Goal: Task Accomplishment & Management: Use online tool/utility

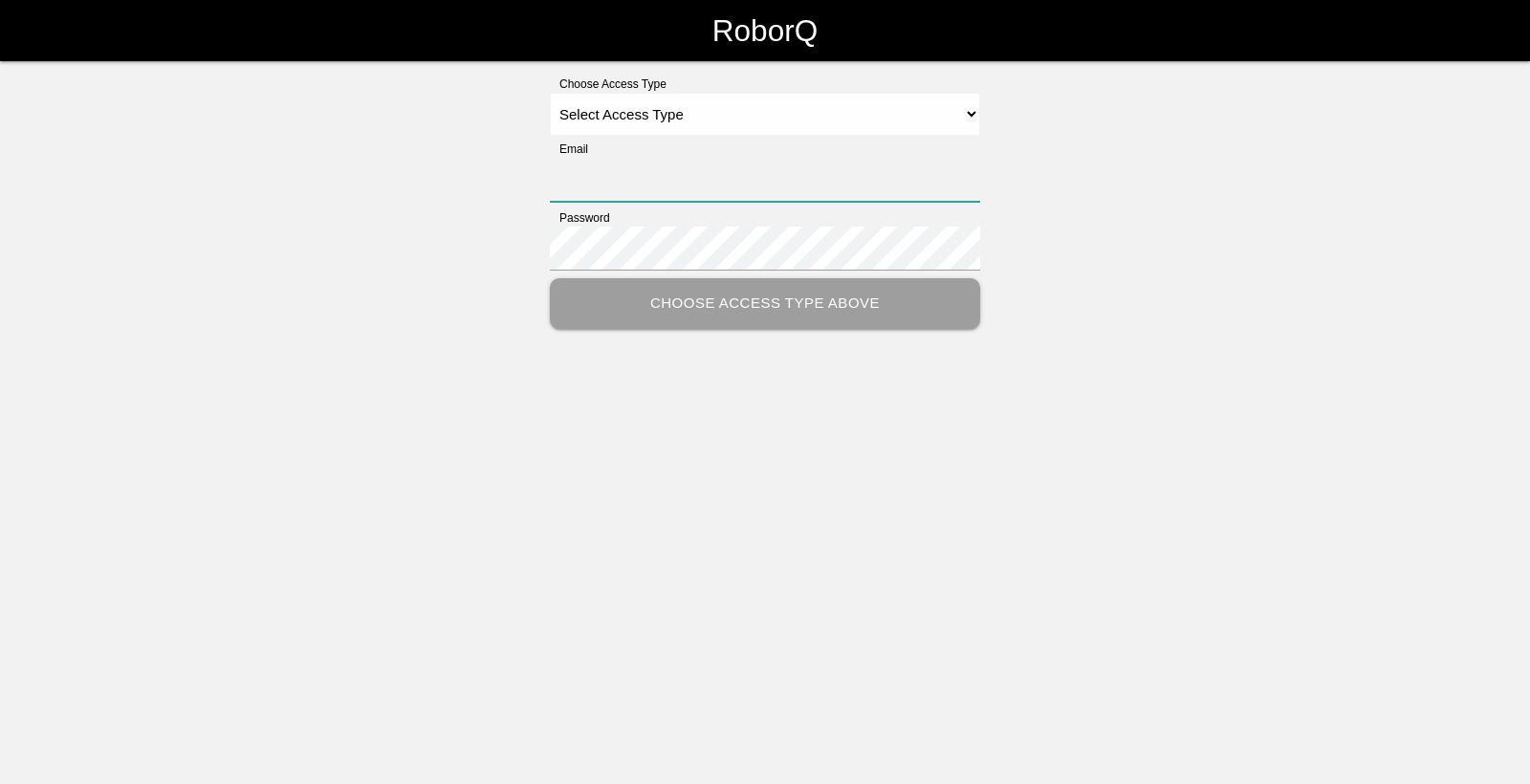
type input "[EMAIL_ADDRESS][DOMAIN_NAME]"
click at [970, 120] on select "Select Access Type Admin Customer Supervisor Worker" at bounding box center [765, 114] width 430 height 43
select select "Worker"
click at [549, 93] on select "Select Access Type Admin Customer Supervisor Worker" at bounding box center [765, 114] width 430 height 43
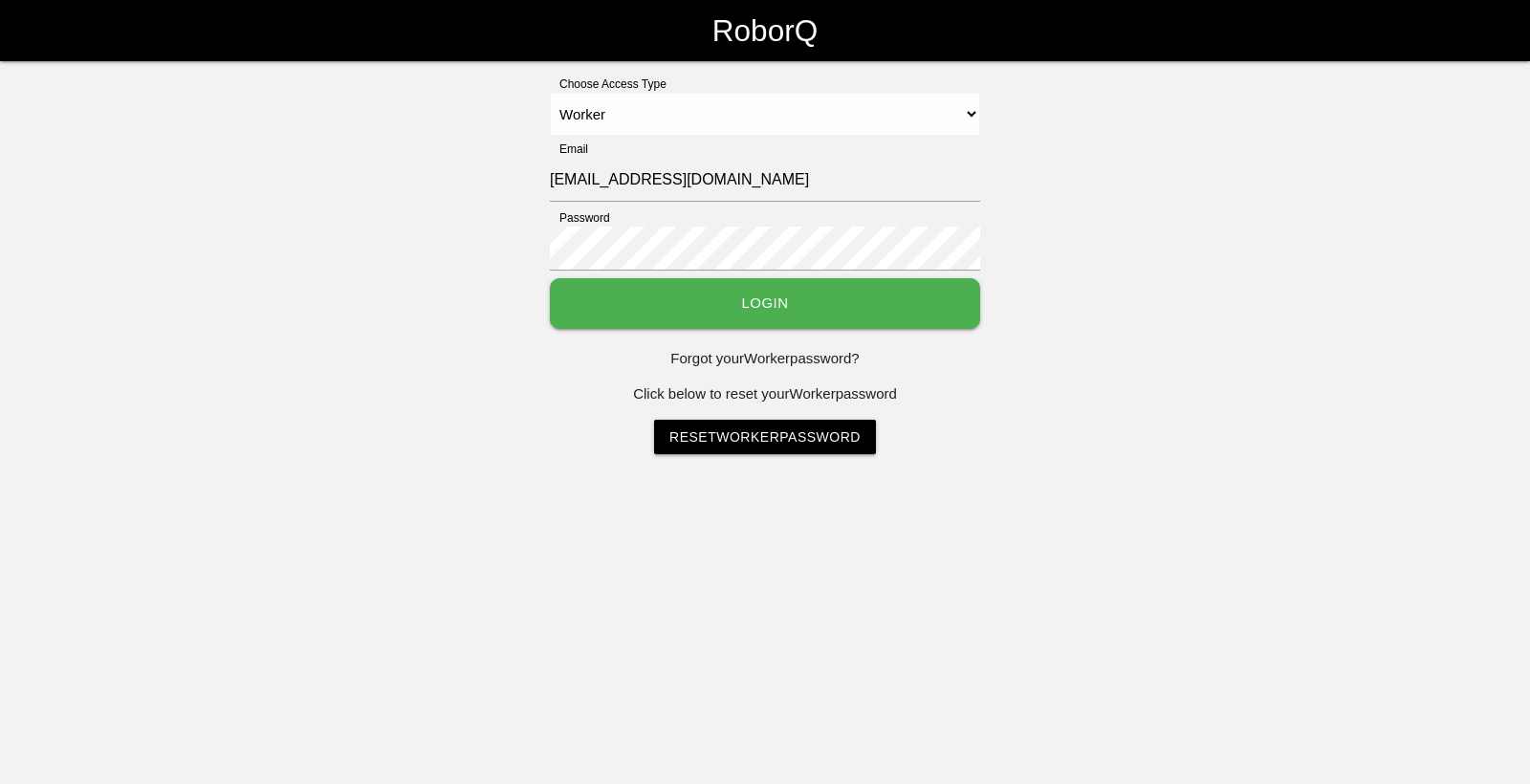
click at [915, 286] on button "Login" at bounding box center [765, 303] width 430 height 50
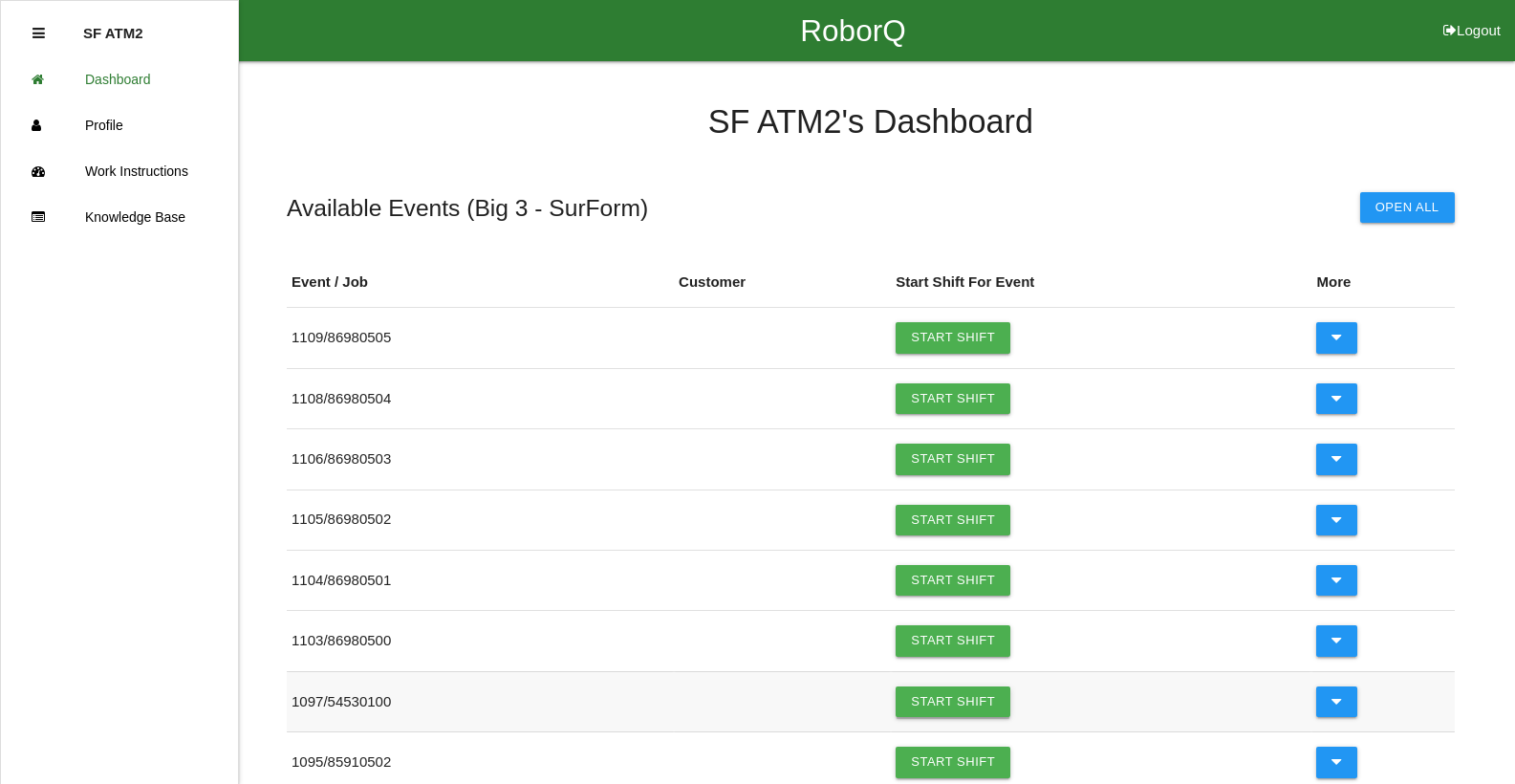
click at [927, 702] on link "Start Shift" at bounding box center [953, 701] width 114 height 31
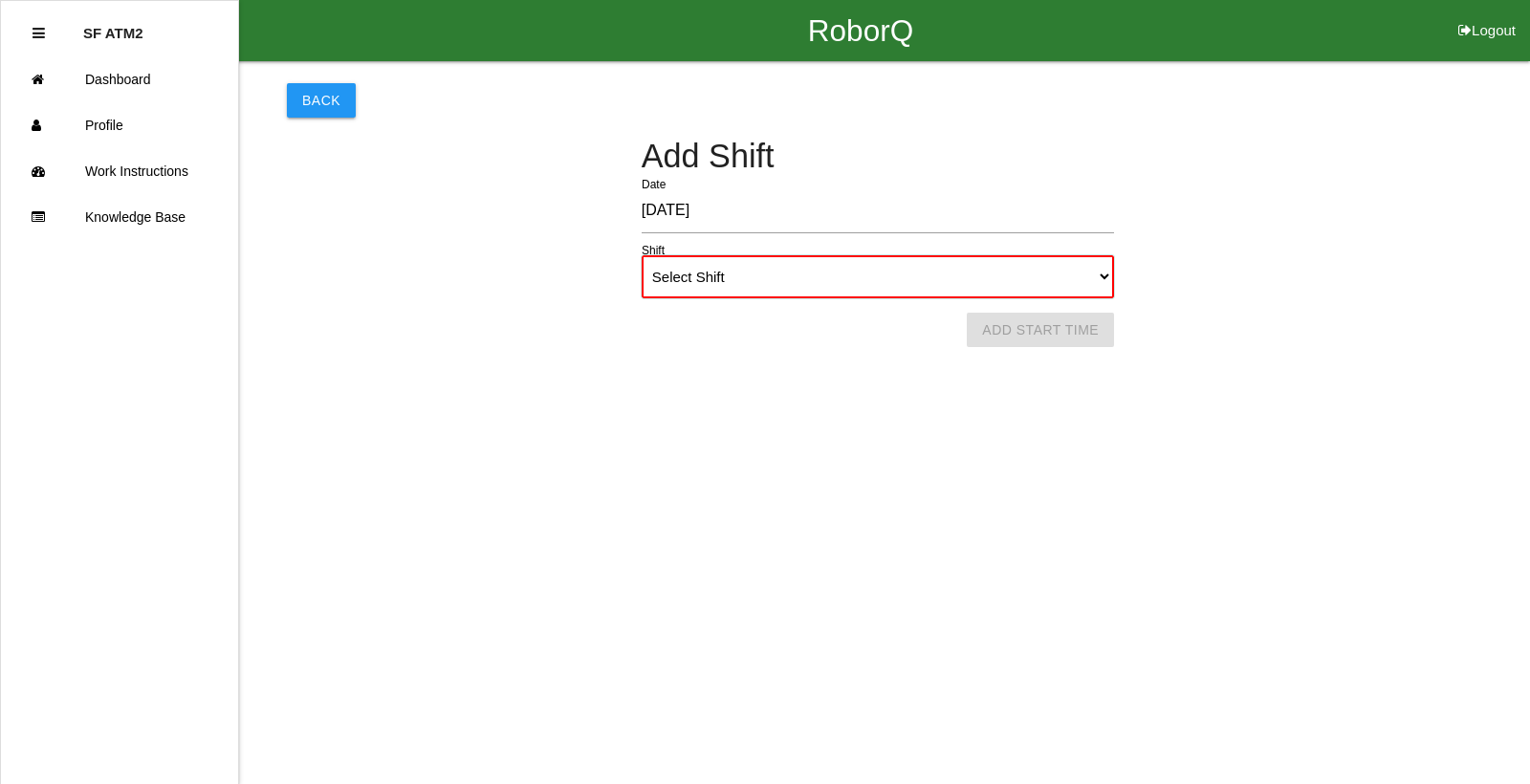
click at [1101, 276] on select "Select Shift 1st Shift 2nd Shift 3rd Shift 4th Shift" at bounding box center [877, 277] width 473 height 43
select select "1"
click at [641, 255] on select "Select Shift 1st Shift 2nd Shift 3rd Shift 4th Shift" at bounding box center [877, 277] width 473 height 43
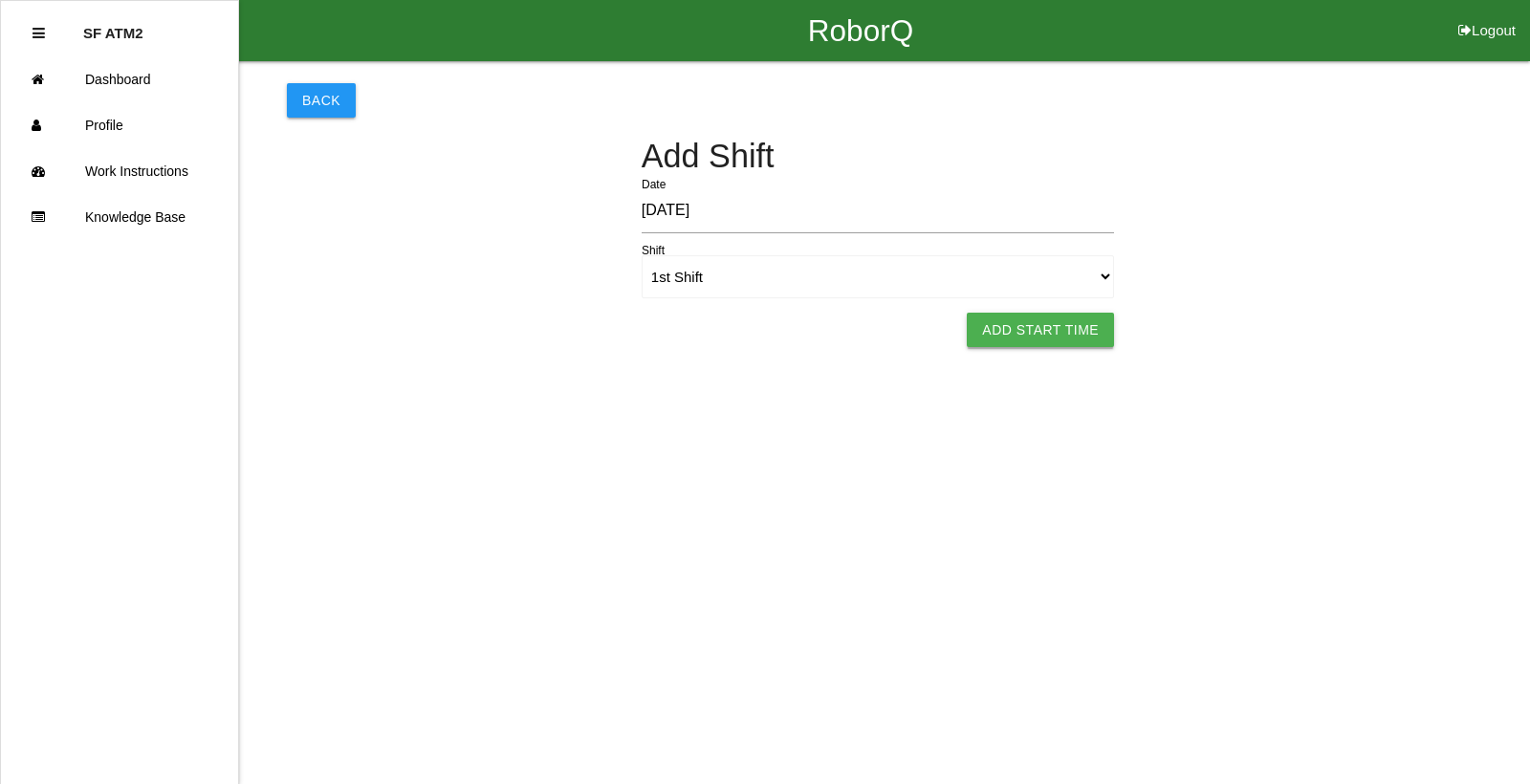
click at [1024, 332] on button "Add Start Time" at bounding box center [1040, 329] width 147 height 35
select select "6"
select select "12"
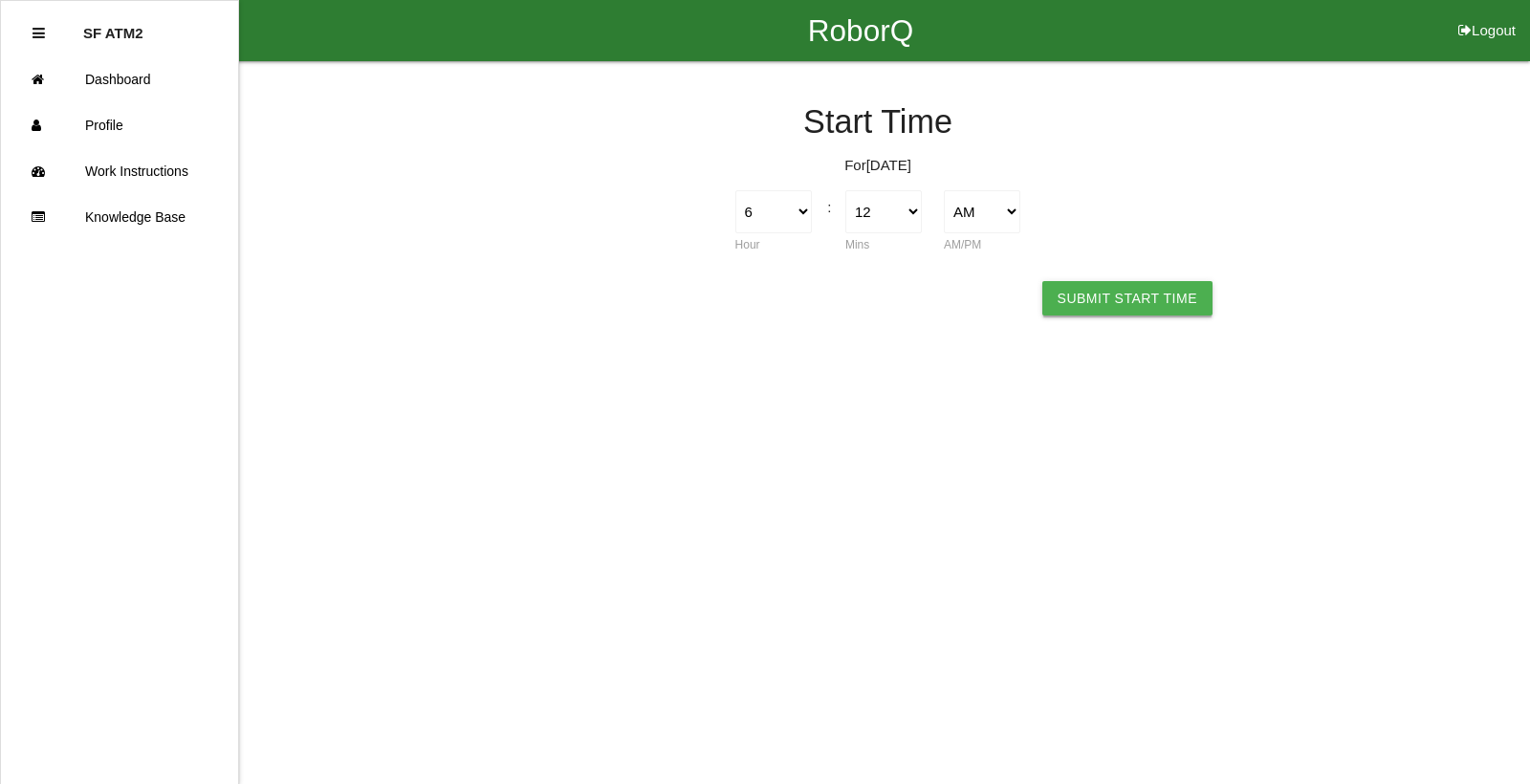
click at [1066, 309] on button "Submit Start Time" at bounding box center [1127, 298] width 171 height 35
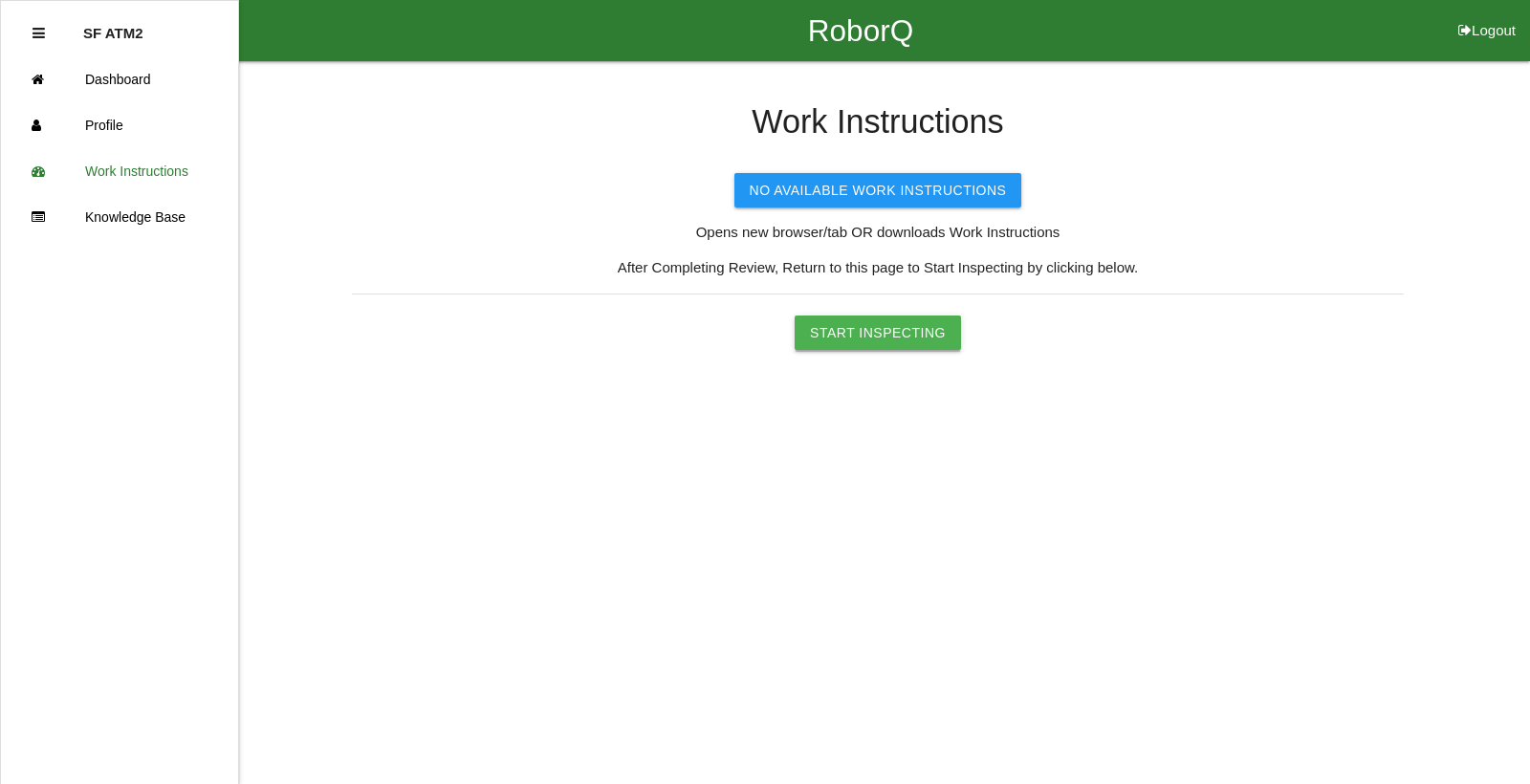
click at [941, 321] on button "Start Inspecting" at bounding box center [877, 332] width 167 height 35
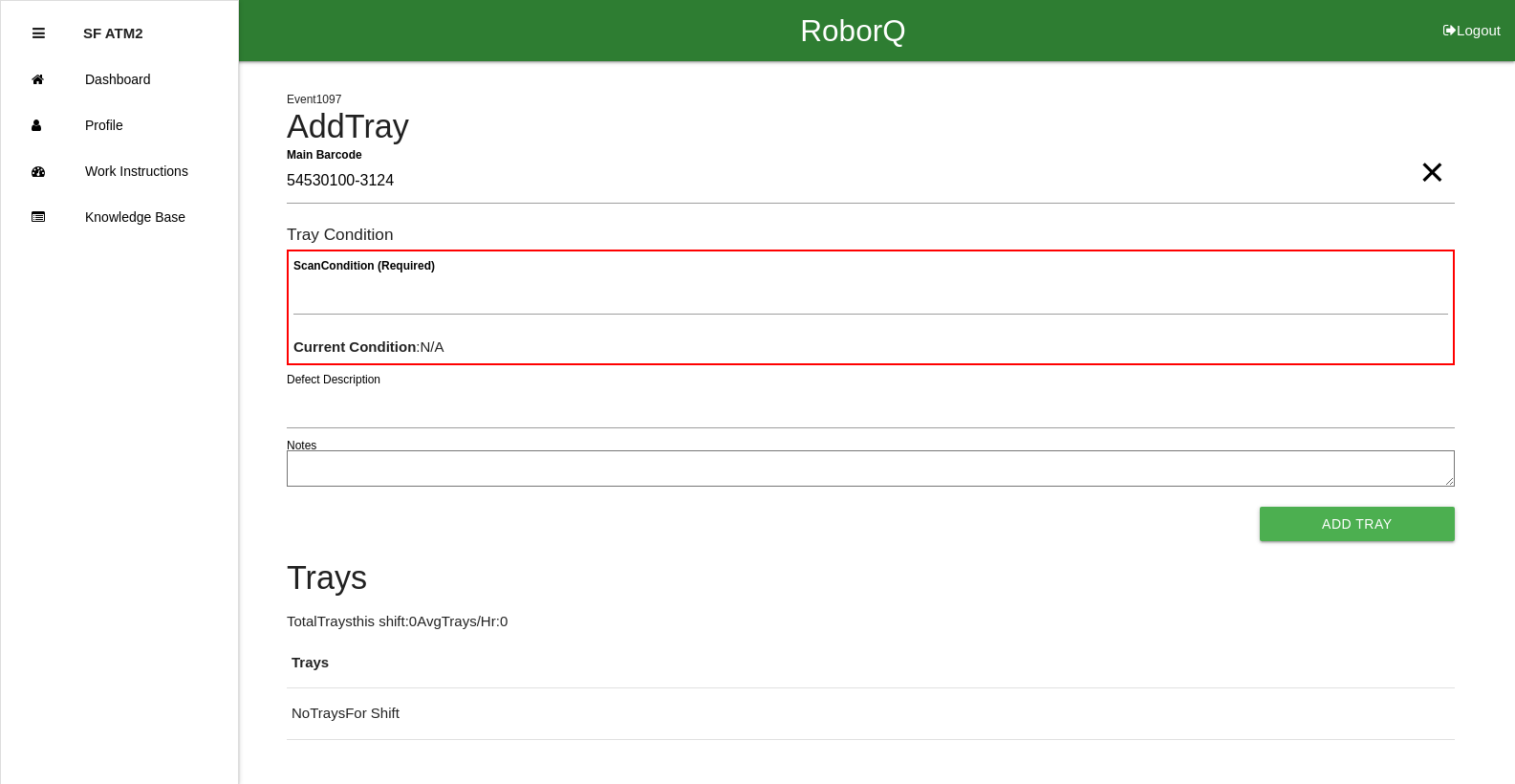
type Barcode "54530100-3124"
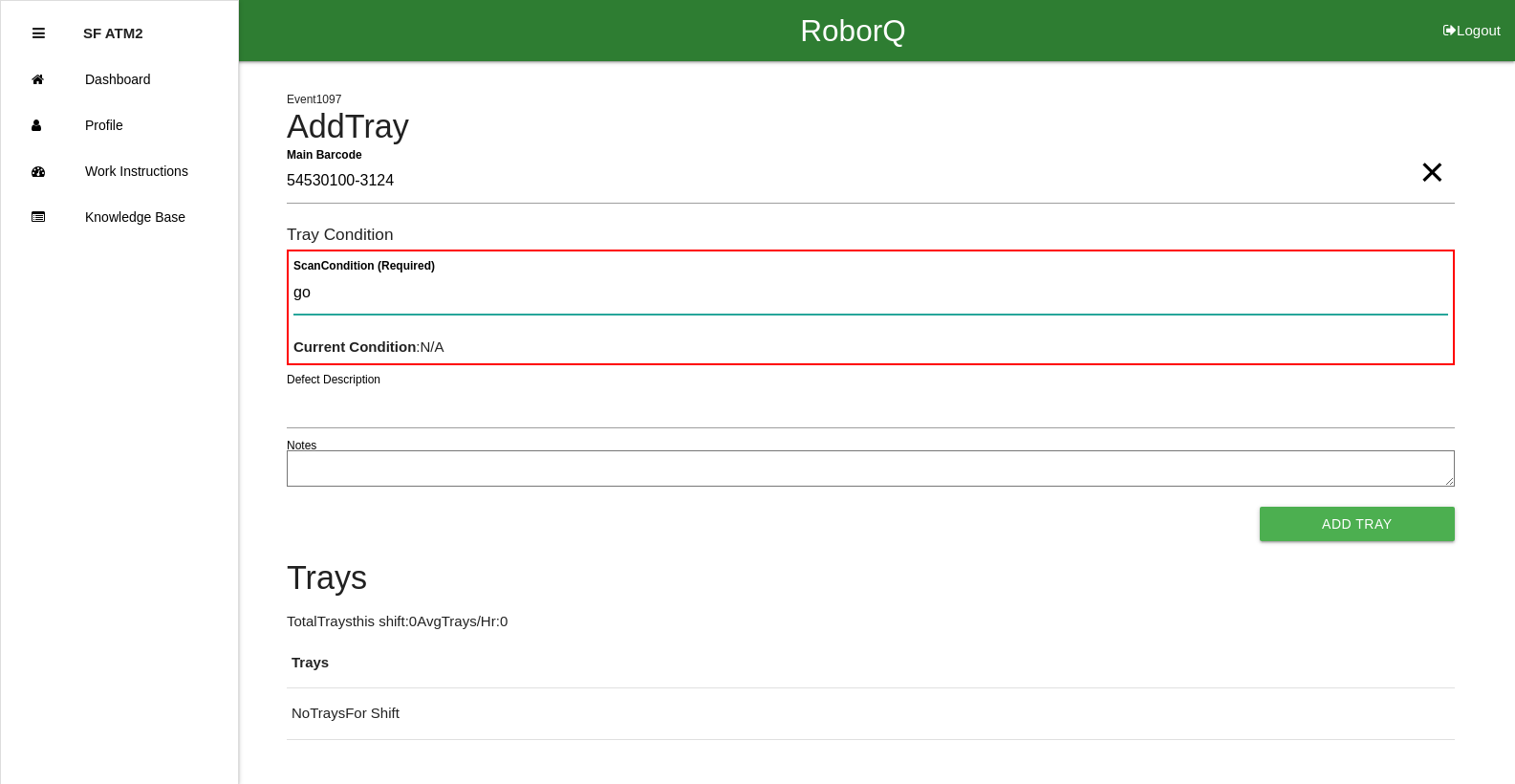
type Condition "goo"
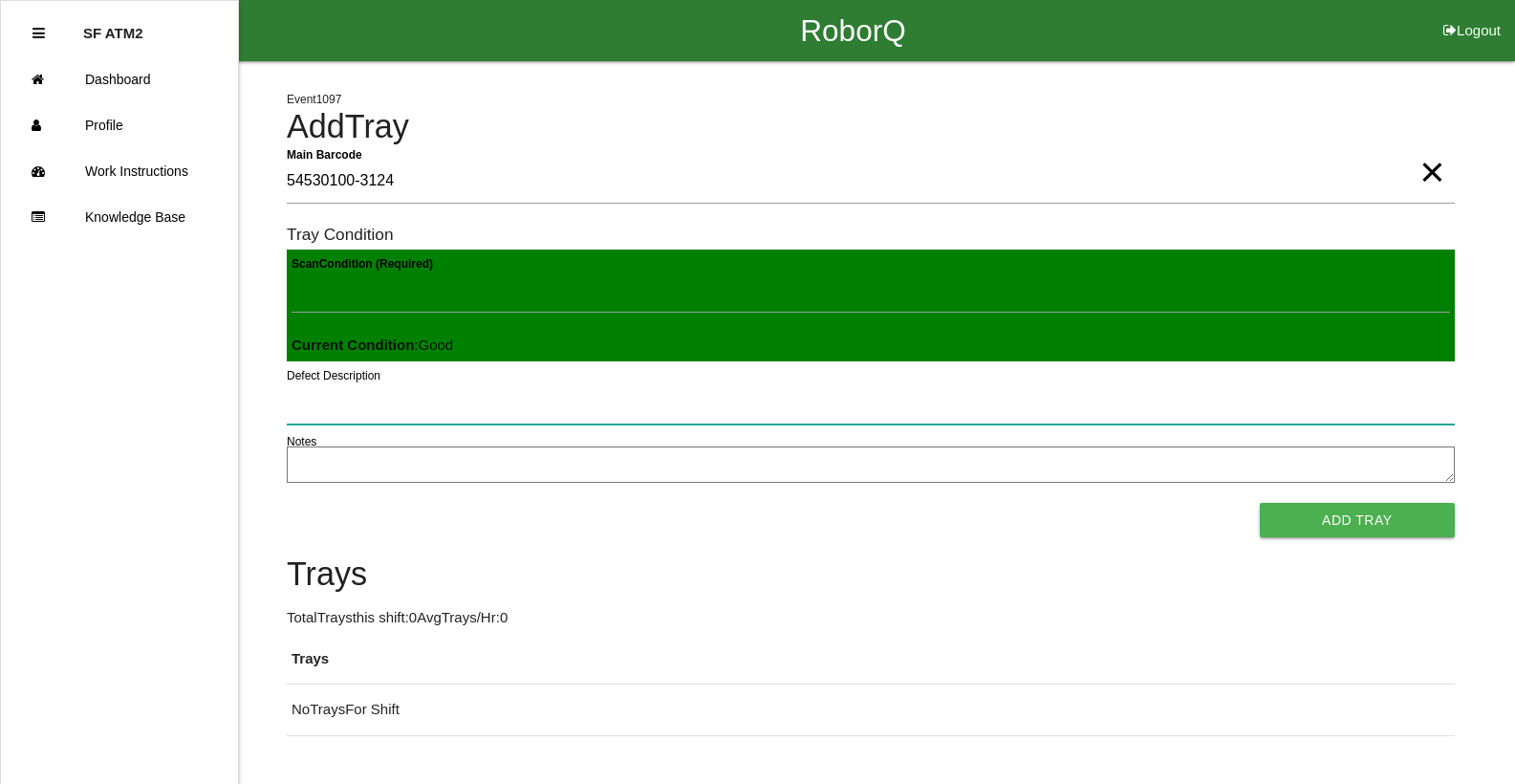
click at [1260, 503] on button "Add Tray" at bounding box center [1357, 520] width 195 height 35
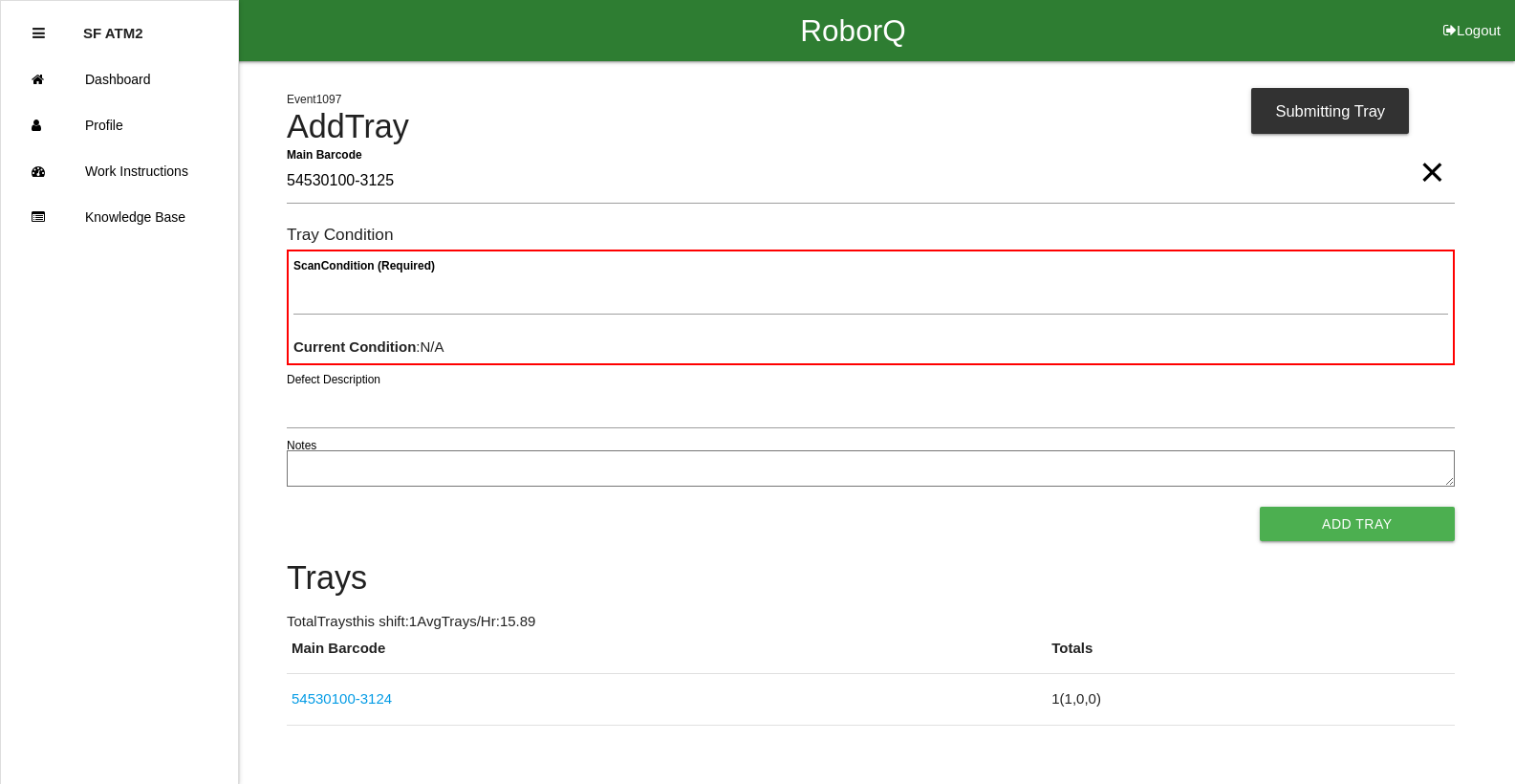
type Barcode "54530100-3125"
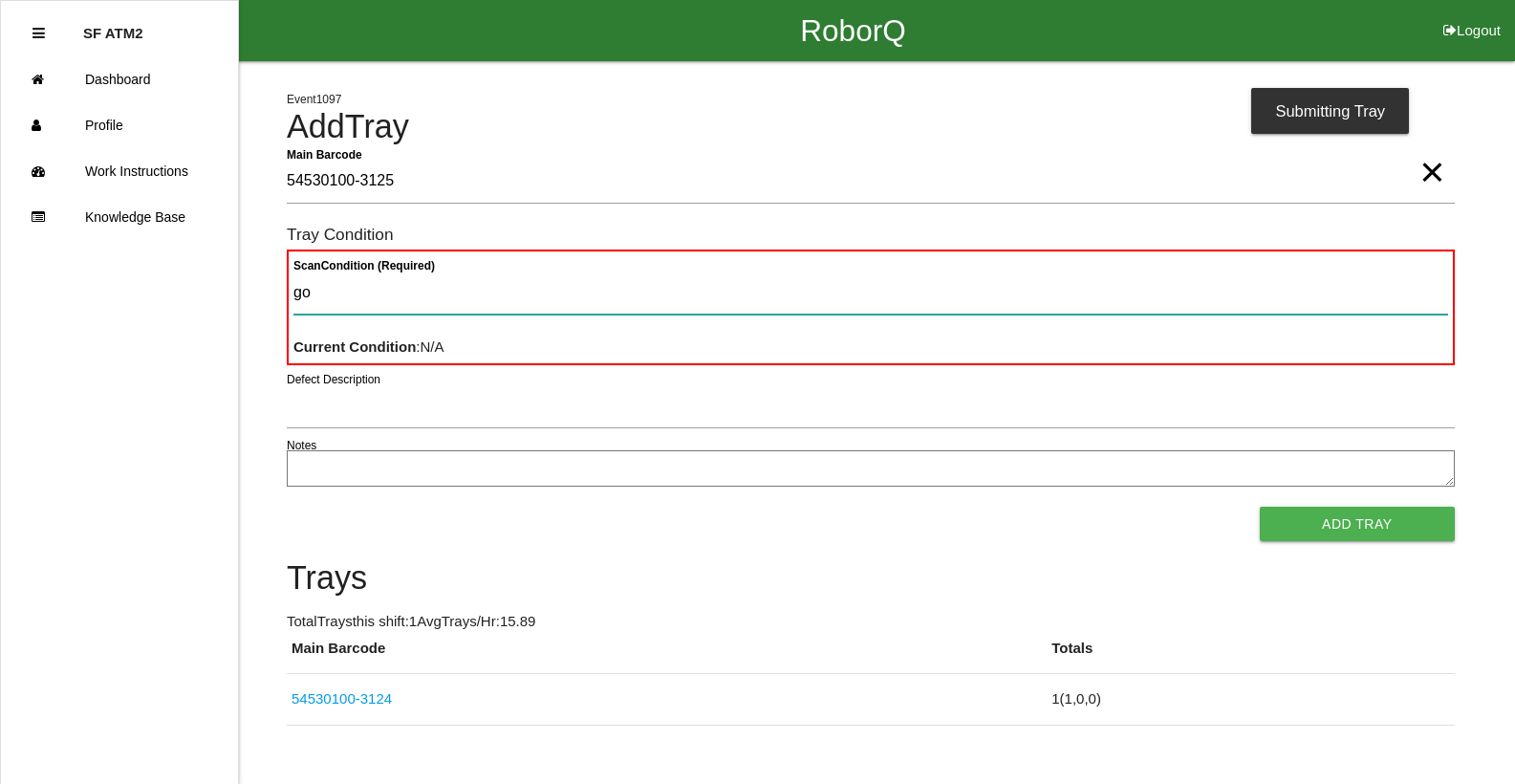
type Condition "goo"
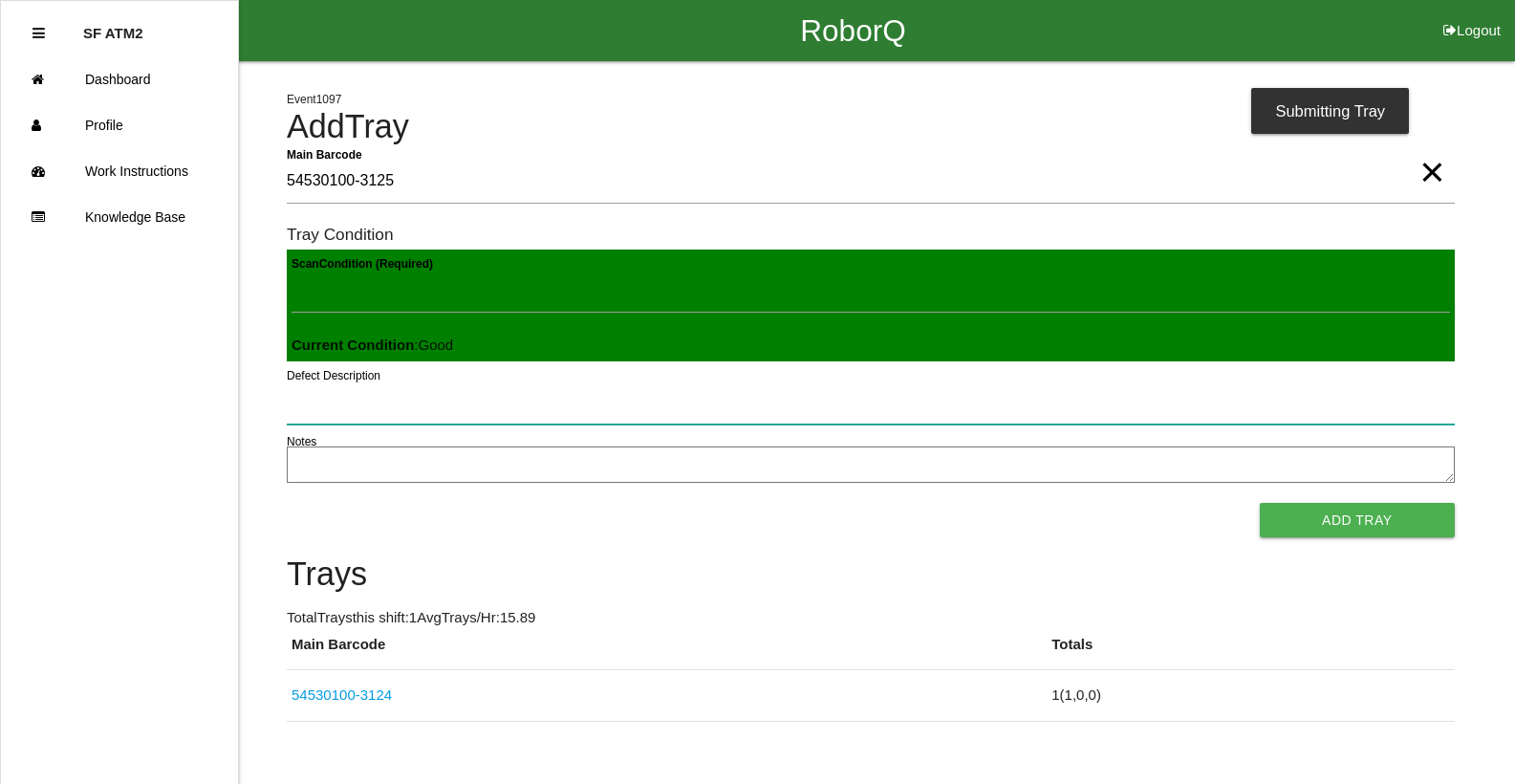
click at [1260, 503] on button "Add Tray" at bounding box center [1357, 520] width 195 height 35
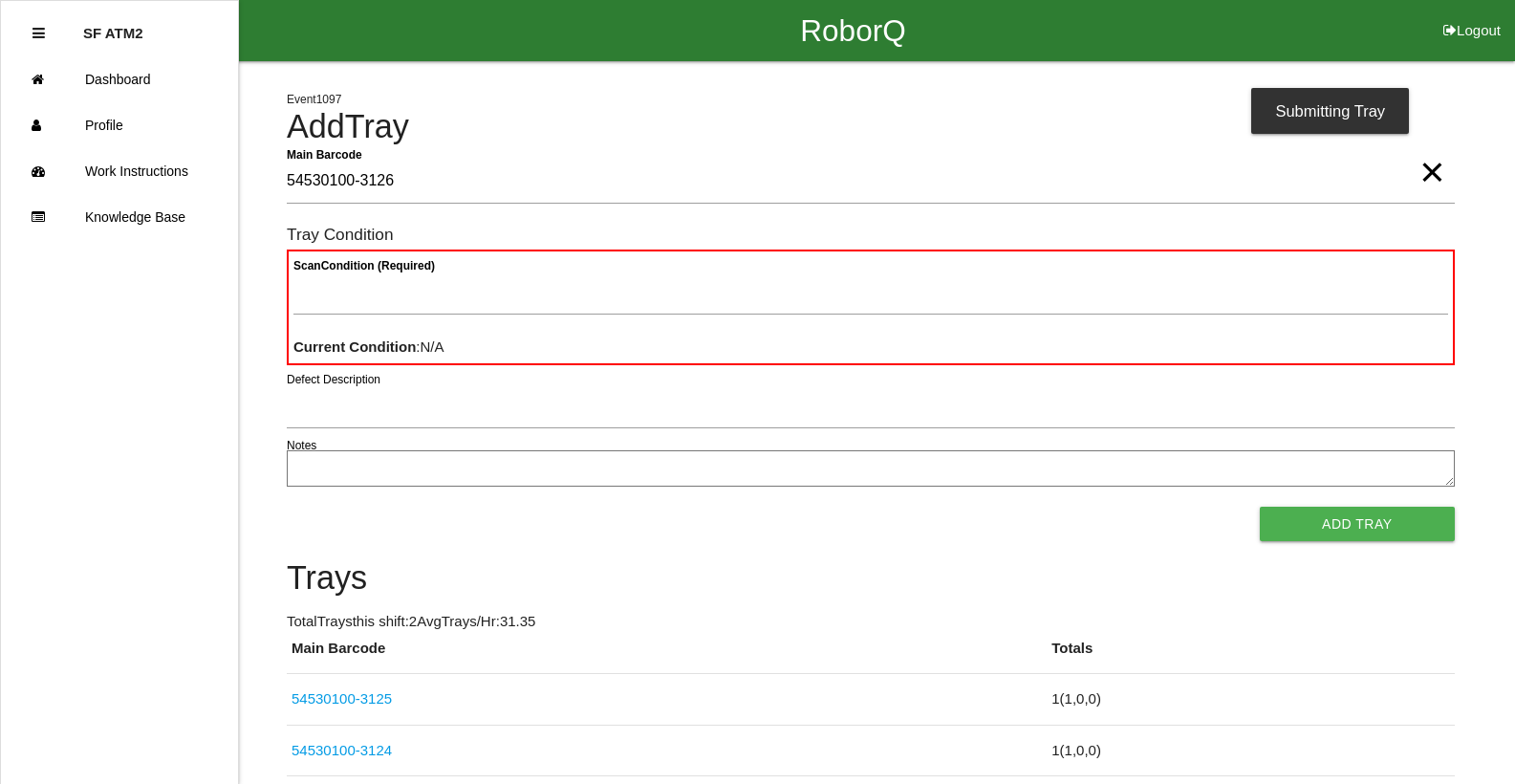
type Barcode "54530100-3126"
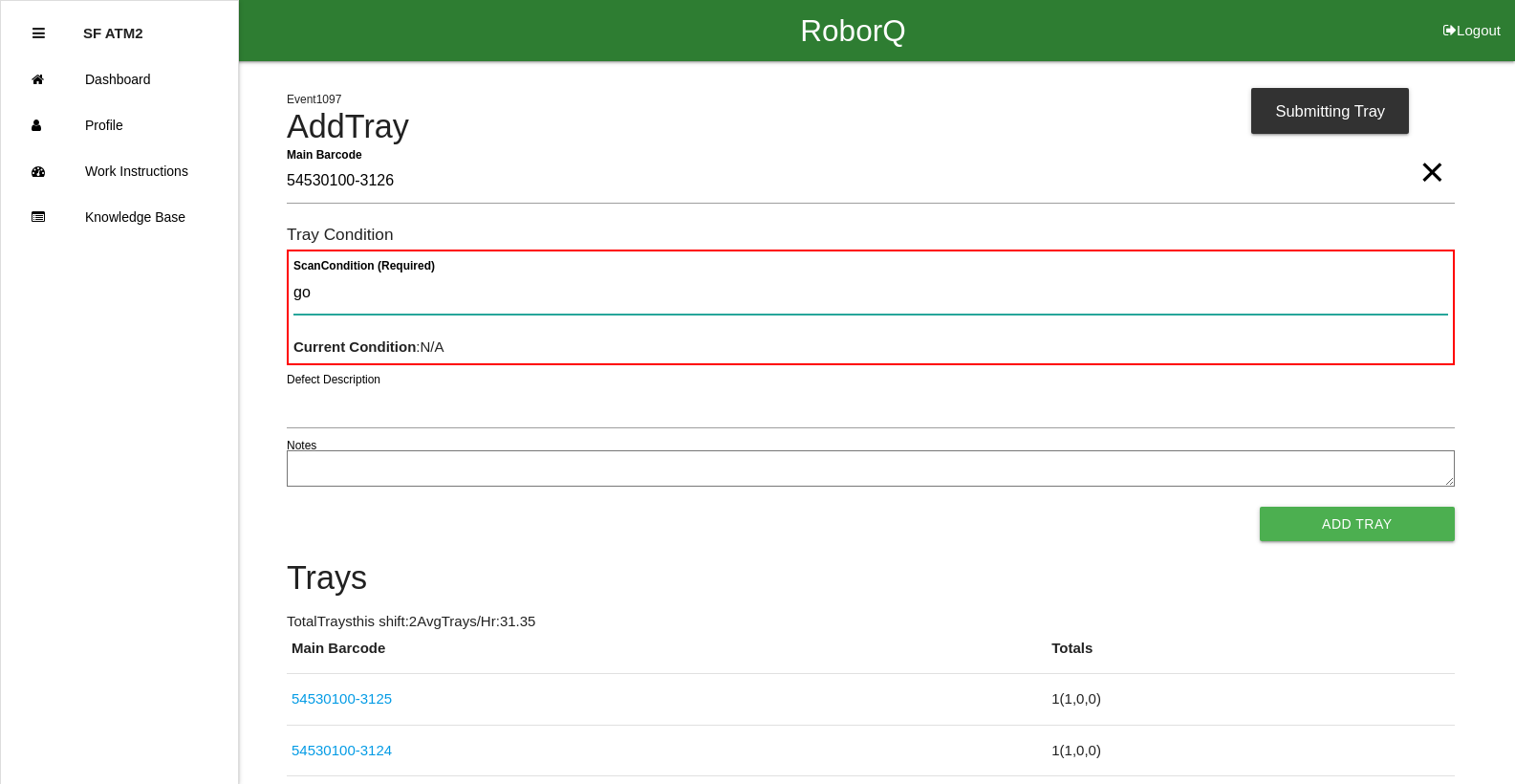
type Condition "goo"
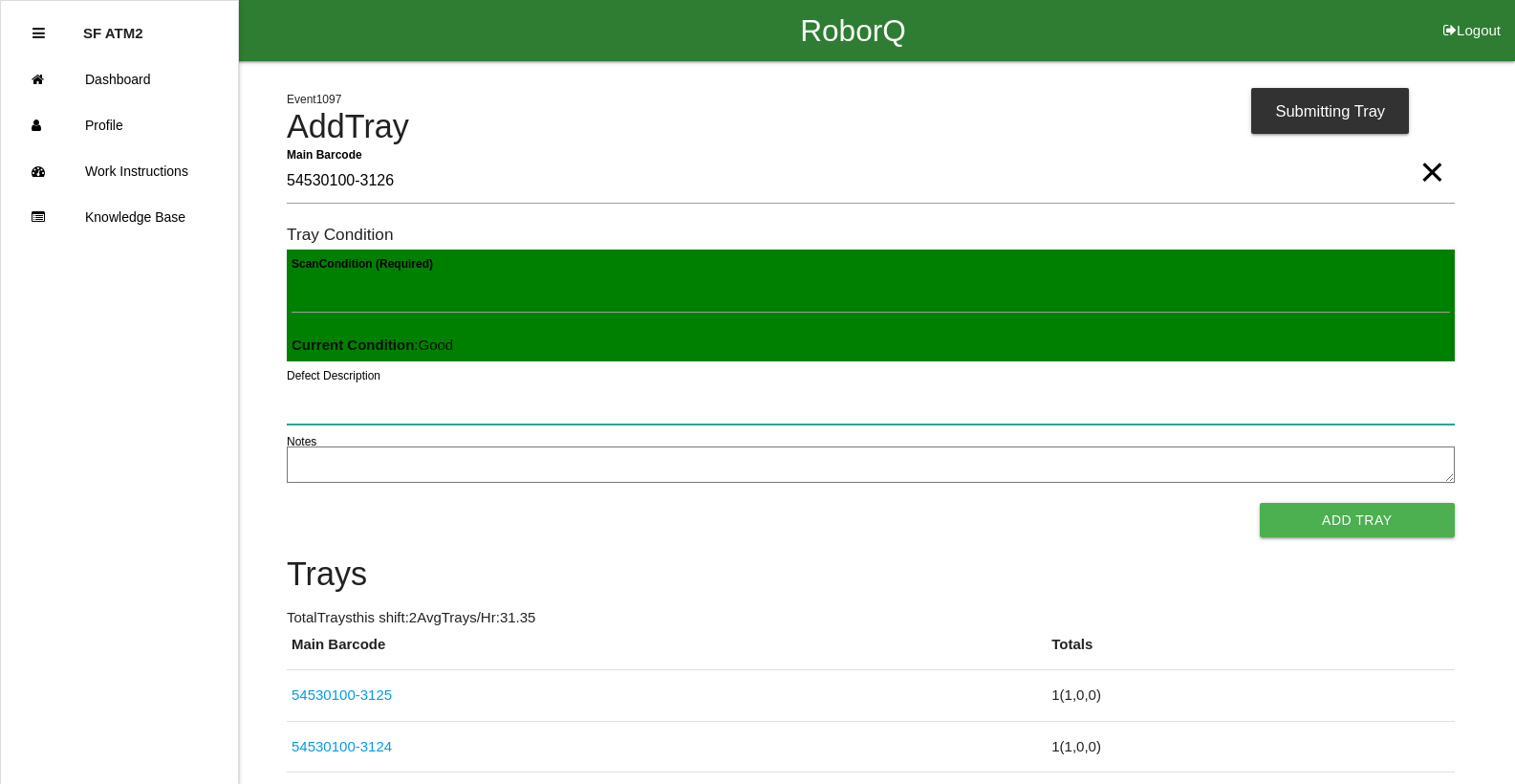
click at [1260, 503] on button "Add Tray" at bounding box center [1357, 520] width 195 height 35
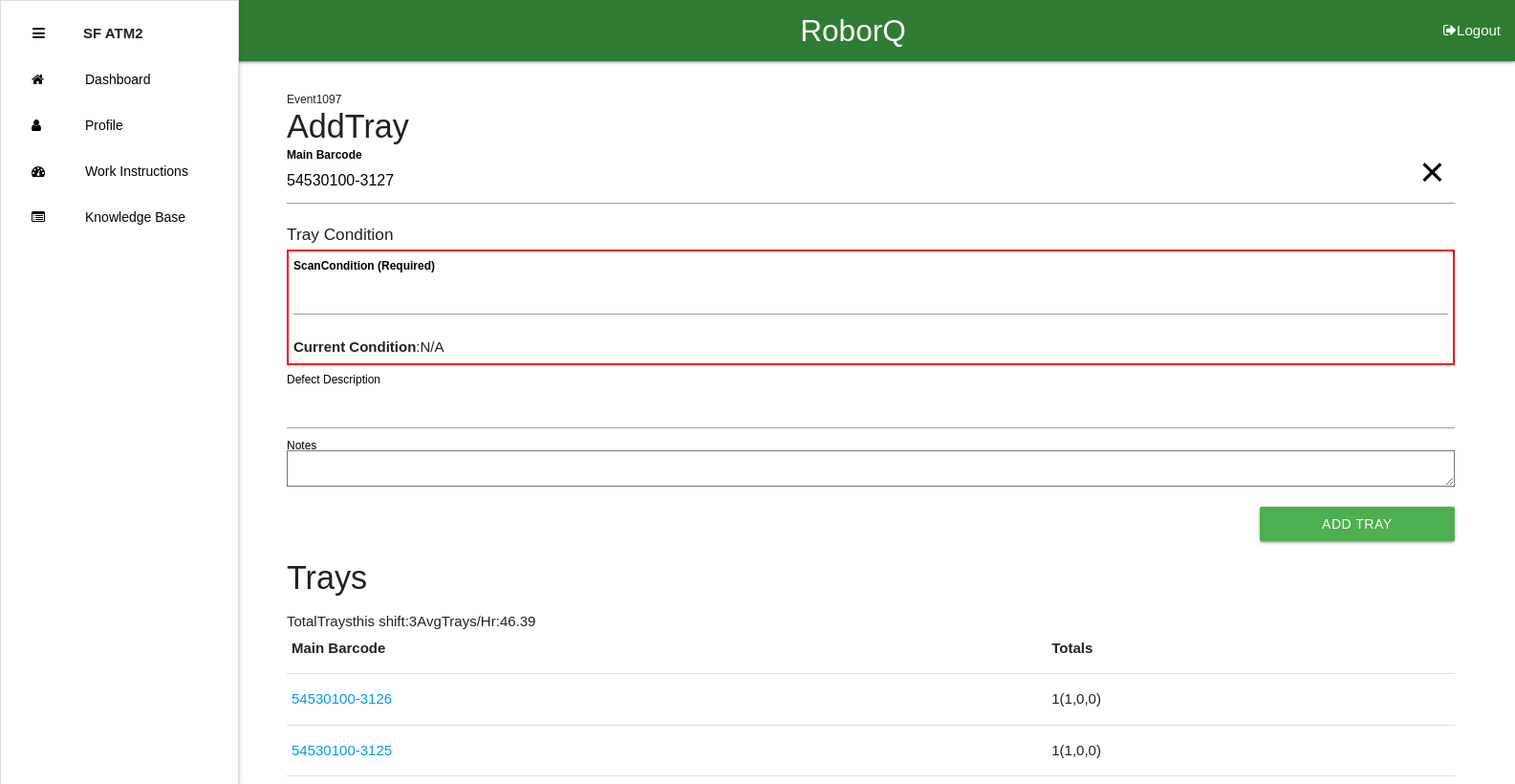
type Barcode "54530100-3127"
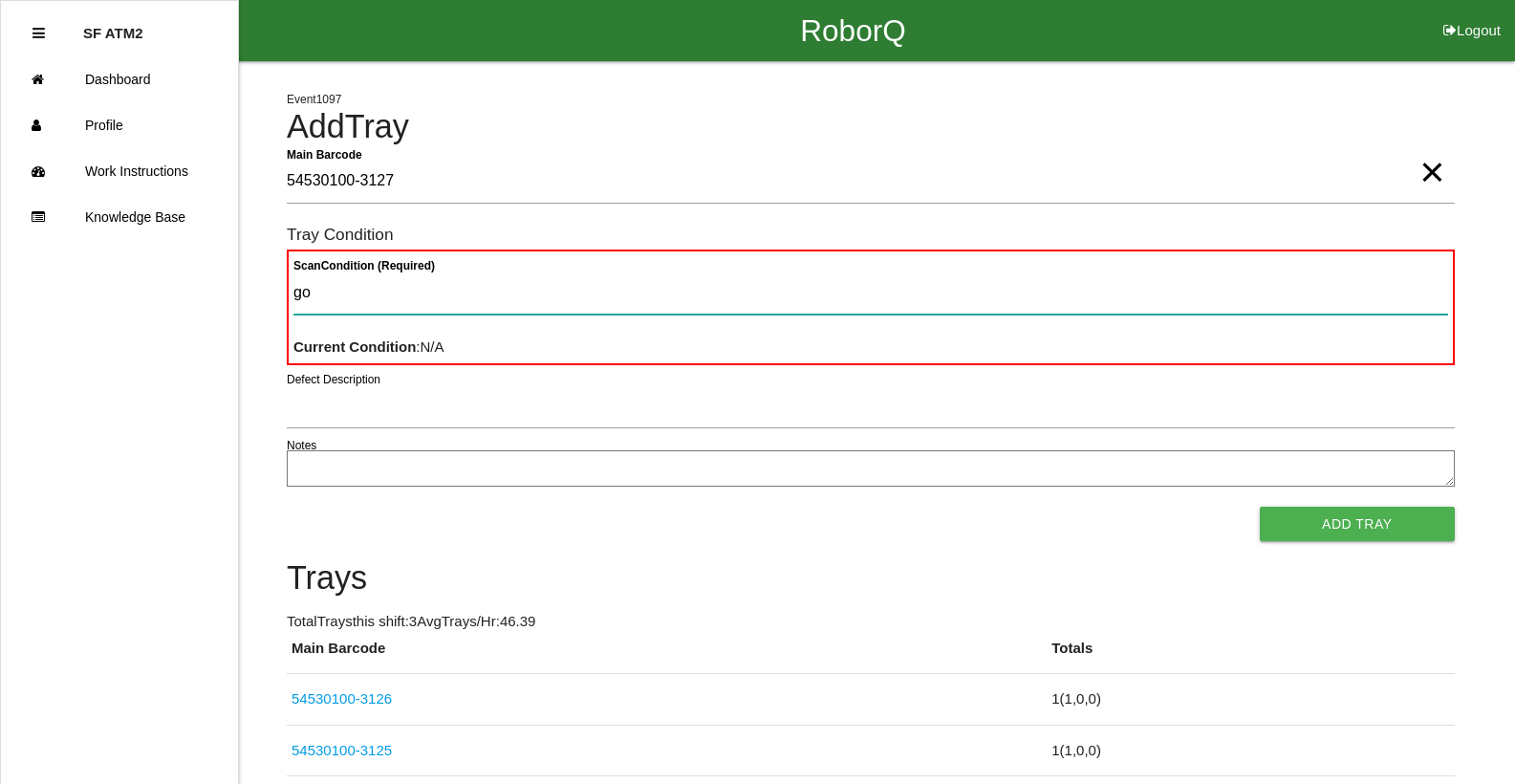
type Condition "goo"
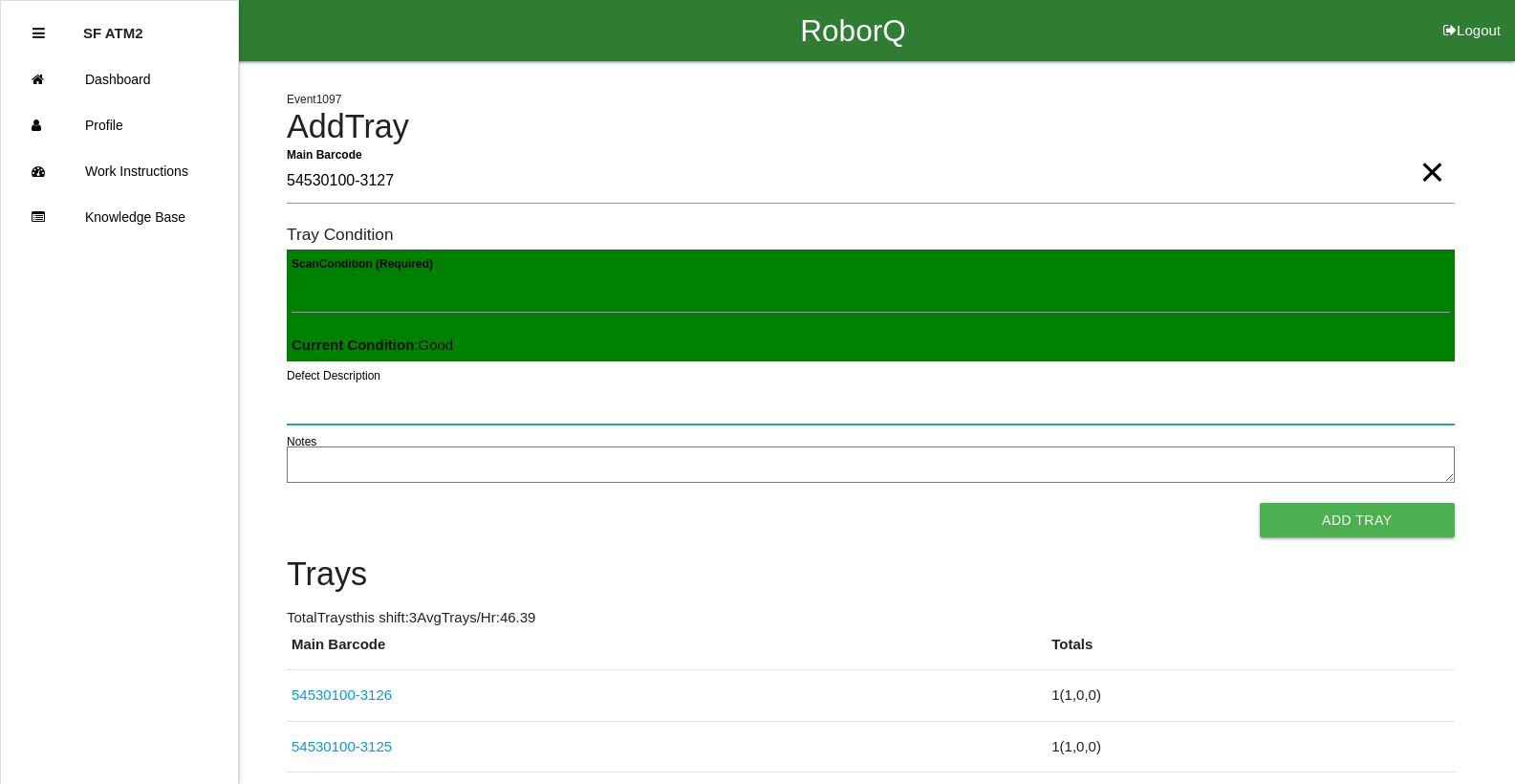
click at [1260, 503] on button "Add Tray" at bounding box center [1357, 520] width 195 height 35
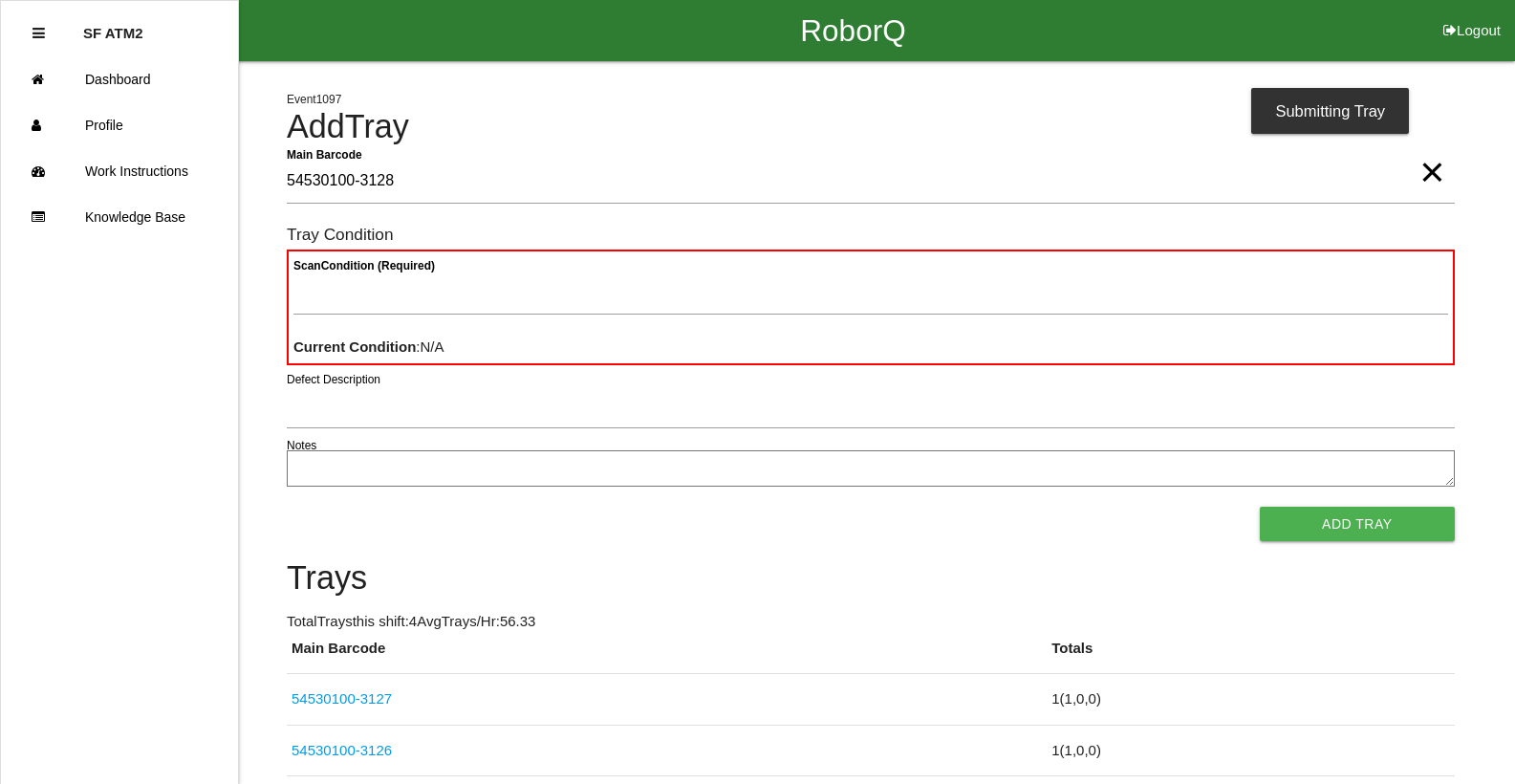
type Barcode "54530100-3128"
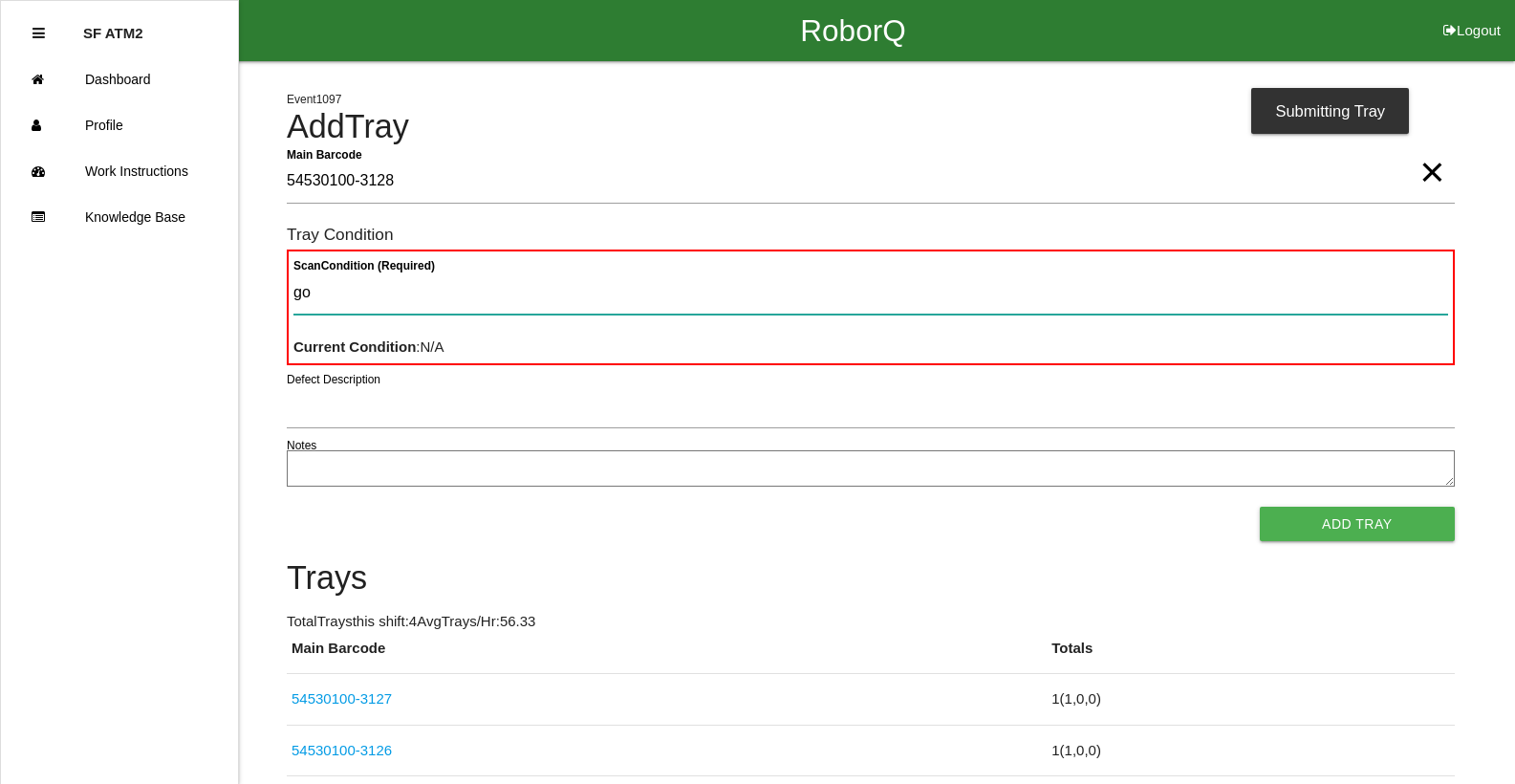
type Condition "goo"
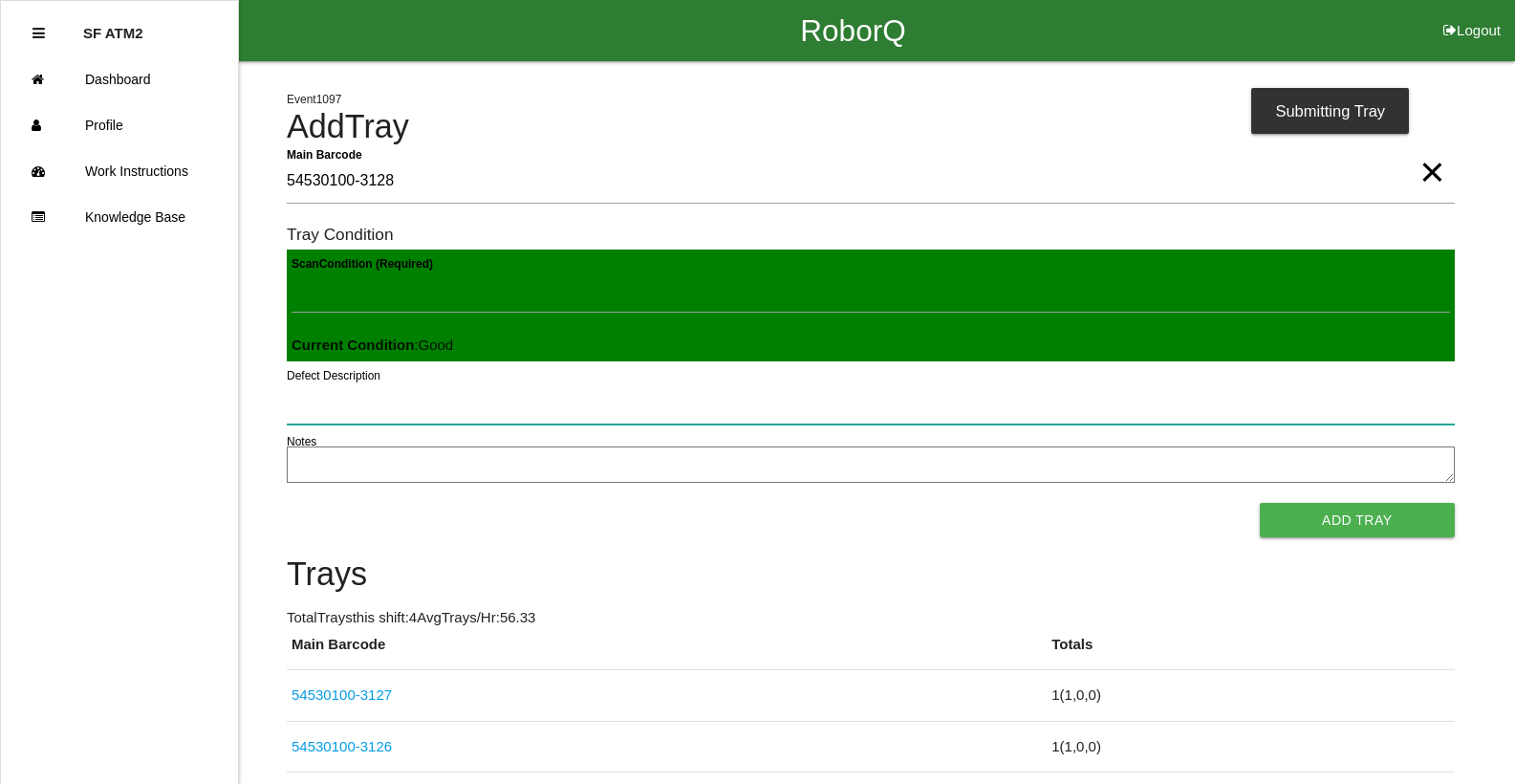
click at [1260, 503] on button "Add Tray" at bounding box center [1357, 520] width 195 height 35
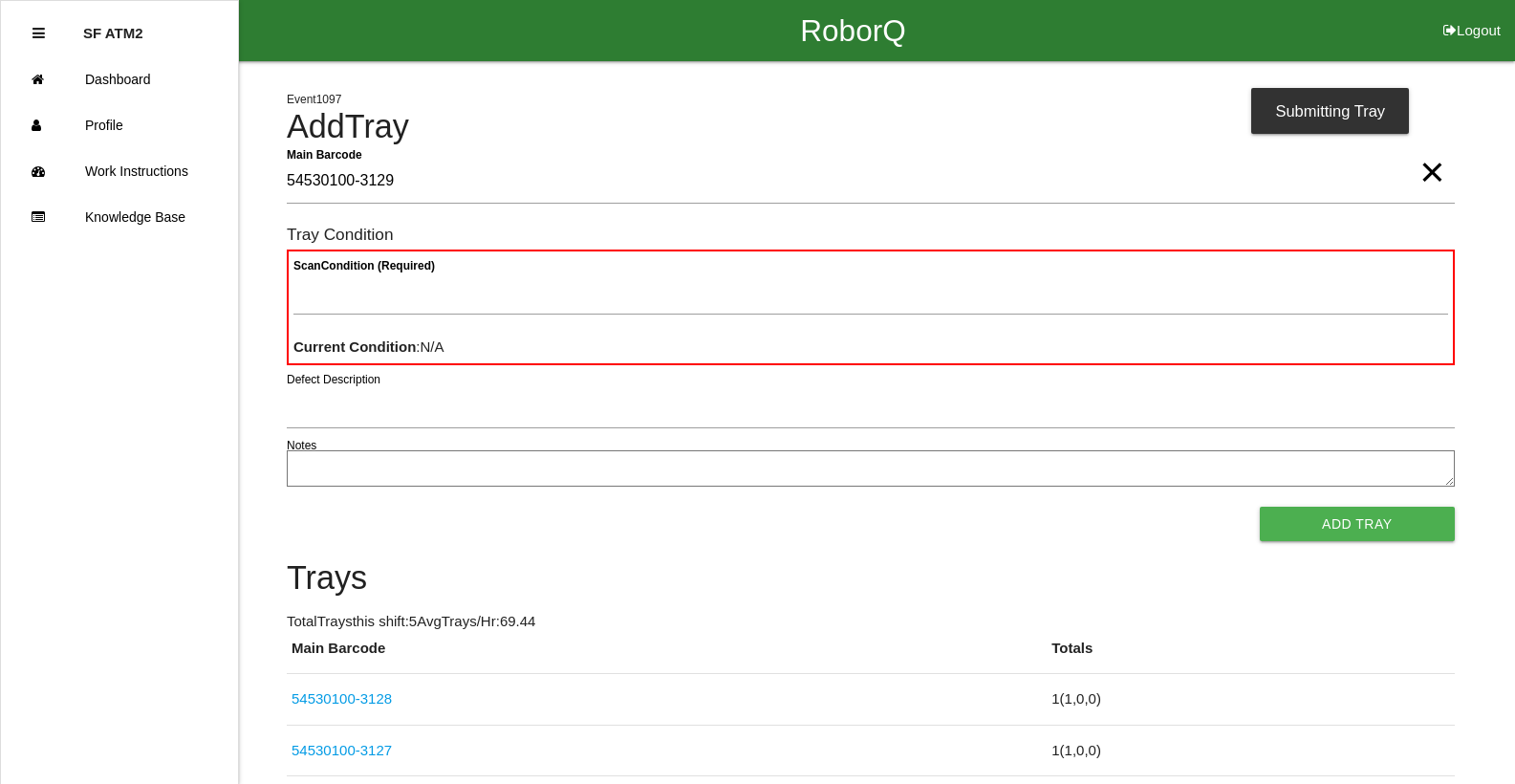
type Barcode "54530100-3129"
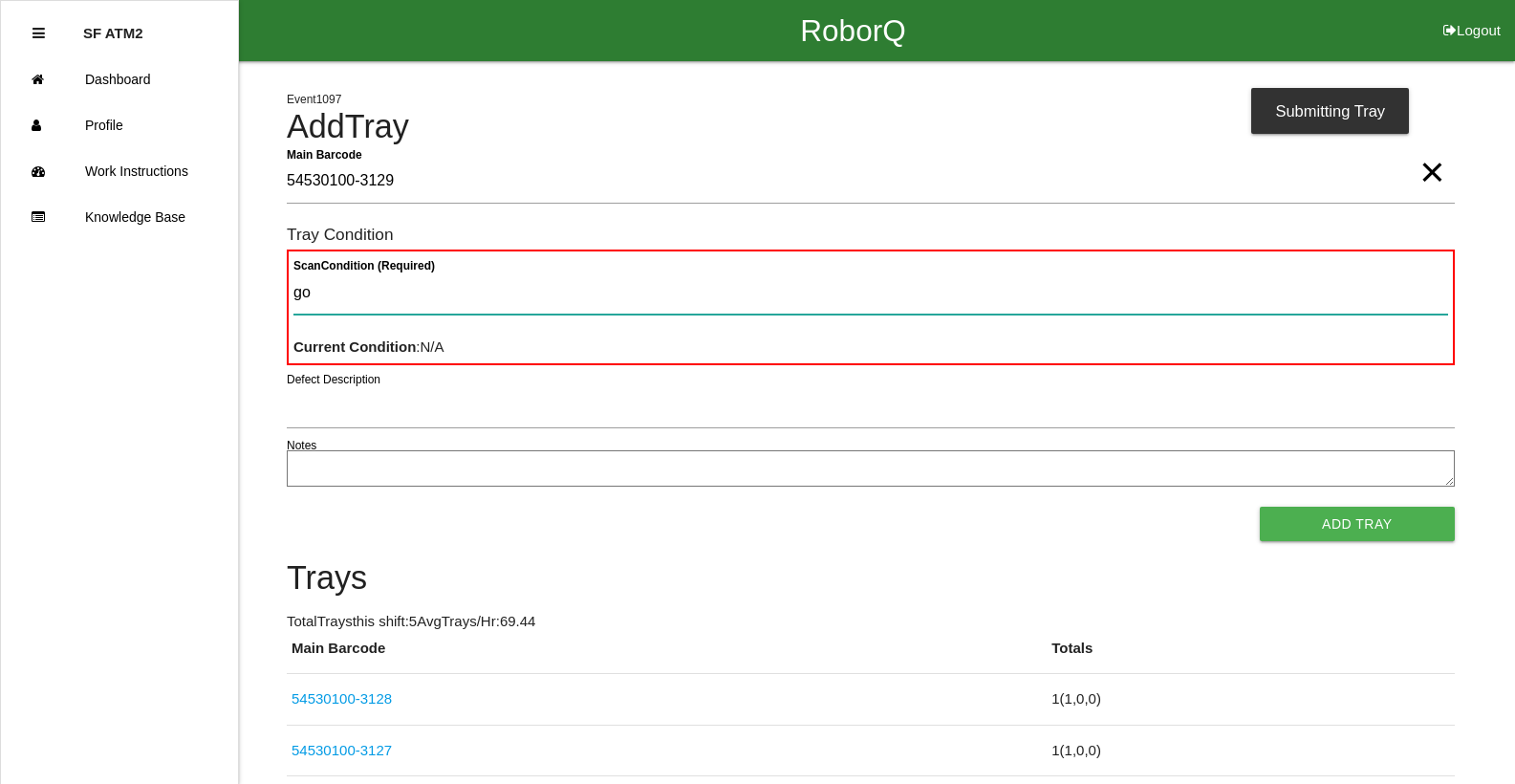
type Condition "goo"
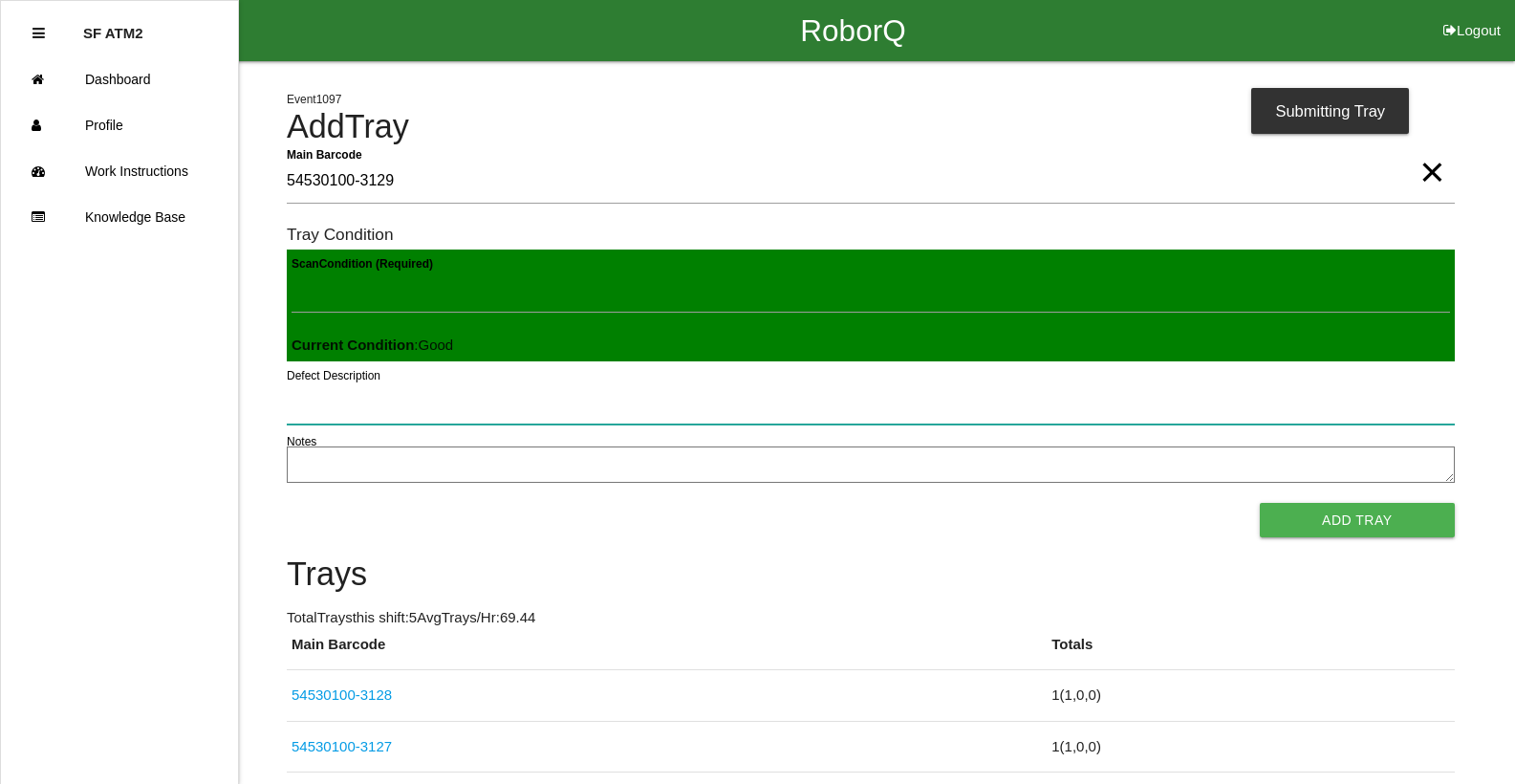
click at [1260, 503] on button "Add Tray" at bounding box center [1357, 520] width 195 height 35
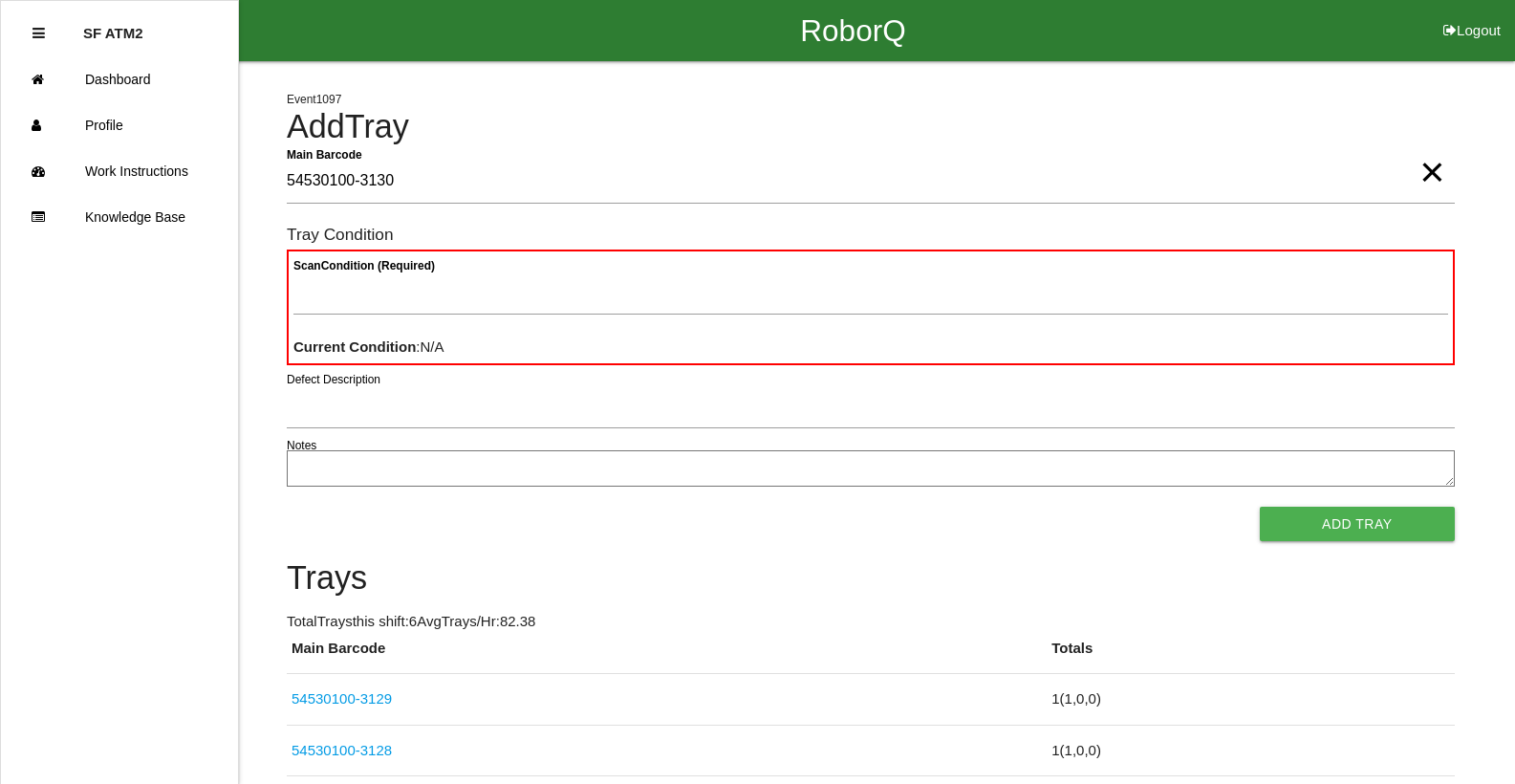
type Barcode "54530100-3130"
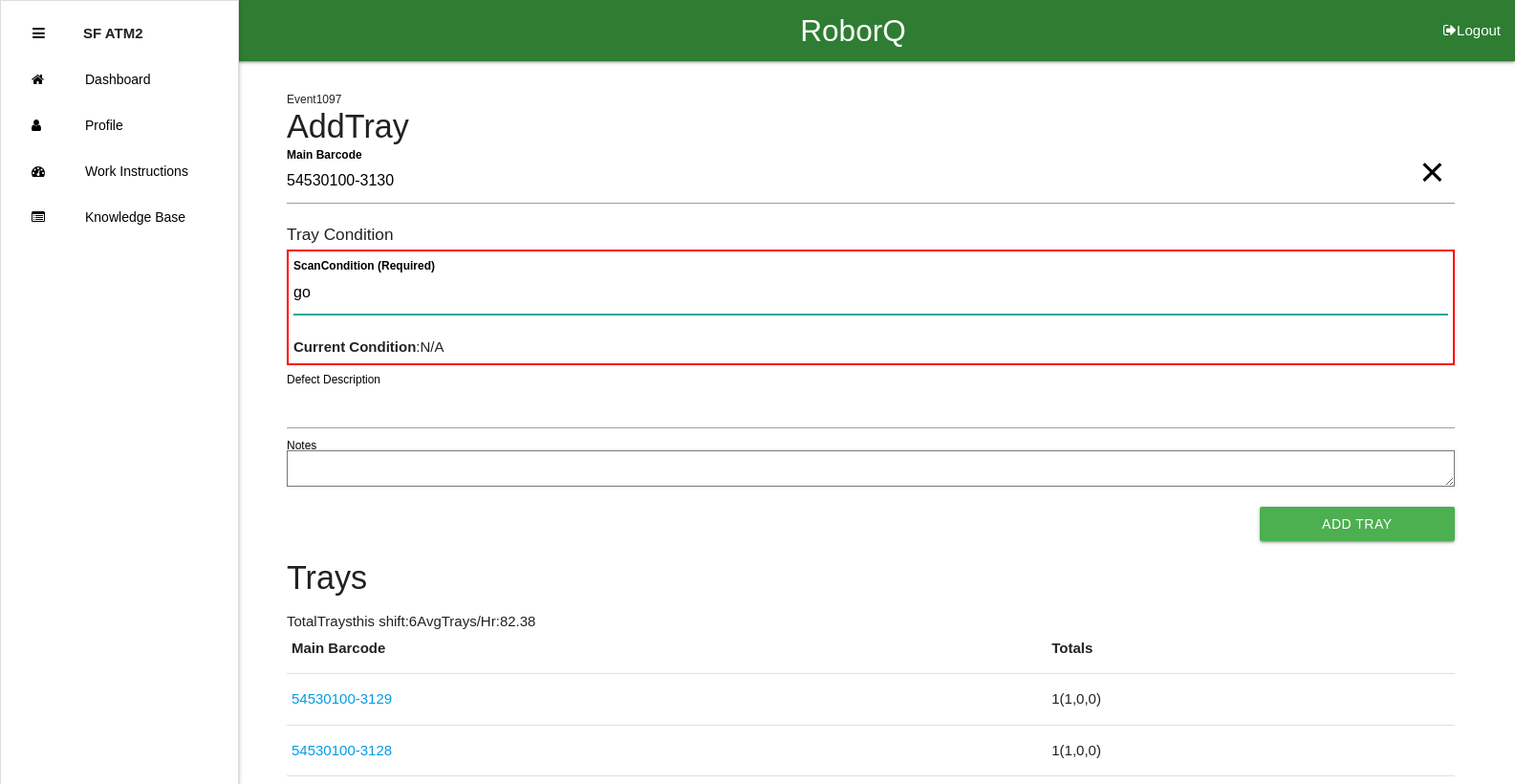
type Condition "goo"
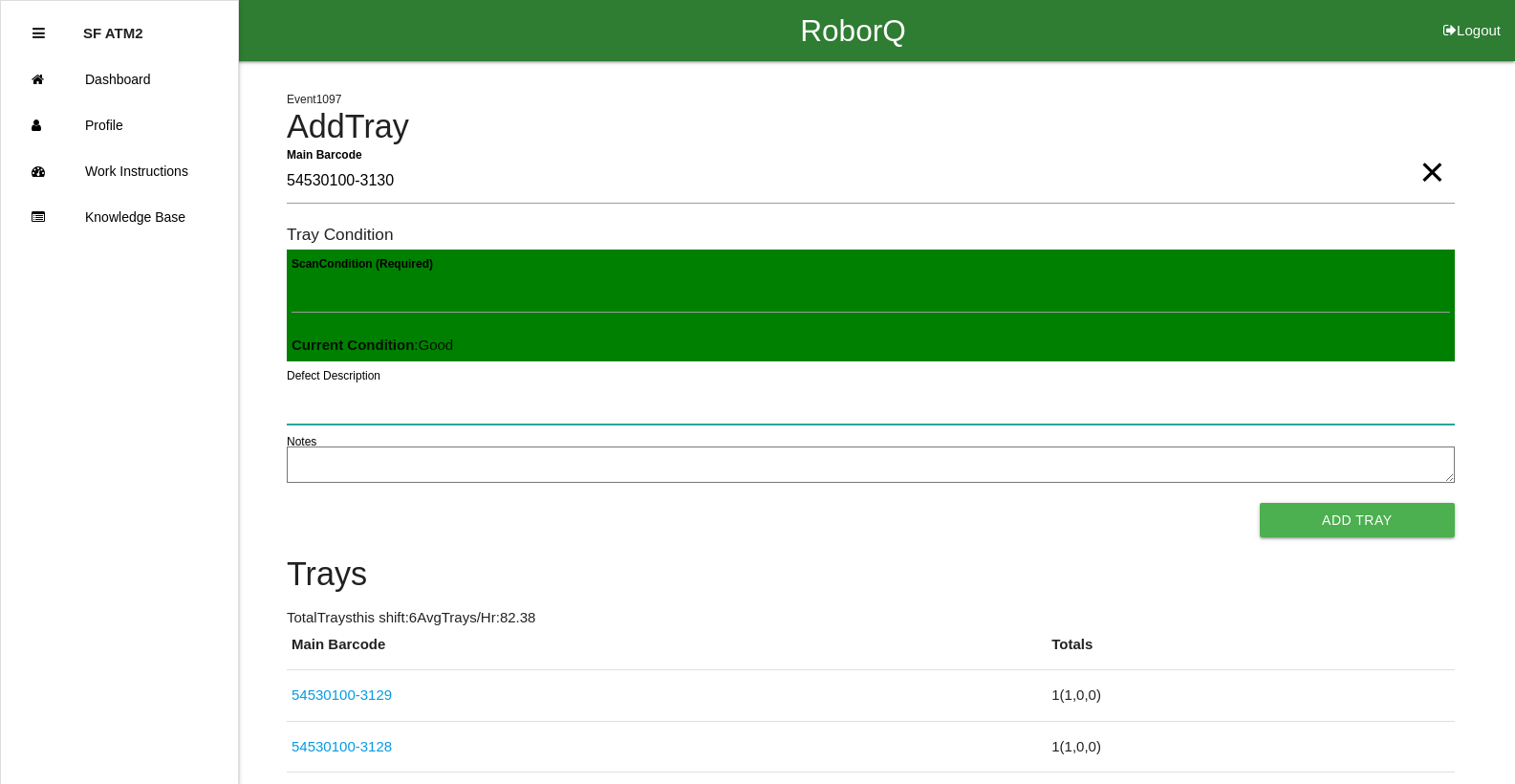
click at [1260, 503] on button "Add Tray" at bounding box center [1357, 520] width 195 height 35
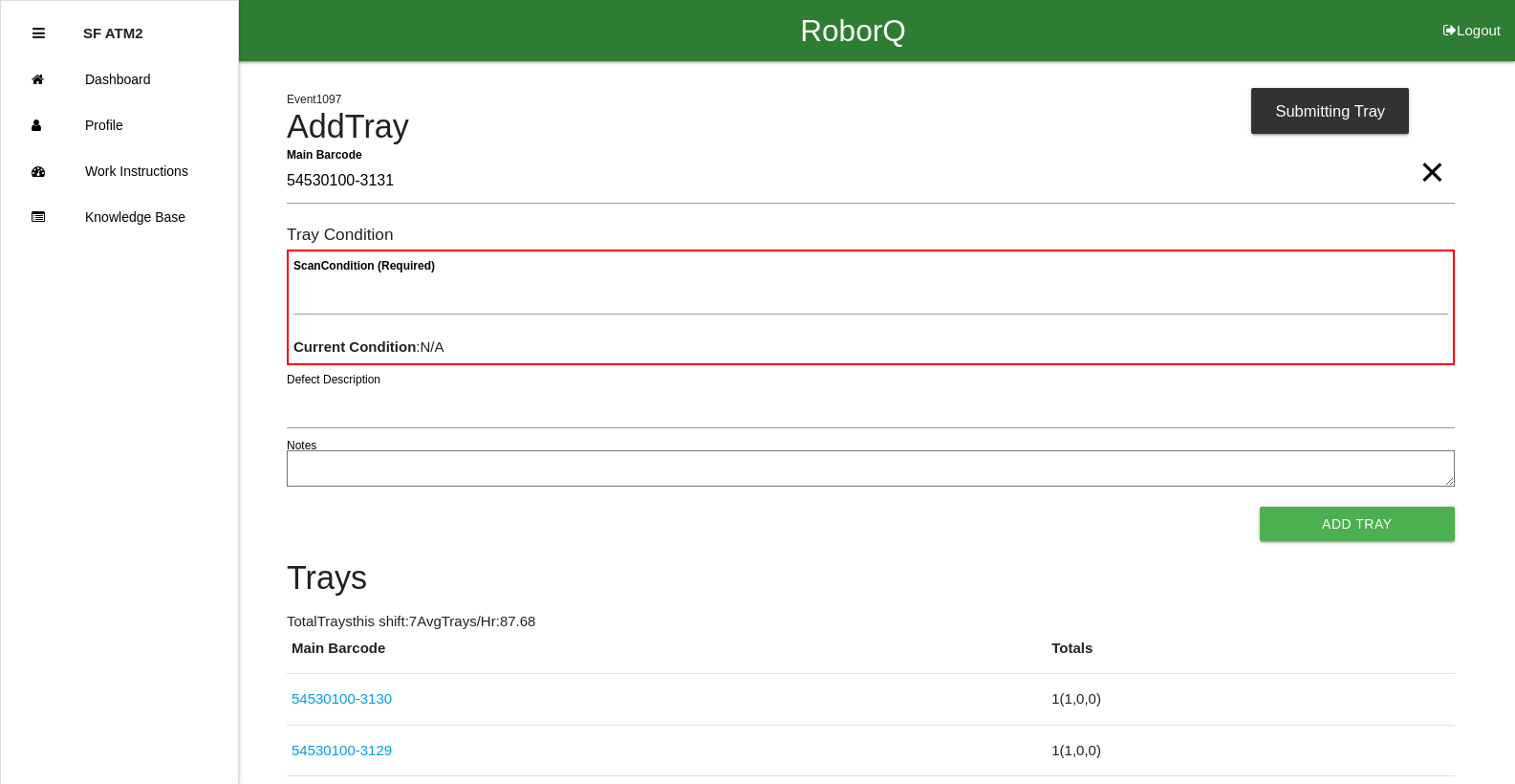
type Barcode "54530100-3131"
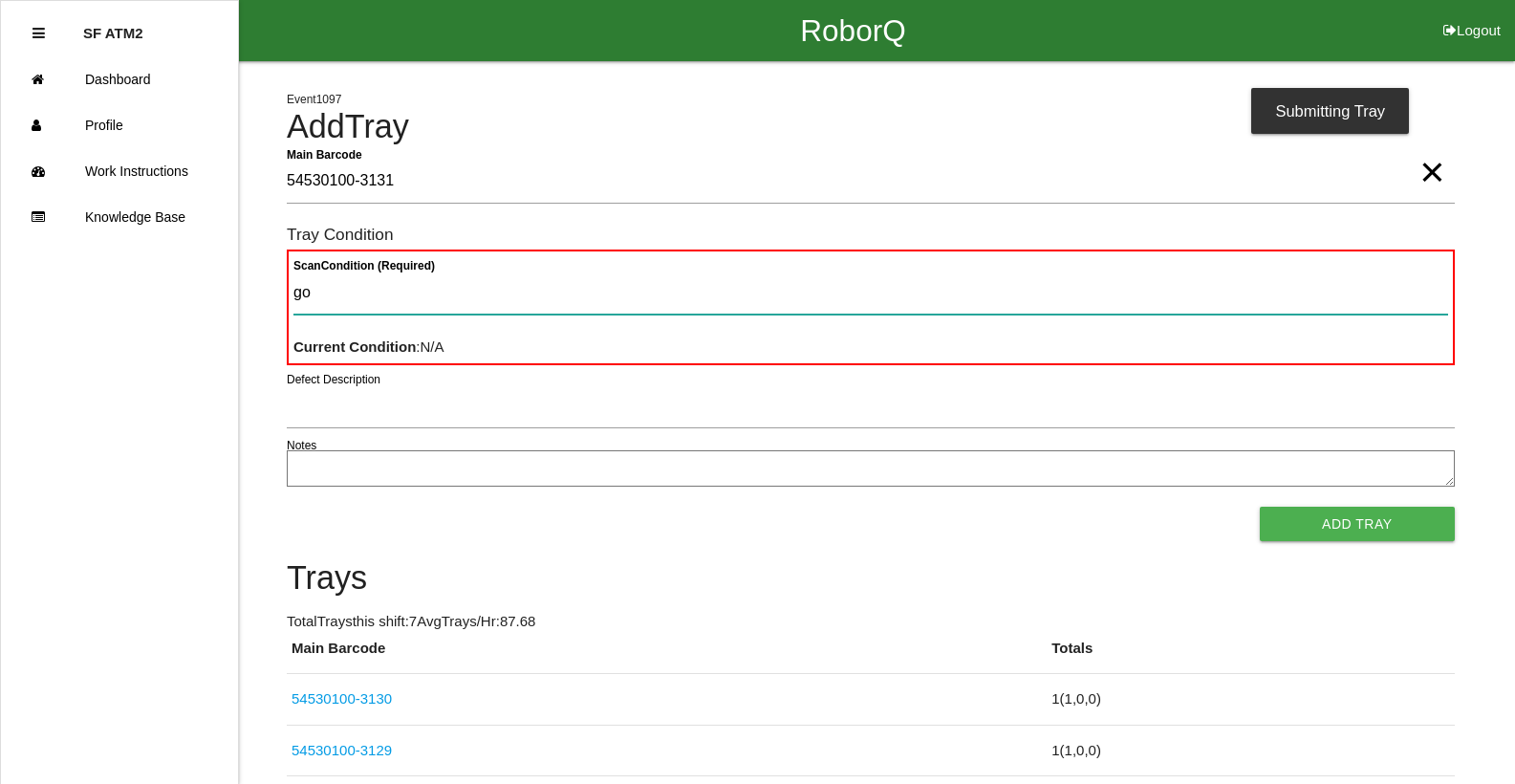
type Condition "goo"
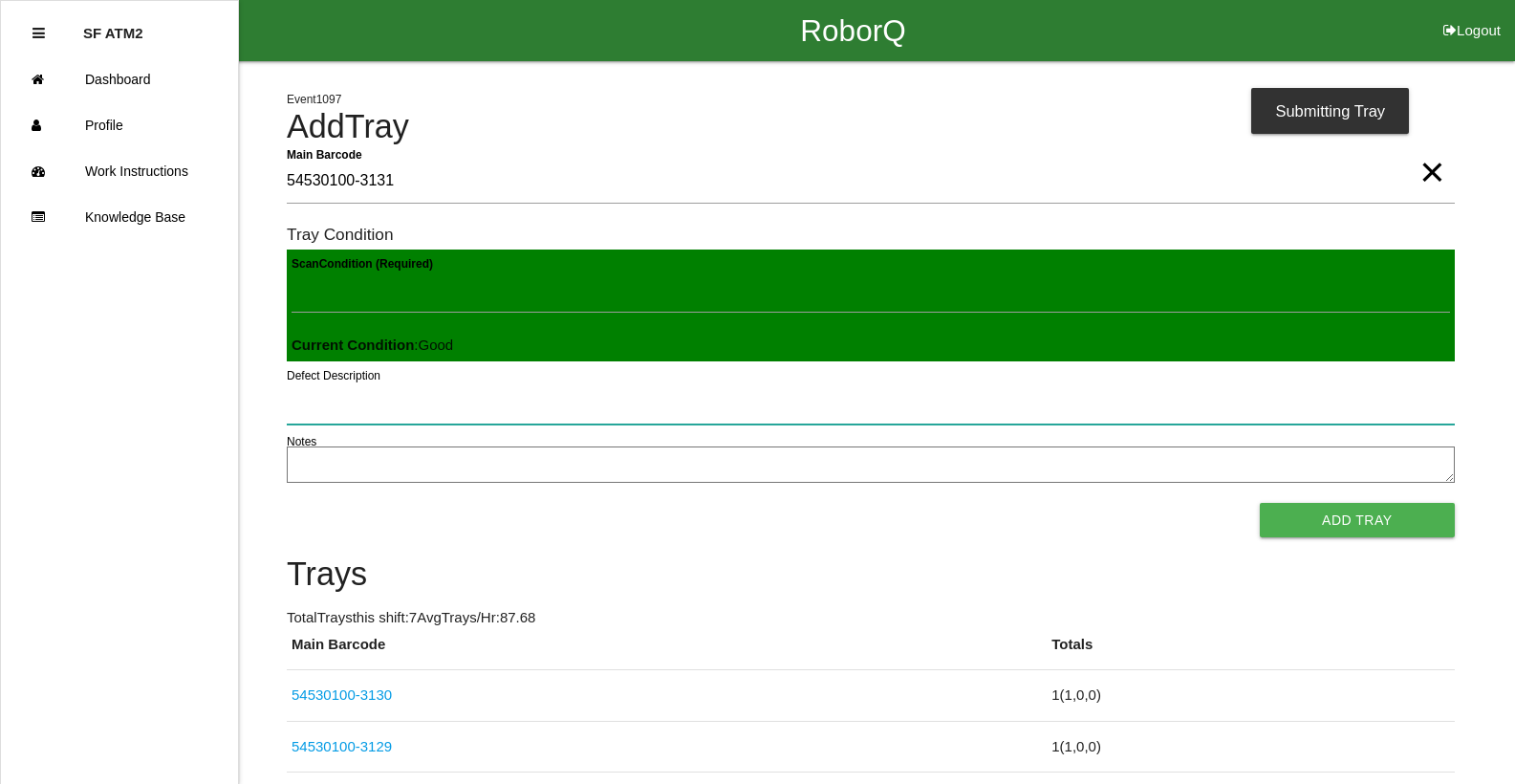
click at [1260, 503] on button "Add Tray" at bounding box center [1357, 520] width 195 height 35
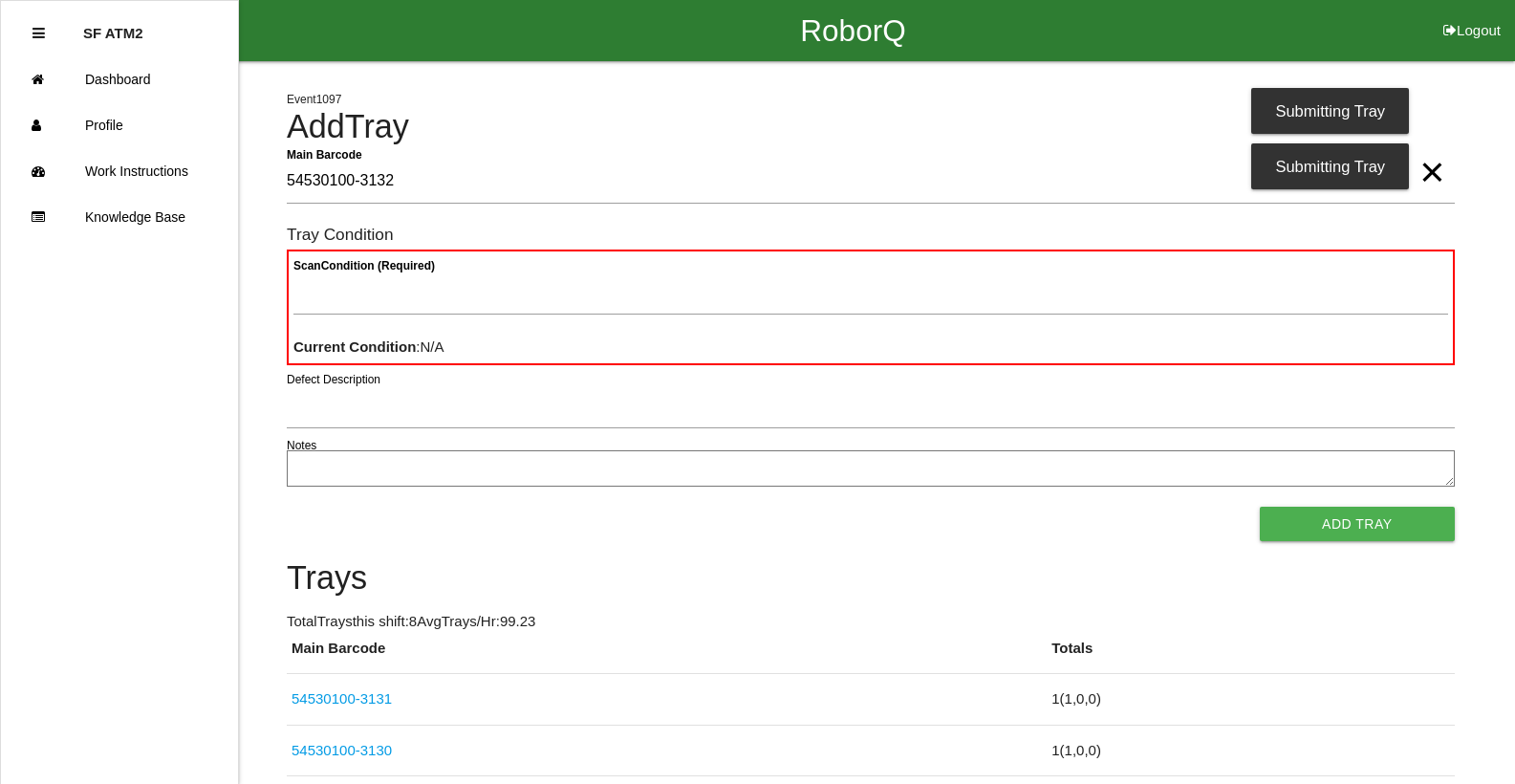
type Barcode "54530100-3132"
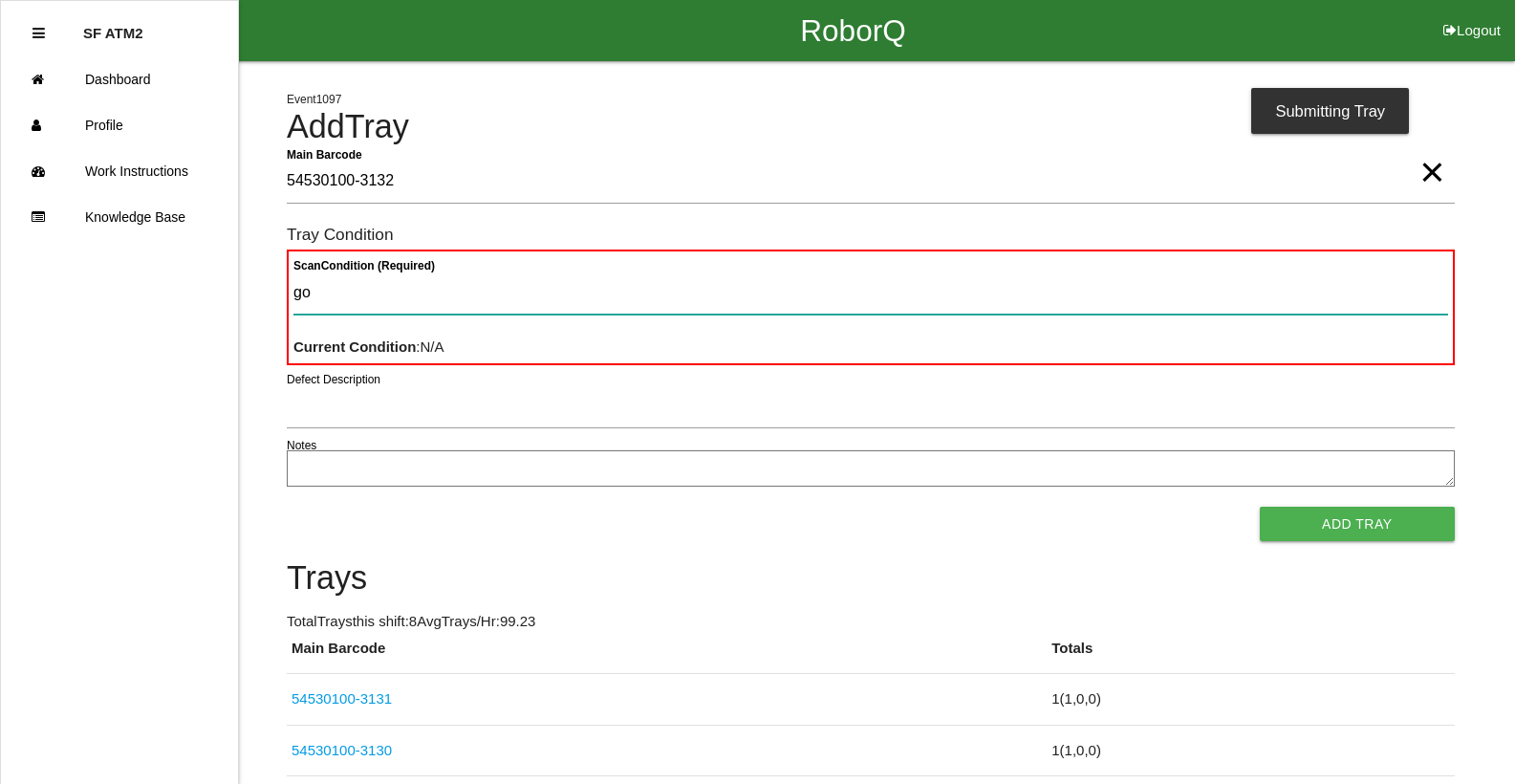
type Condition "goo"
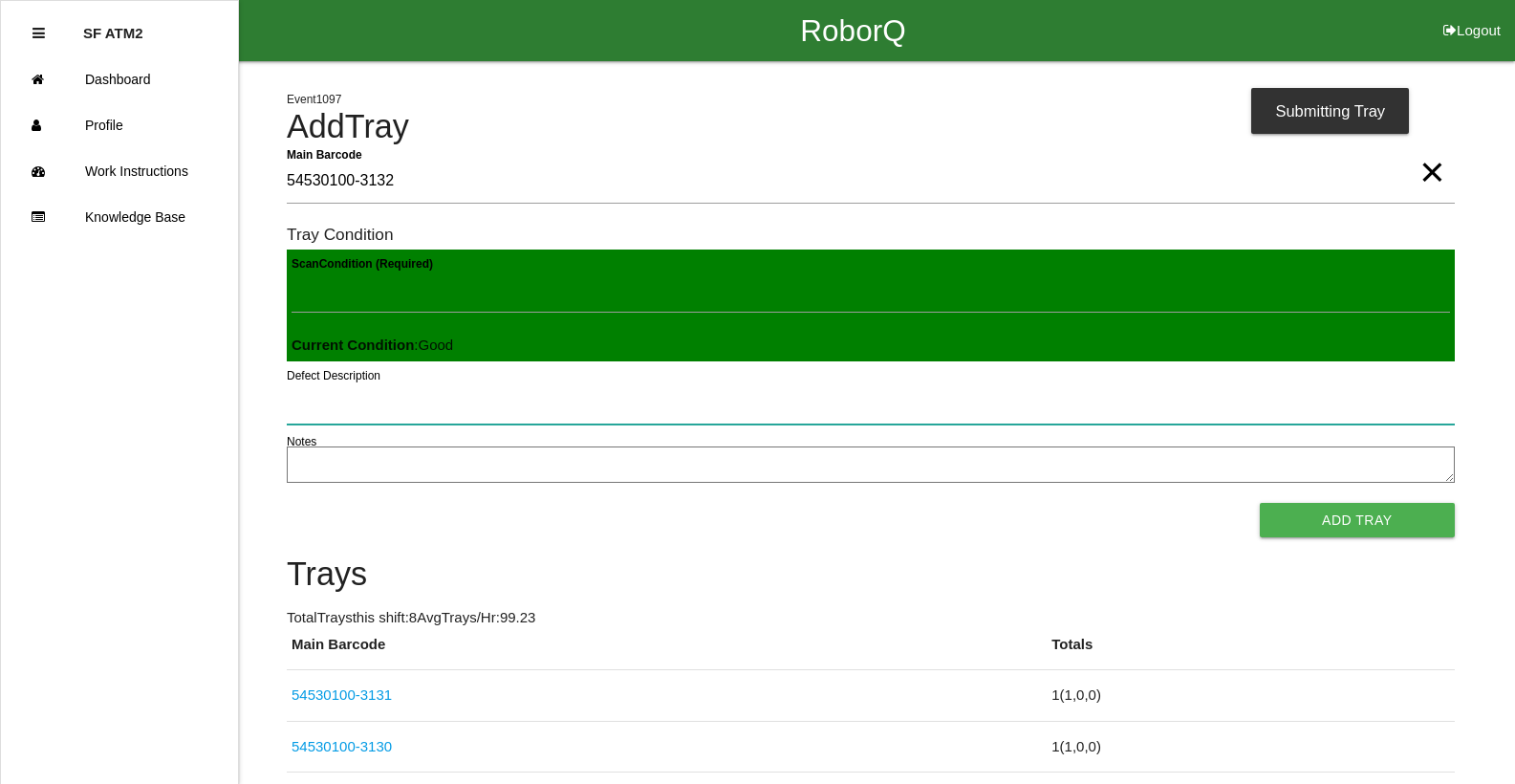
click button "Add Tray" at bounding box center [1357, 520] width 195 height 35
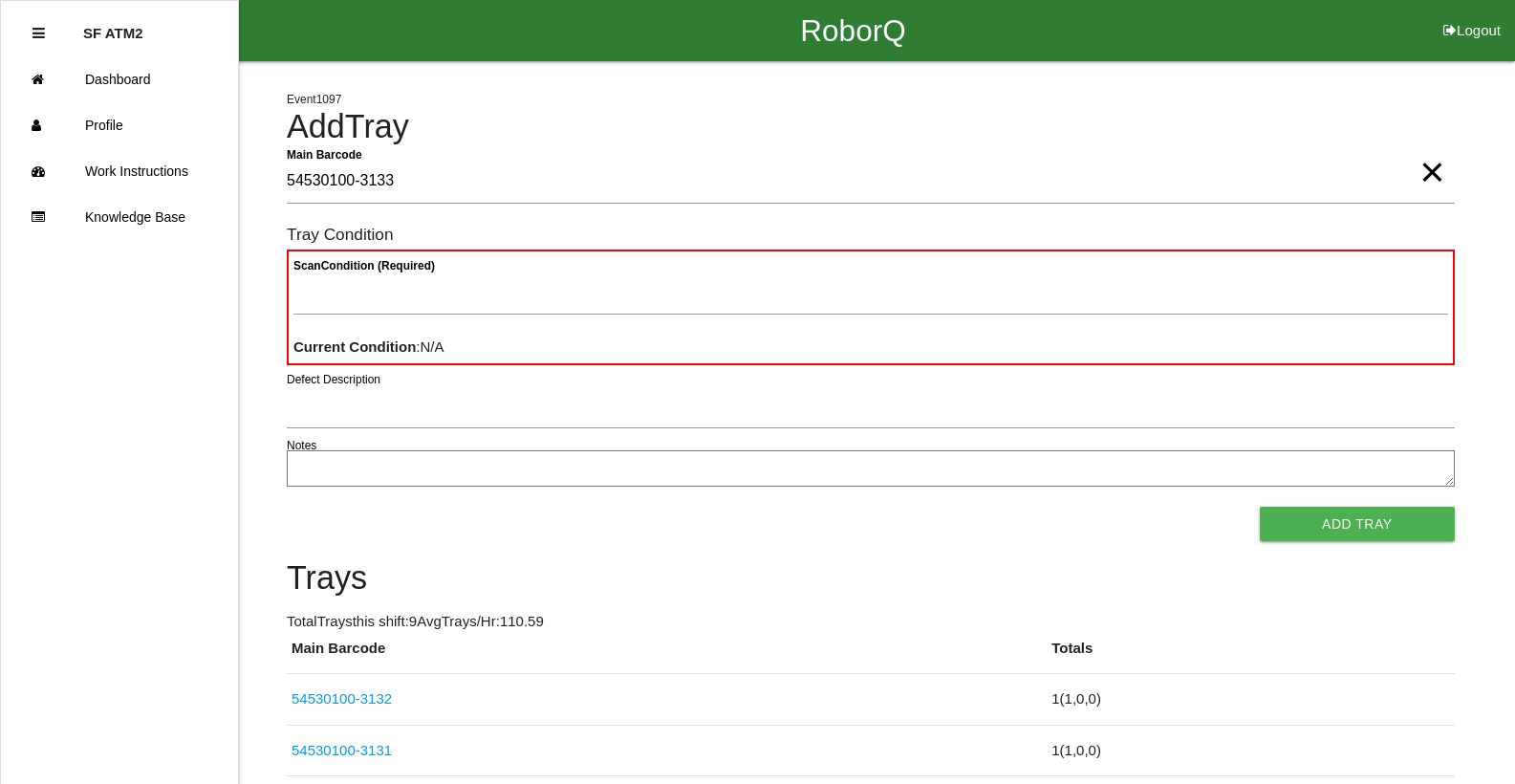
type Barcode "54530100-3133"
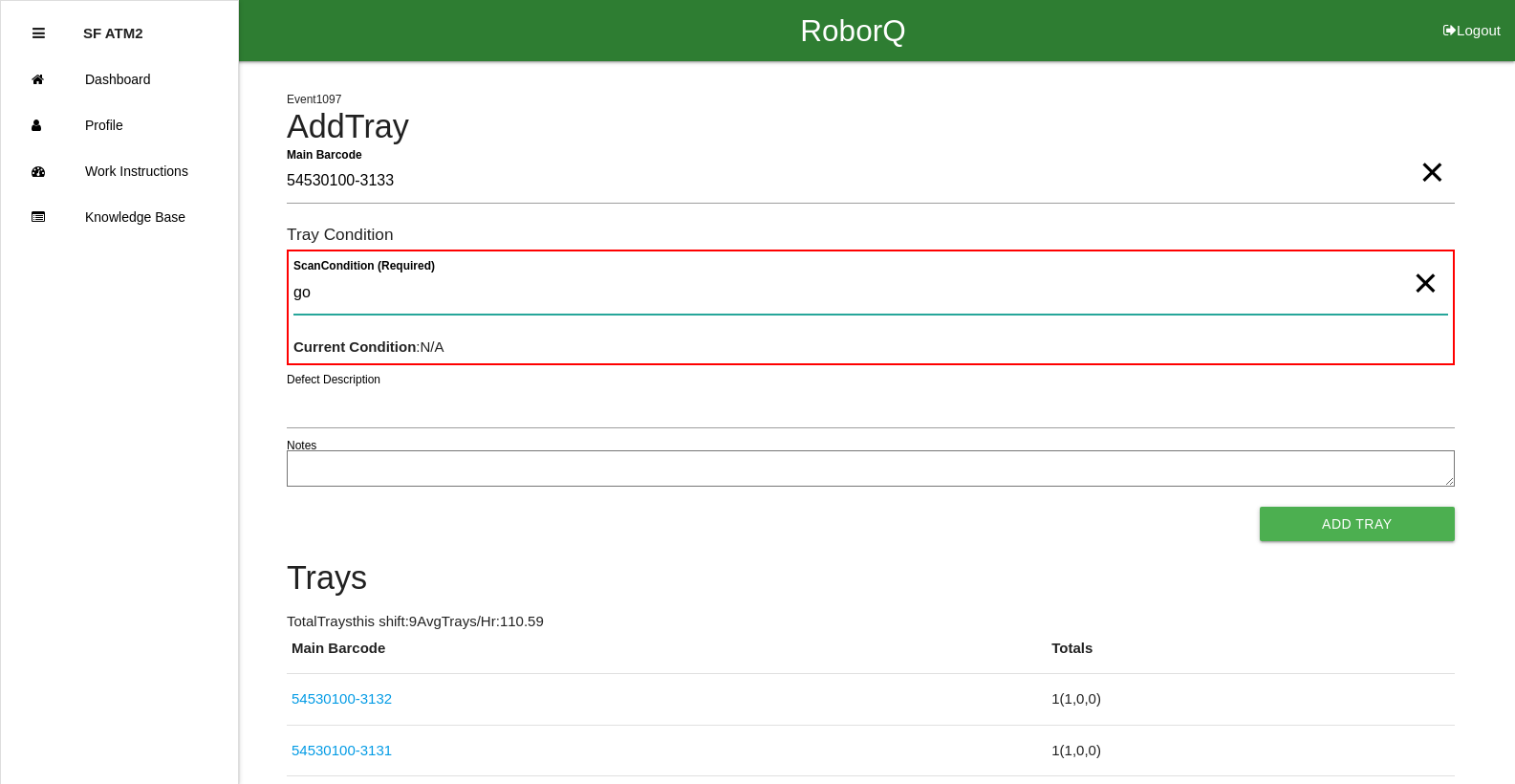
type Condition "goo"
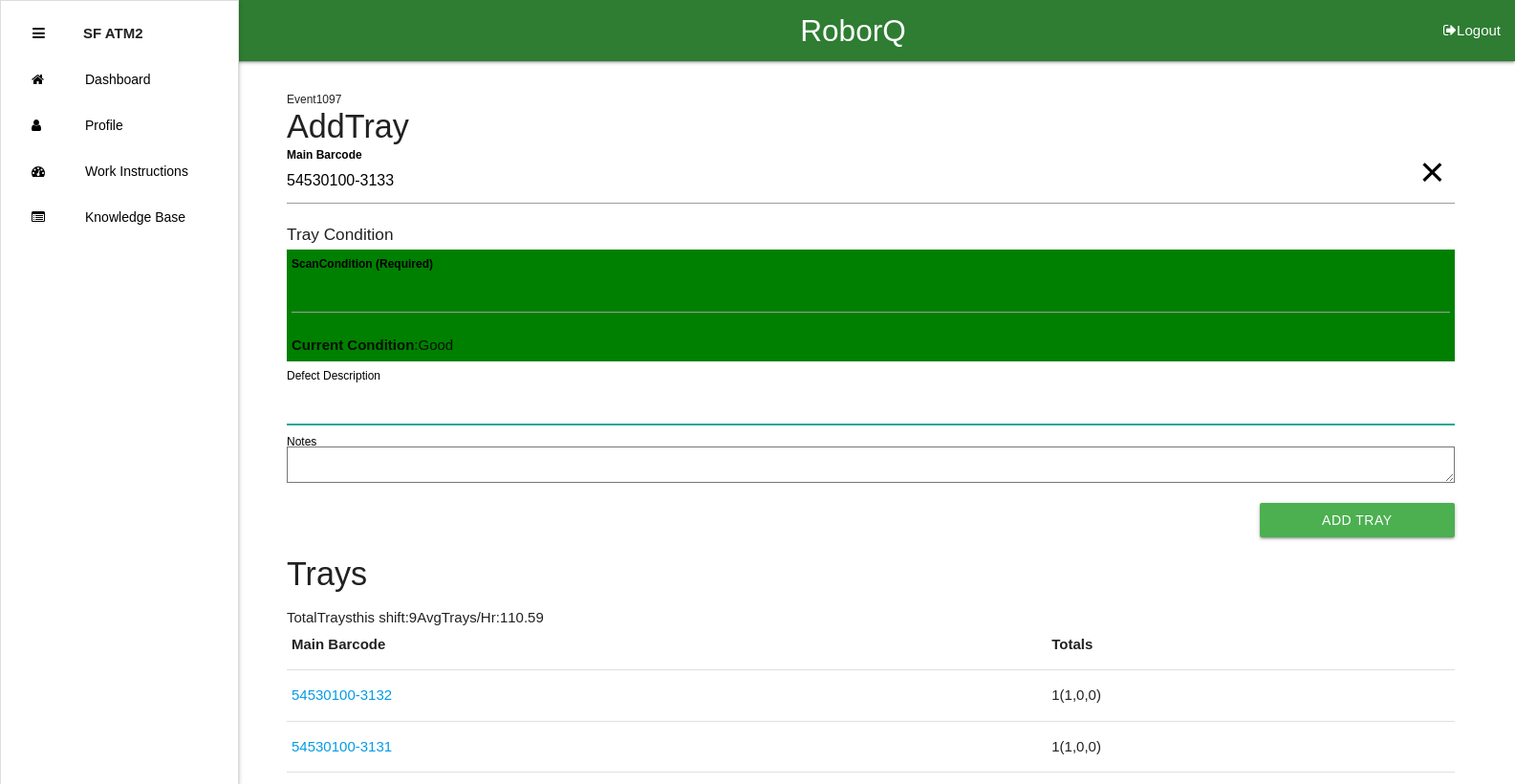
click at [1260, 503] on button "Add Tray" at bounding box center [1357, 520] width 195 height 35
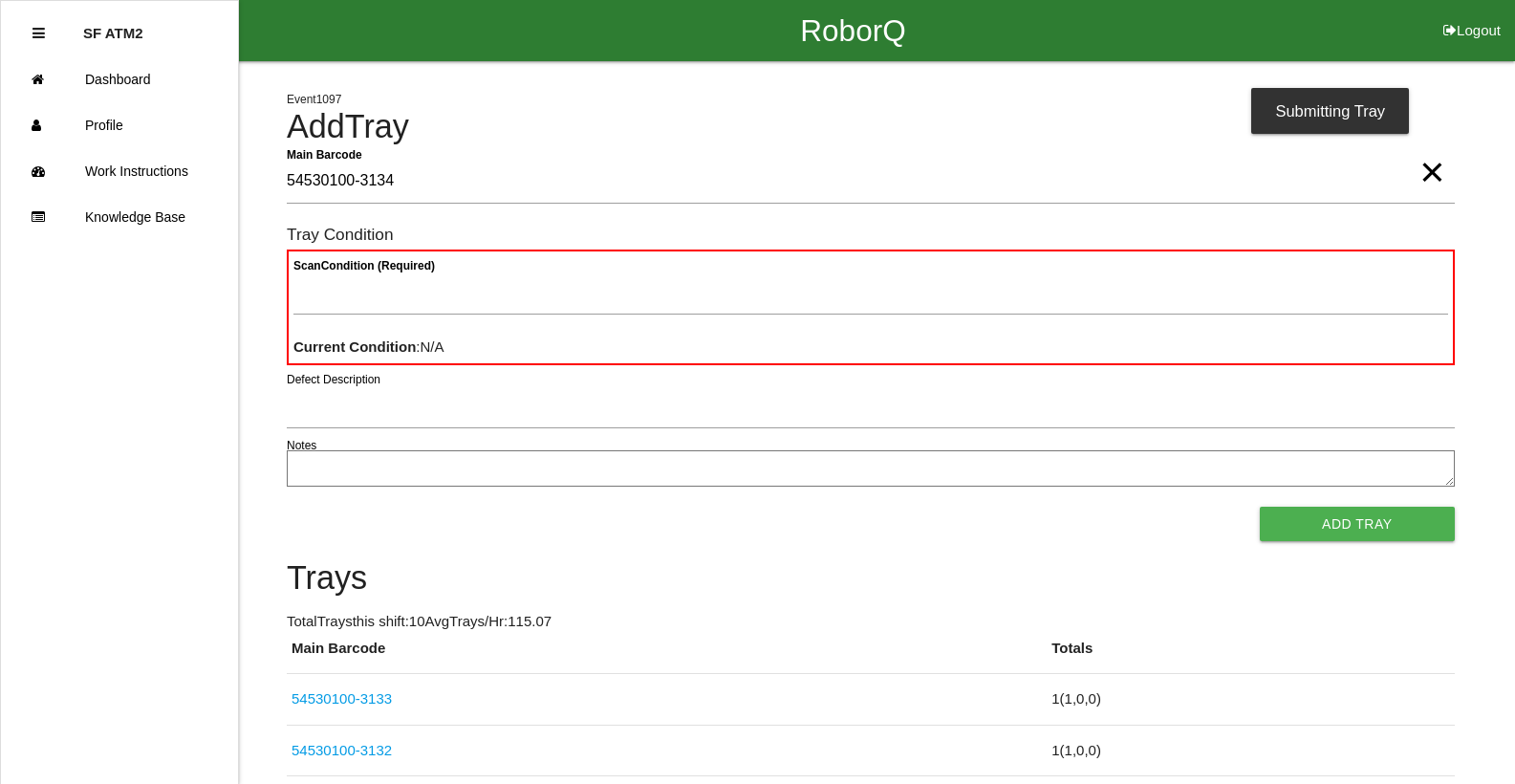
type Barcode "54530100-3134"
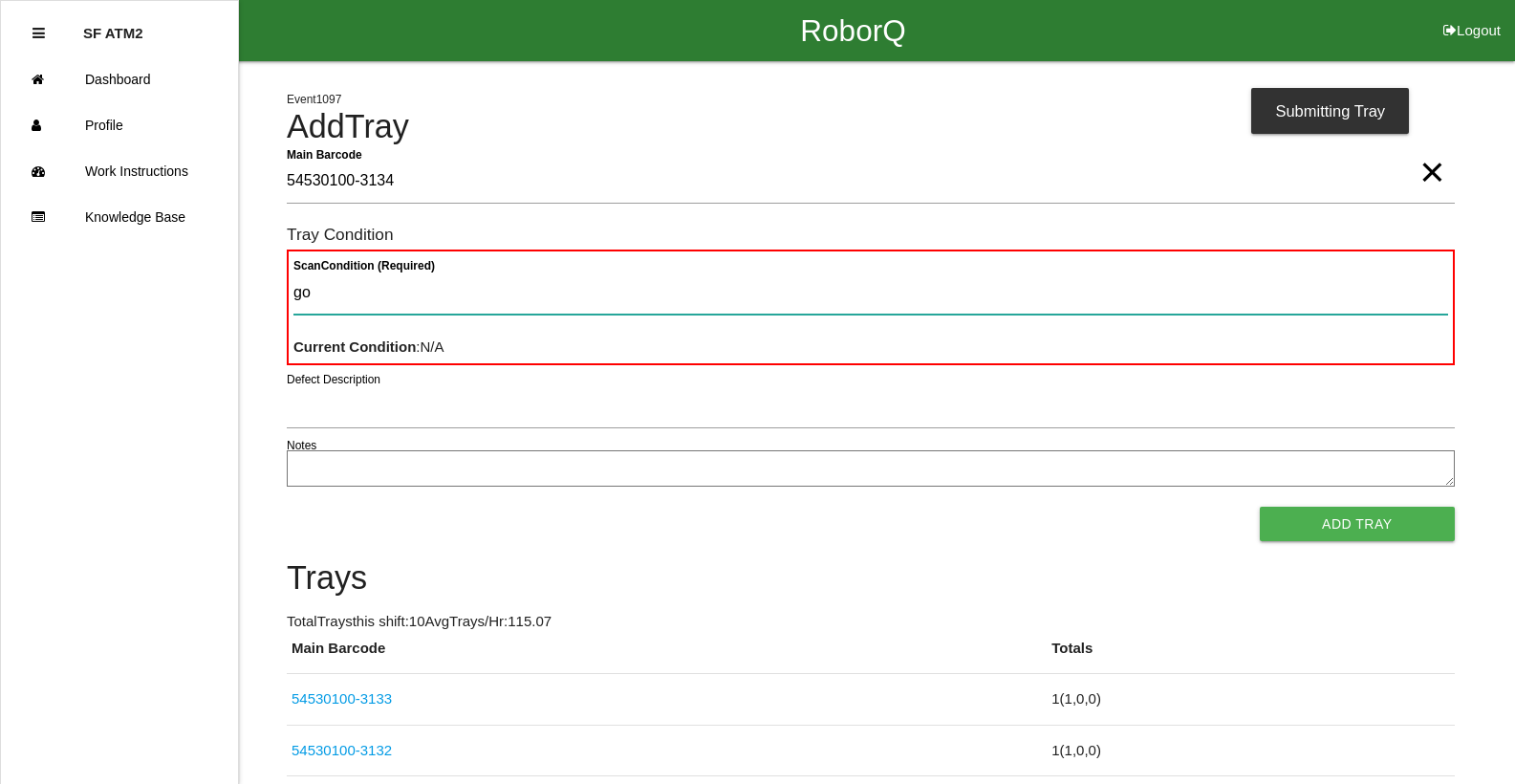
type Condition "goo"
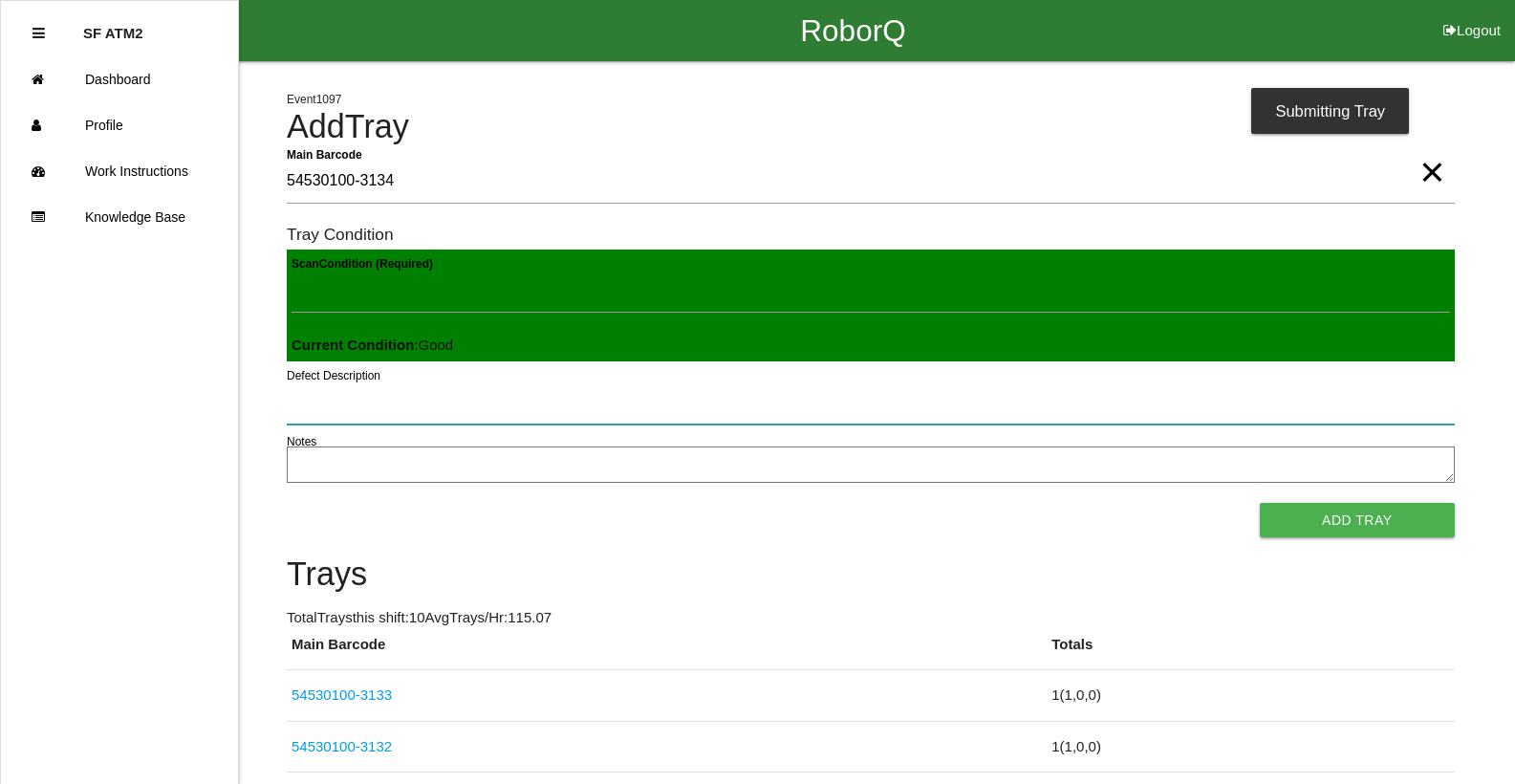
click at [1260, 503] on button "Add Tray" at bounding box center [1357, 520] width 195 height 35
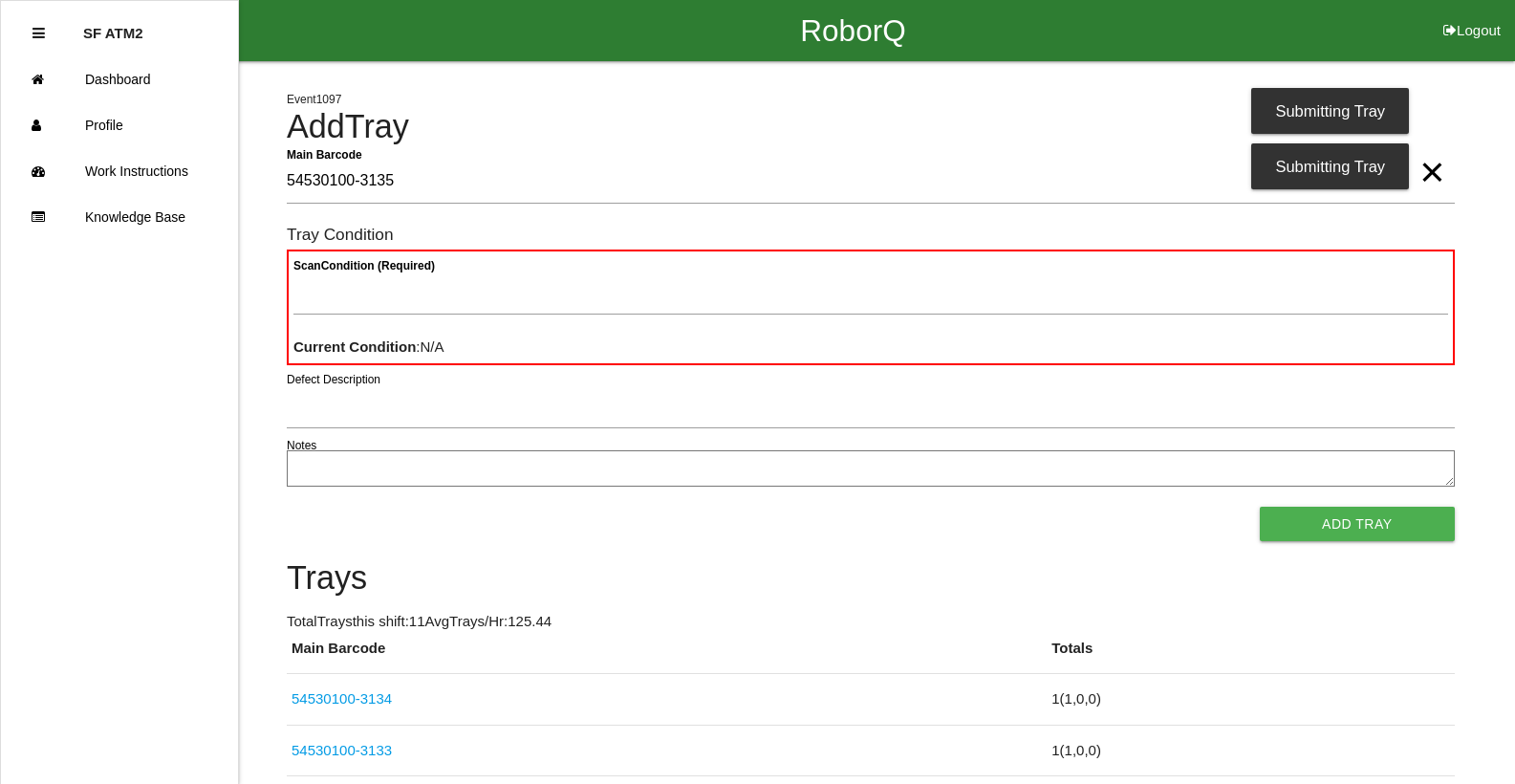
type Barcode "54530100-3135"
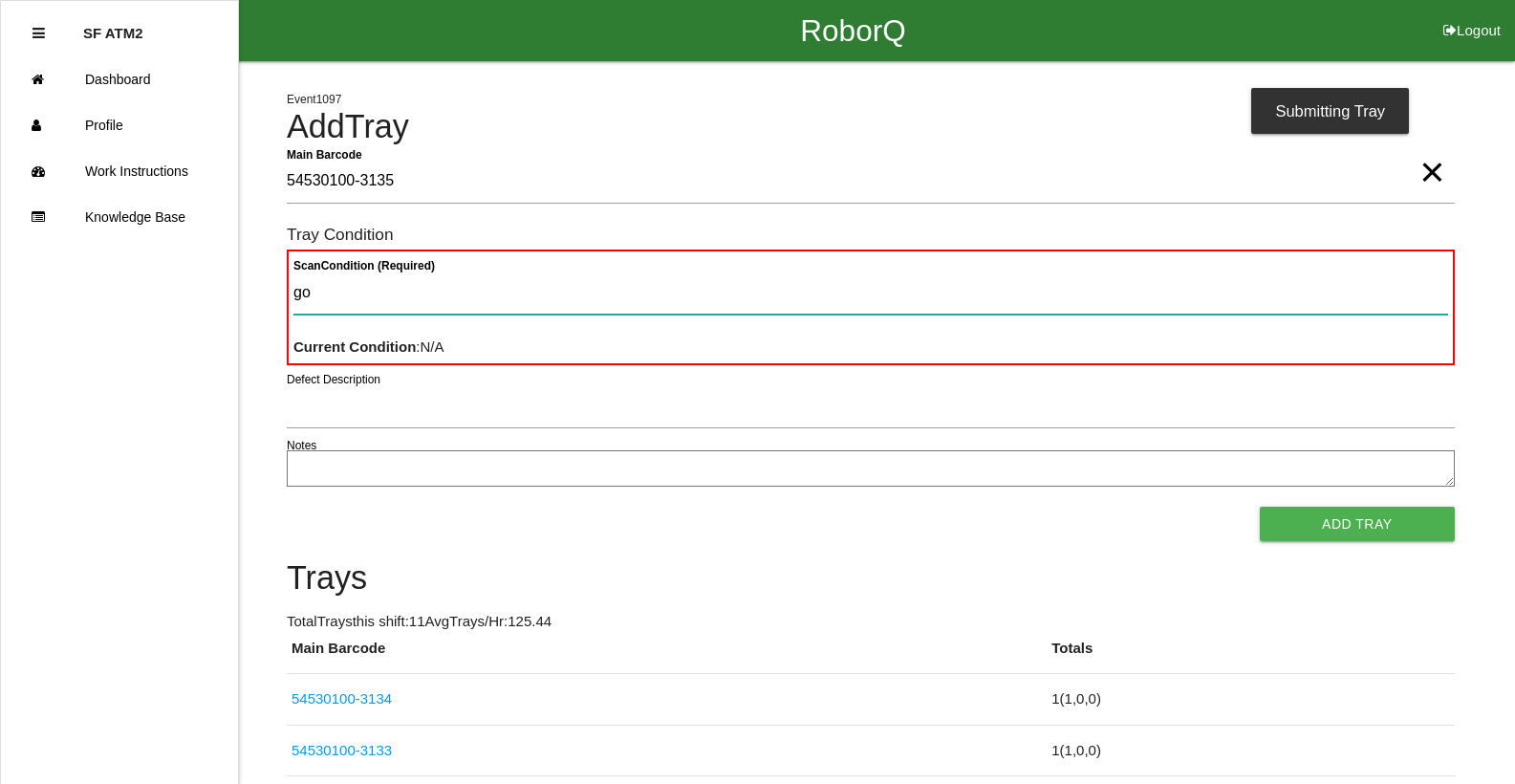
type Condition "goo"
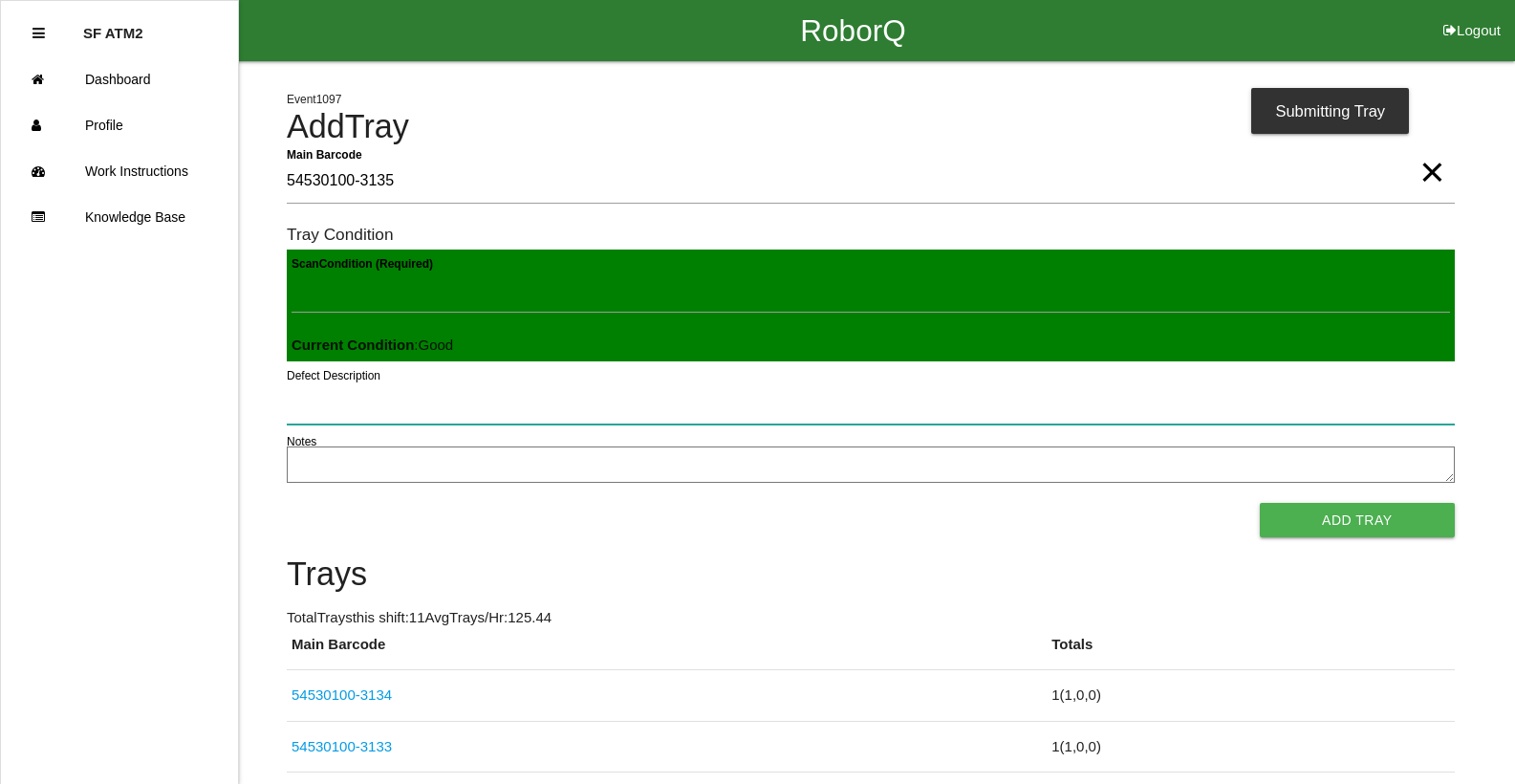
click at [1260, 503] on button "Add Tray" at bounding box center [1357, 520] width 195 height 35
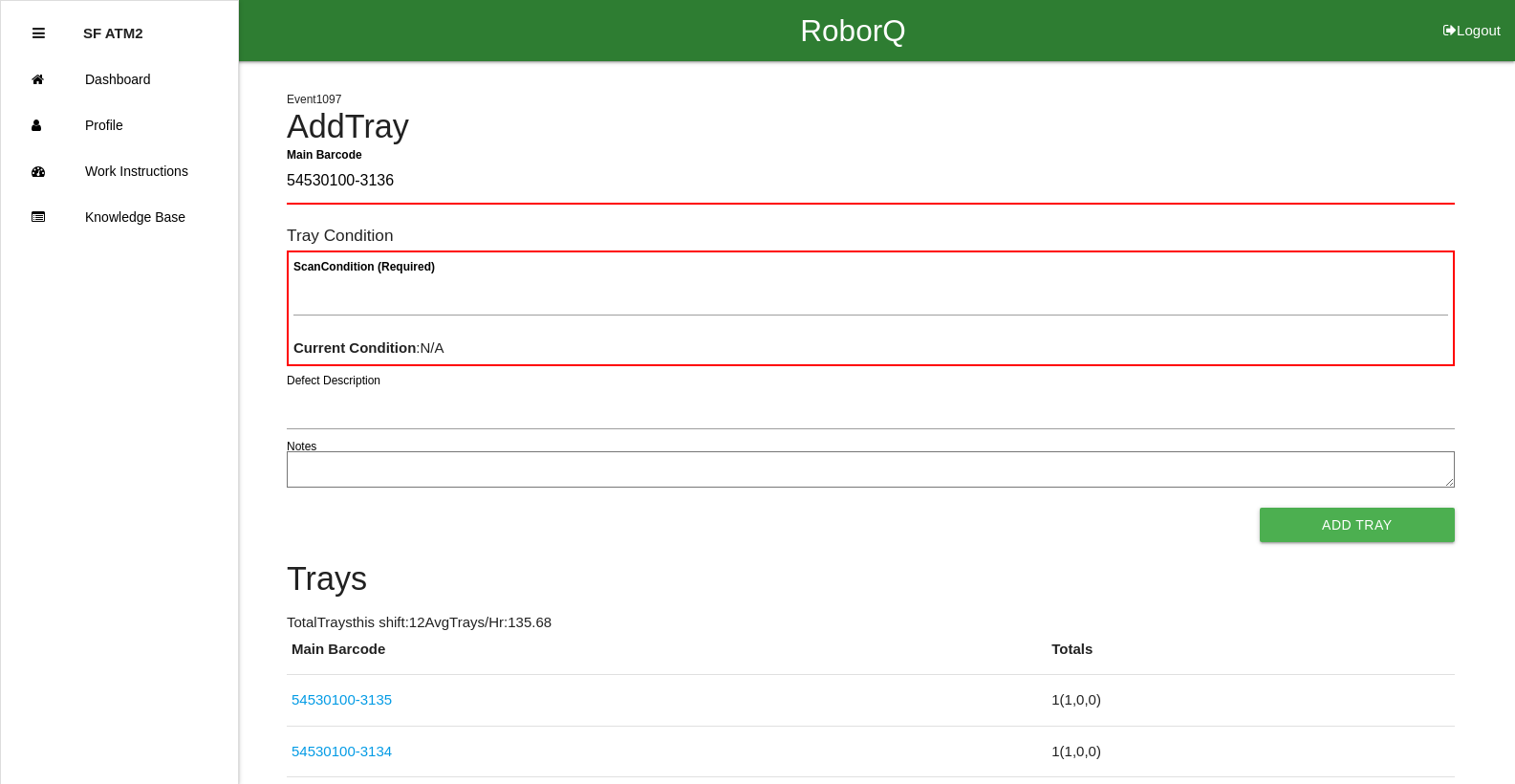
type Barcode "54530100-3136"
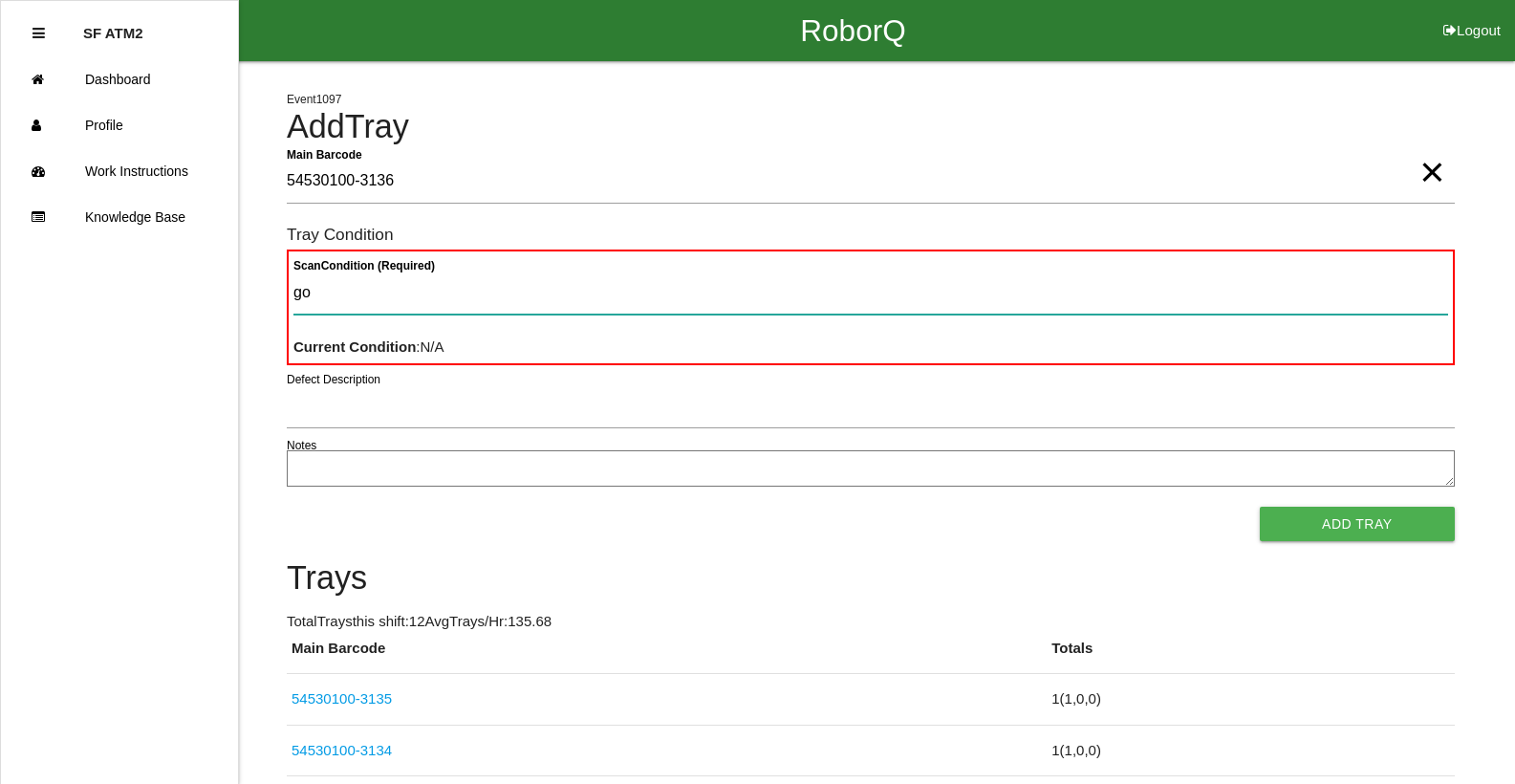
type Condition "goo"
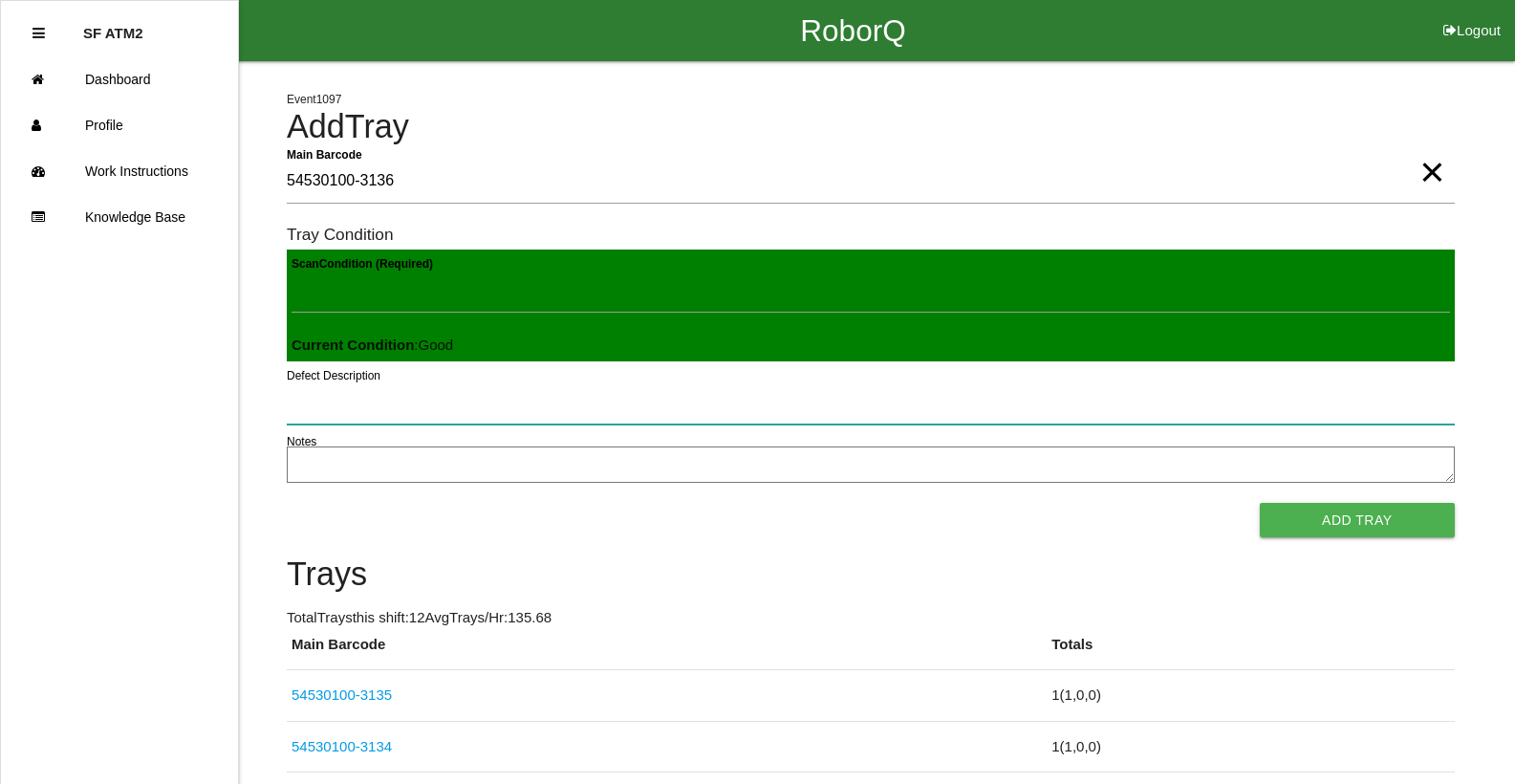
click at [1260, 503] on button "Add Tray" at bounding box center [1357, 520] width 195 height 35
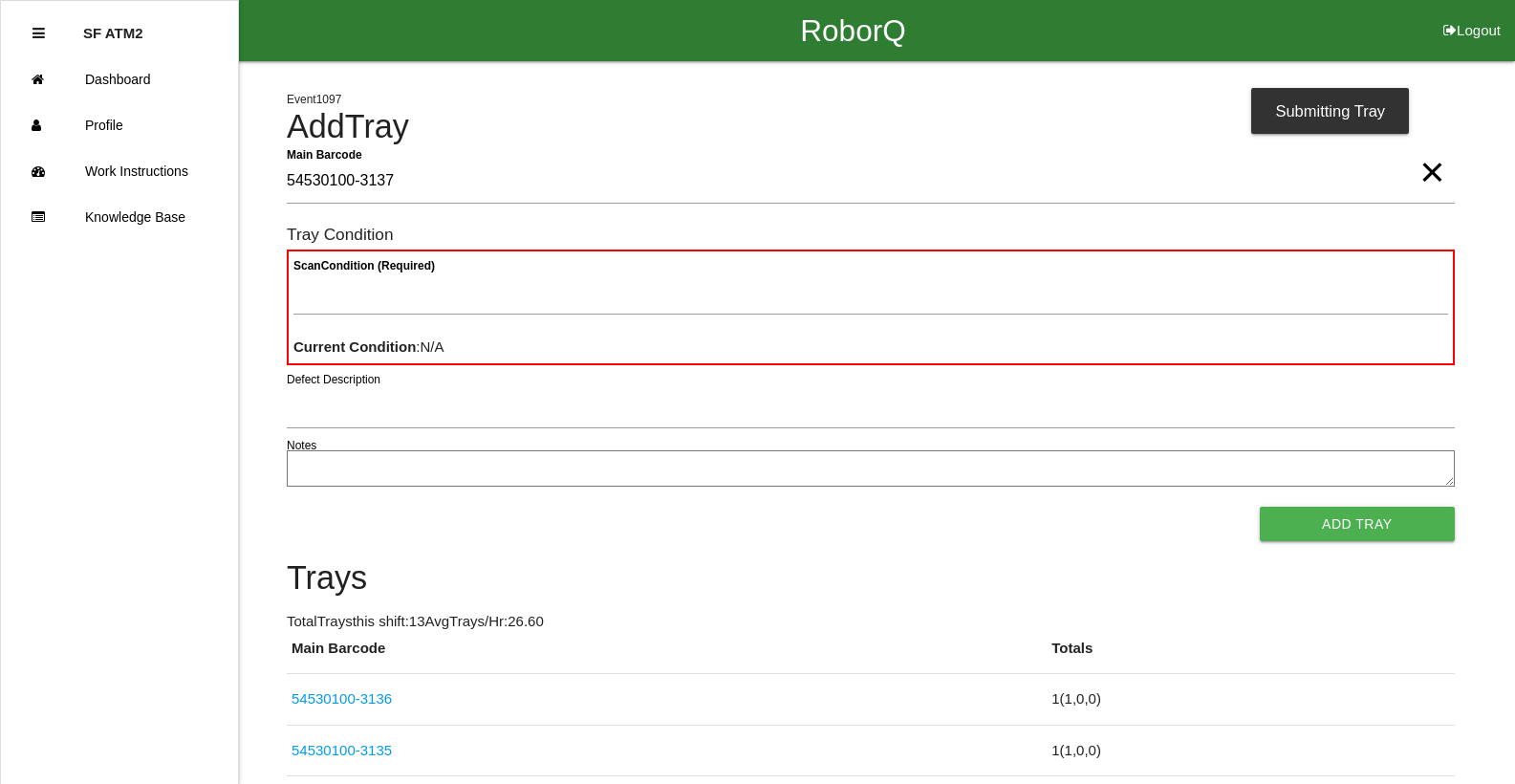
type Barcode "54530100-3137"
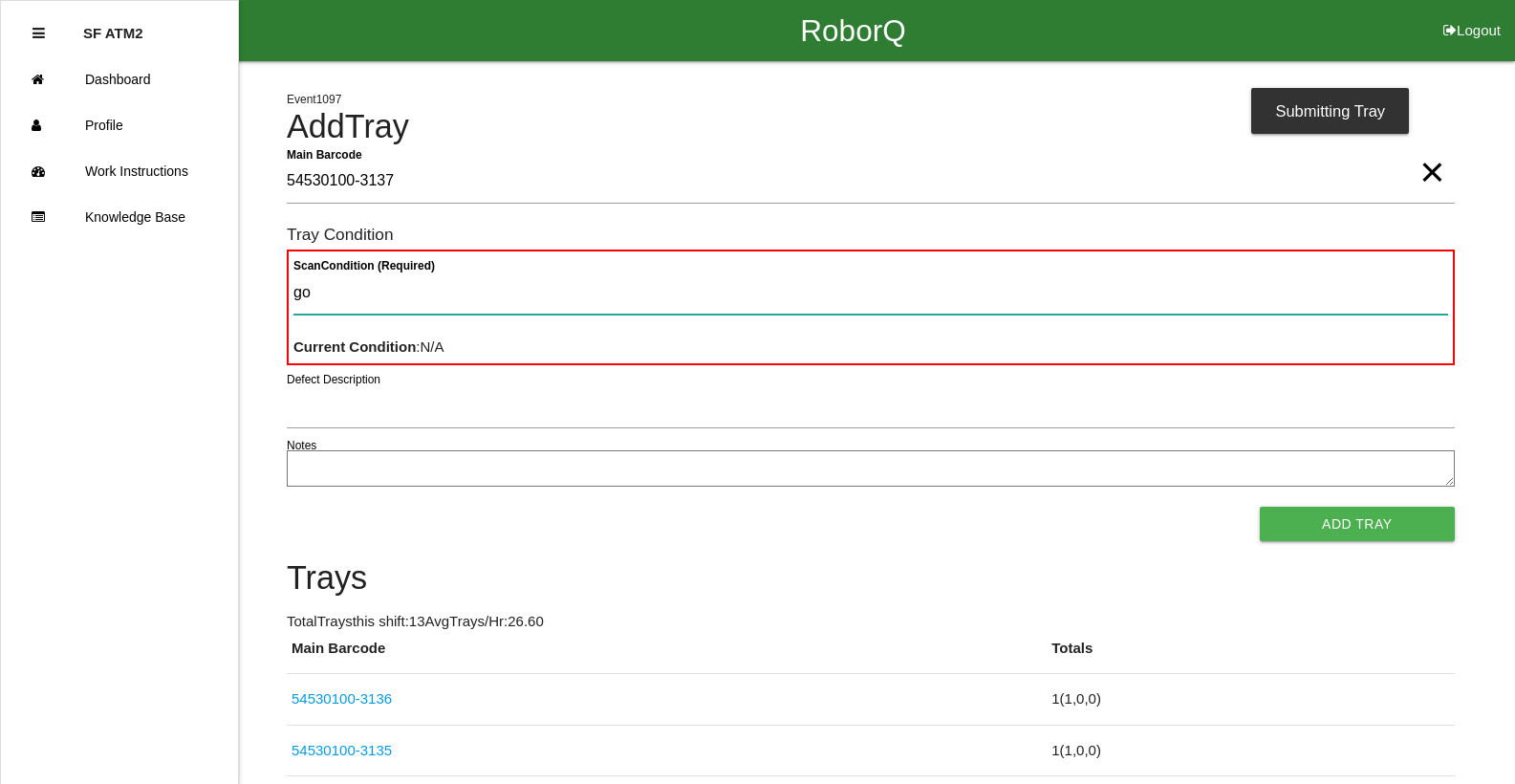
type Condition "goo"
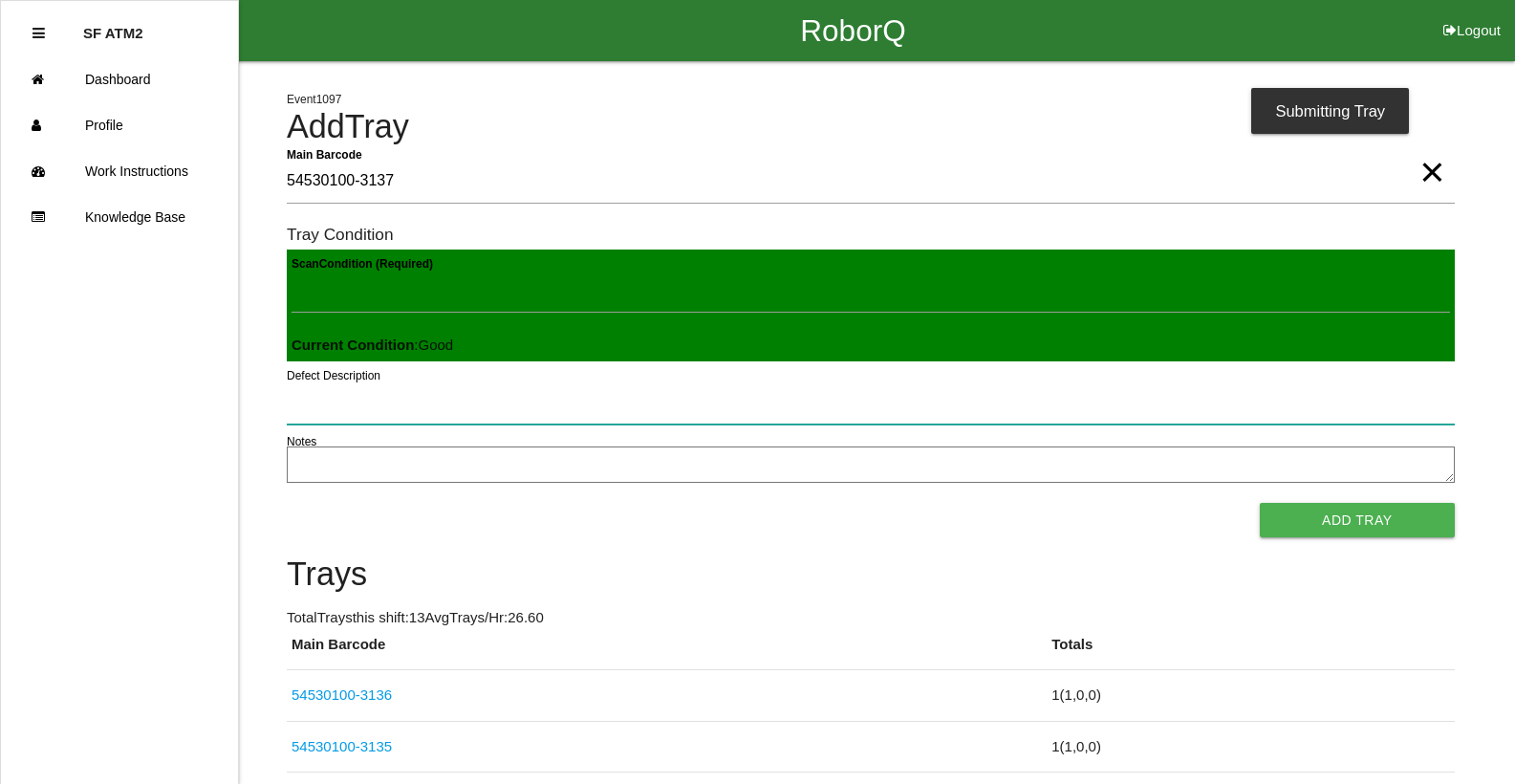
click at [1260, 503] on button "Add Tray" at bounding box center [1357, 520] width 195 height 35
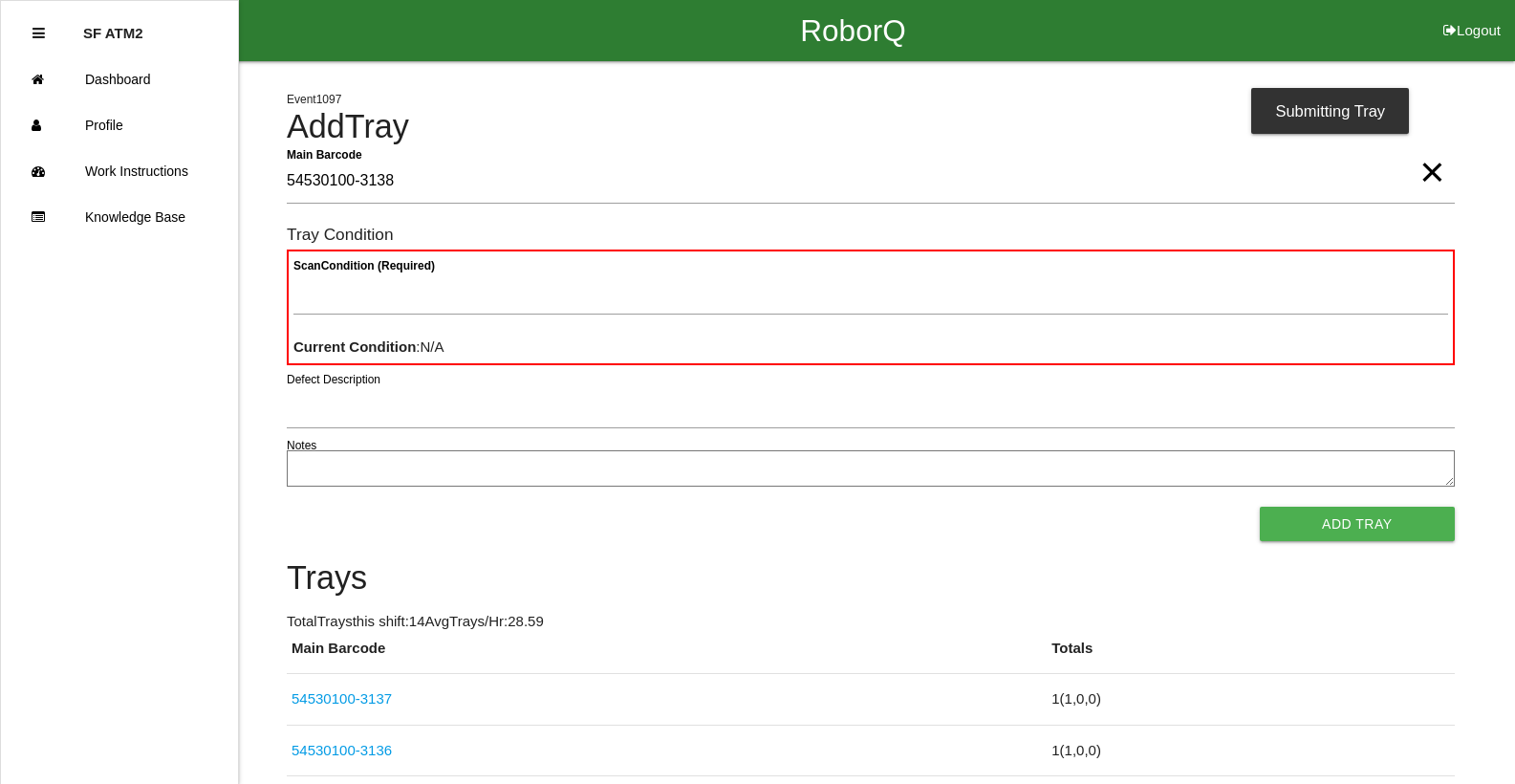
type Barcode "54530100-3138"
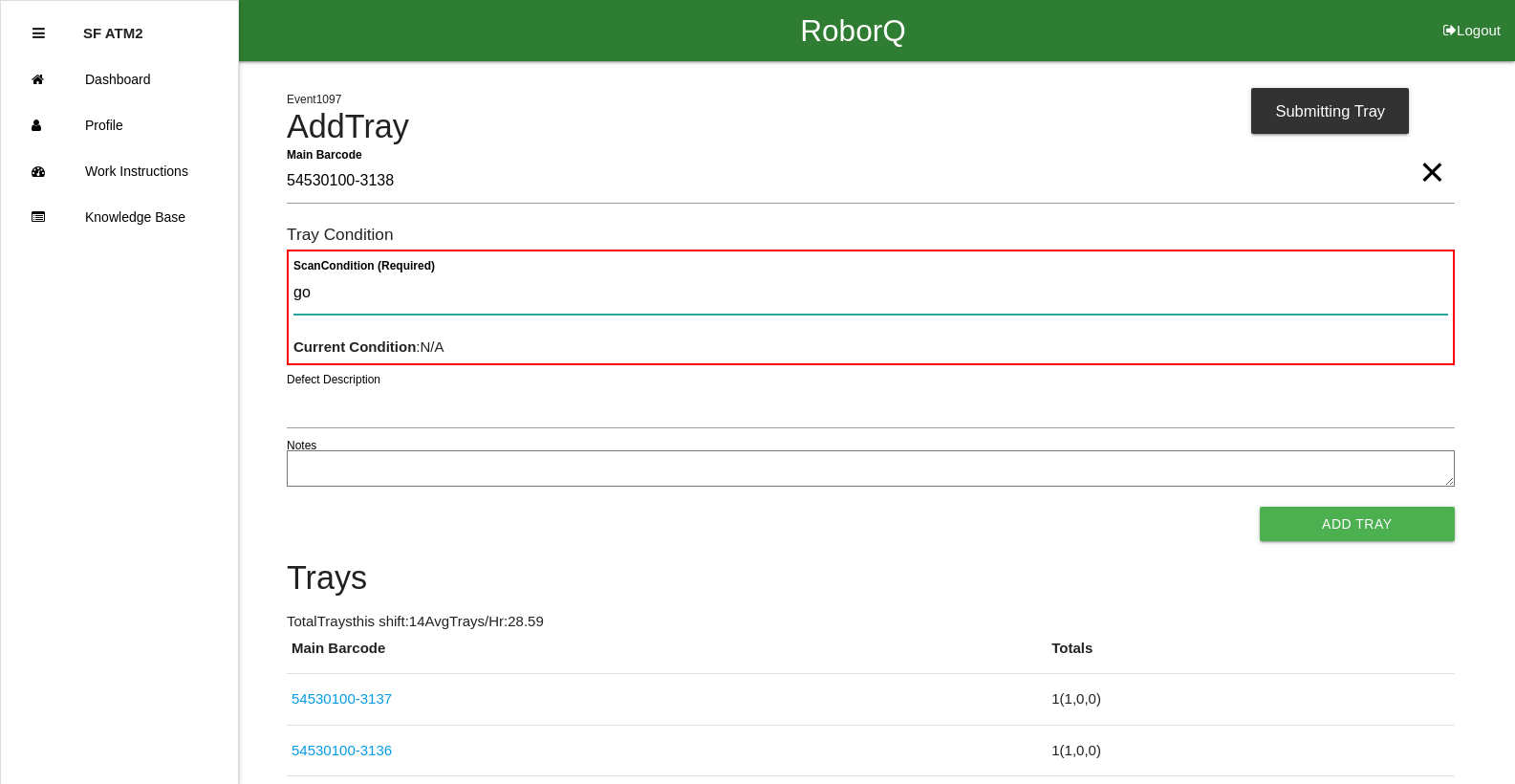
type Condition "goo"
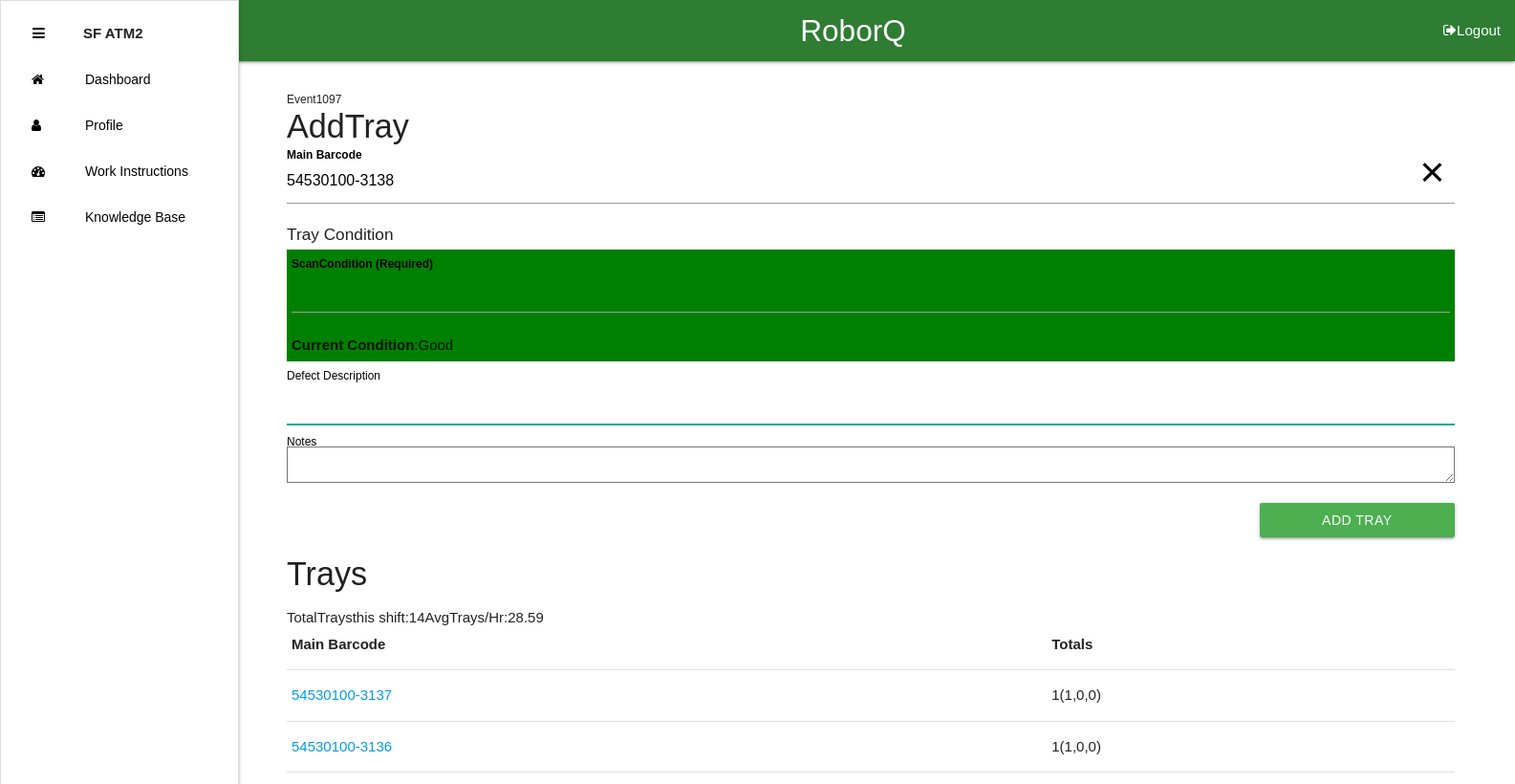
click at [1260, 503] on button "Add Tray" at bounding box center [1357, 520] width 195 height 35
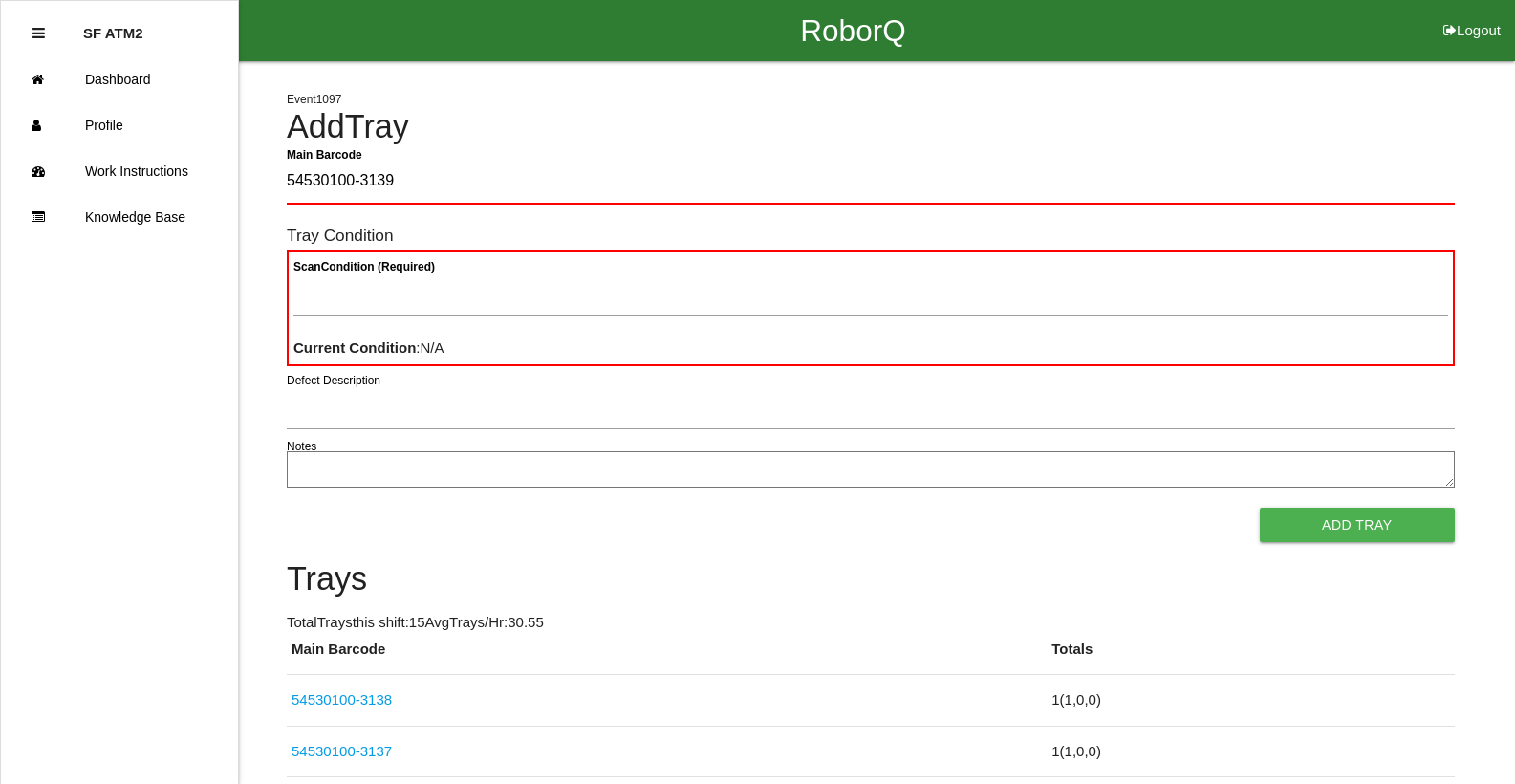
type Barcode "54530100-3139"
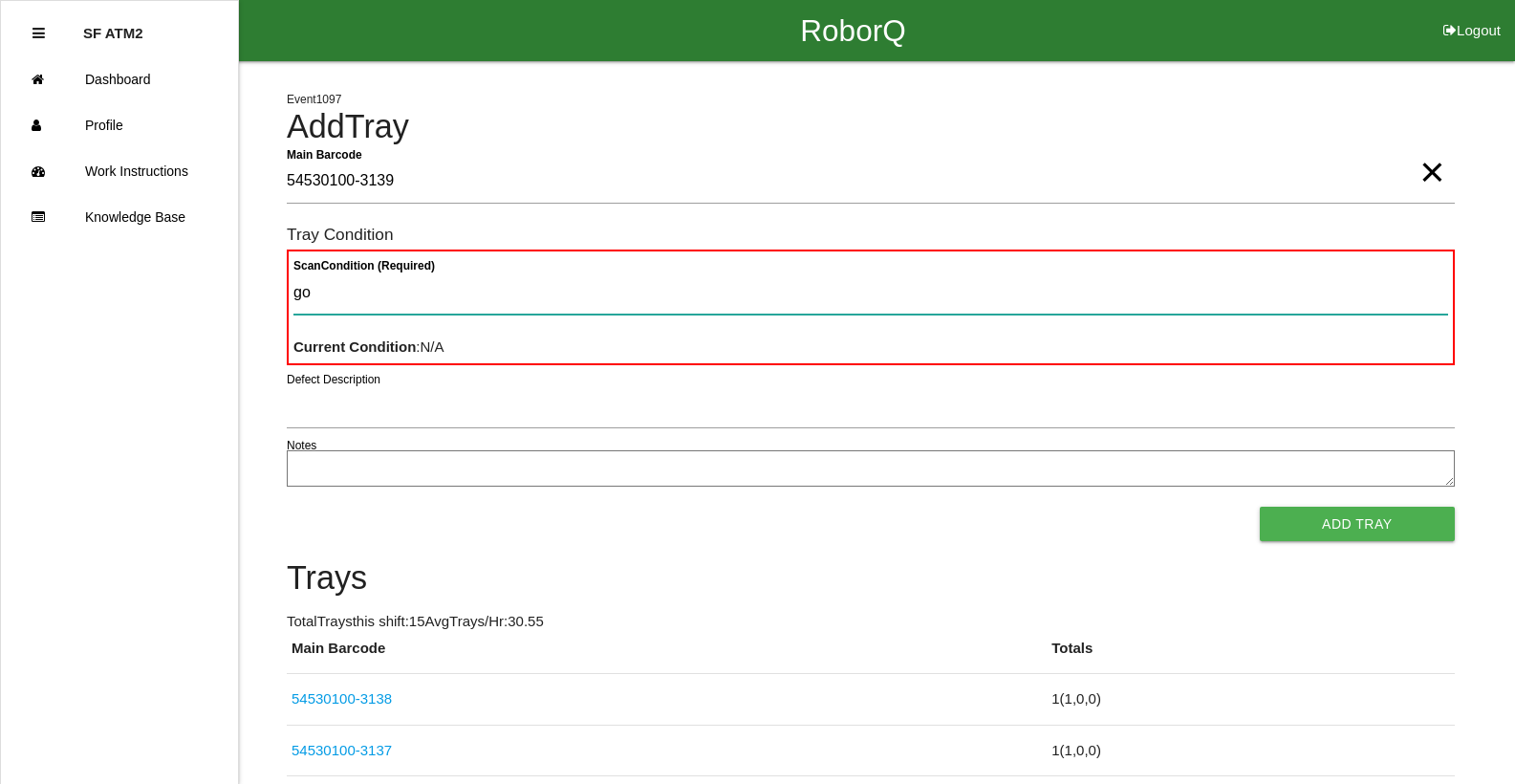
type Condition "goo"
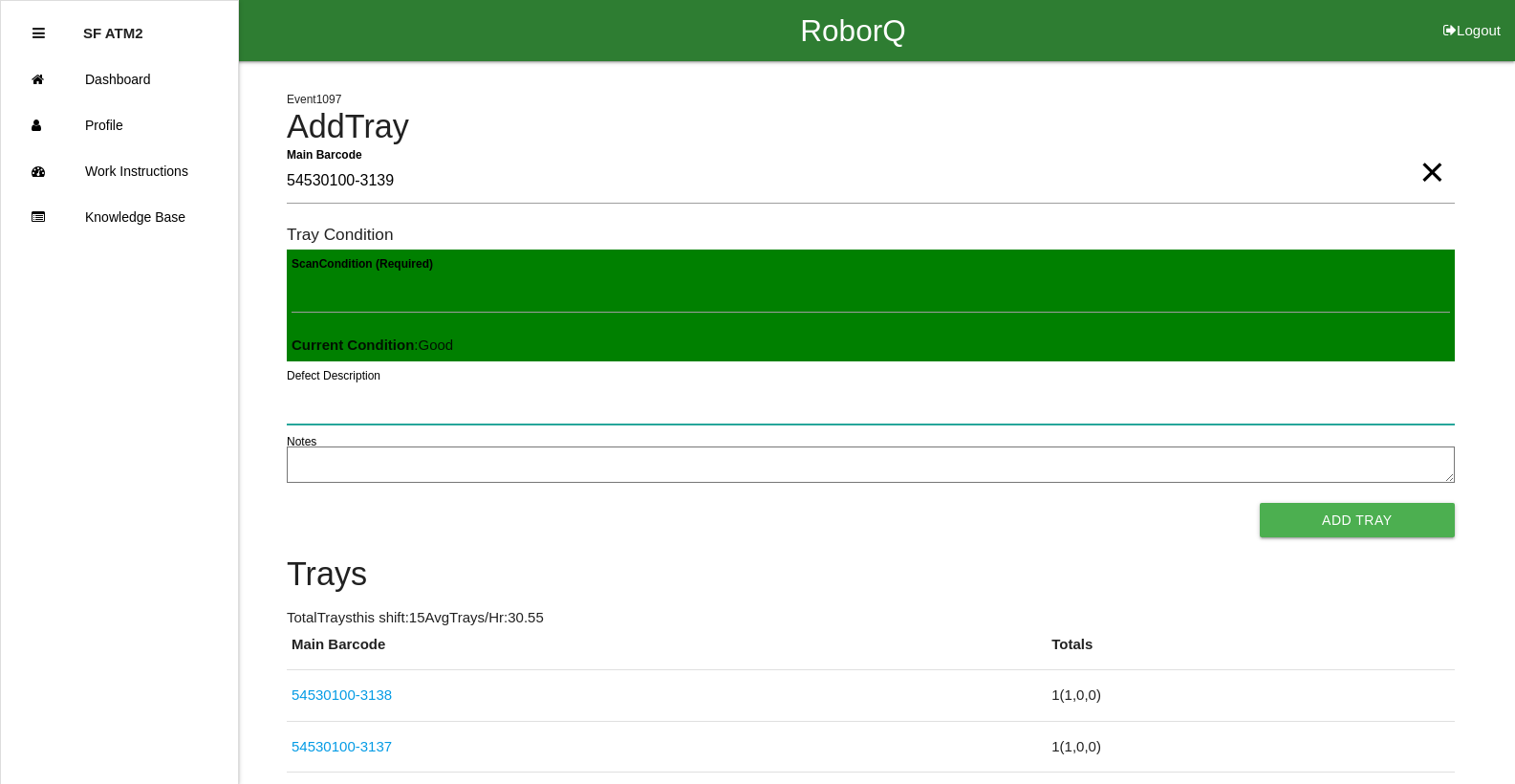
click at [1260, 503] on button "Add Tray" at bounding box center [1357, 520] width 195 height 35
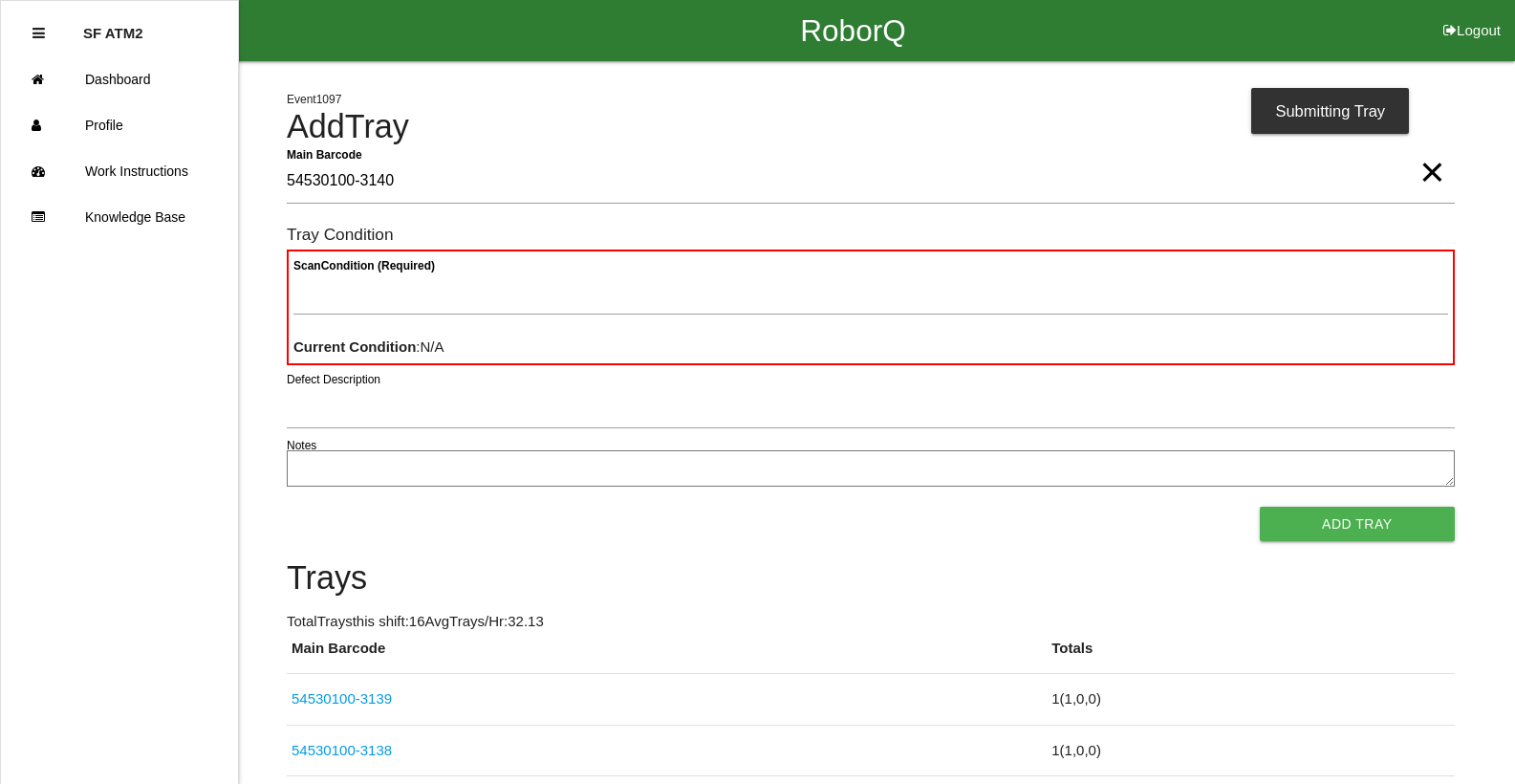
type Barcode "54530100-3140"
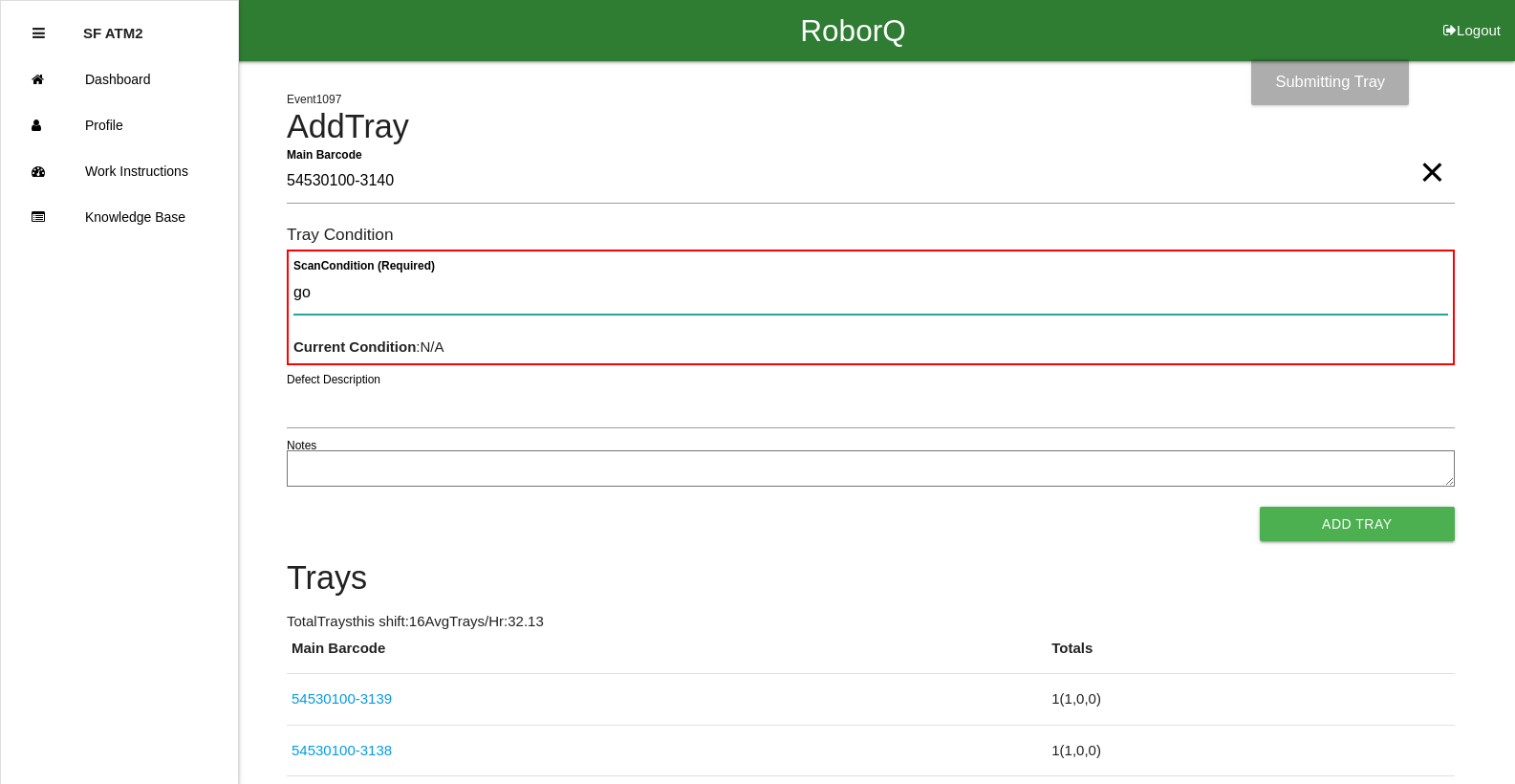
type Condition "goo"
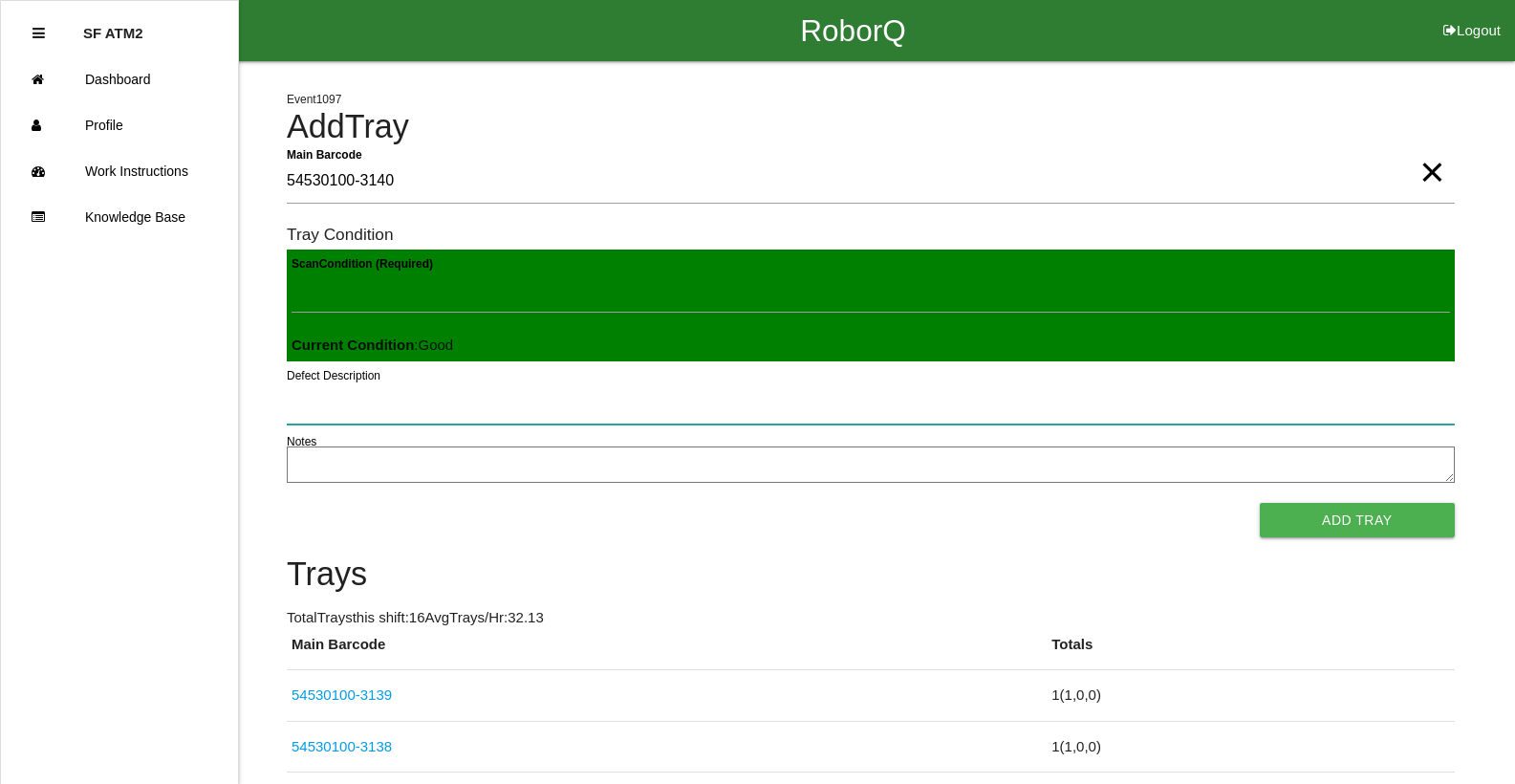
click at [1260, 503] on button "Add Tray" at bounding box center [1357, 520] width 195 height 35
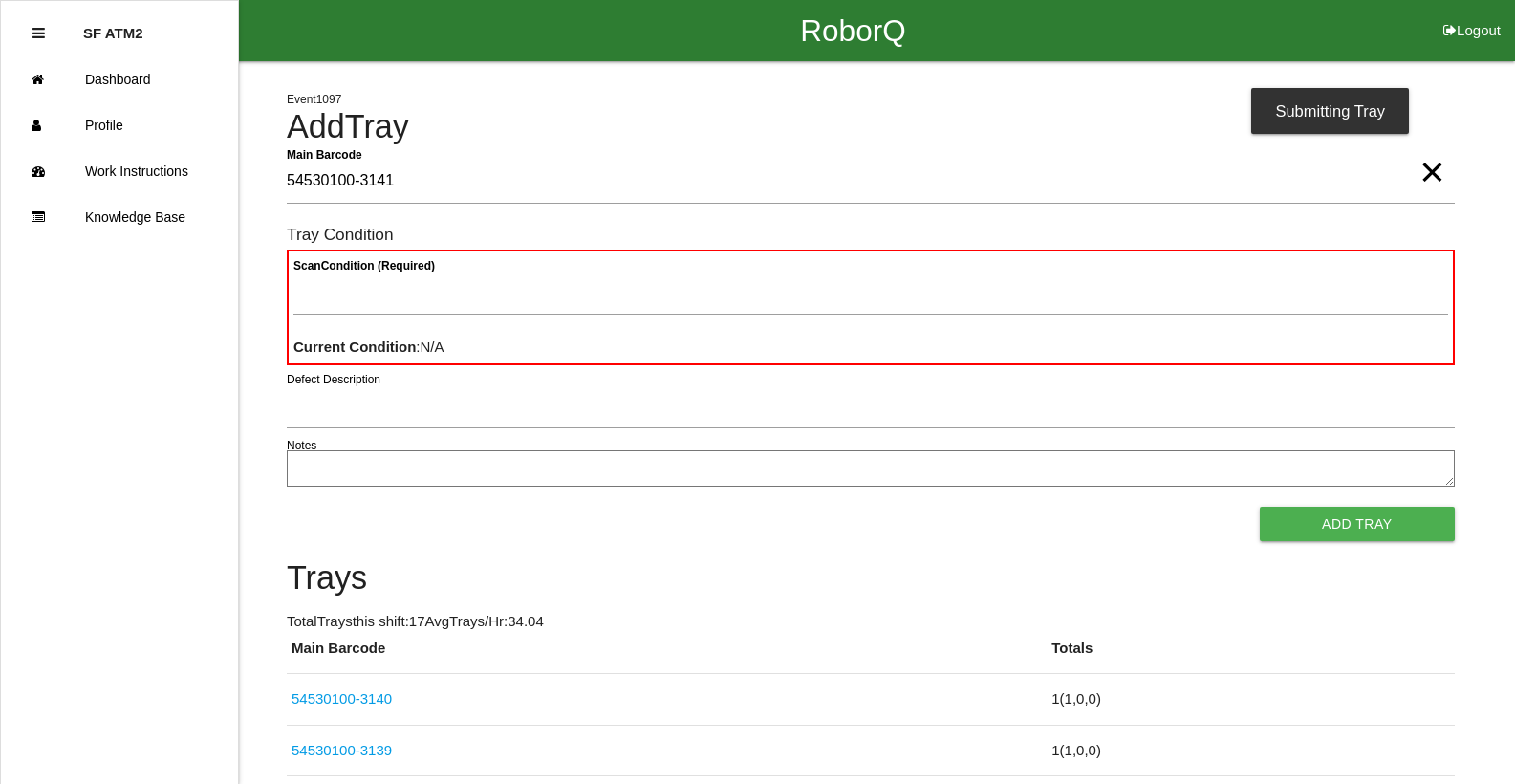
type Barcode "54530100-3141"
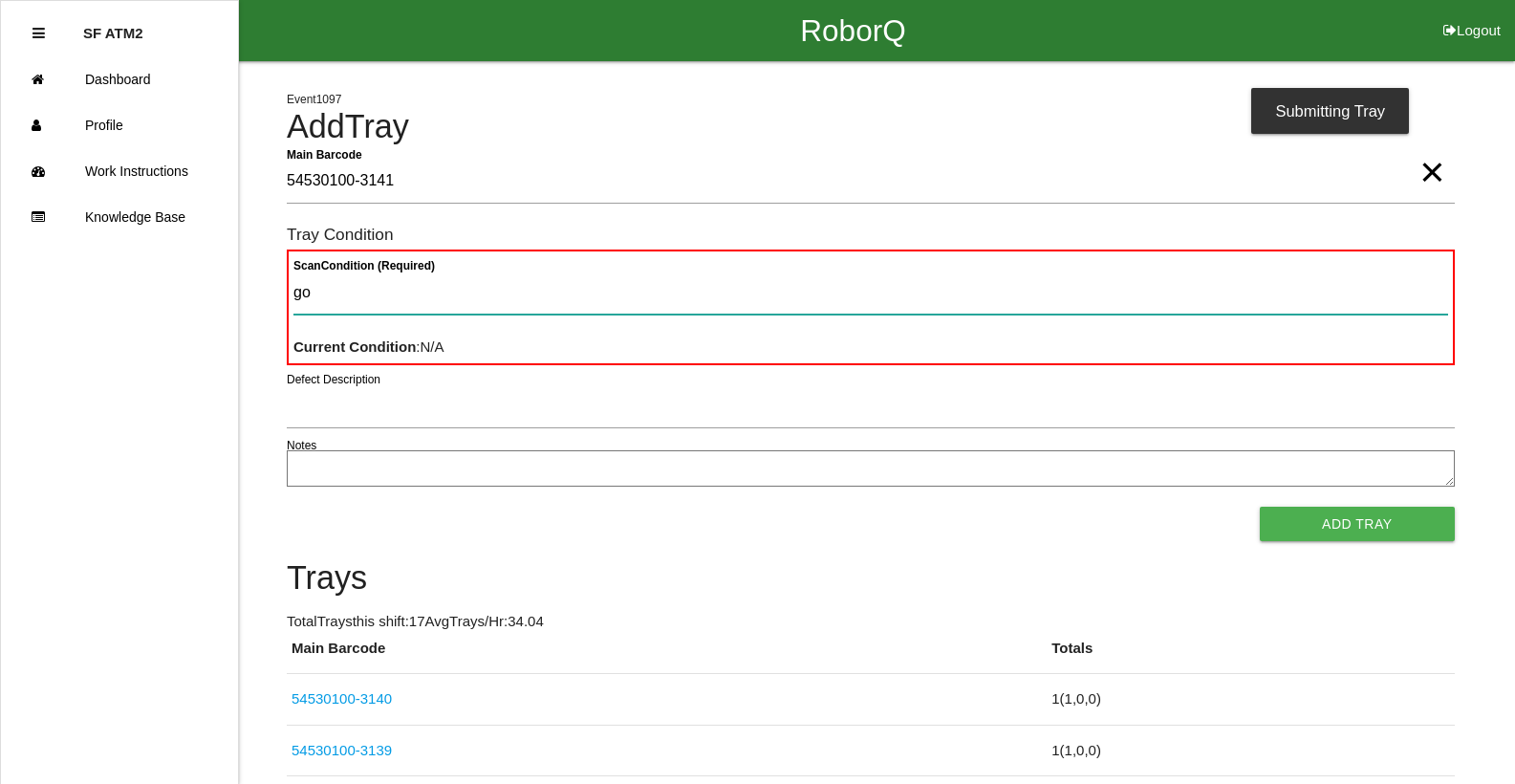
type Condition "goo"
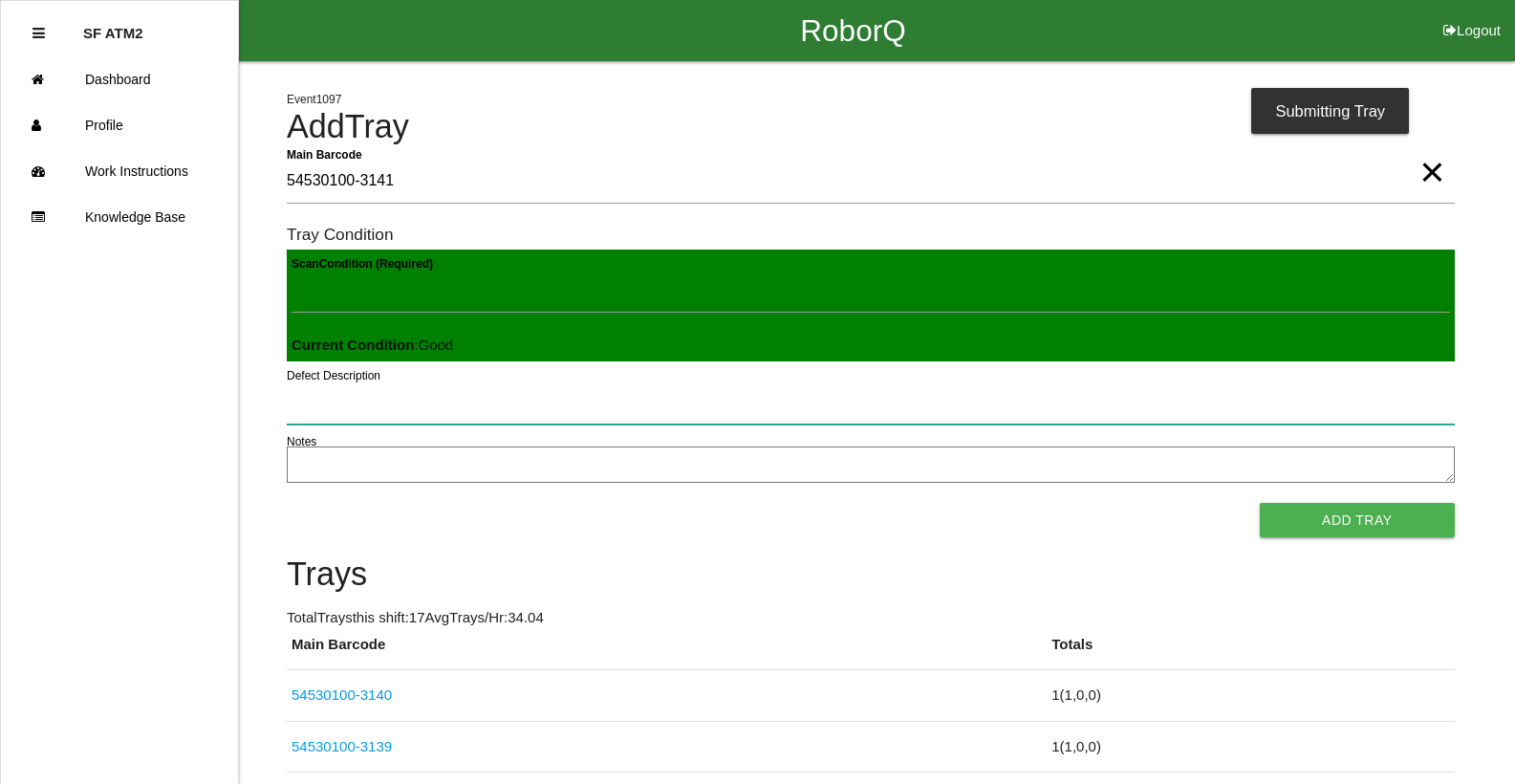
click at [1260, 503] on button "Add Tray" at bounding box center [1357, 520] width 195 height 35
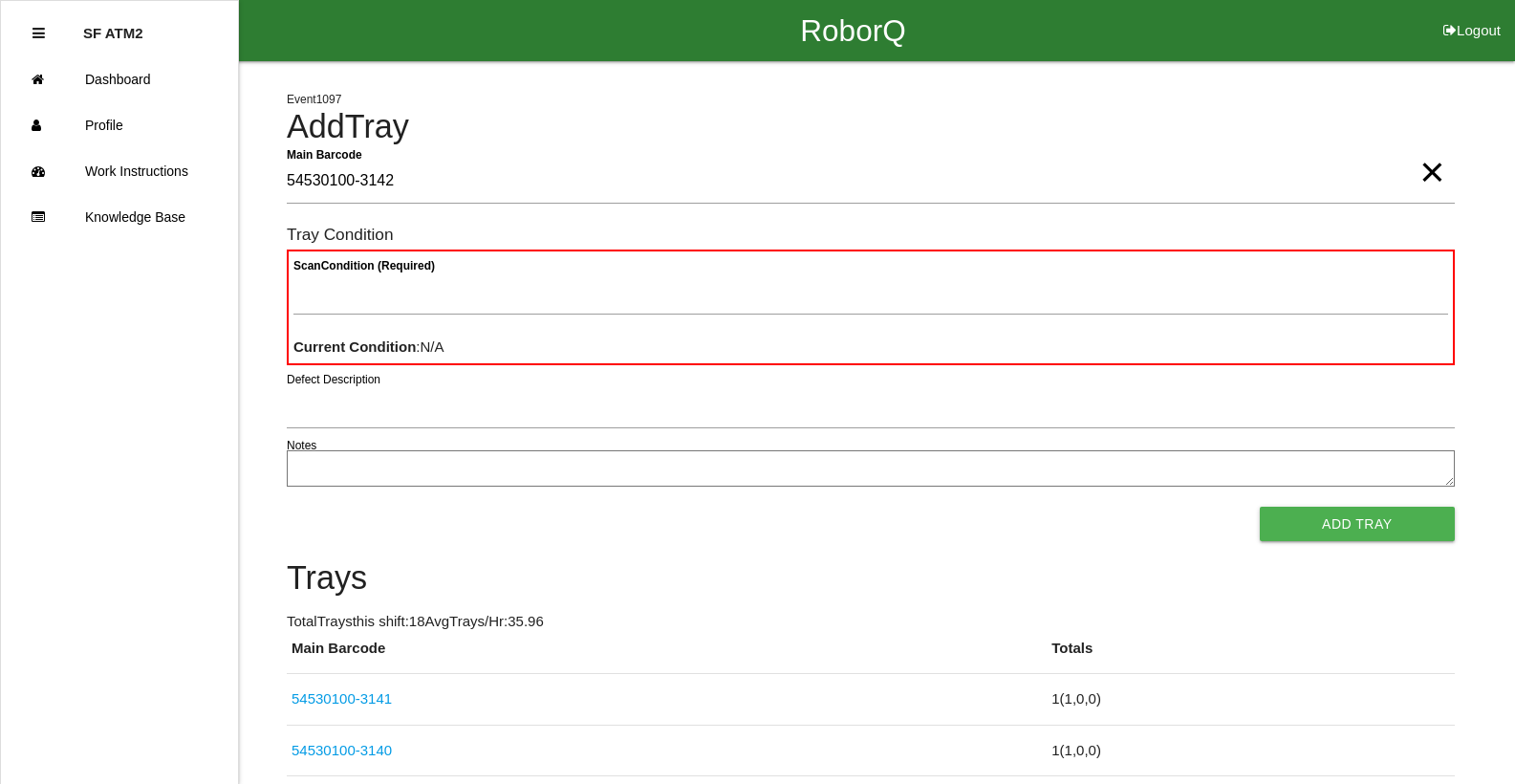
type Barcode "54530100-3142"
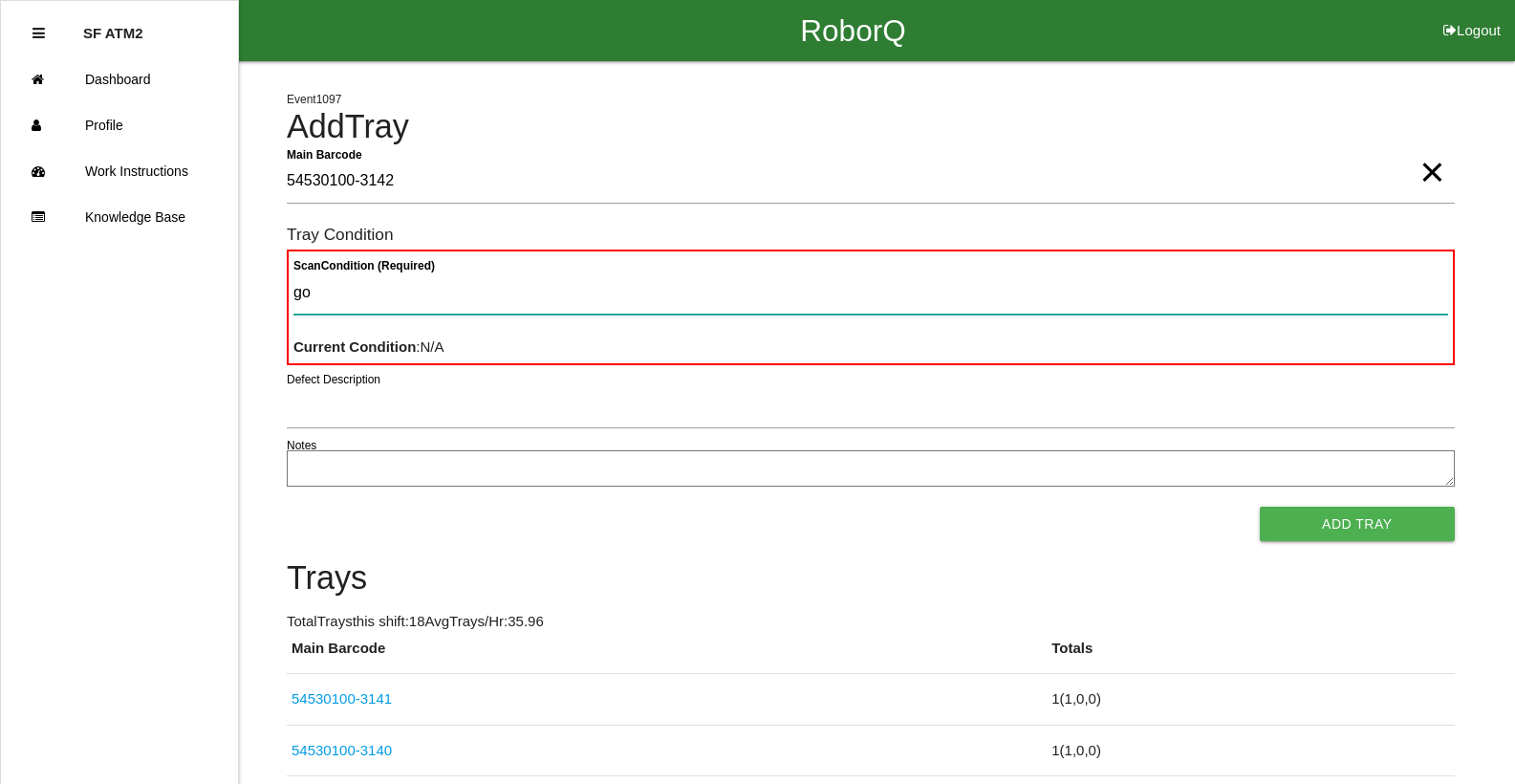
type Condition "goo"
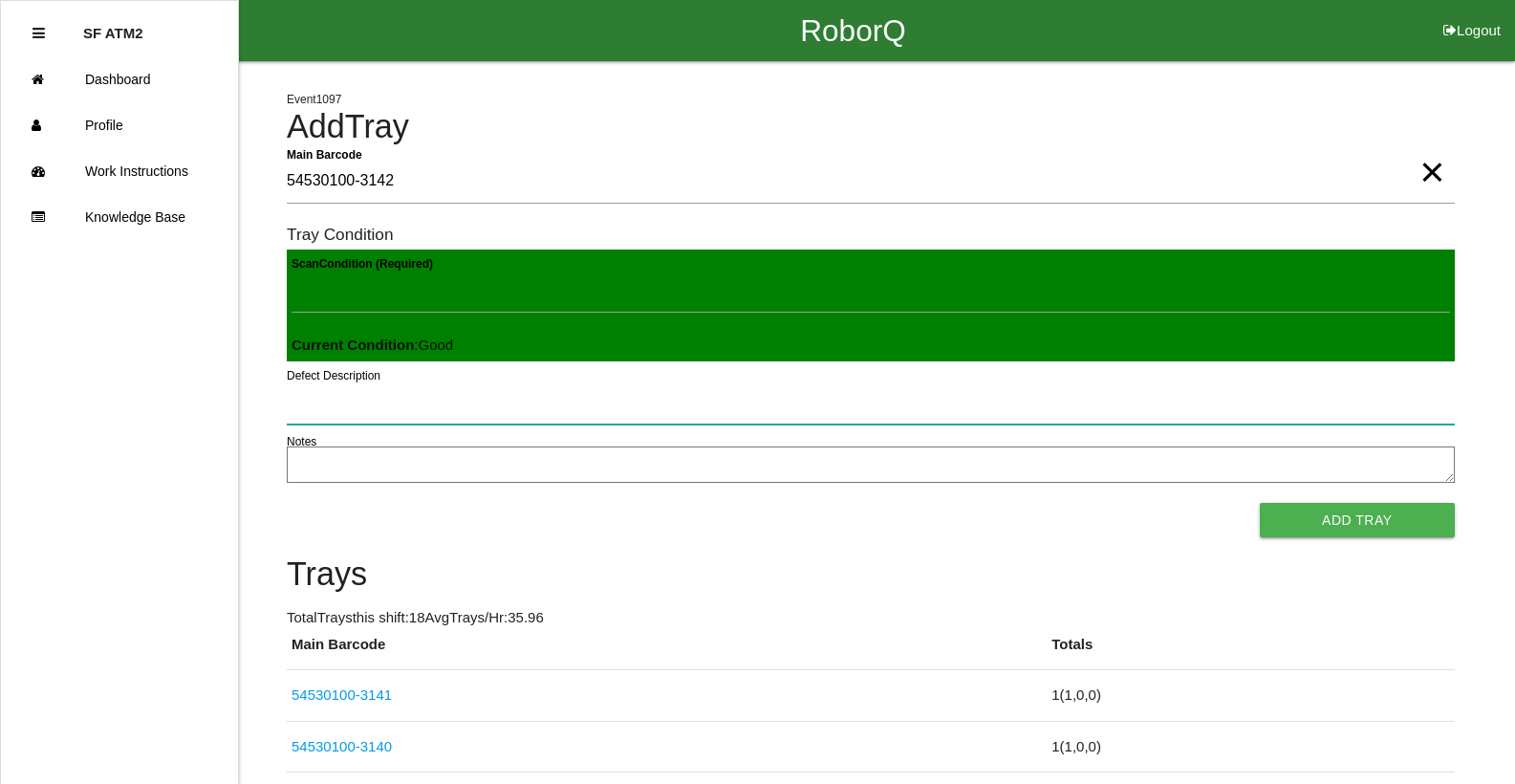
click at [1260, 503] on button "Add Tray" at bounding box center [1357, 520] width 195 height 35
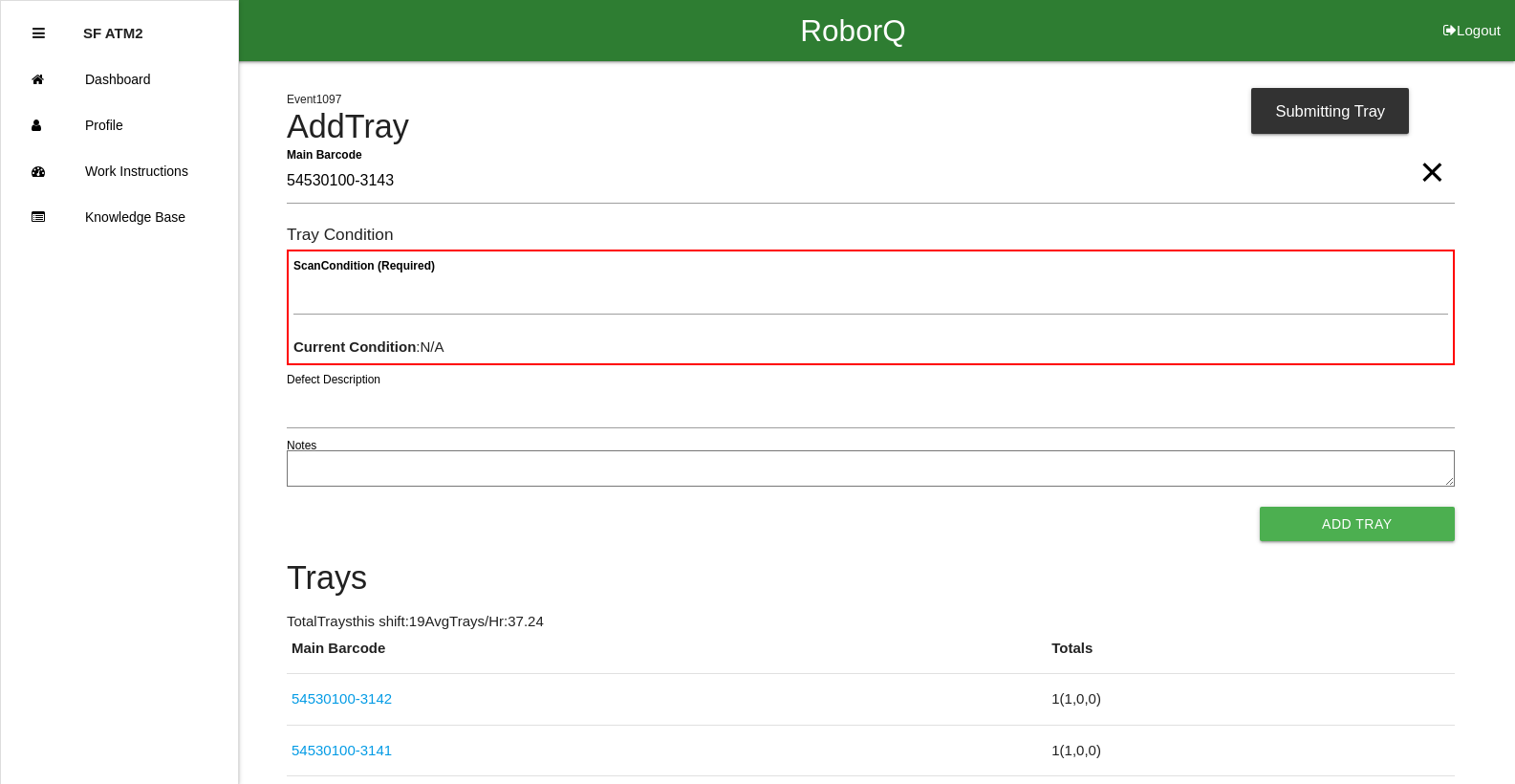
type Barcode "54530100-3143"
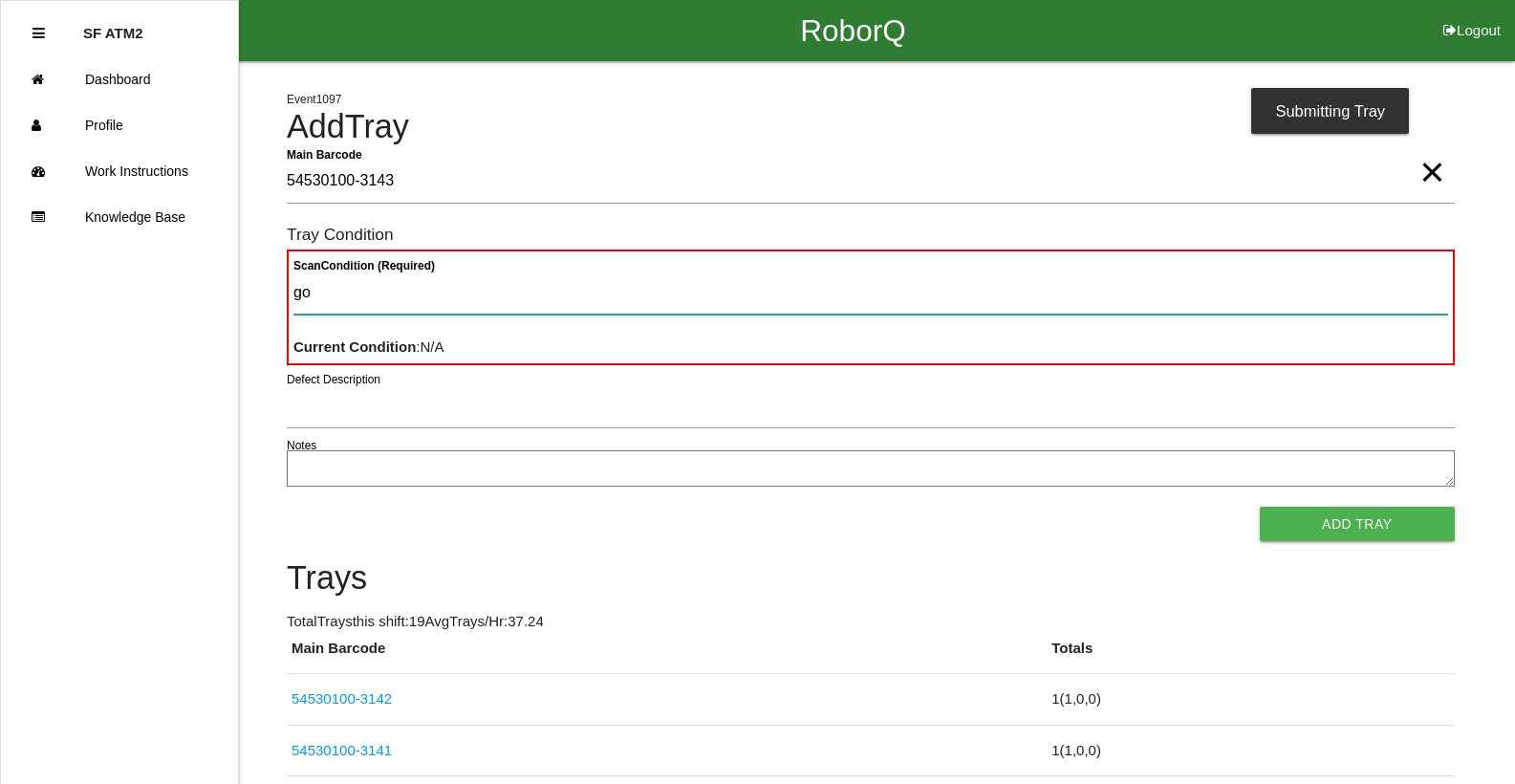
type Condition "goo"
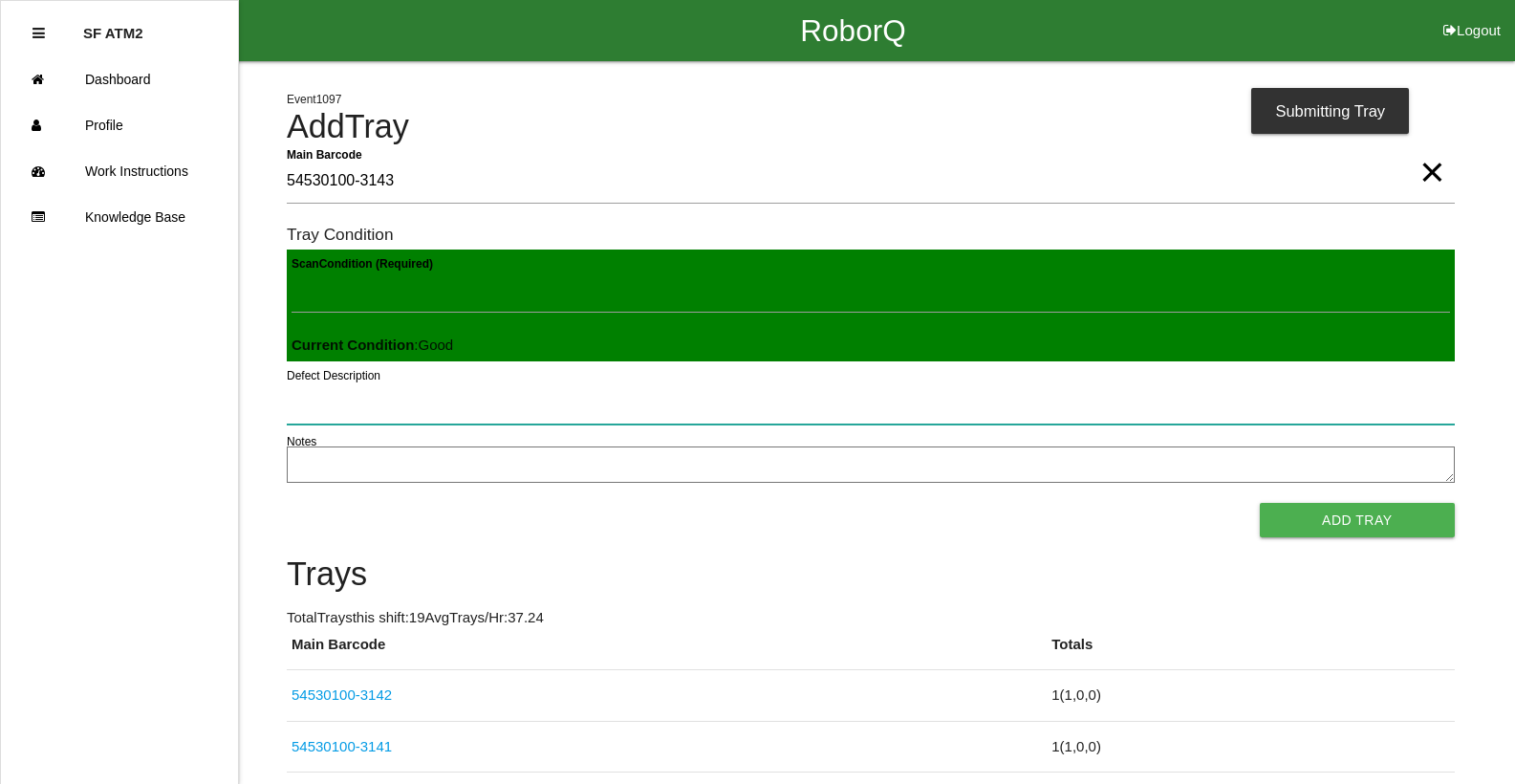
click at [1260, 503] on button "Add Tray" at bounding box center [1357, 520] width 195 height 35
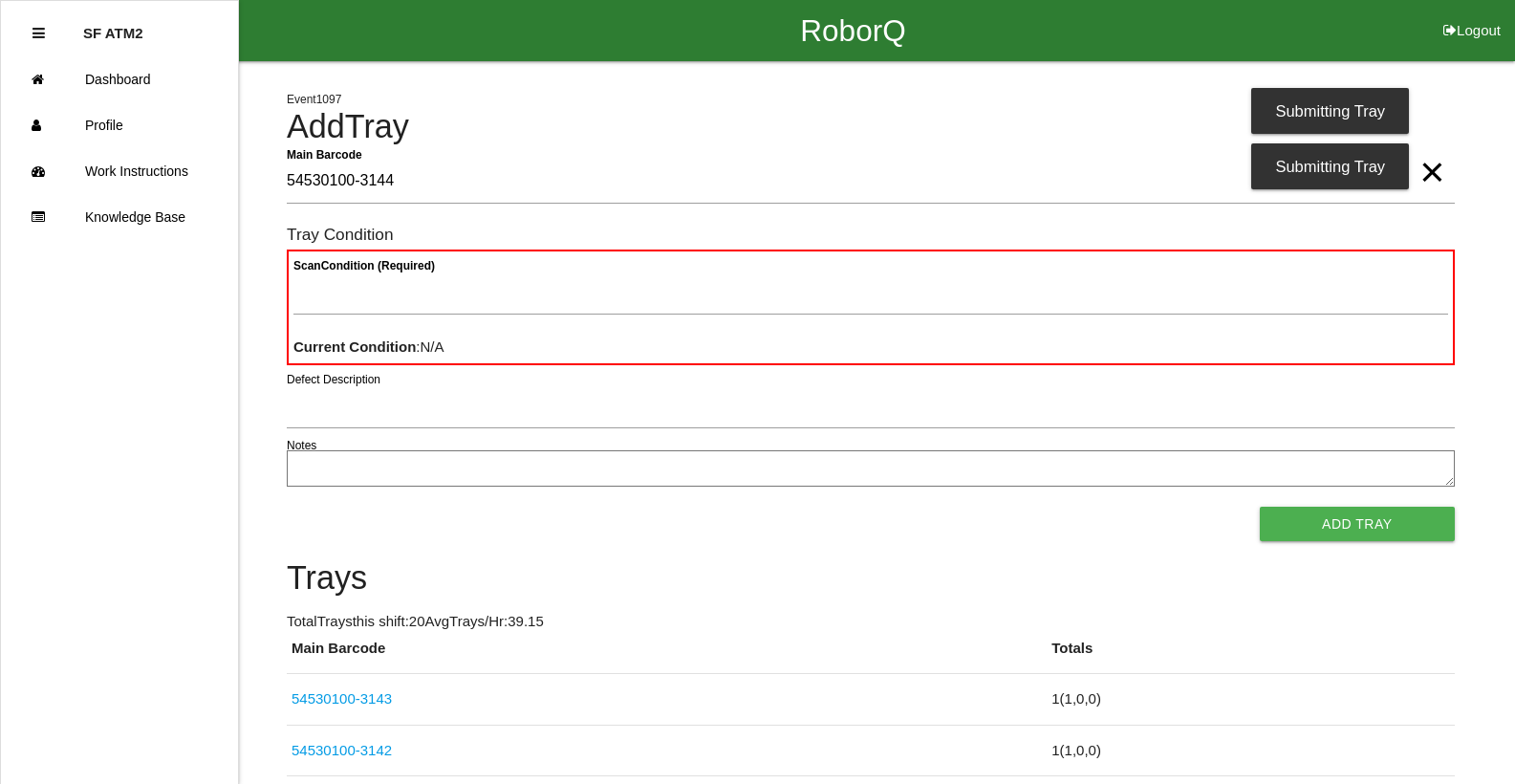
type Barcode "54530100-3144"
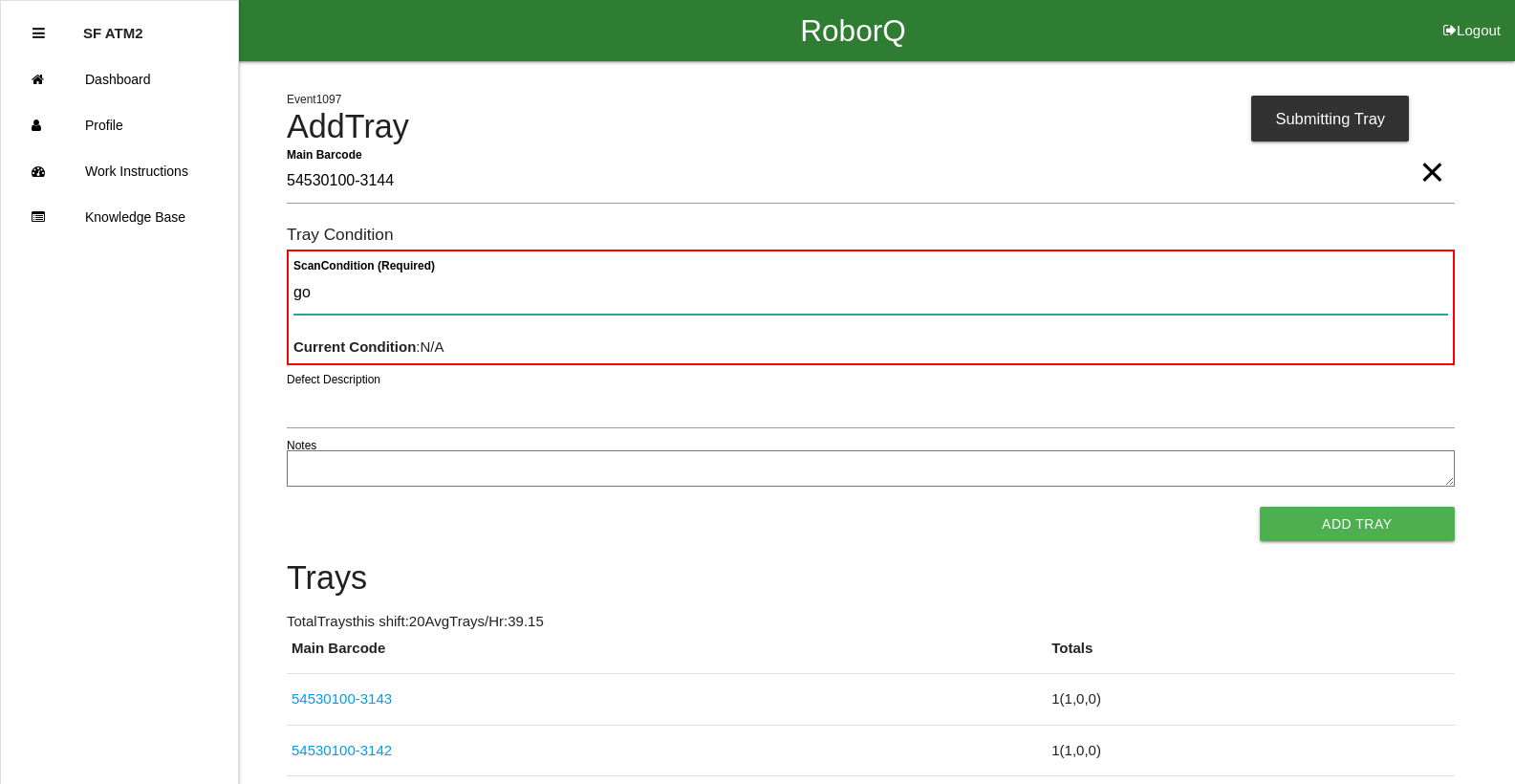
type Condition "goo"
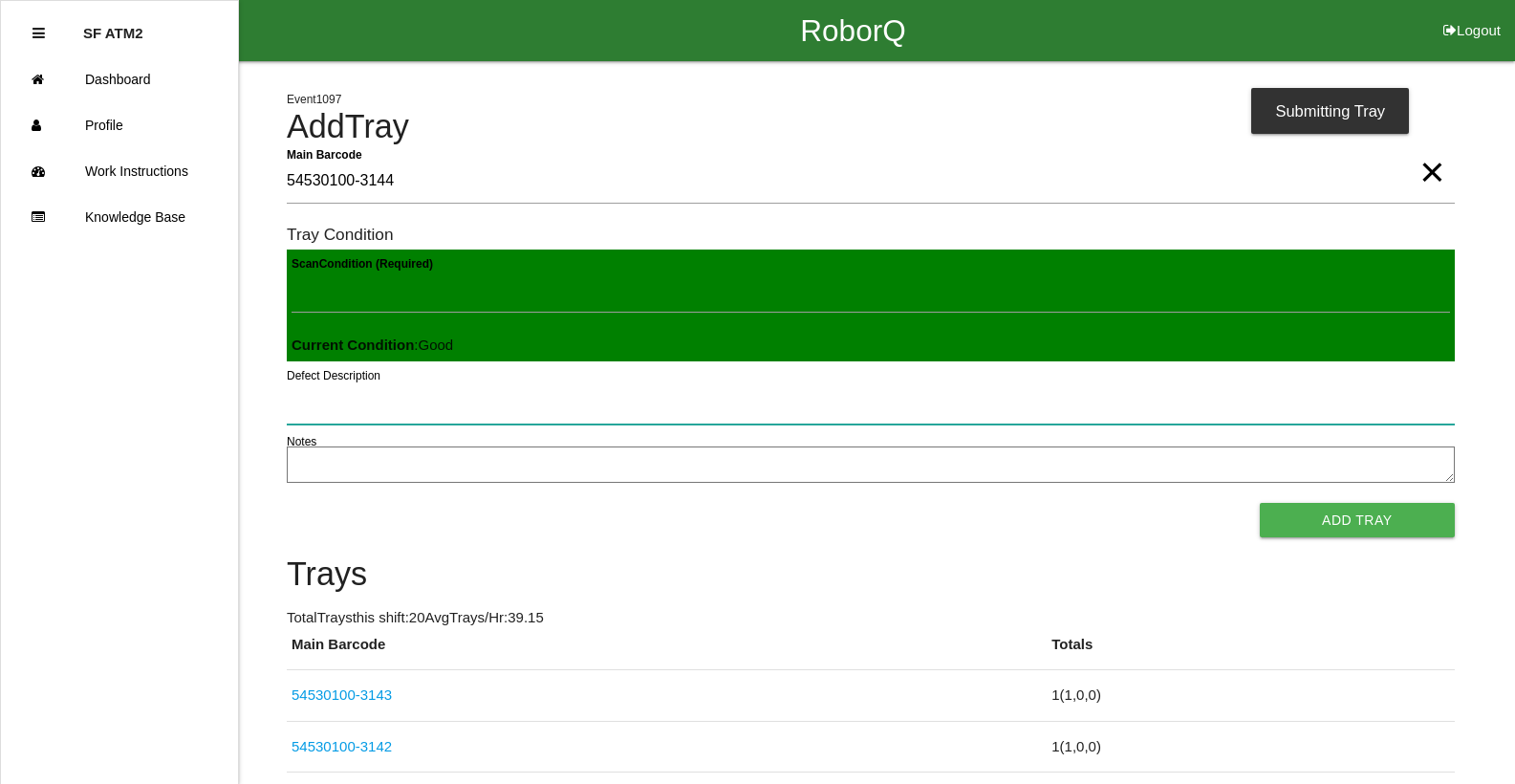
click at [1260, 503] on button "Add Tray" at bounding box center [1357, 520] width 195 height 35
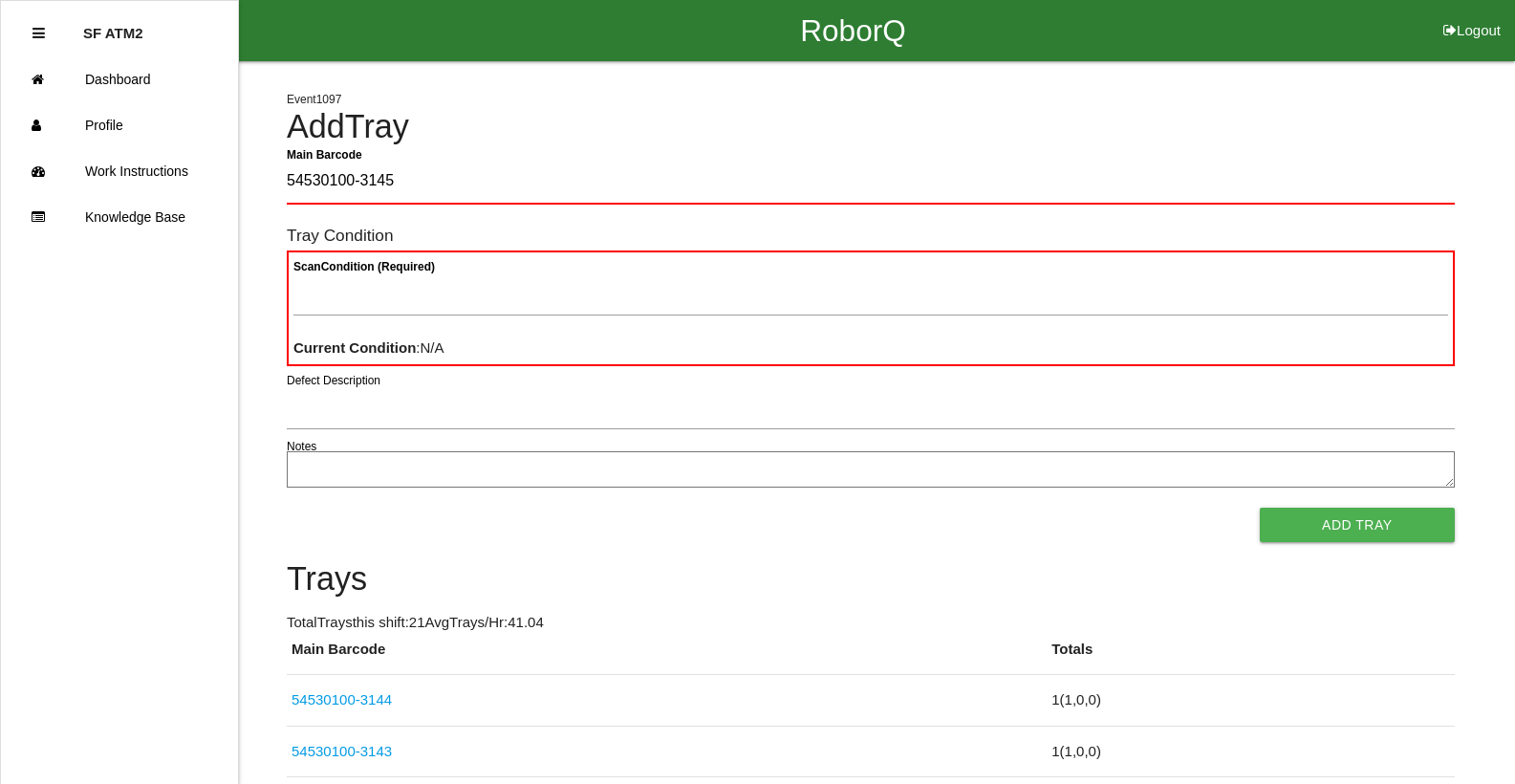
type Barcode "54530100-3145"
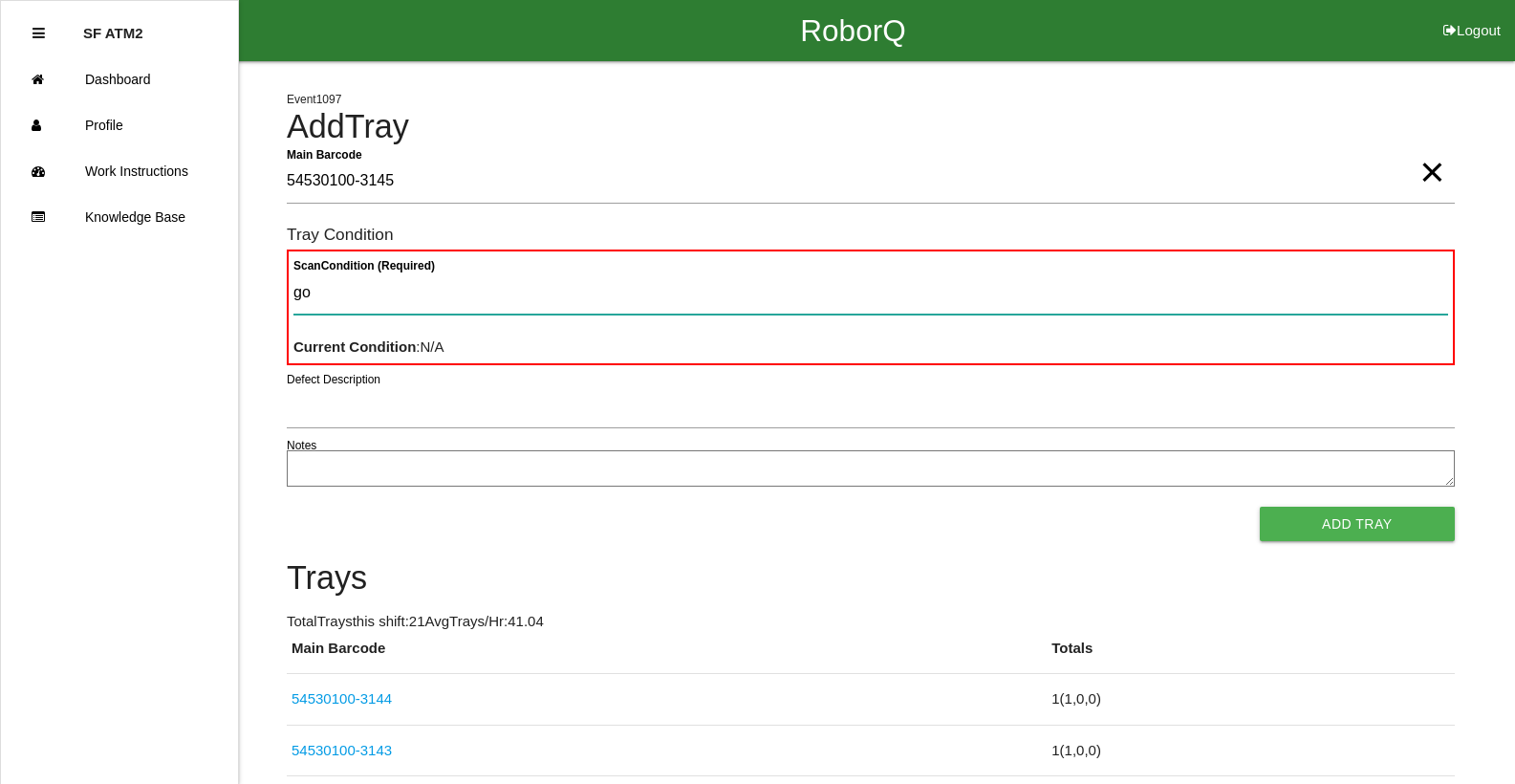
type Condition "goo"
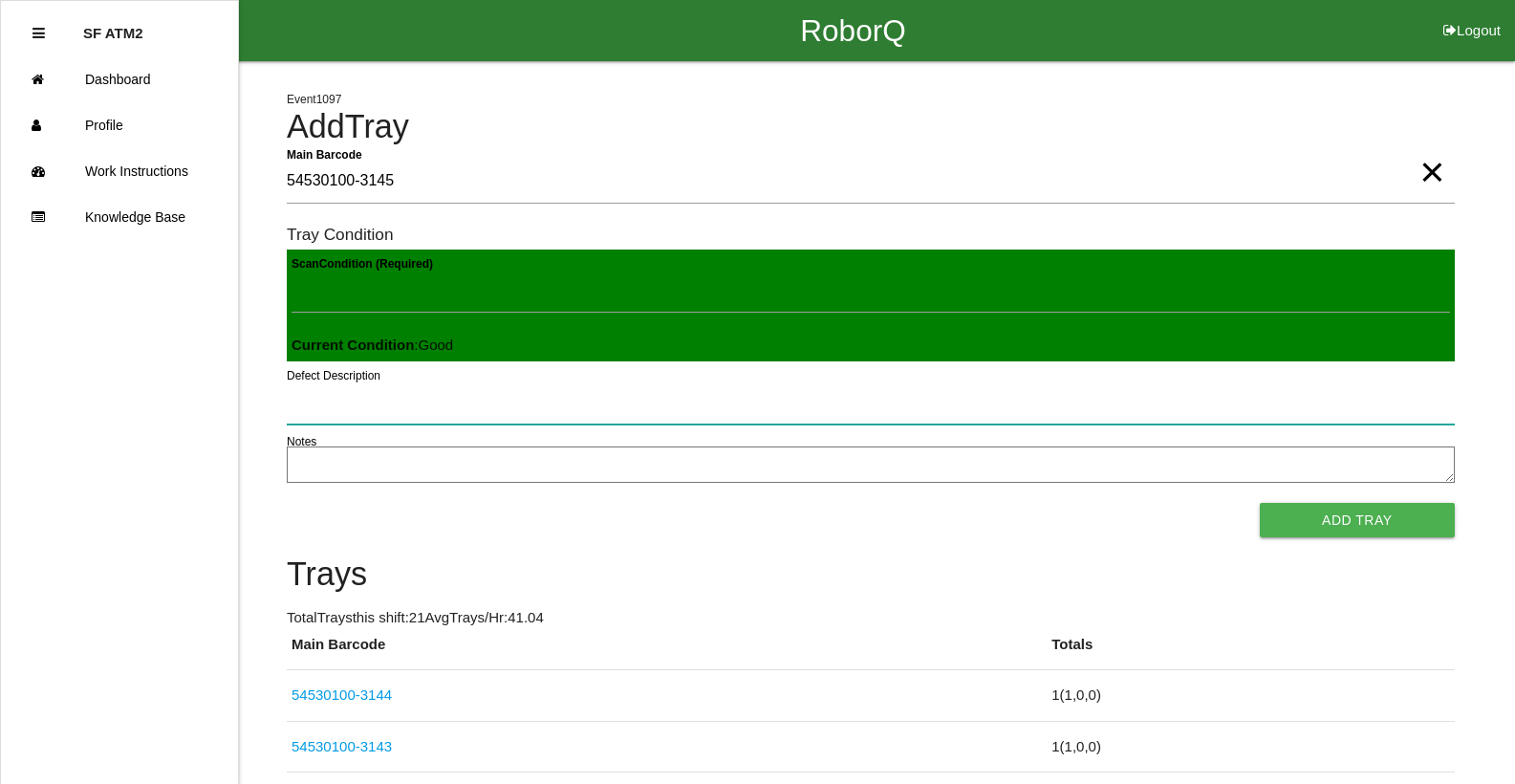
click at [1260, 503] on button "Add Tray" at bounding box center [1357, 520] width 195 height 35
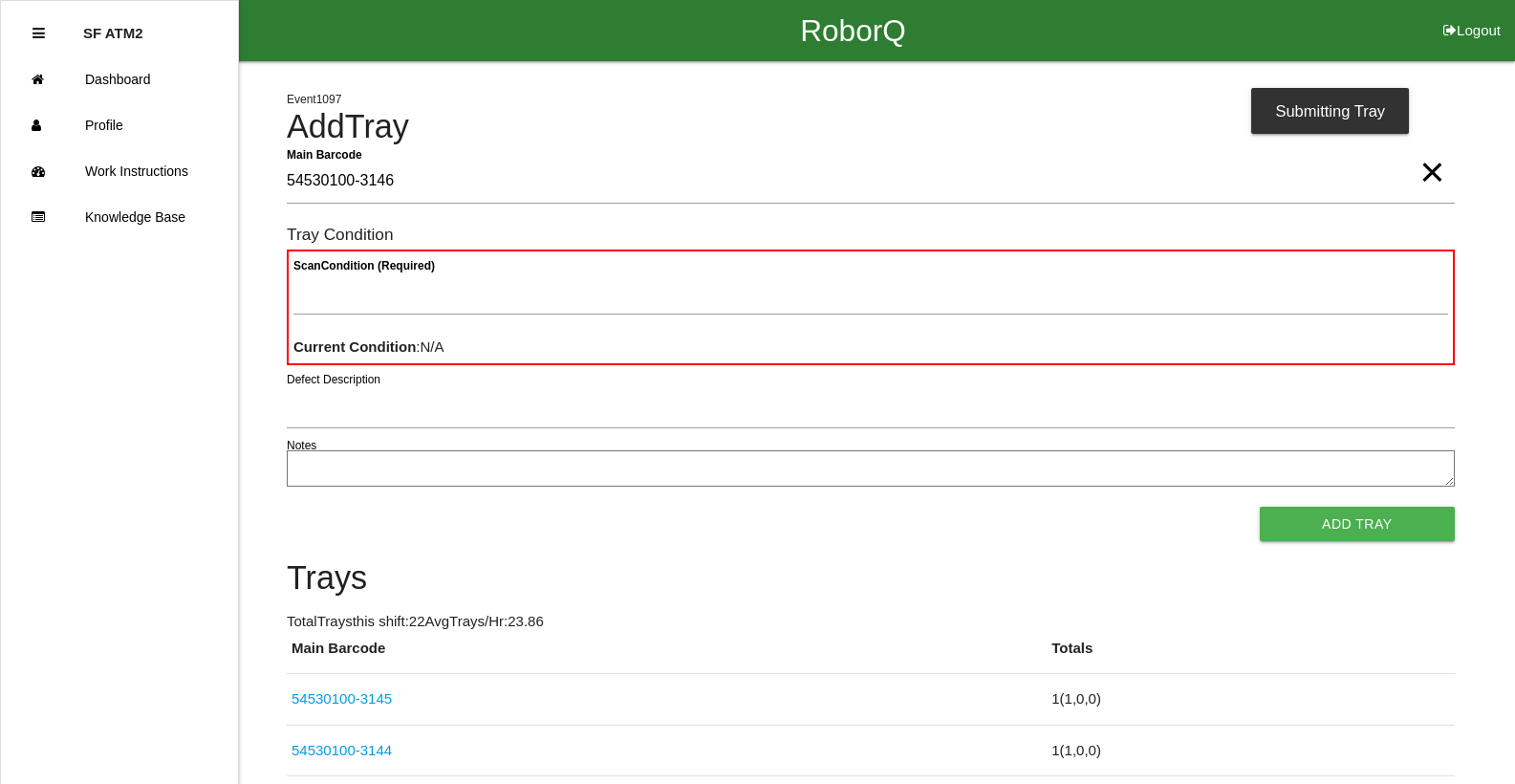
type Barcode "54530100-3146"
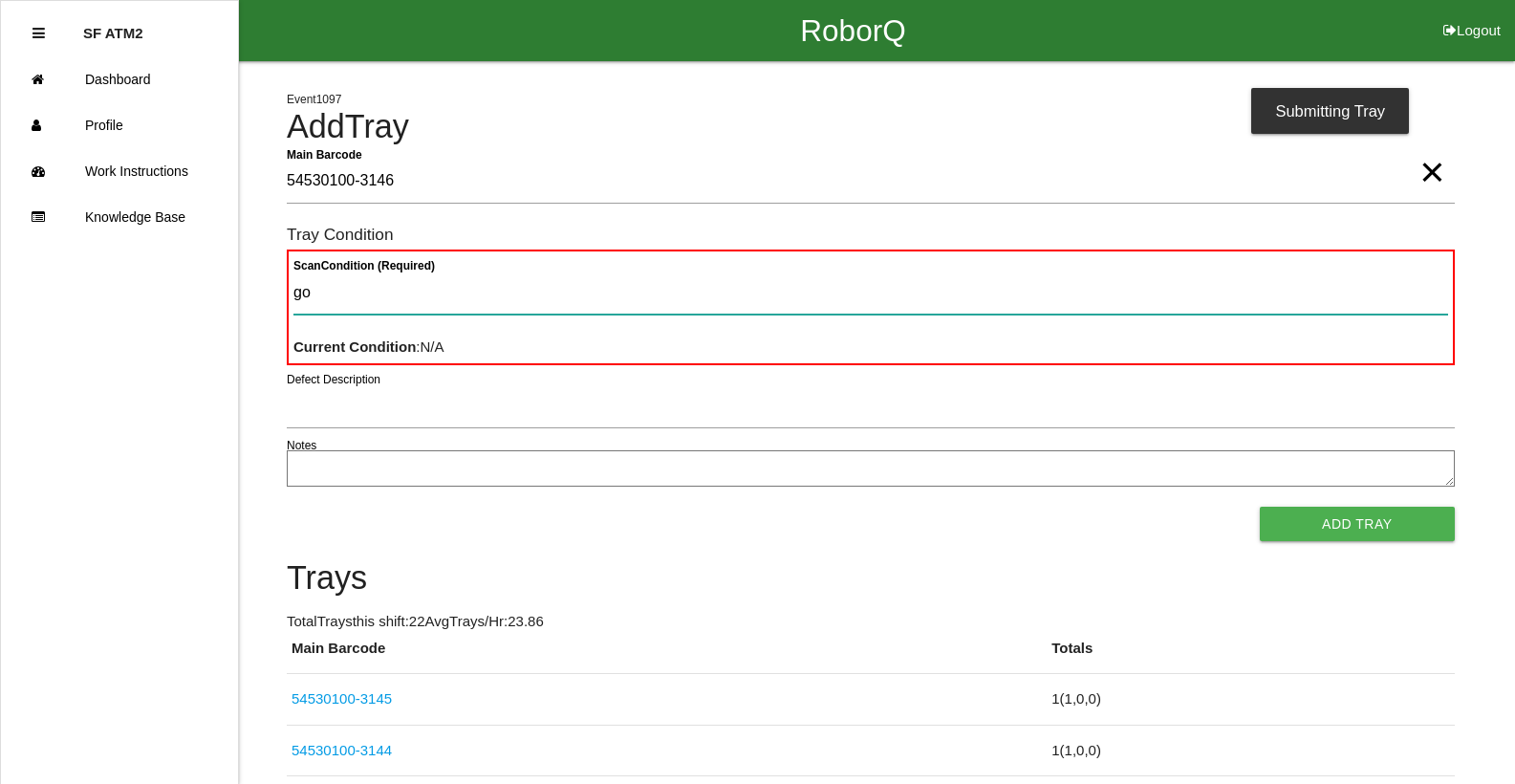
type Condition "goo"
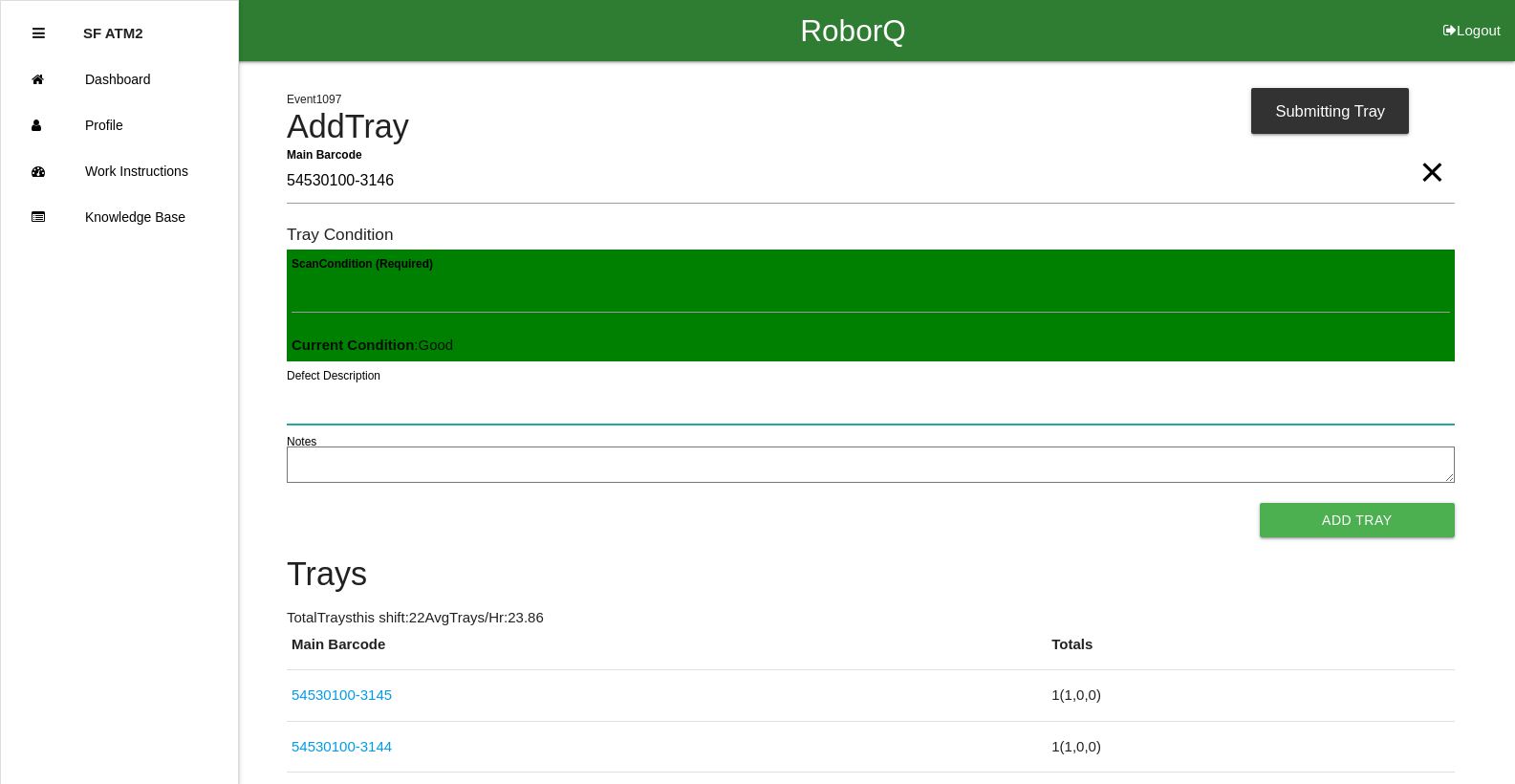
click at [1260, 503] on button "Add Tray" at bounding box center [1357, 520] width 195 height 35
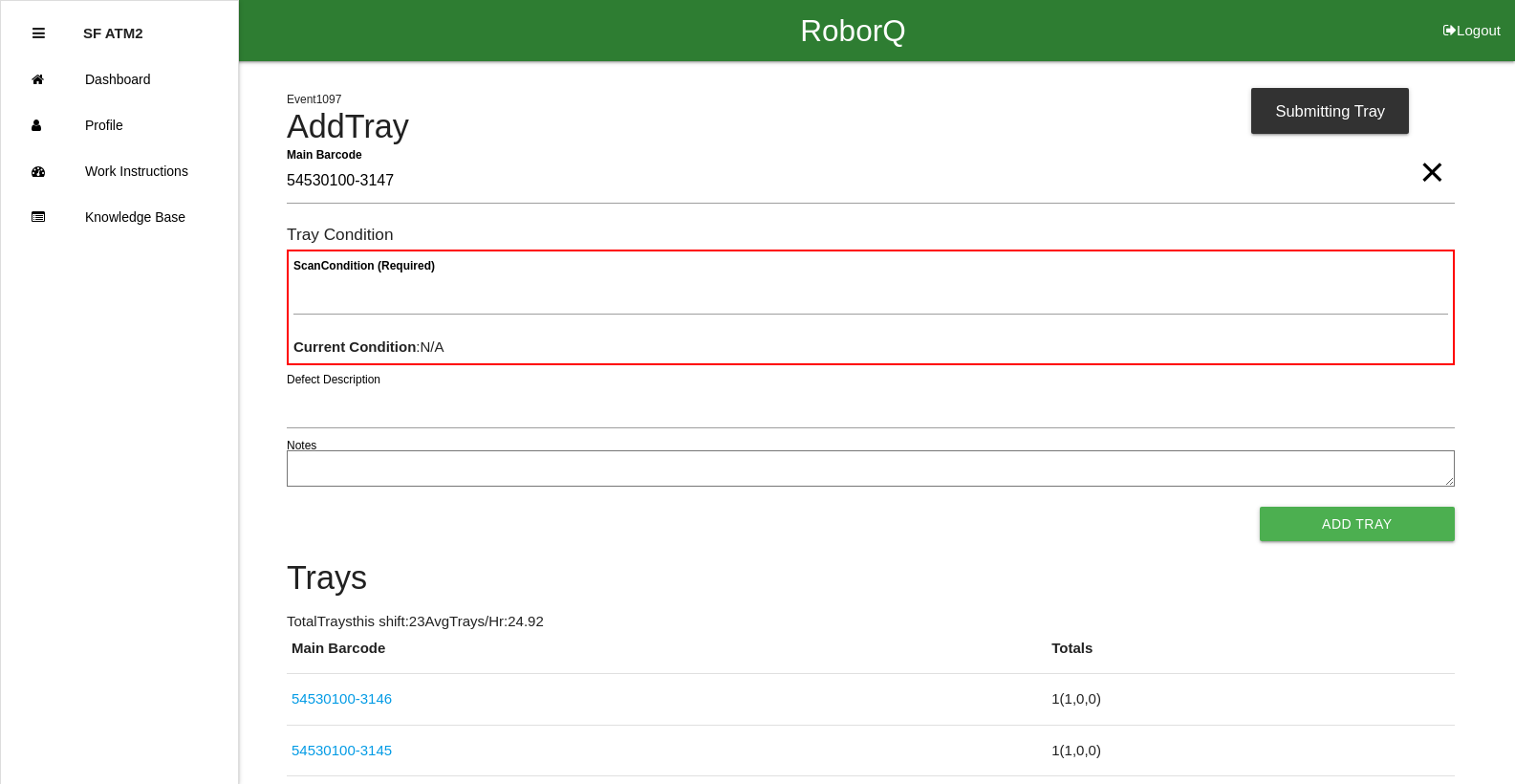
type Barcode "54530100-3147"
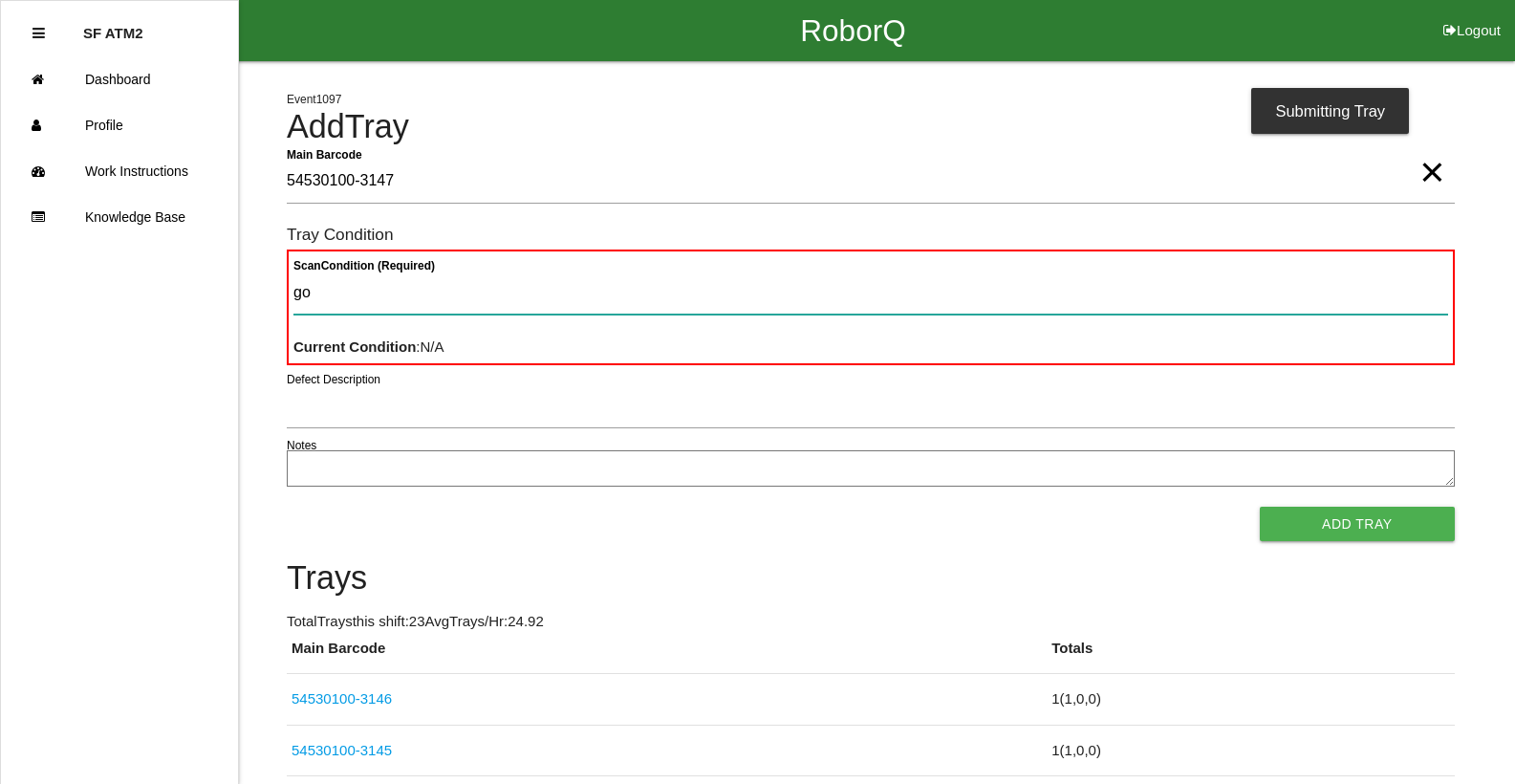
type Condition "goo"
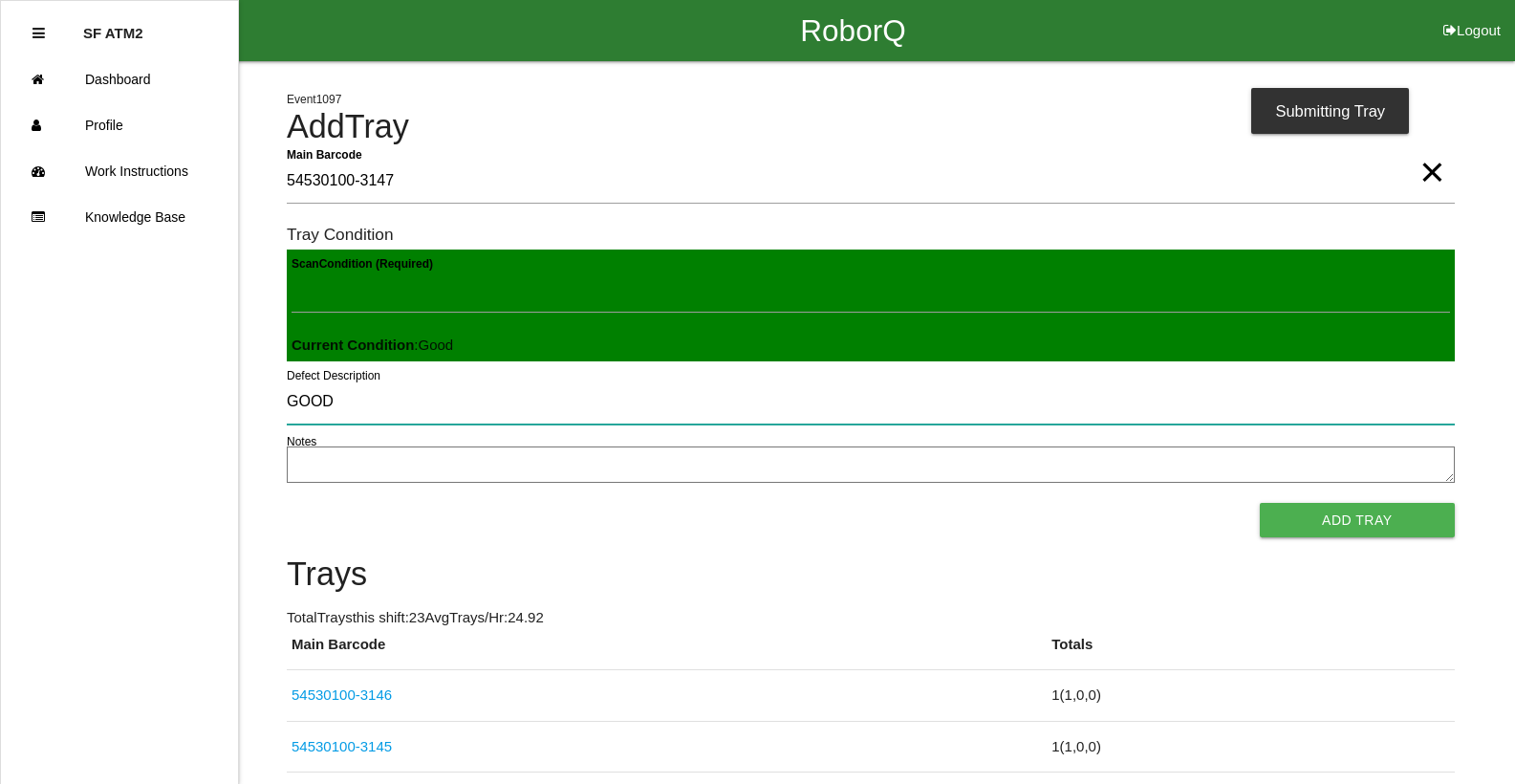
type input "GOOD"
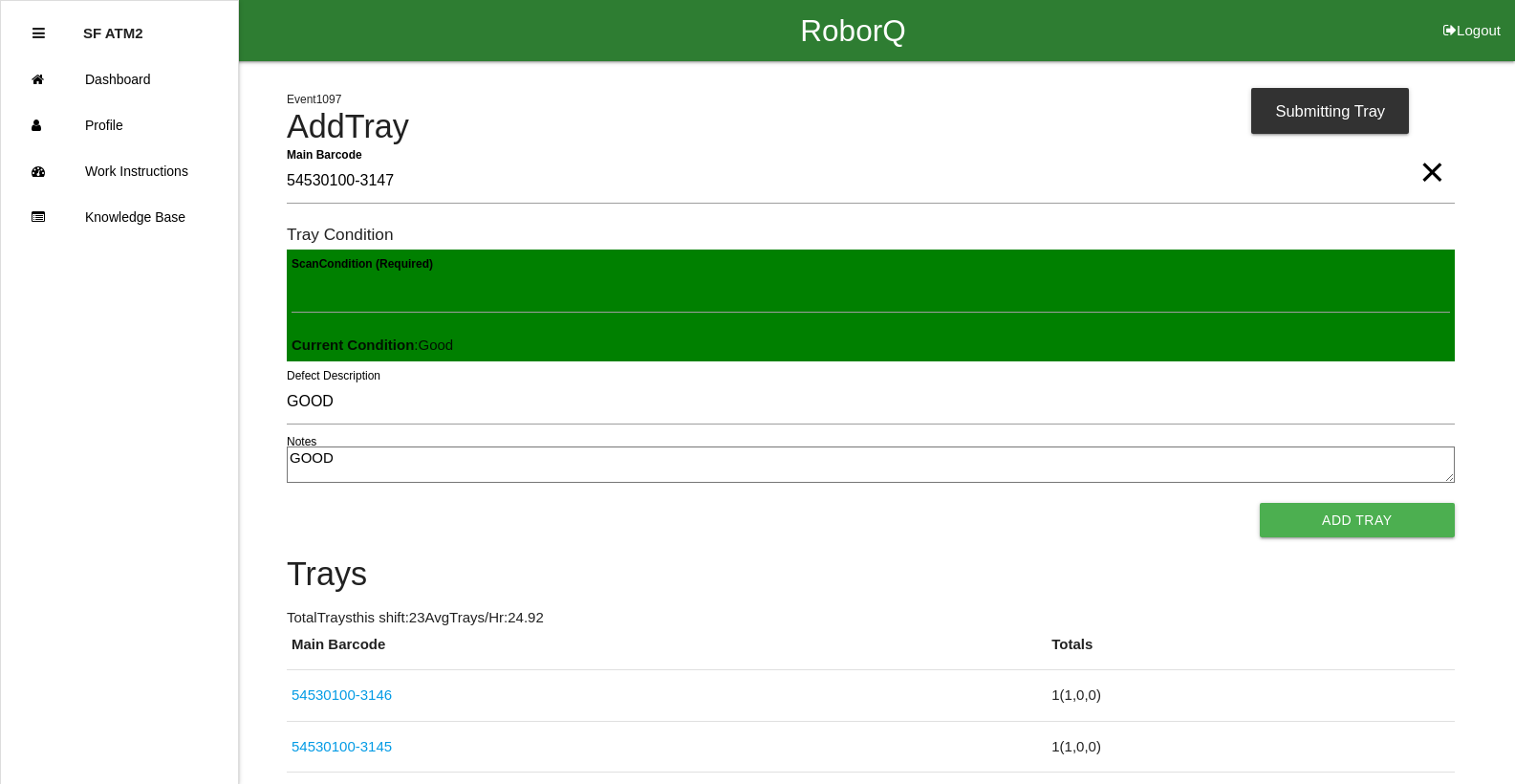
type textarea "GOOD"
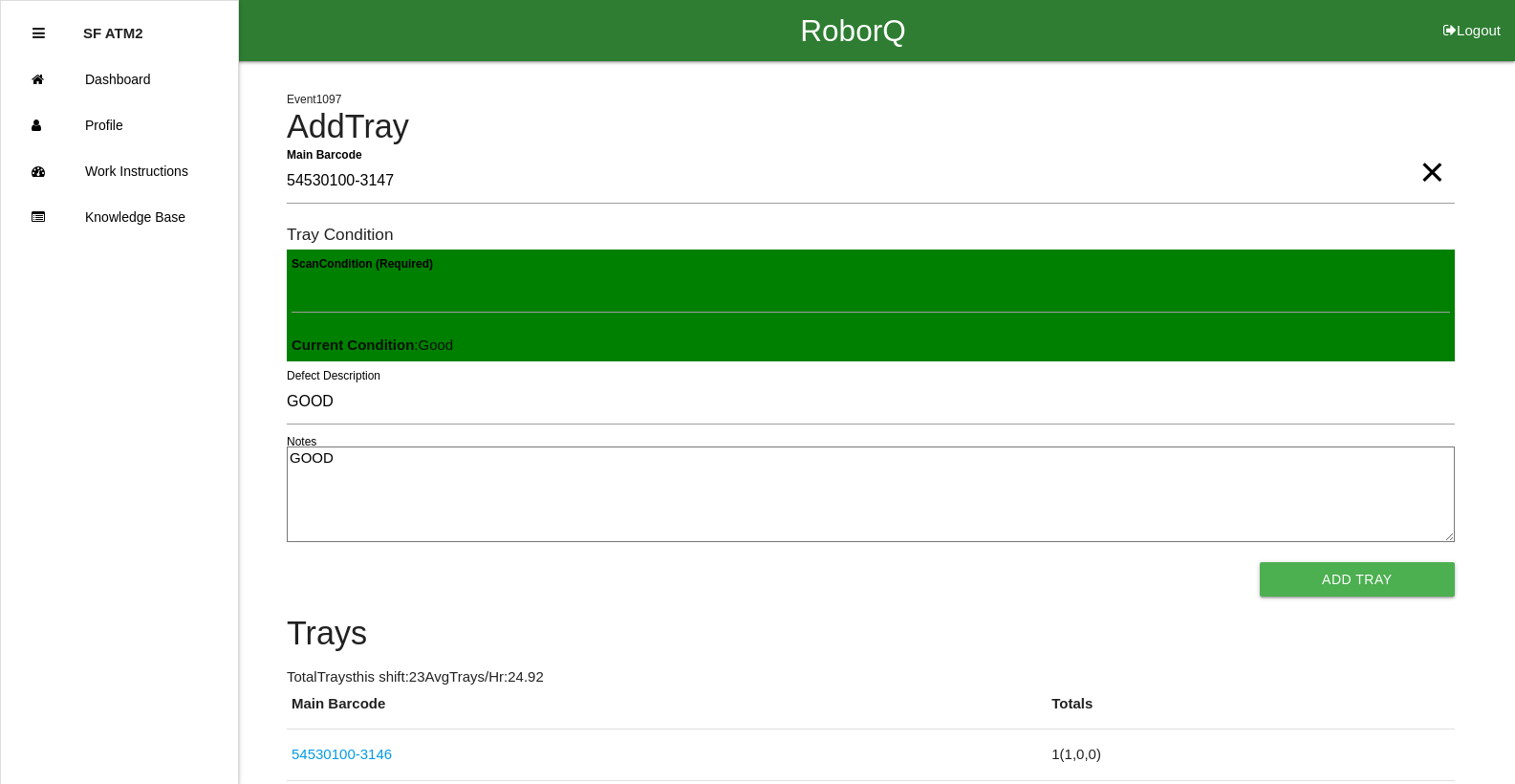
click at [1260, 562] on button "Add Tray" at bounding box center [1357, 579] width 195 height 35
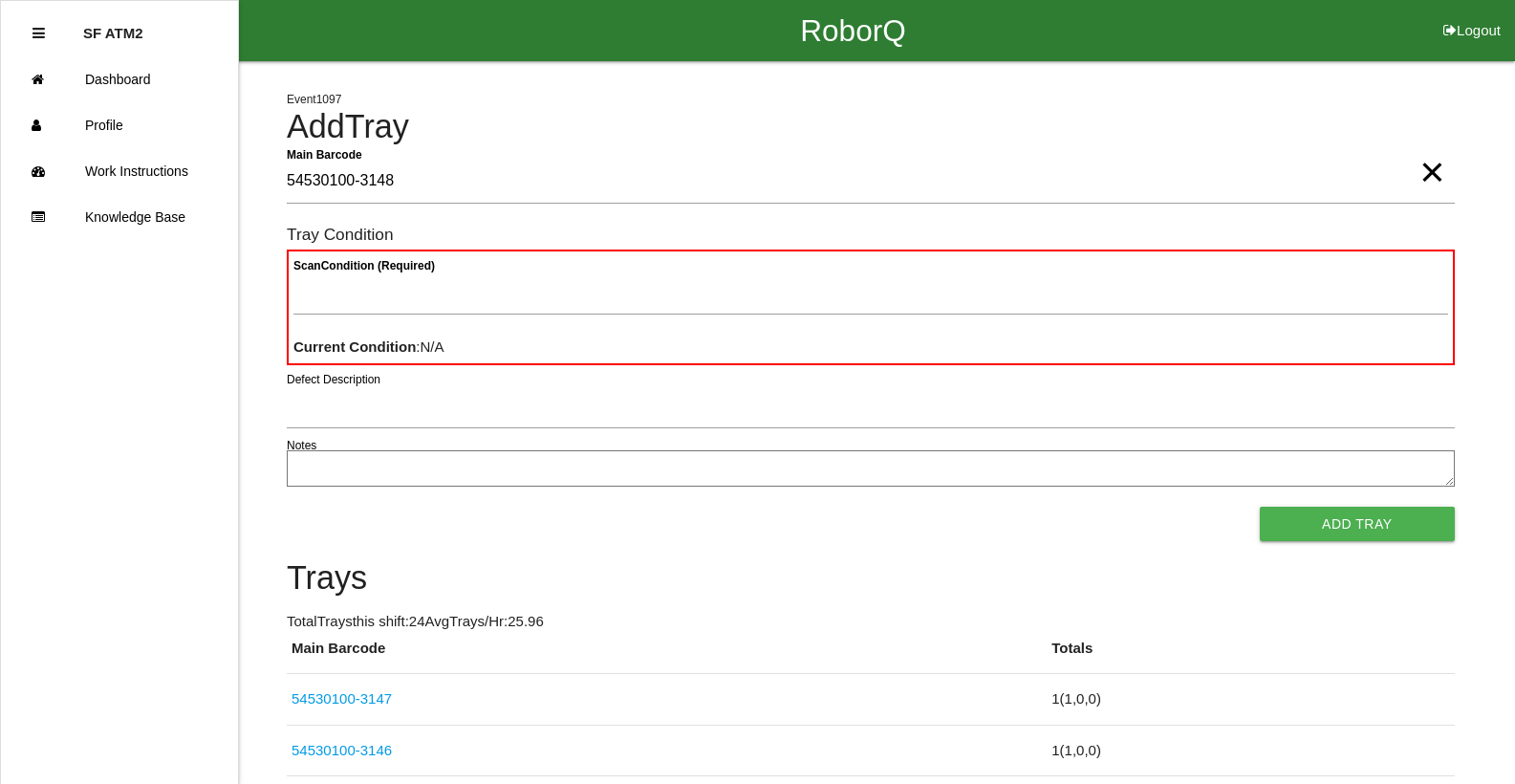
type Barcode "54530100-3148"
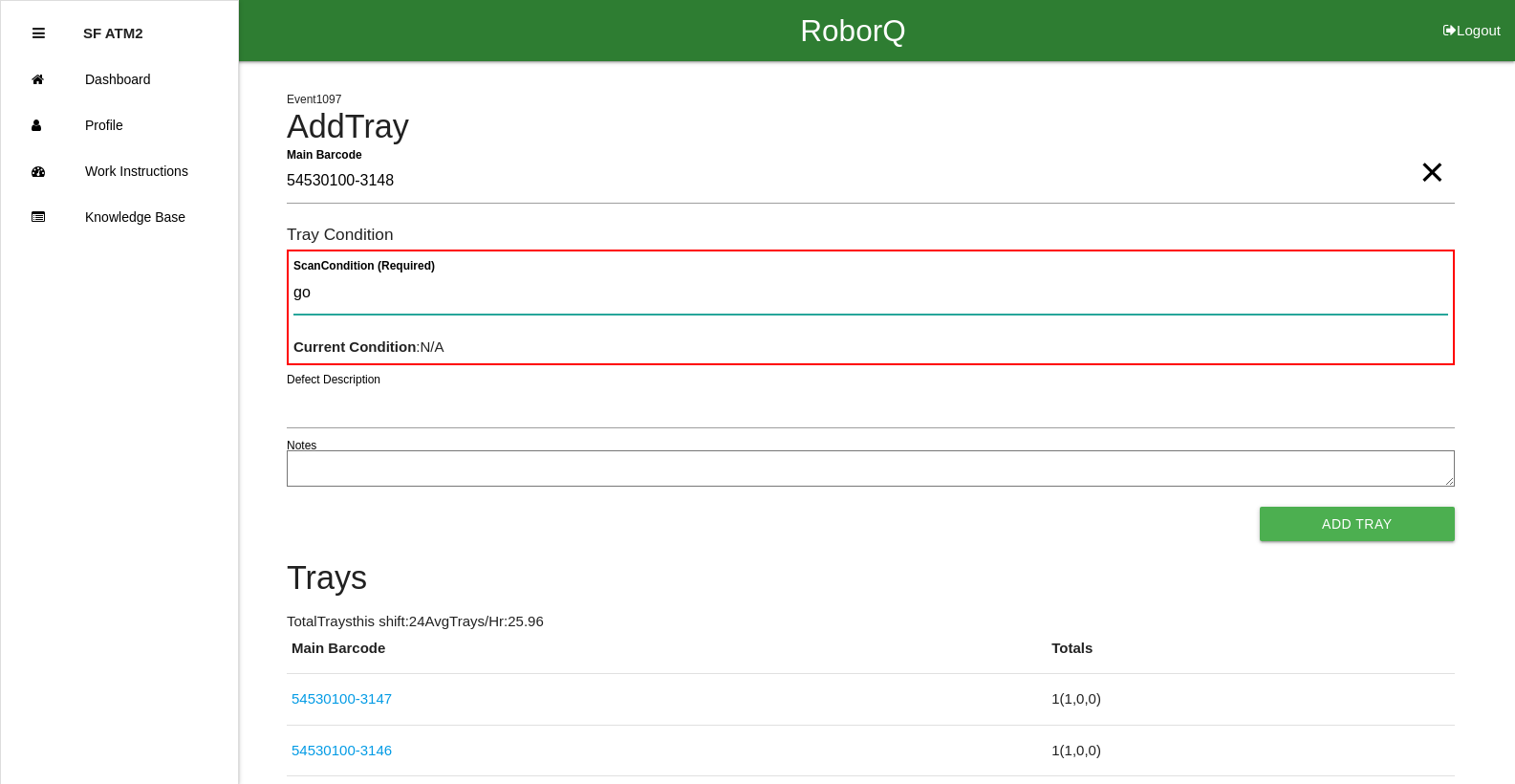
type Condition "goo"
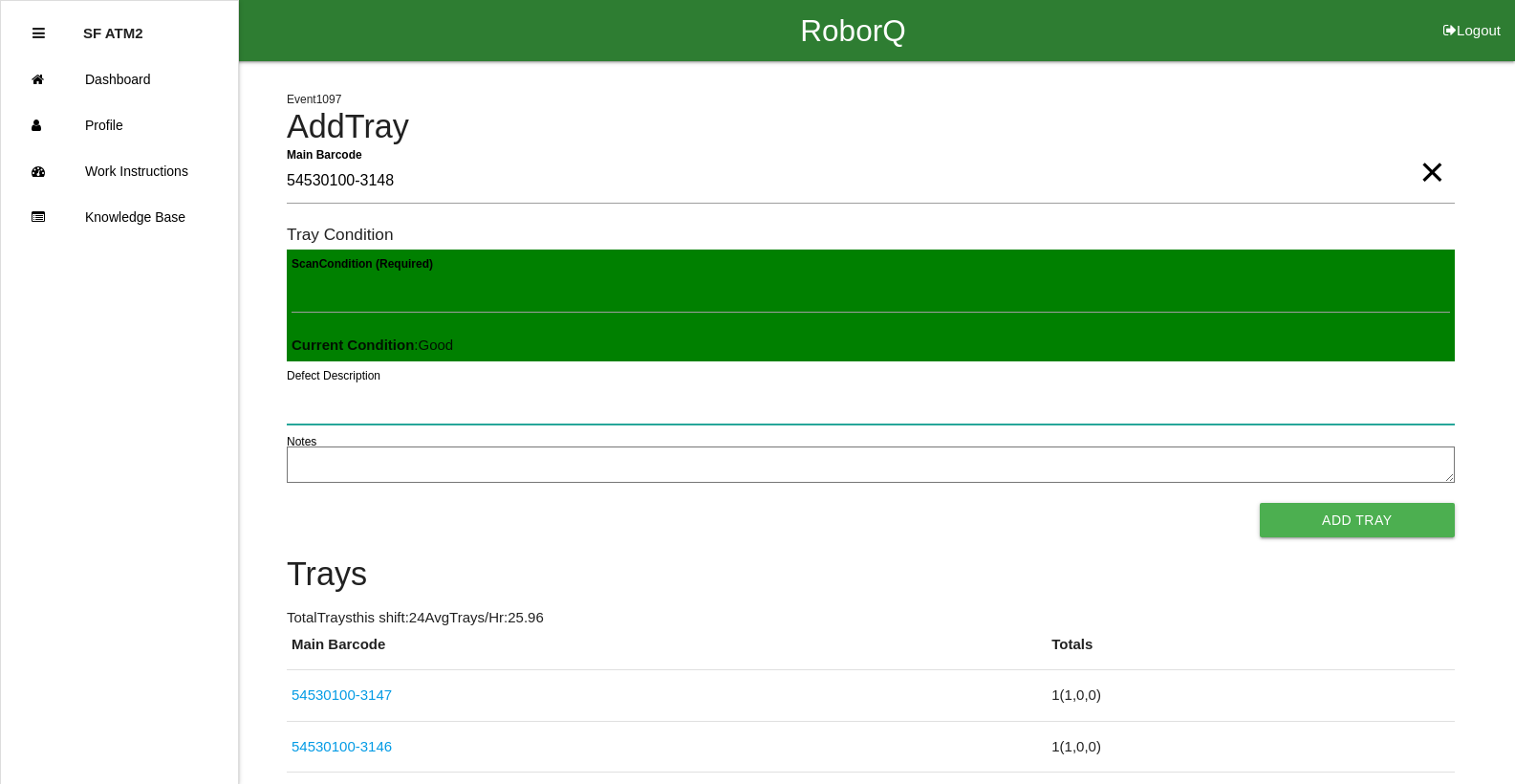
click at [1260, 503] on button "Add Tray" at bounding box center [1357, 520] width 195 height 35
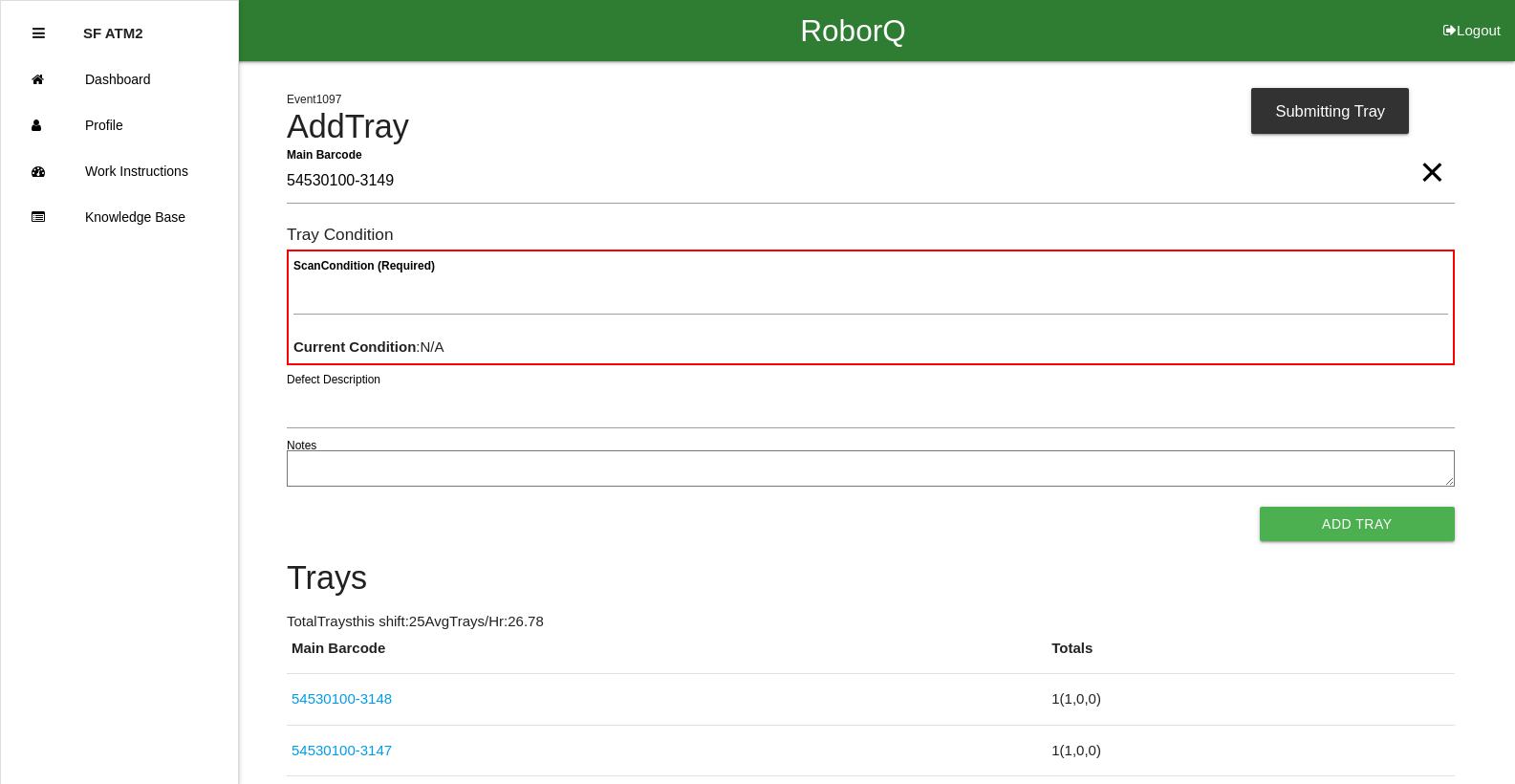
type Barcode "54530100-3149"
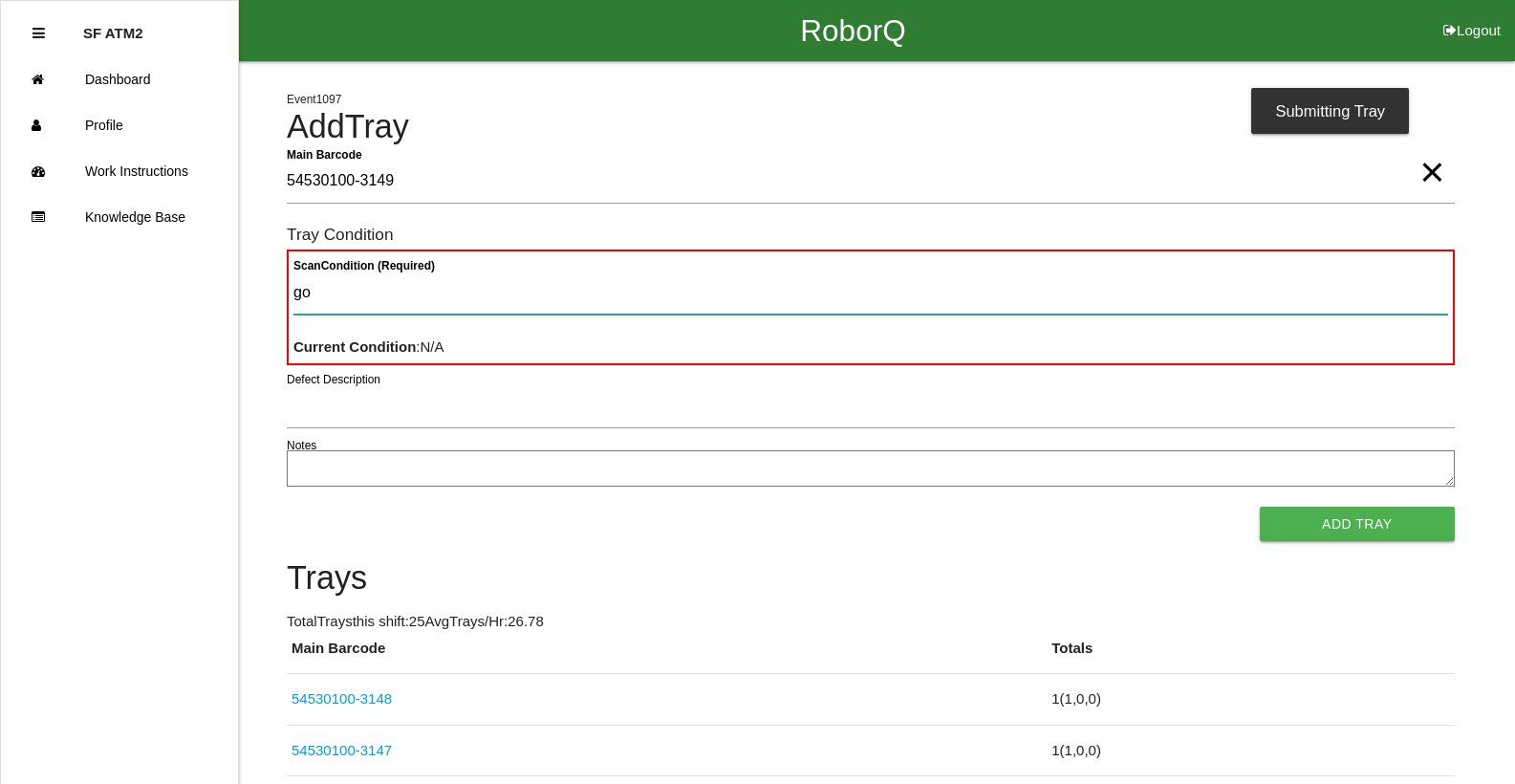
type Condition "goo"
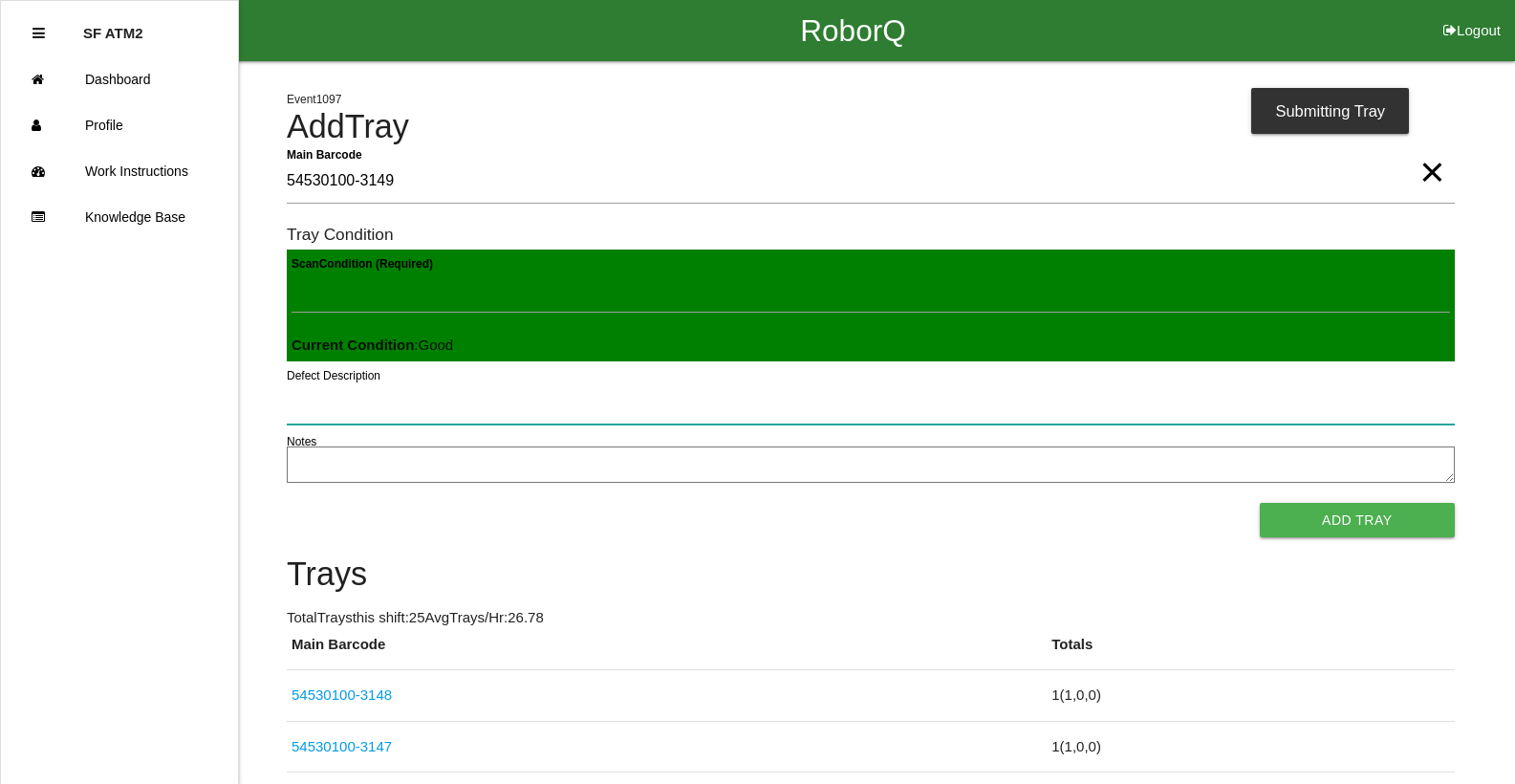
click at [1260, 503] on button "Add Tray" at bounding box center [1357, 520] width 195 height 35
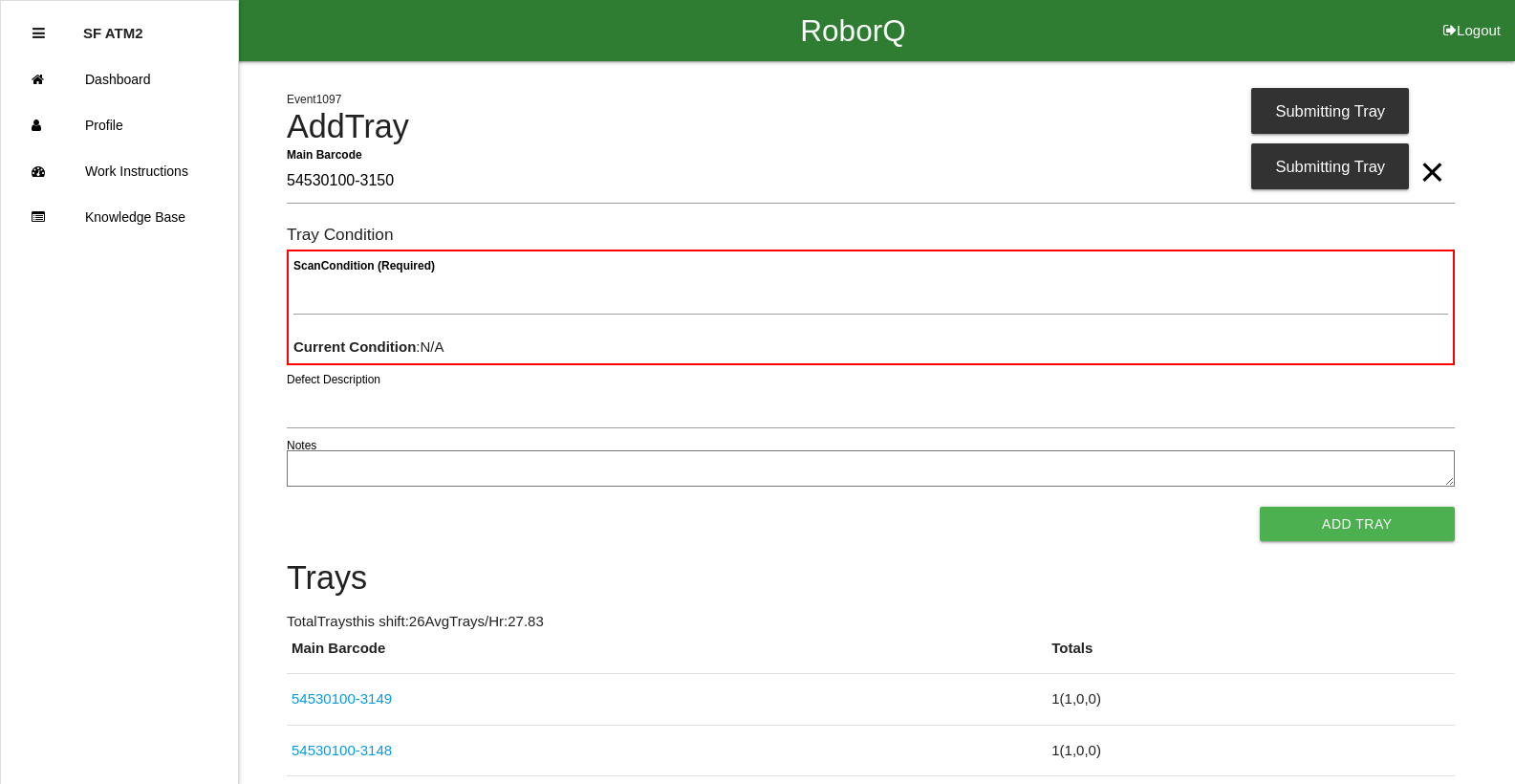
type Barcode "54530100-3150"
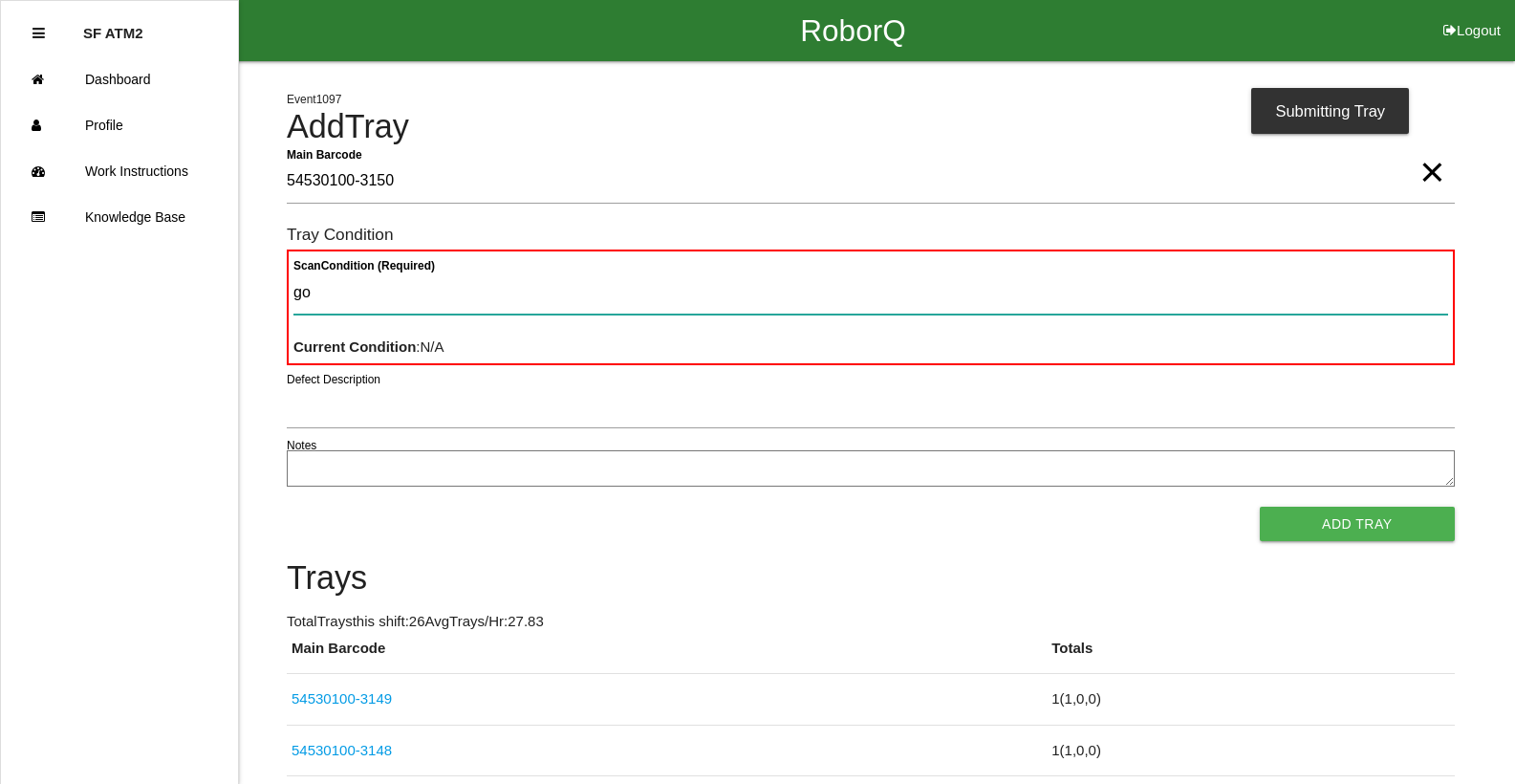
type Condition "goo"
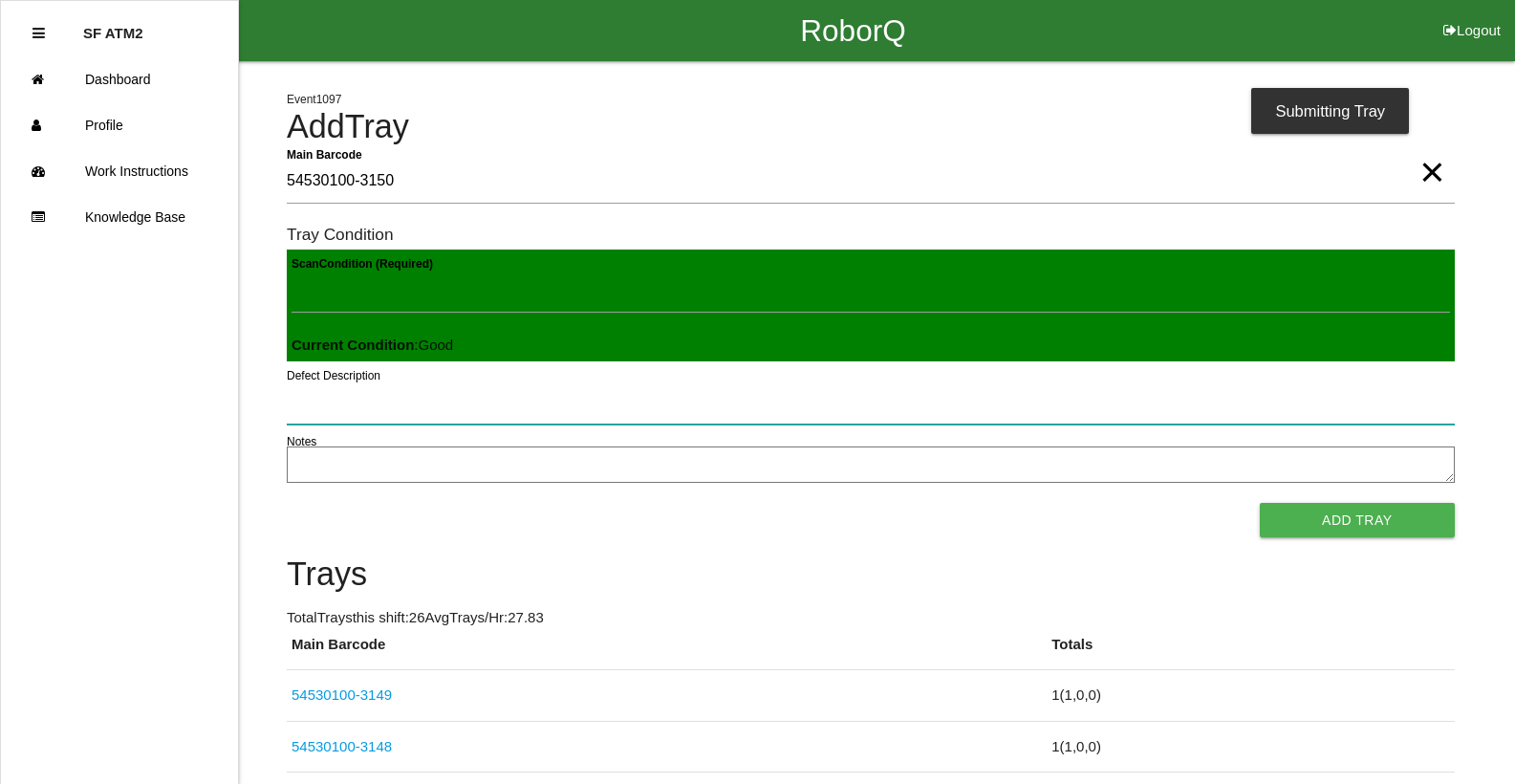
click at [1260, 503] on button "Add Tray" at bounding box center [1357, 520] width 195 height 35
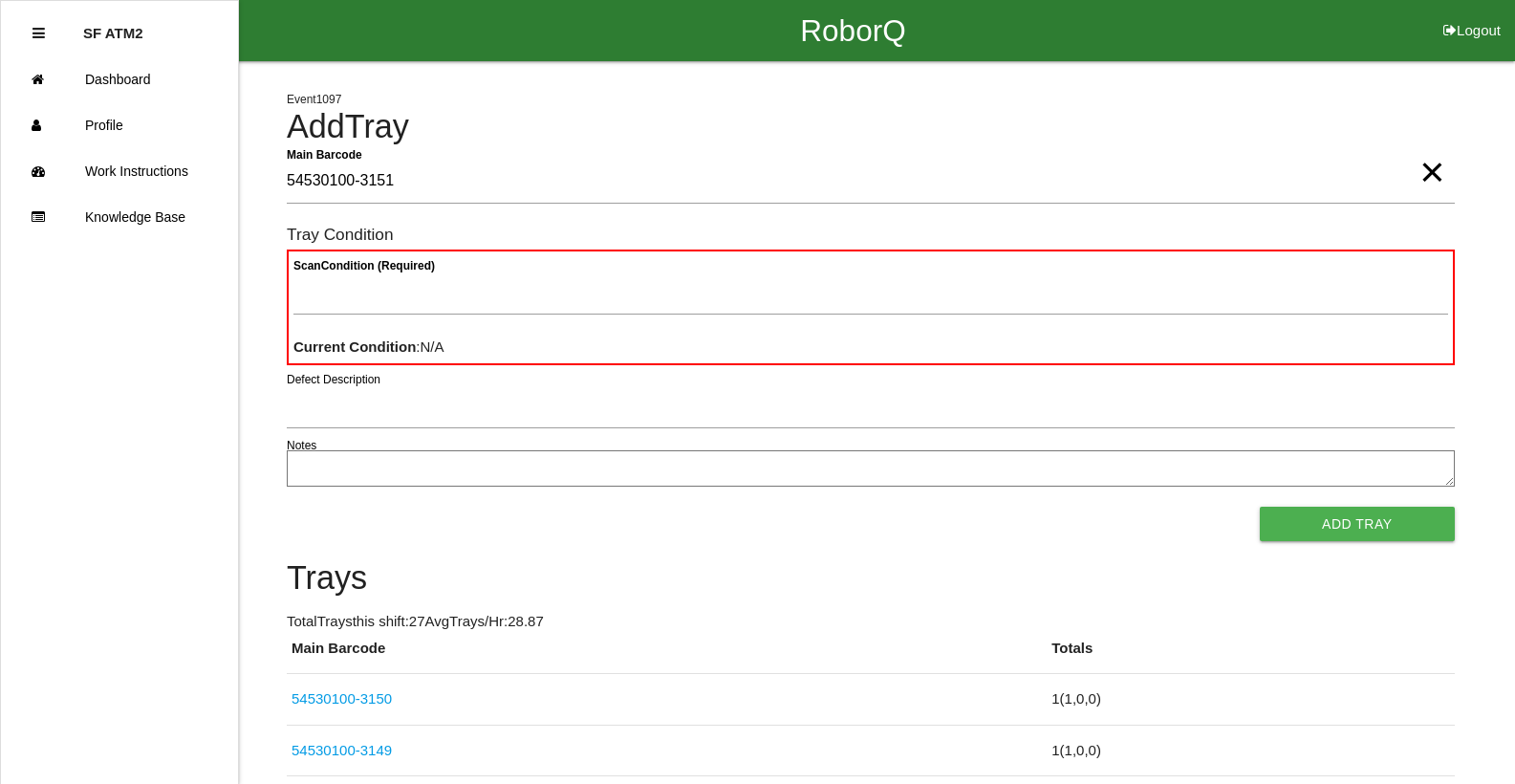
type Barcode "54530100-3151"
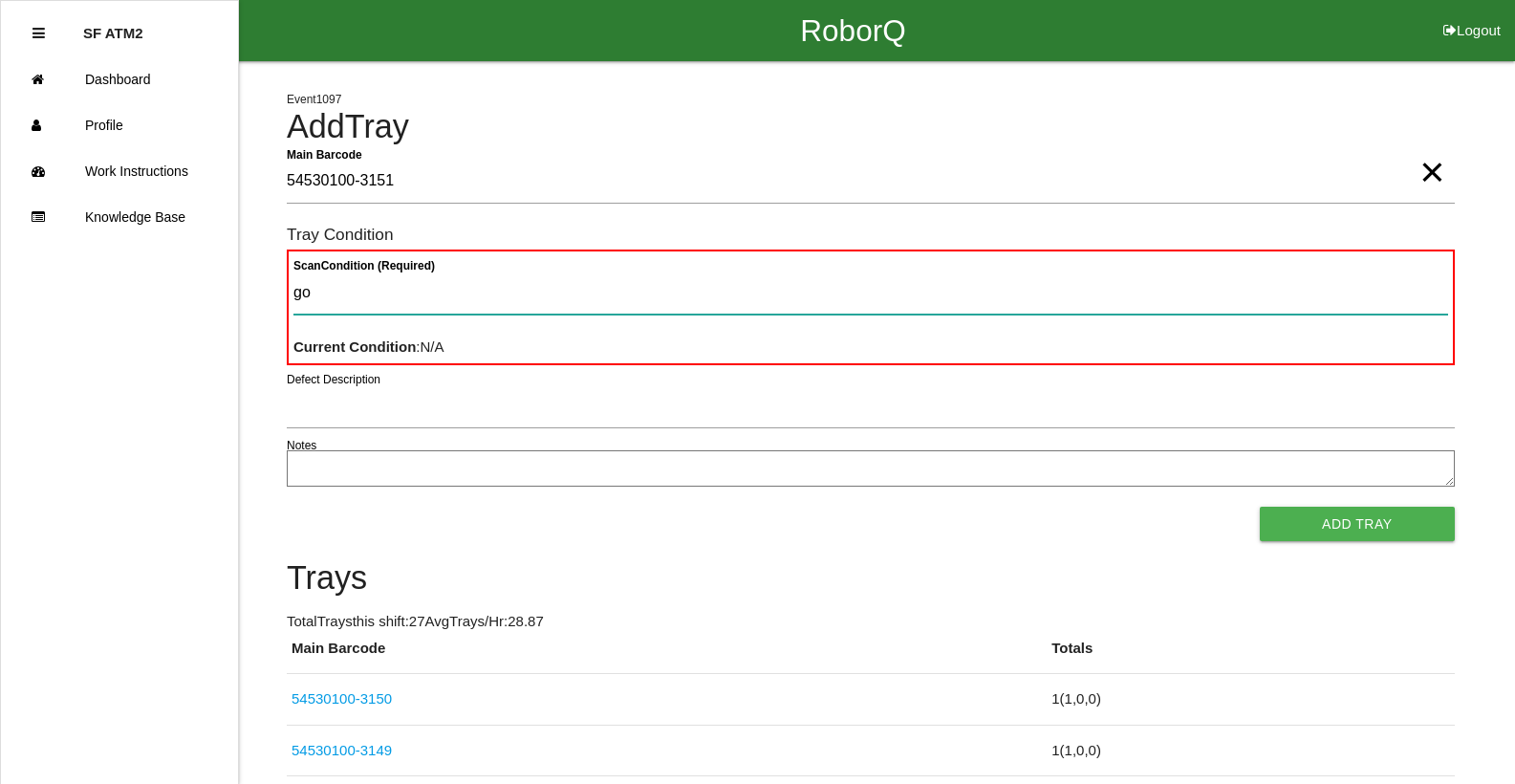
type Condition "goo"
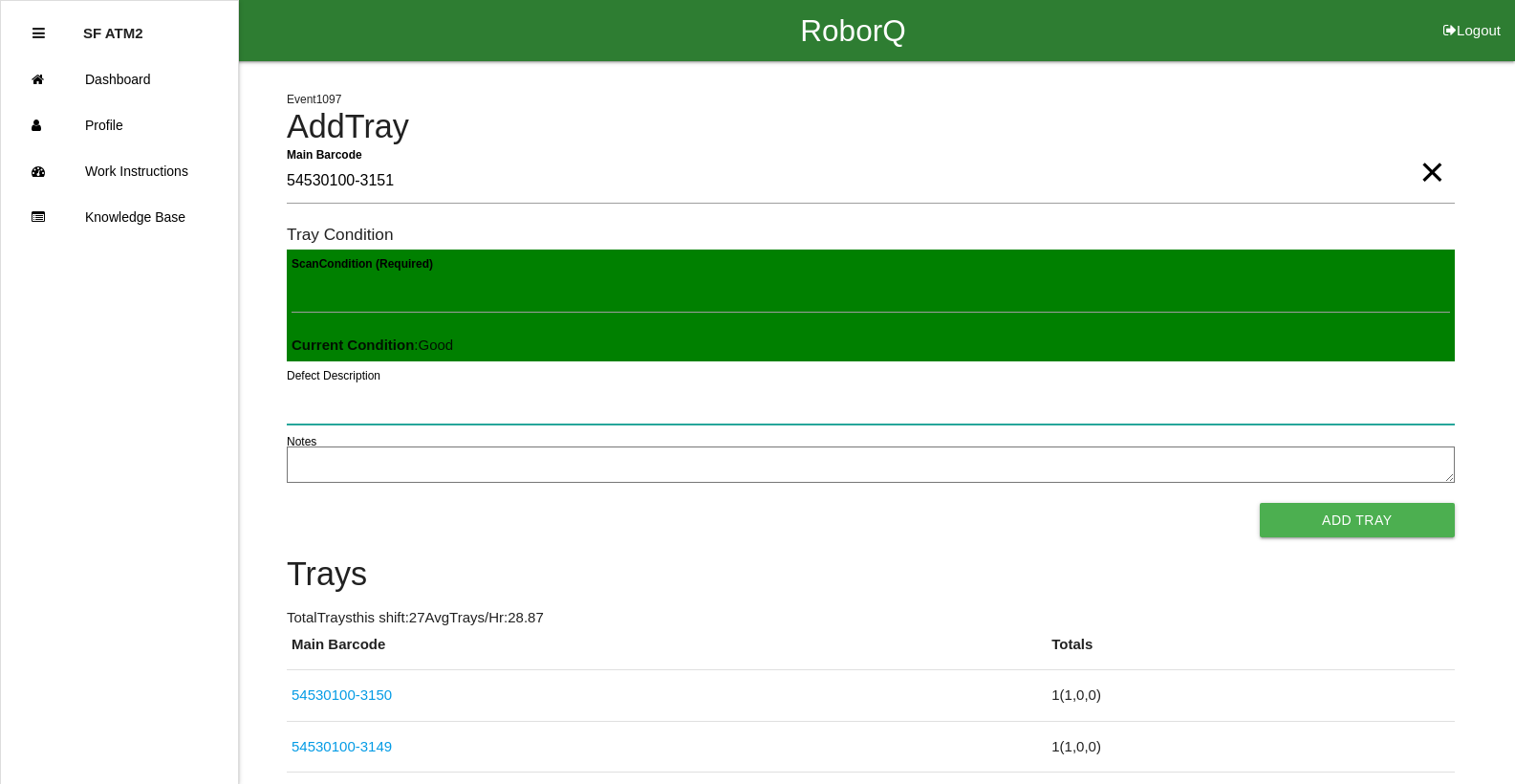
click at [1260, 503] on button "Add Tray" at bounding box center [1357, 520] width 195 height 35
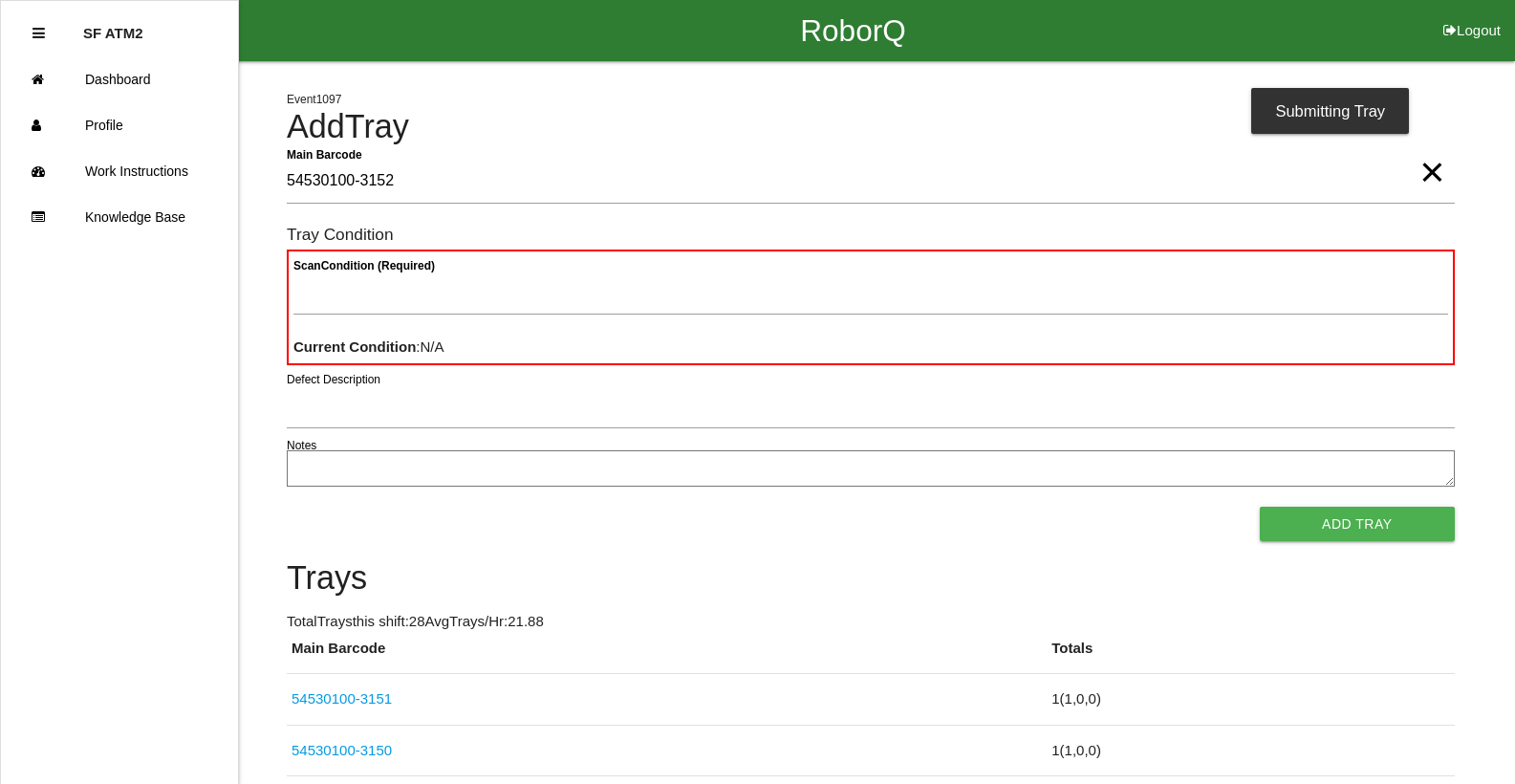
type Barcode "54530100-3152"
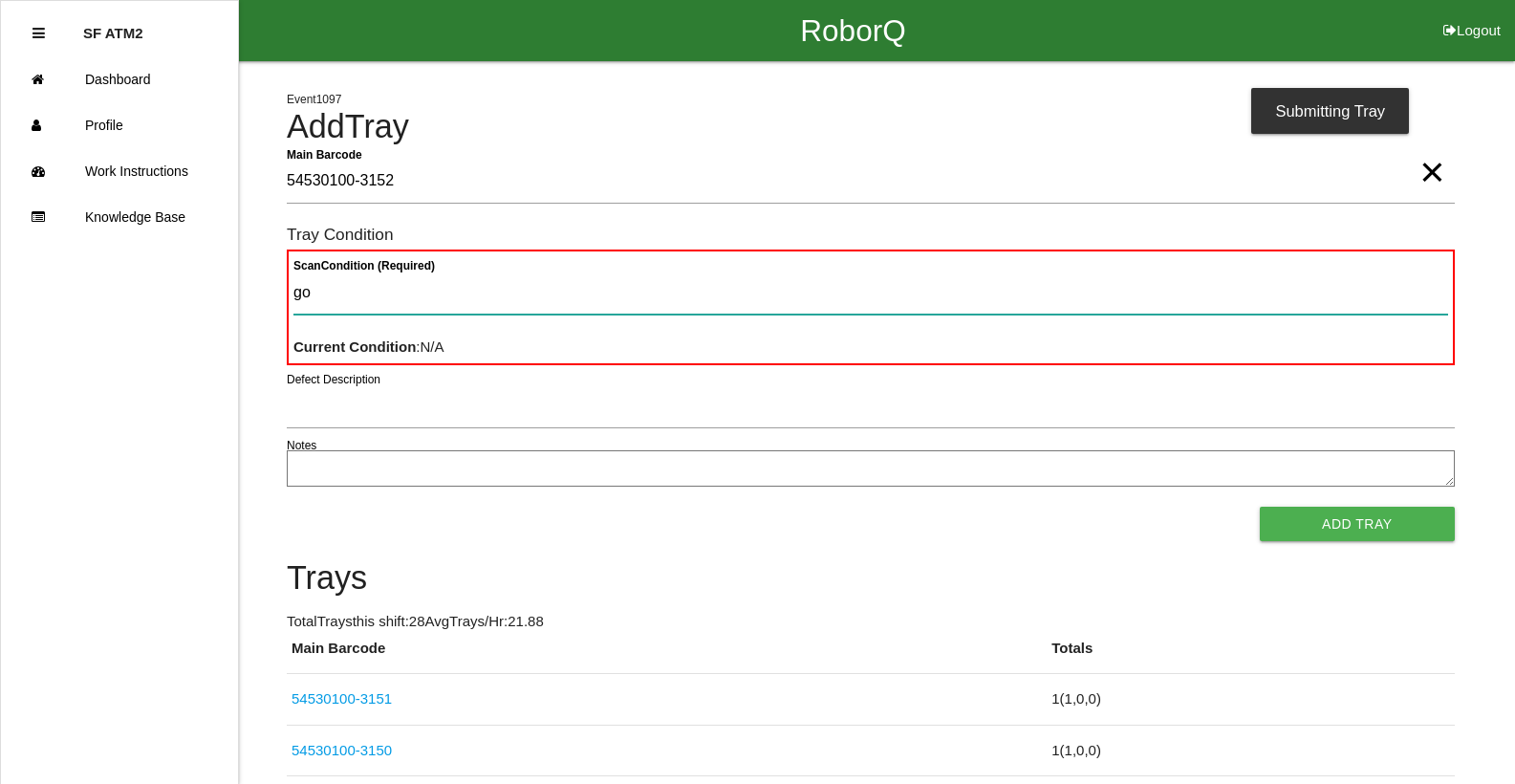
type Condition "goo"
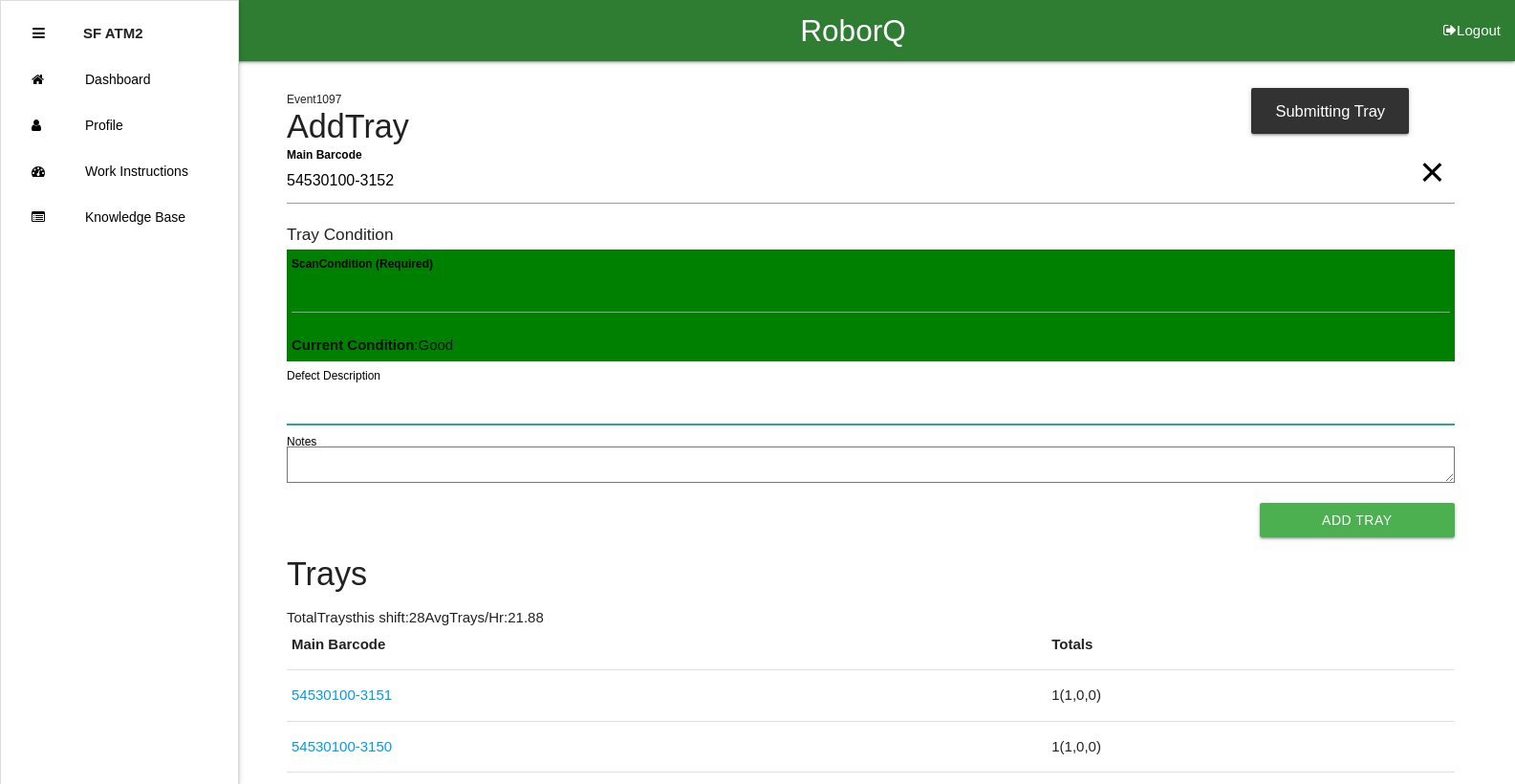
click at [1260, 503] on button "Add Tray" at bounding box center [1357, 520] width 195 height 35
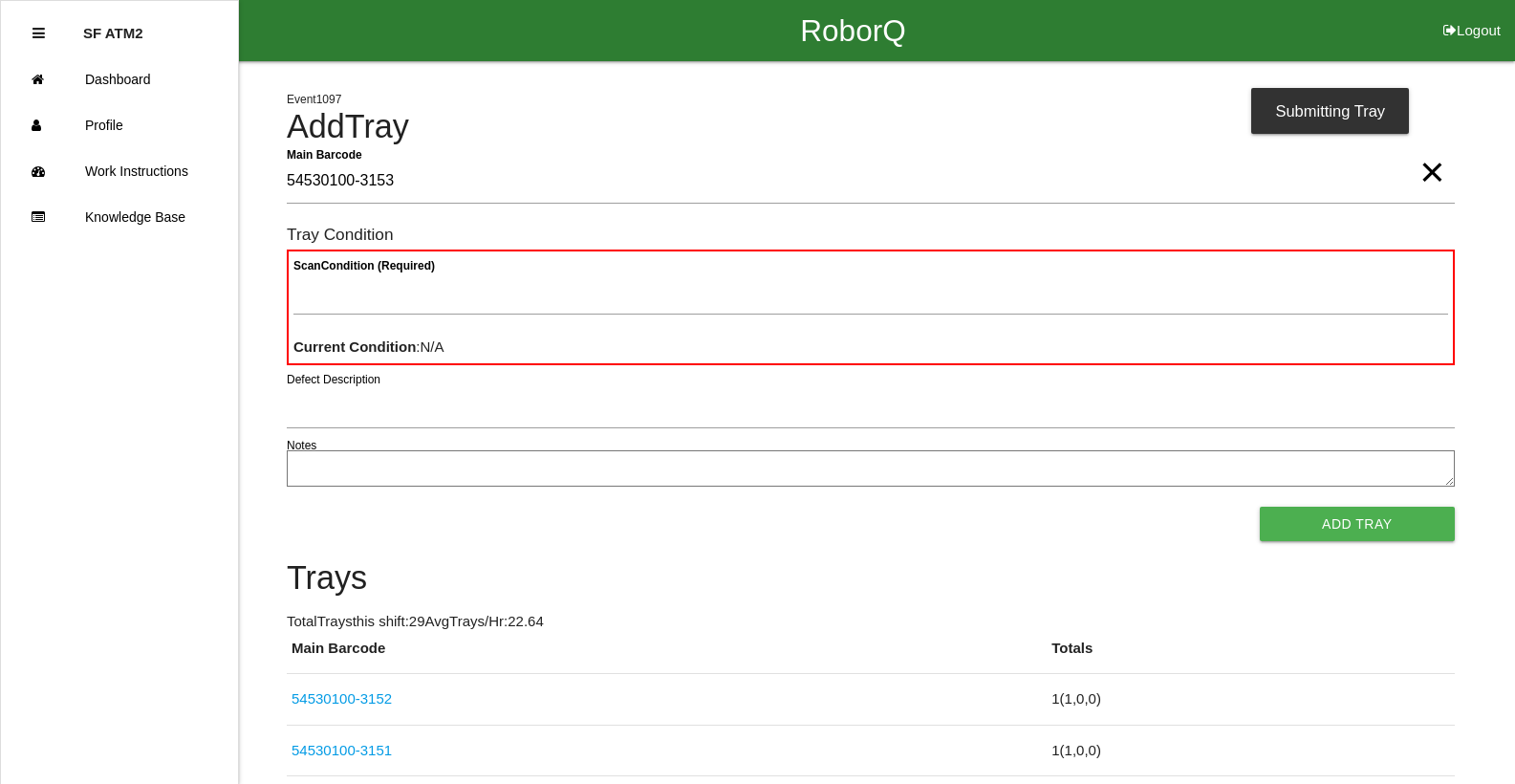
type Barcode "54530100-3153"
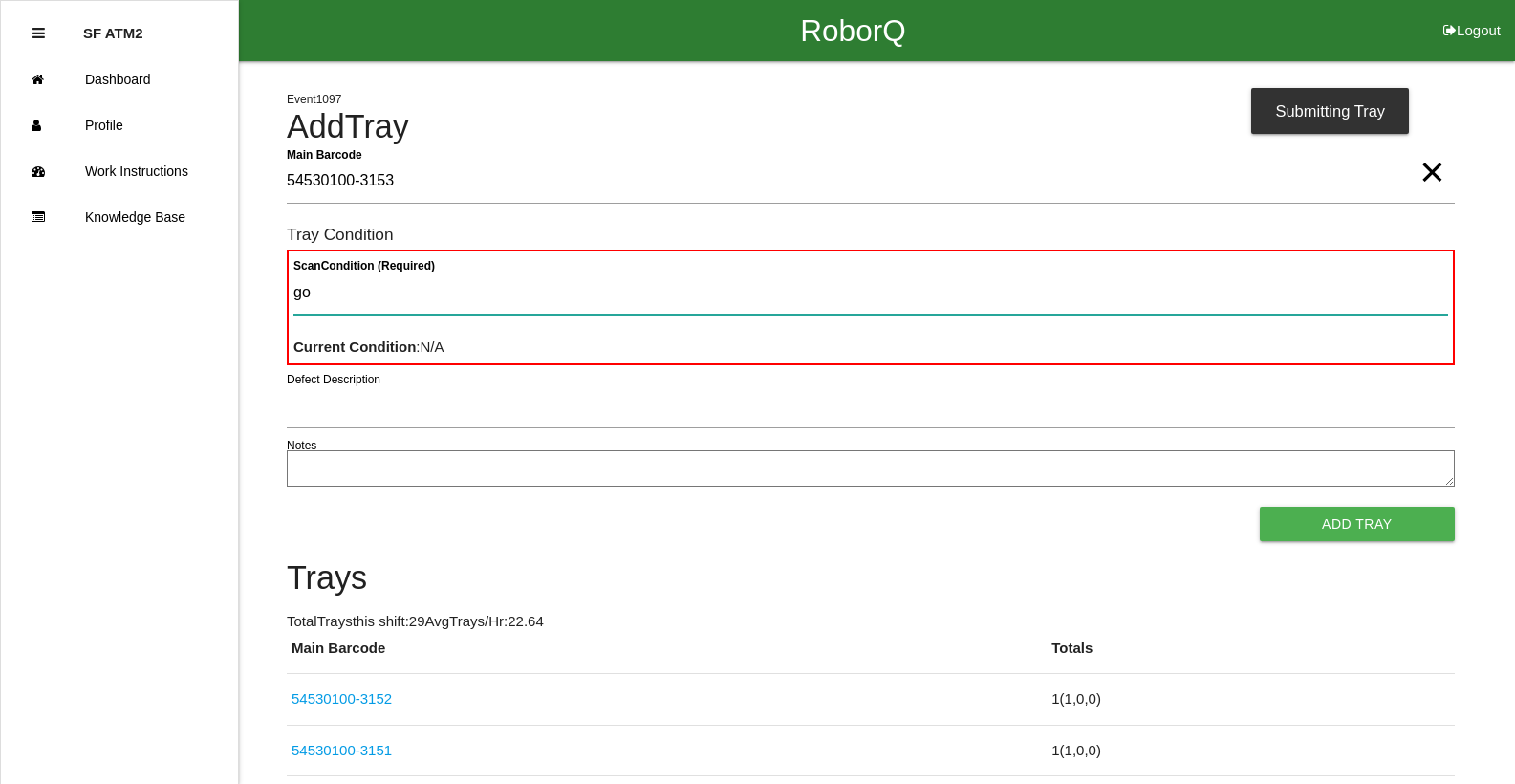
type Condition "goo"
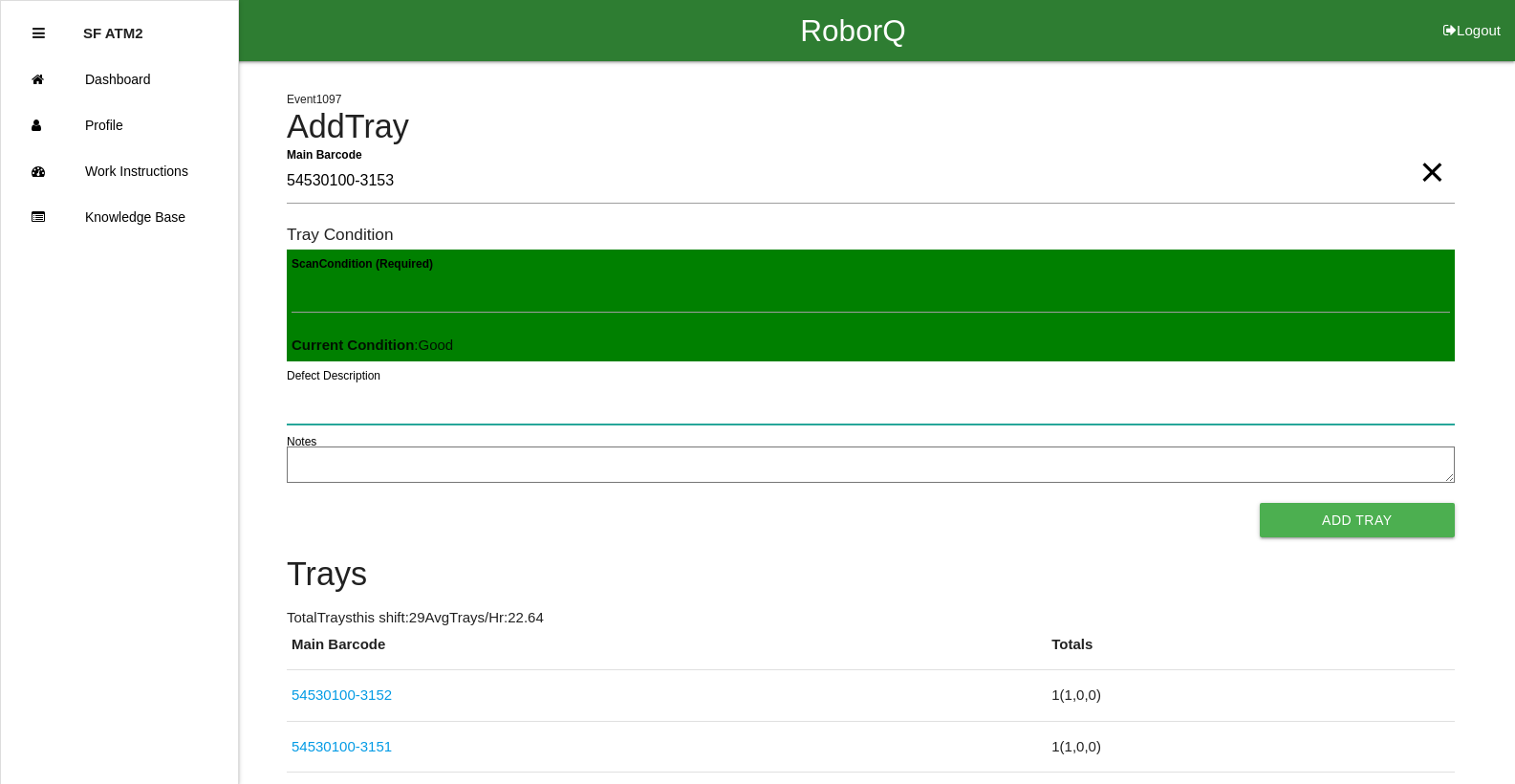
click at [1260, 503] on button "Add Tray" at bounding box center [1357, 520] width 195 height 35
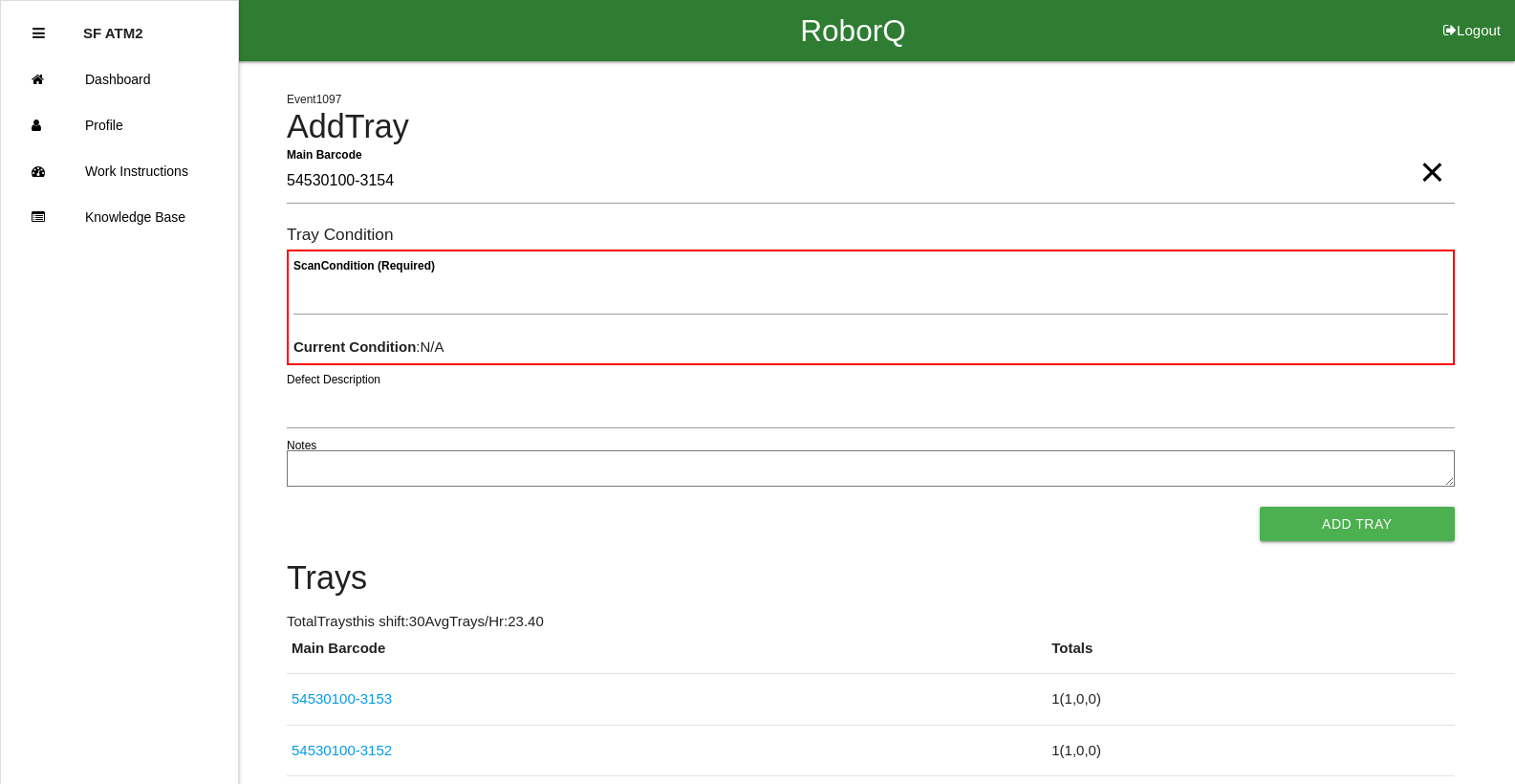
type Barcode "54530100-3154"
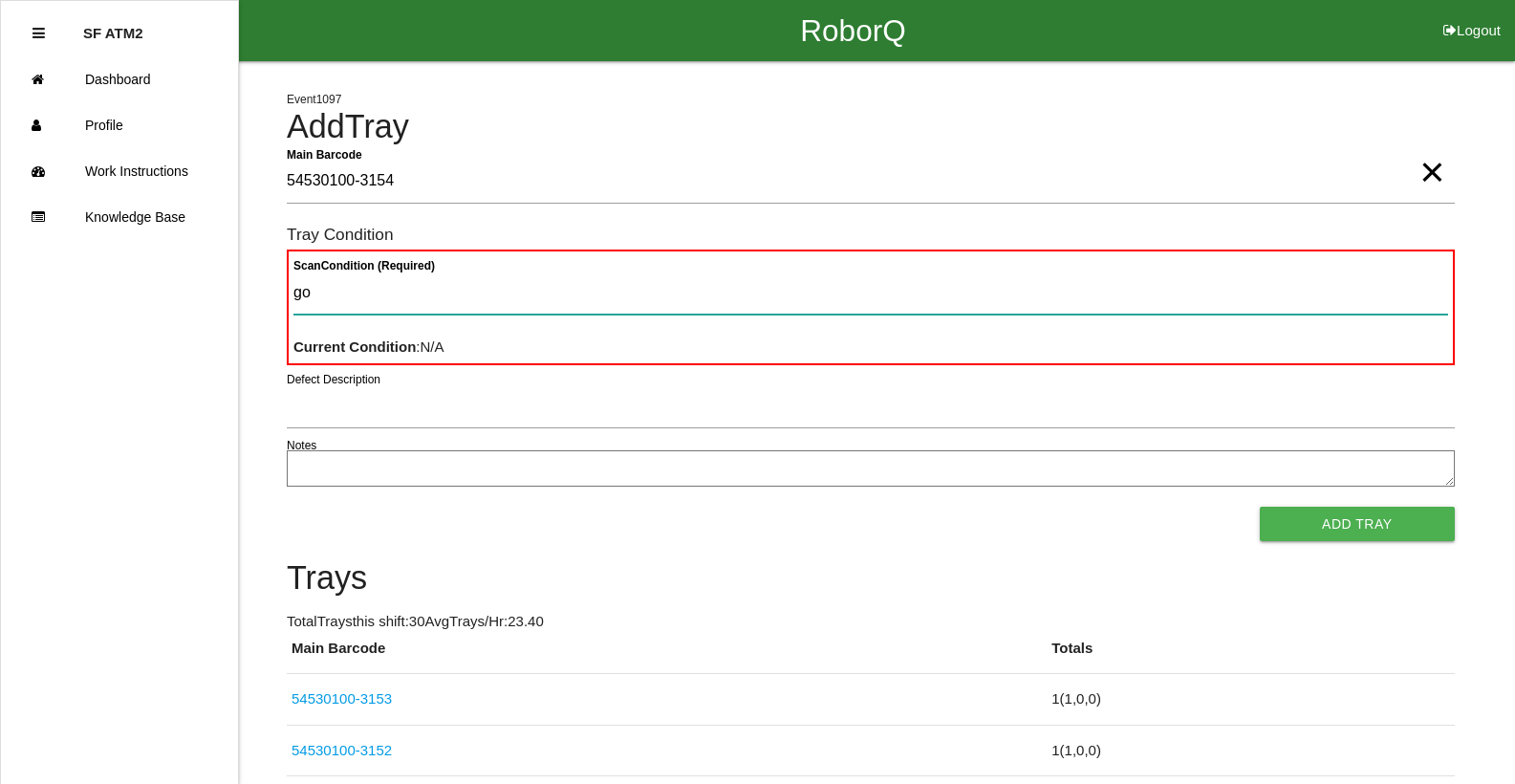
type Condition "goo"
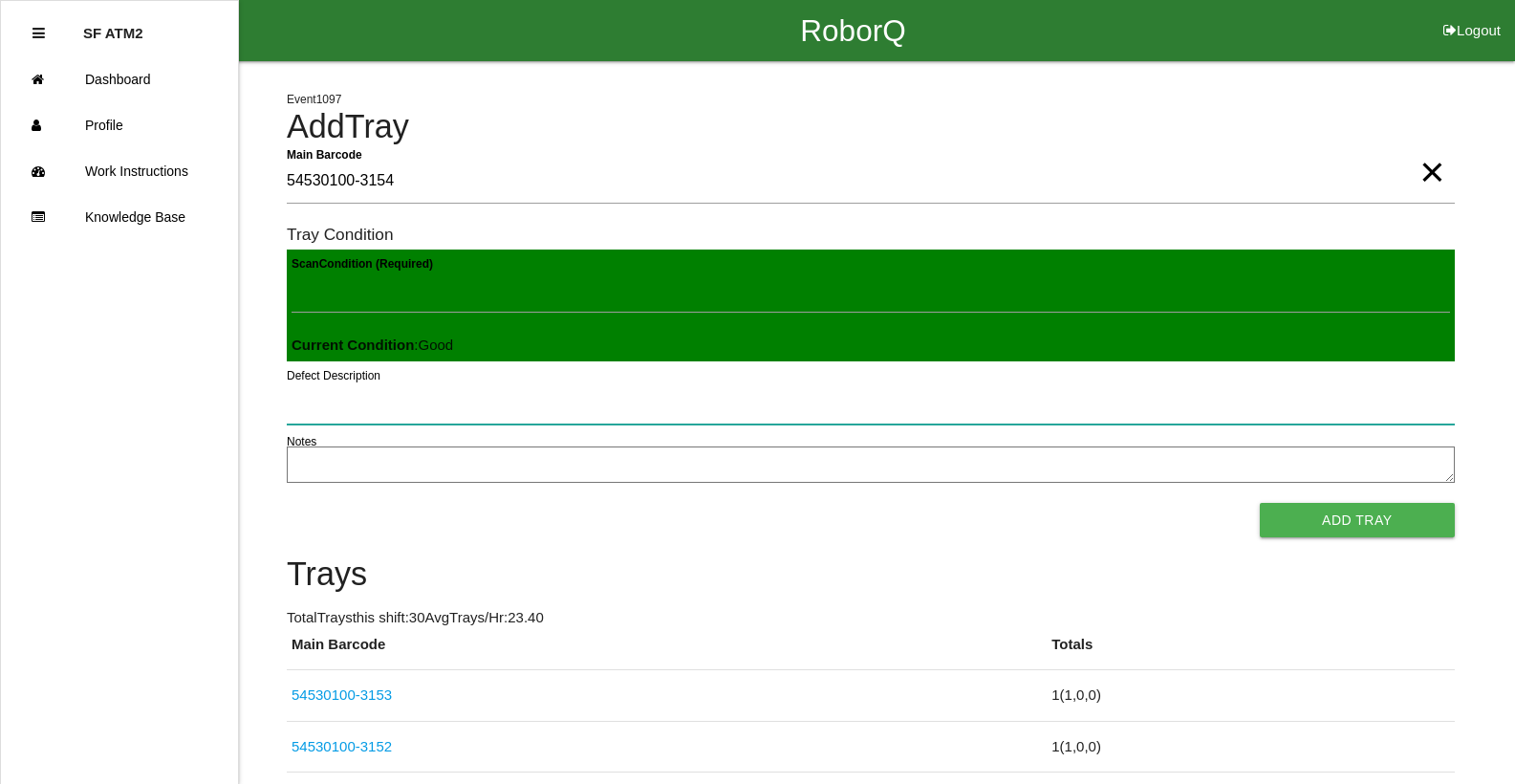
click at [1260, 503] on button "Add Tray" at bounding box center [1357, 520] width 195 height 35
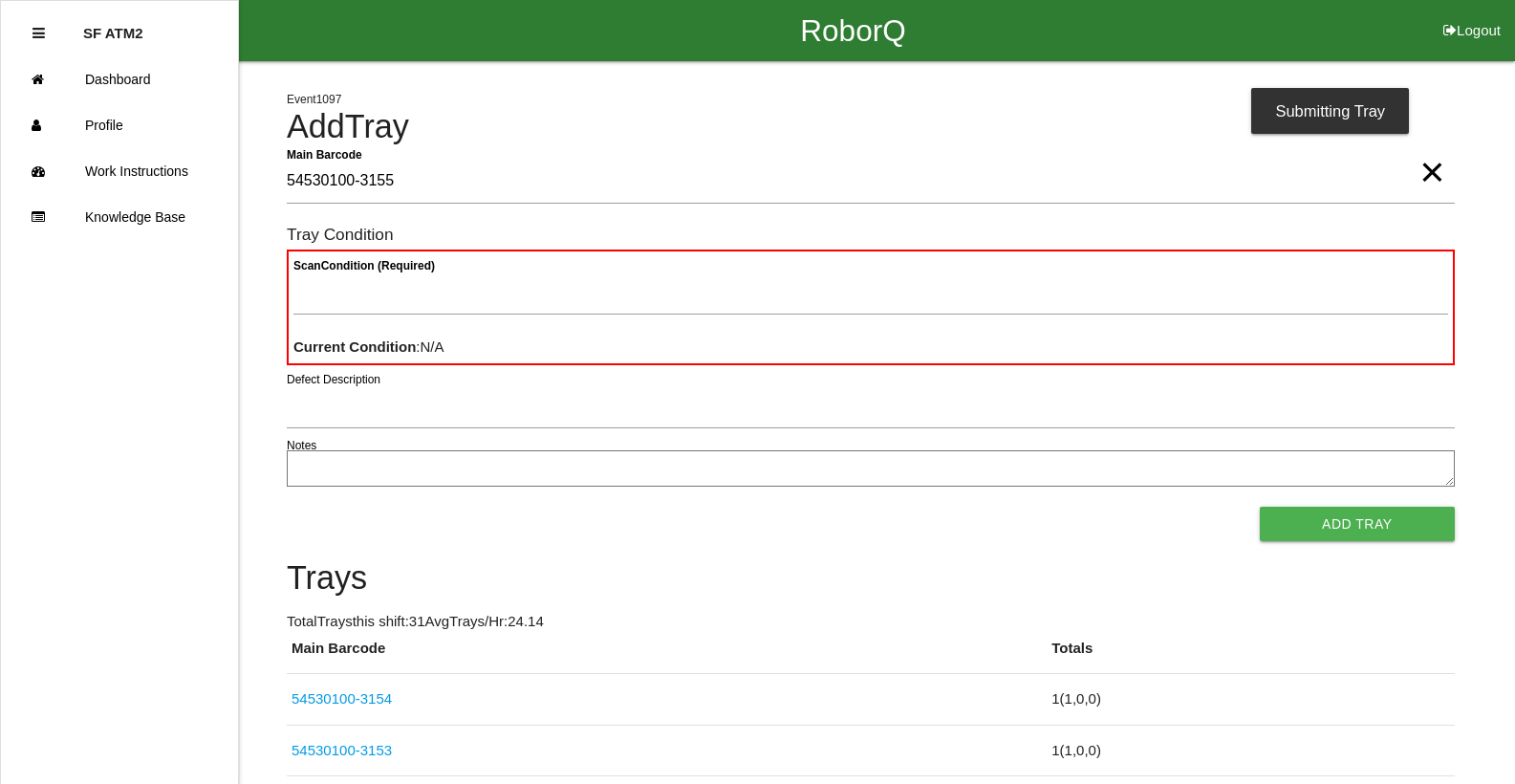
type Barcode "54530100-3155"
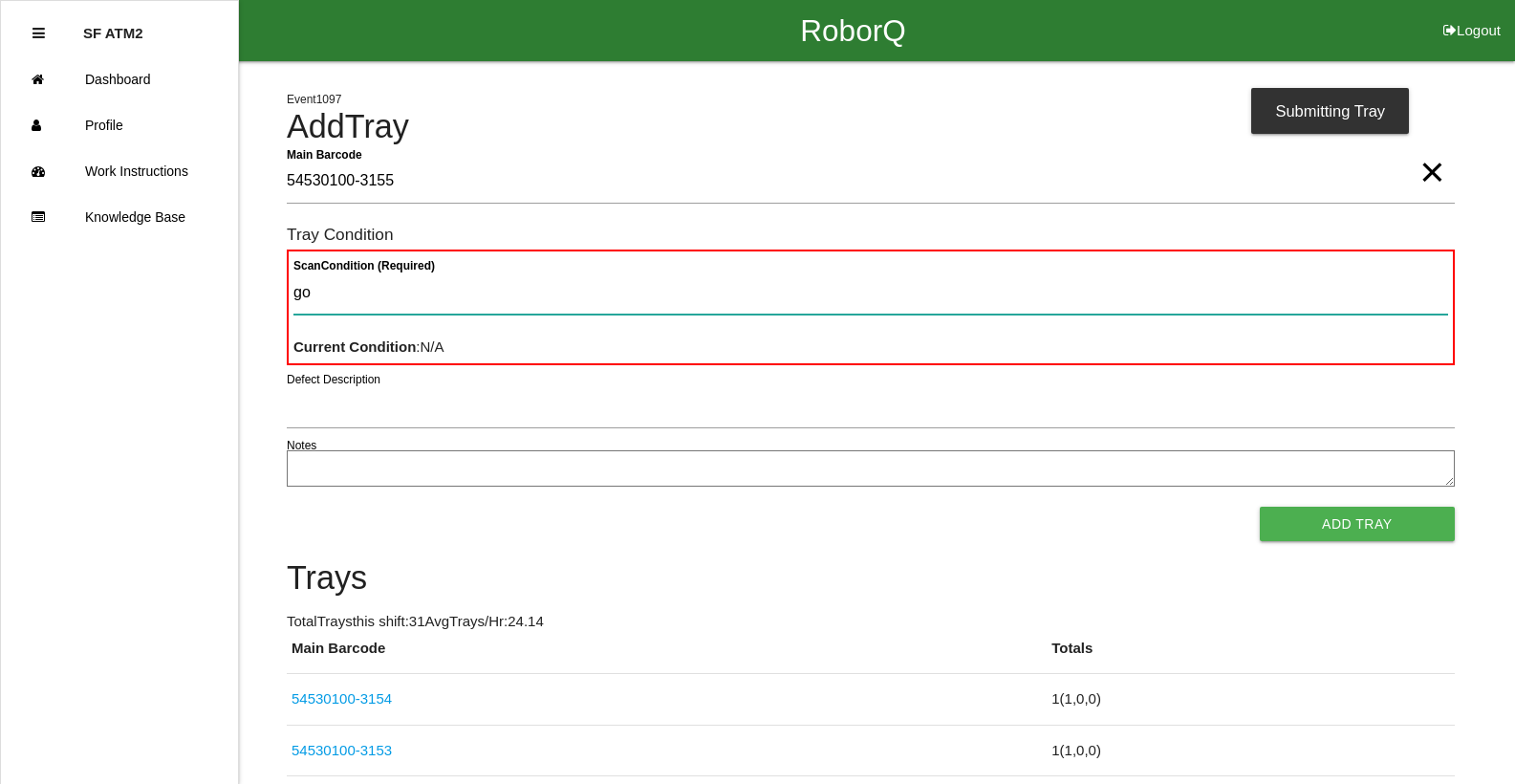
type Condition "goo"
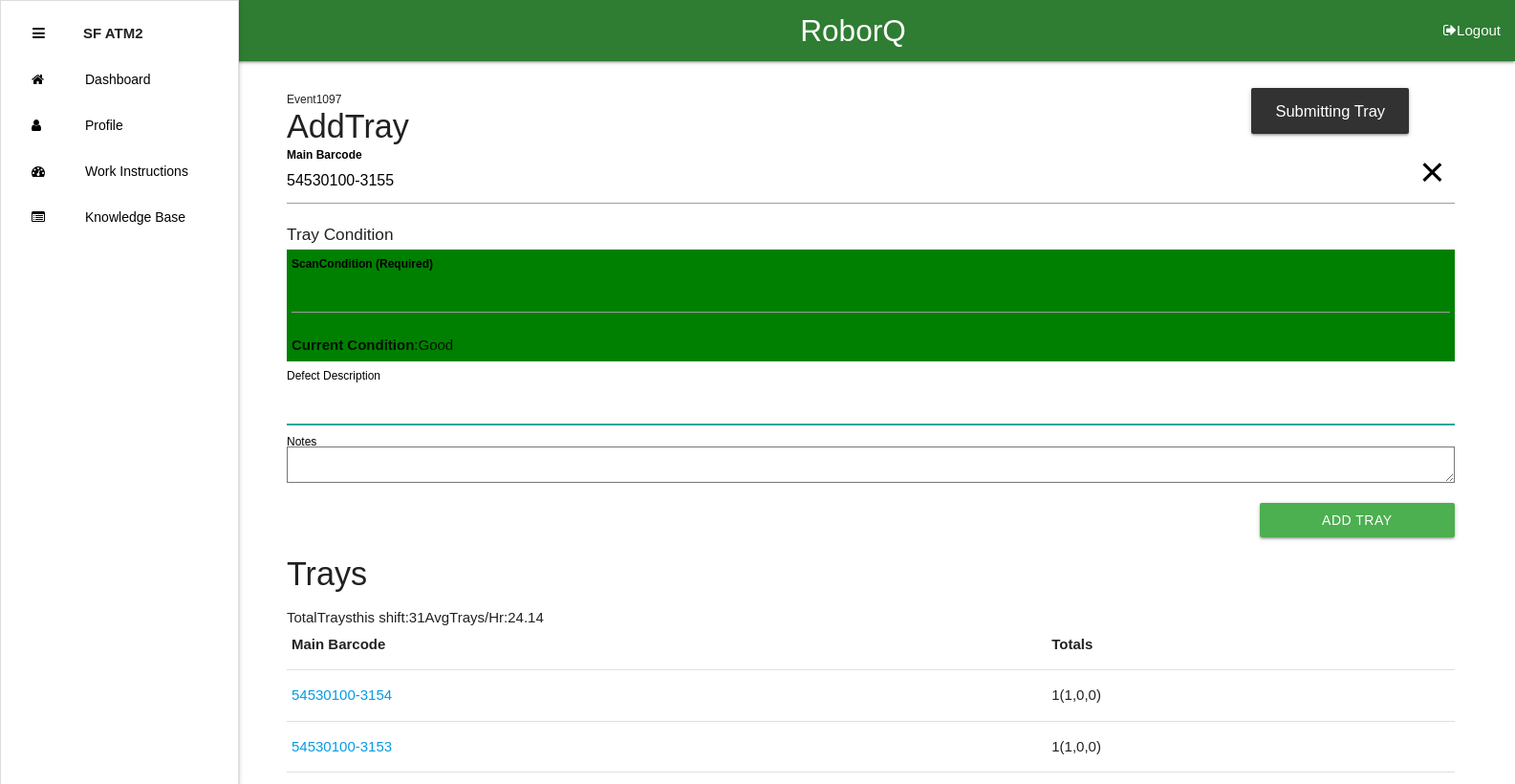
click at [1260, 503] on button "Add Tray" at bounding box center [1357, 520] width 195 height 35
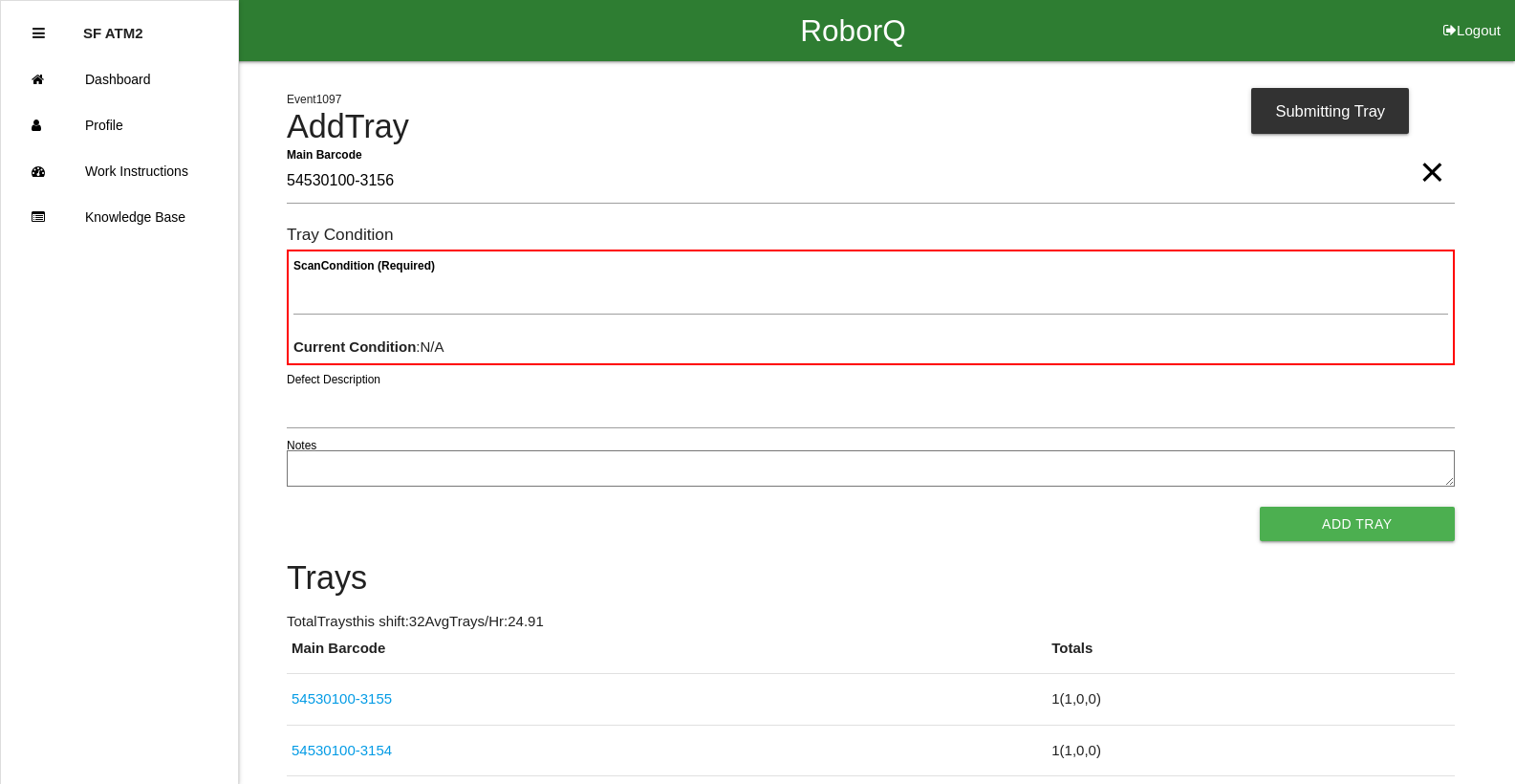
type Barcode "54530100-3156"
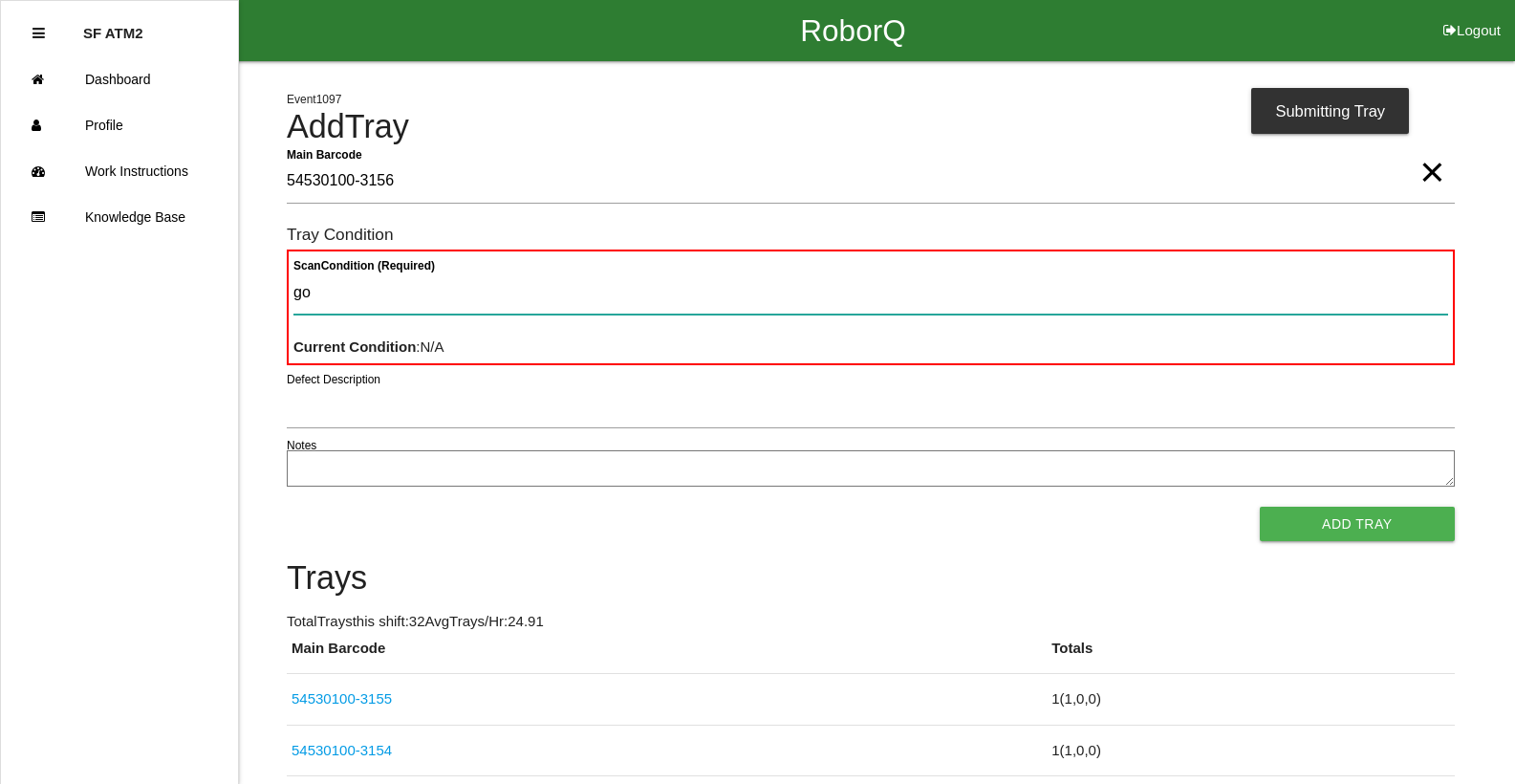
type Condition "goo"
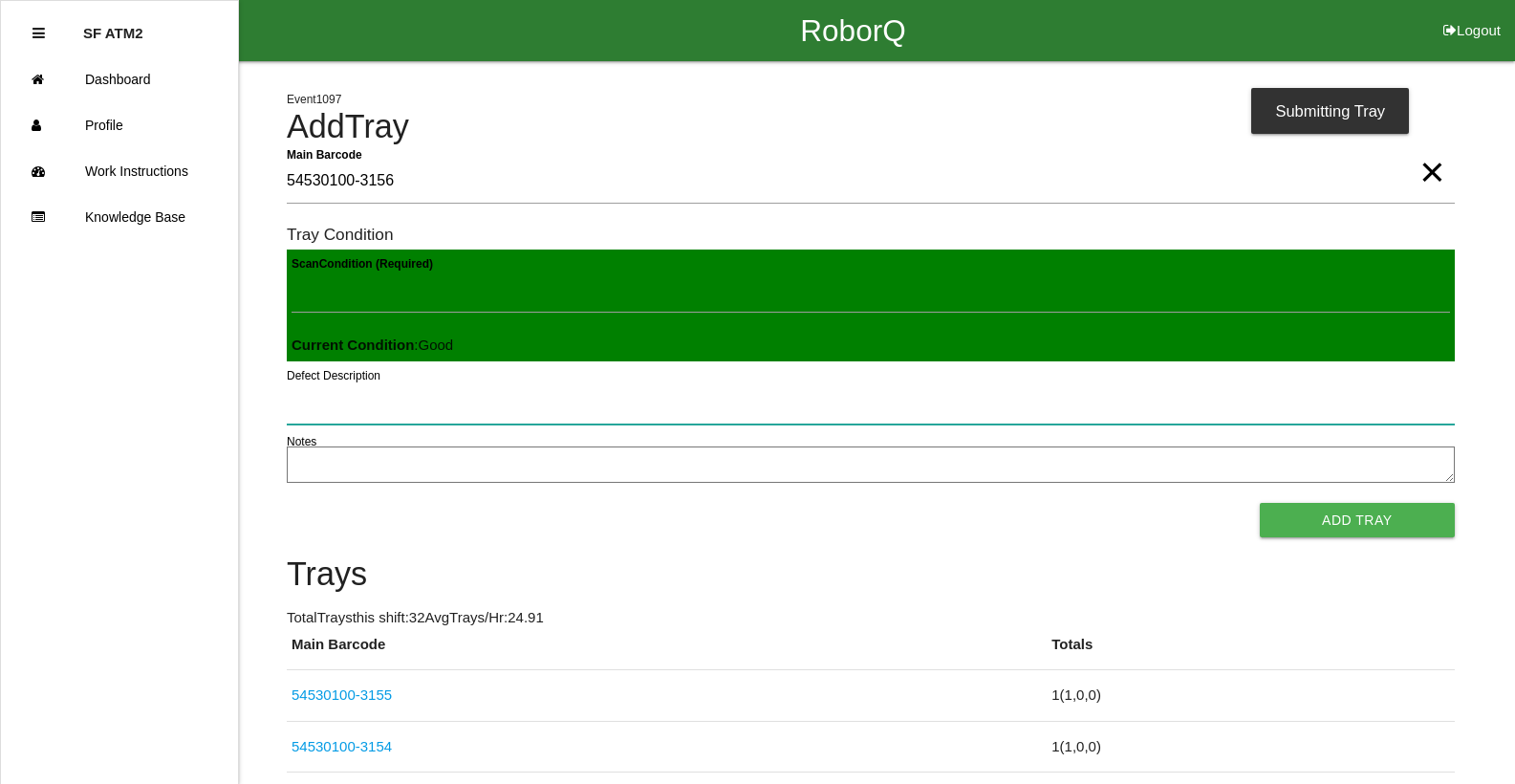
click at [1260, 503] on button "Add Tray" at bounding box center [1357, 520] width 195 height 35
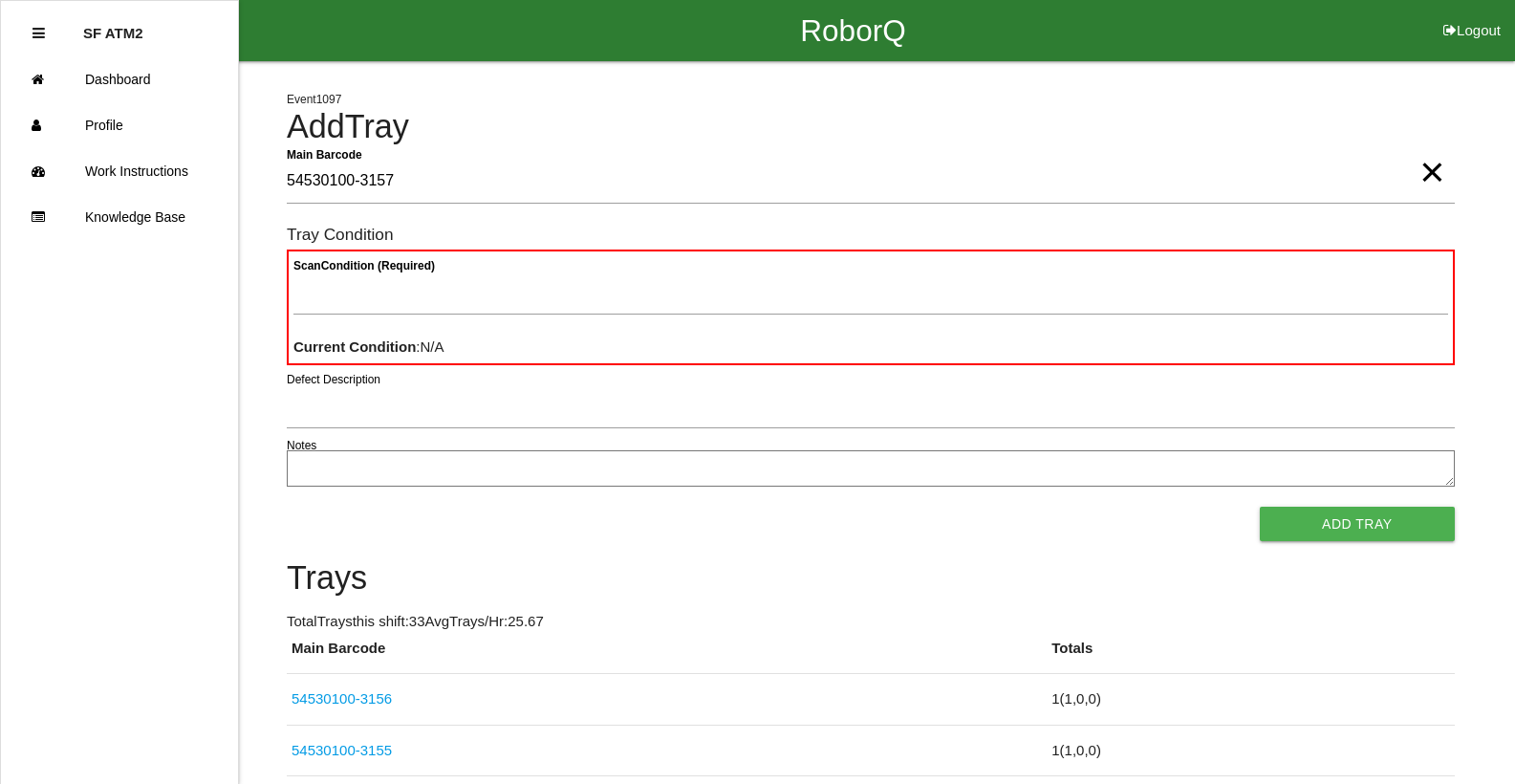
type Barcode "54530100-3157"
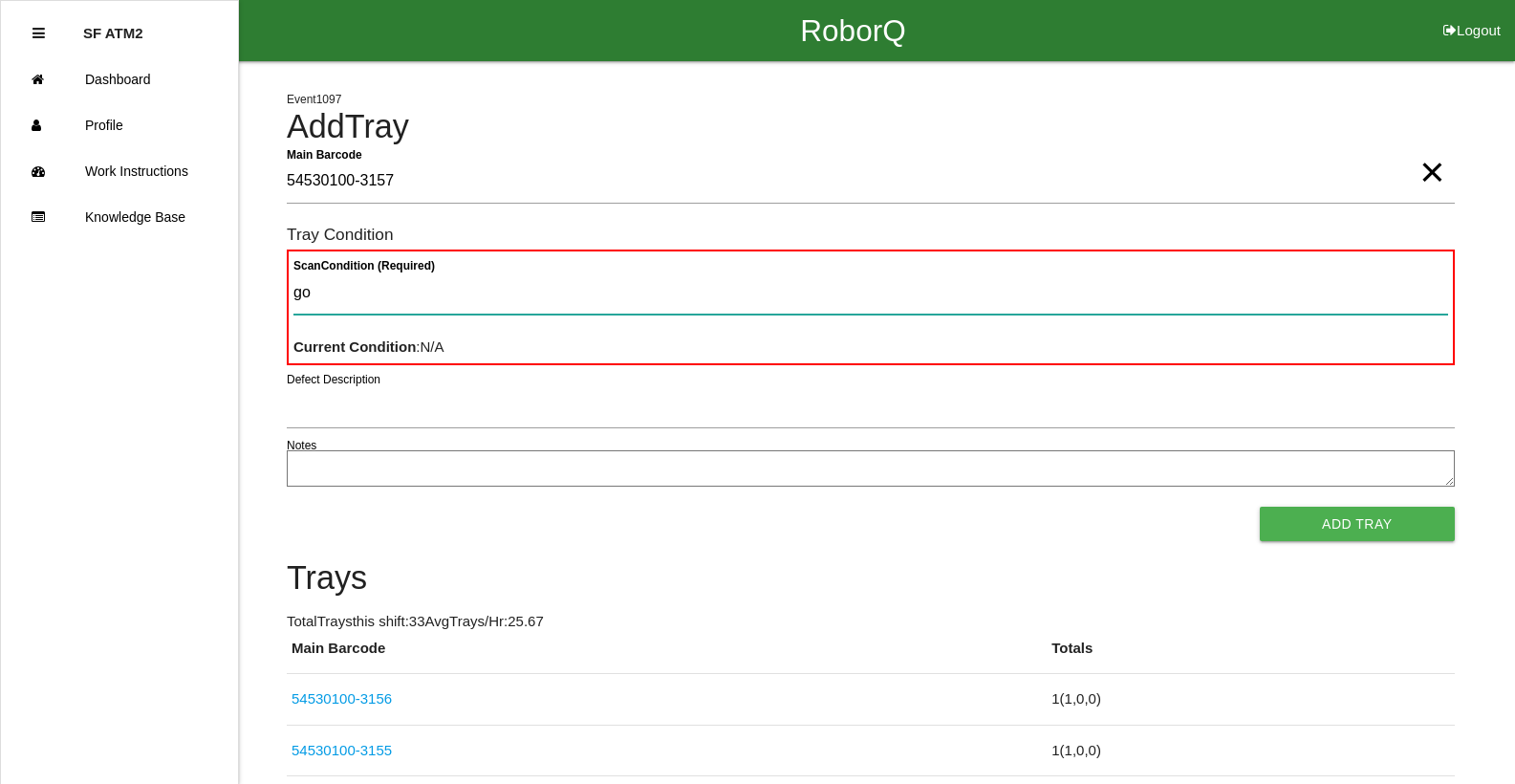
type Condition "goo"
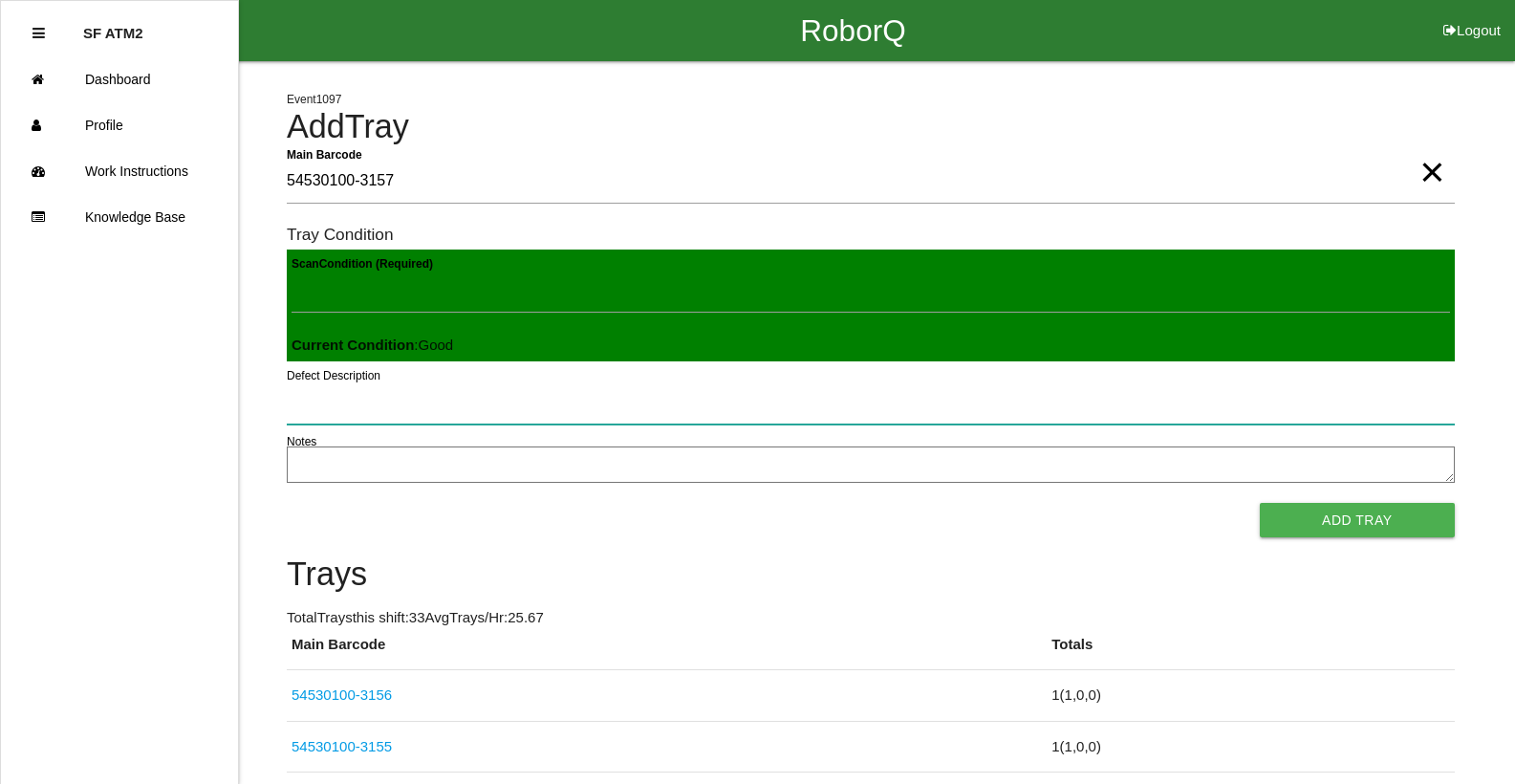
click at [1260, 503] on button "Add Tray" at bounding box center [1357, 520] width 195 height 35
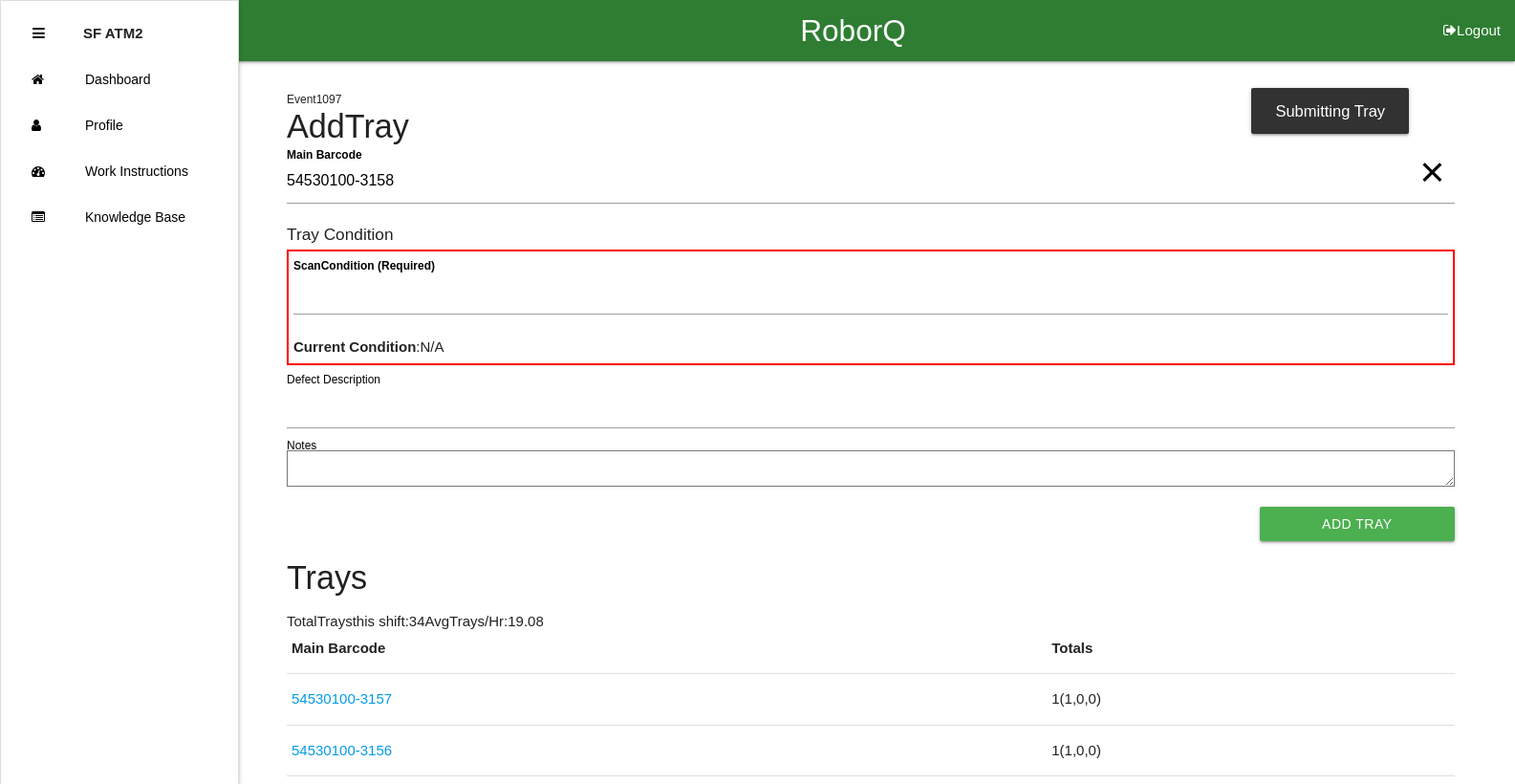
type Barcode "54530100-3158"
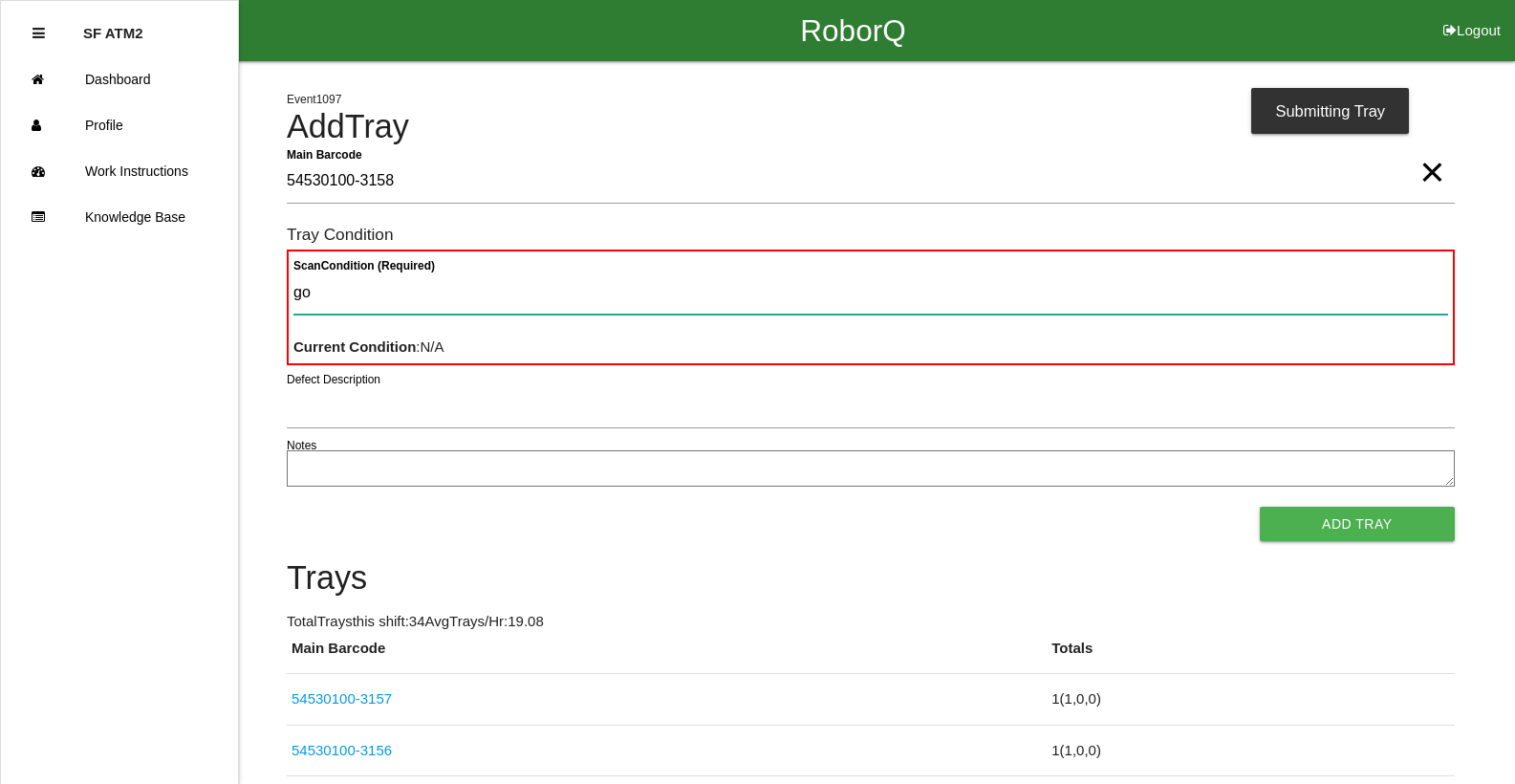
type Condition "goo"
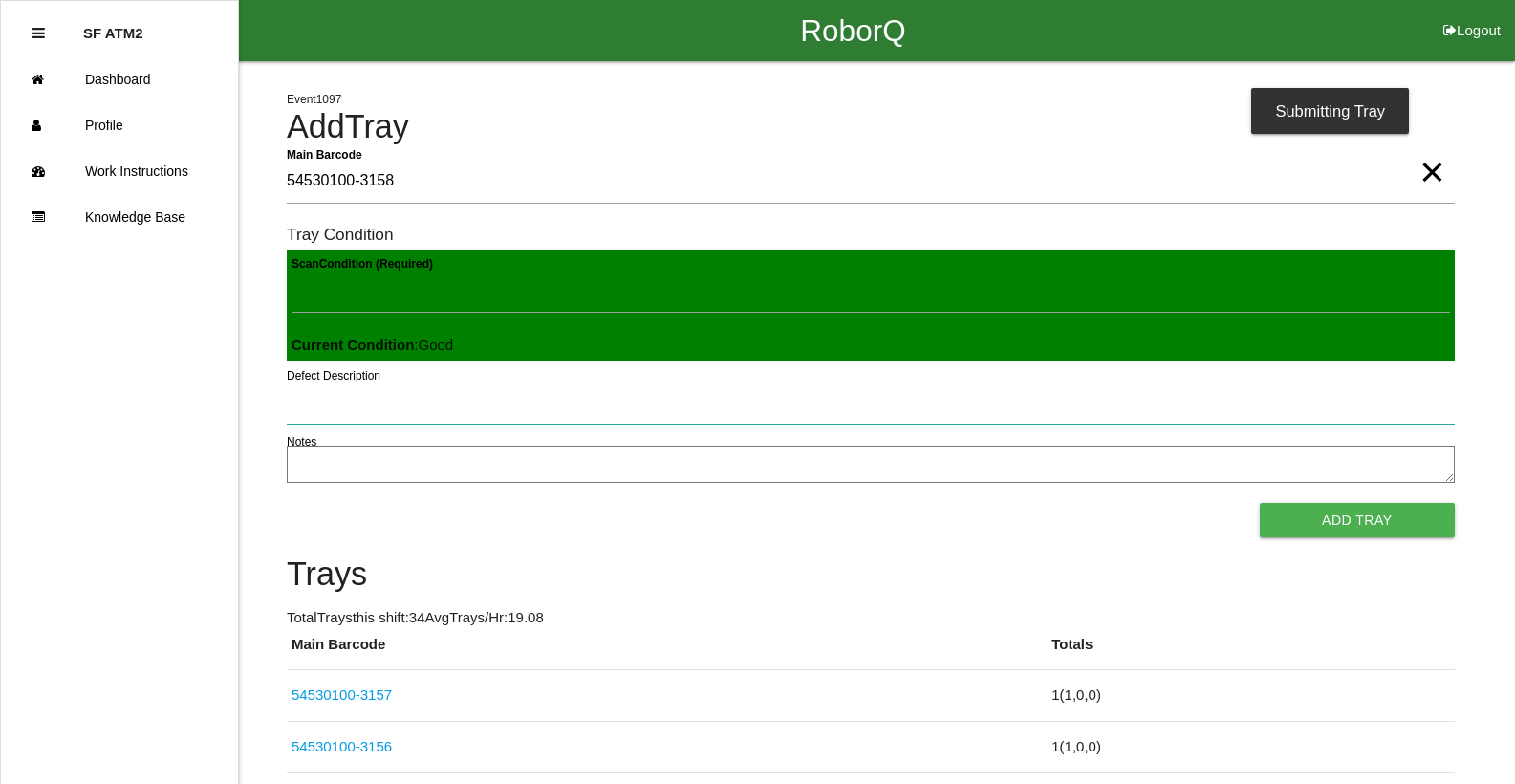
click at [1260, 503] on button "Add Tray" at bounding box center [1357, 520] width 195 height 35
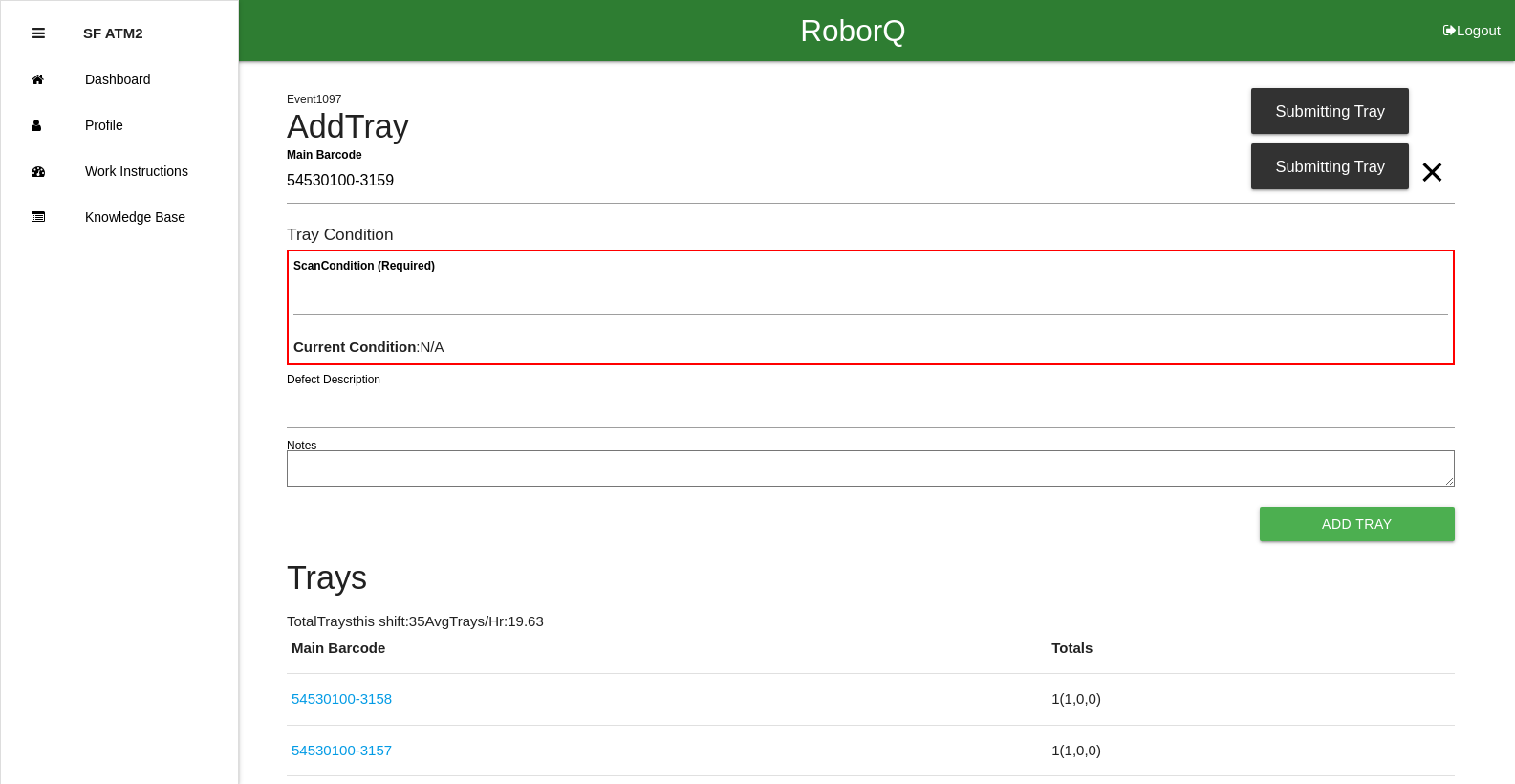
type Barcode "54530100-3159"
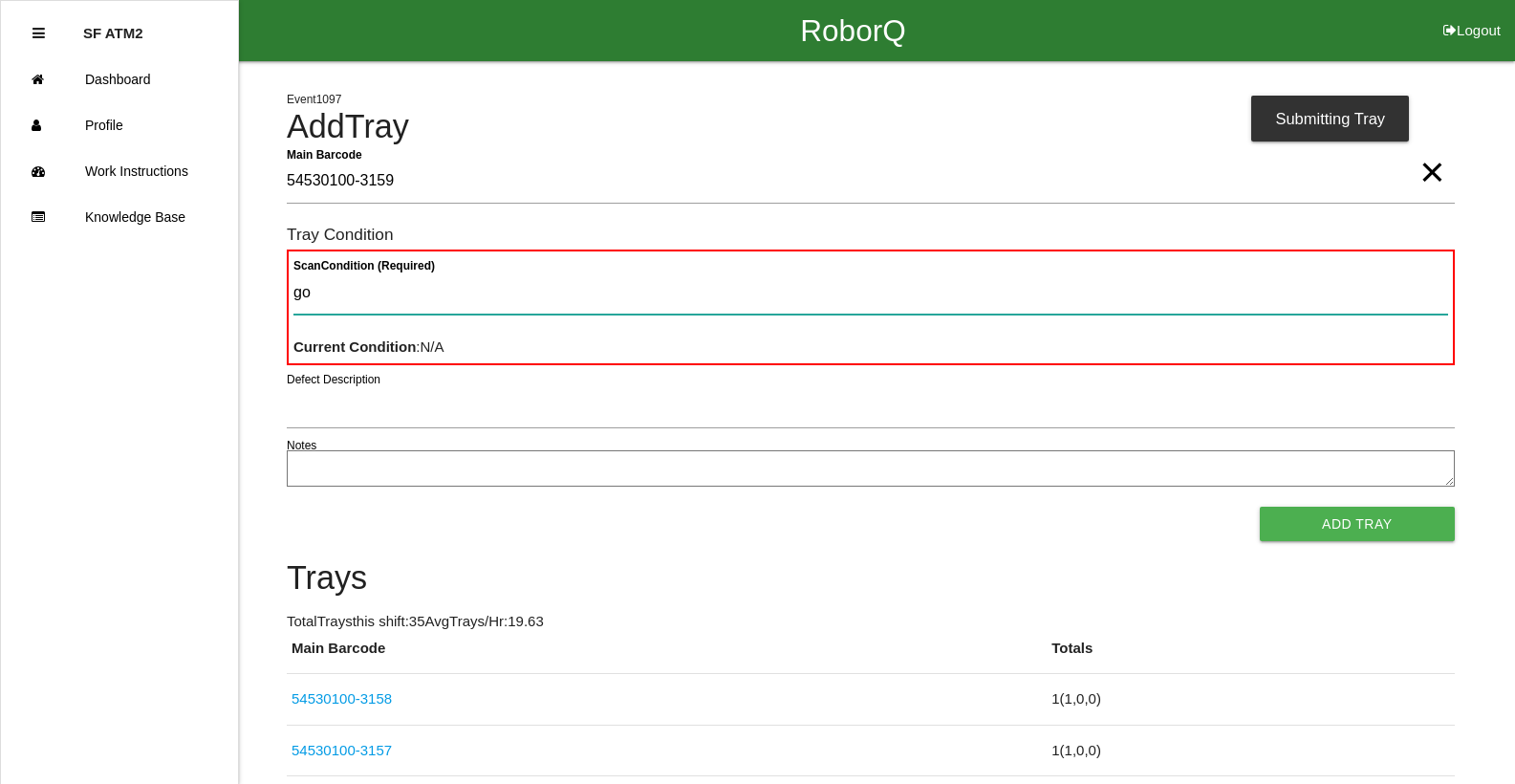
type Condition "goo"
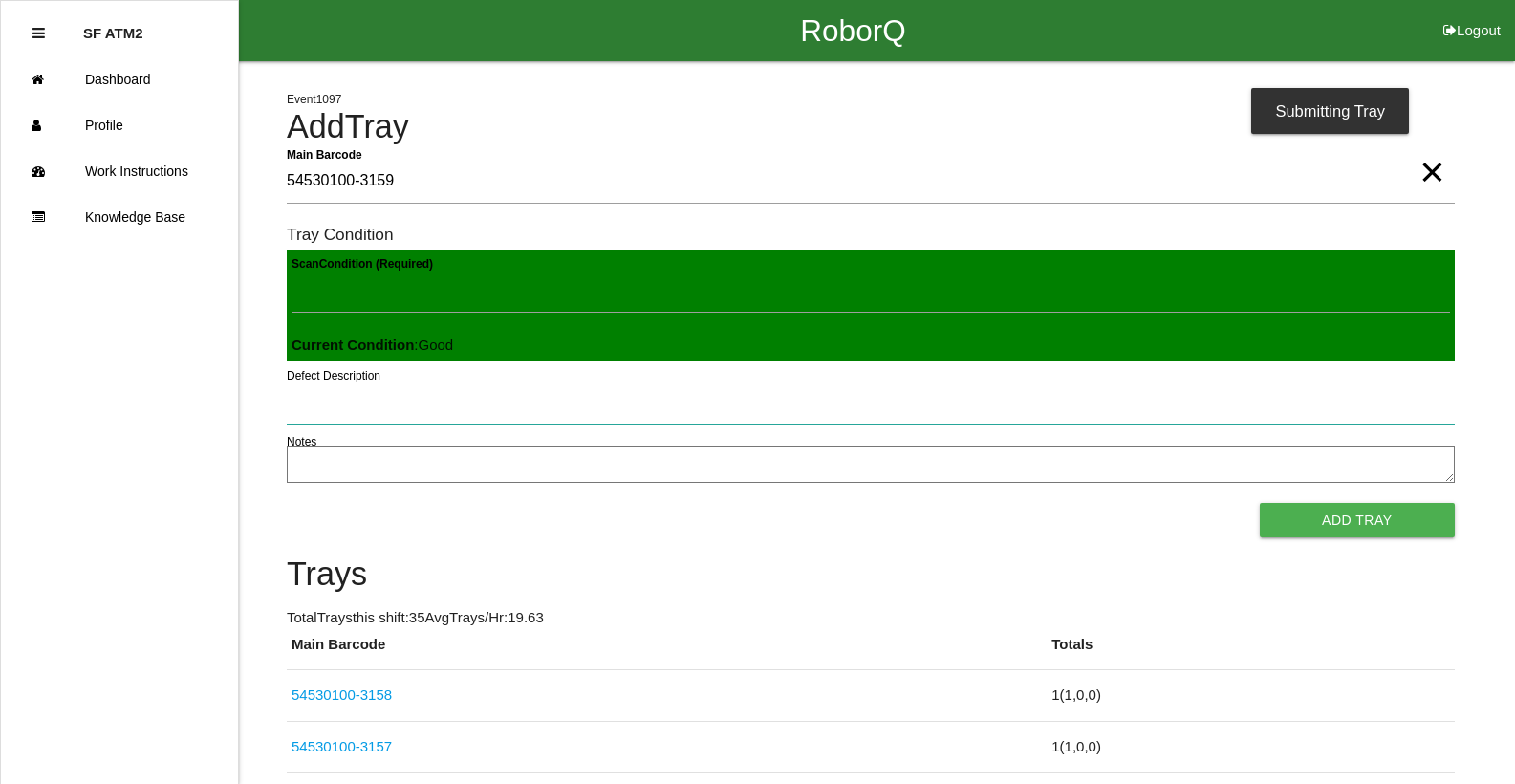
click at [1260, 503] on button "Add Tray" at bounding box center [1357, 520] width 195 height 35
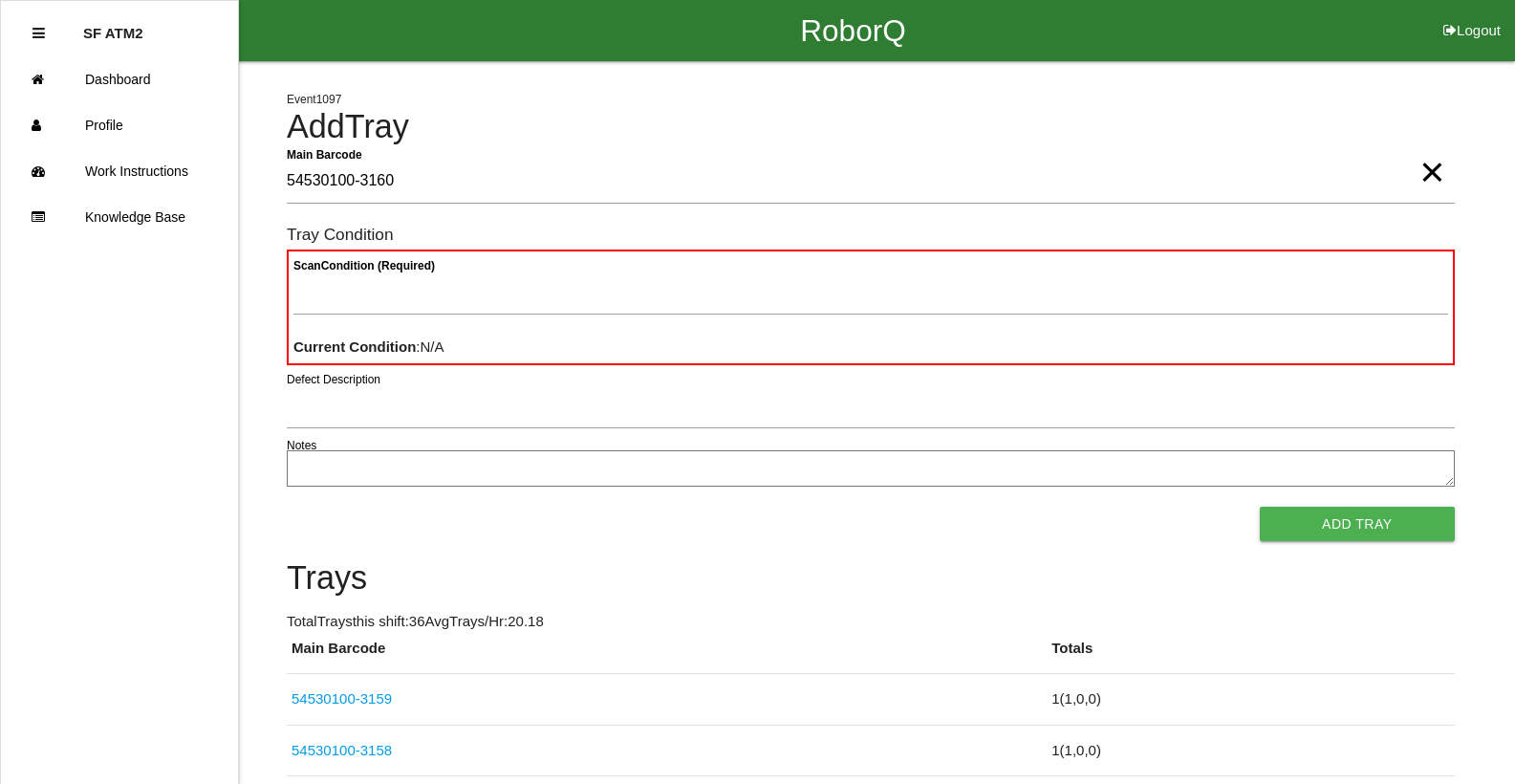
type Barcode "54530100-3160"
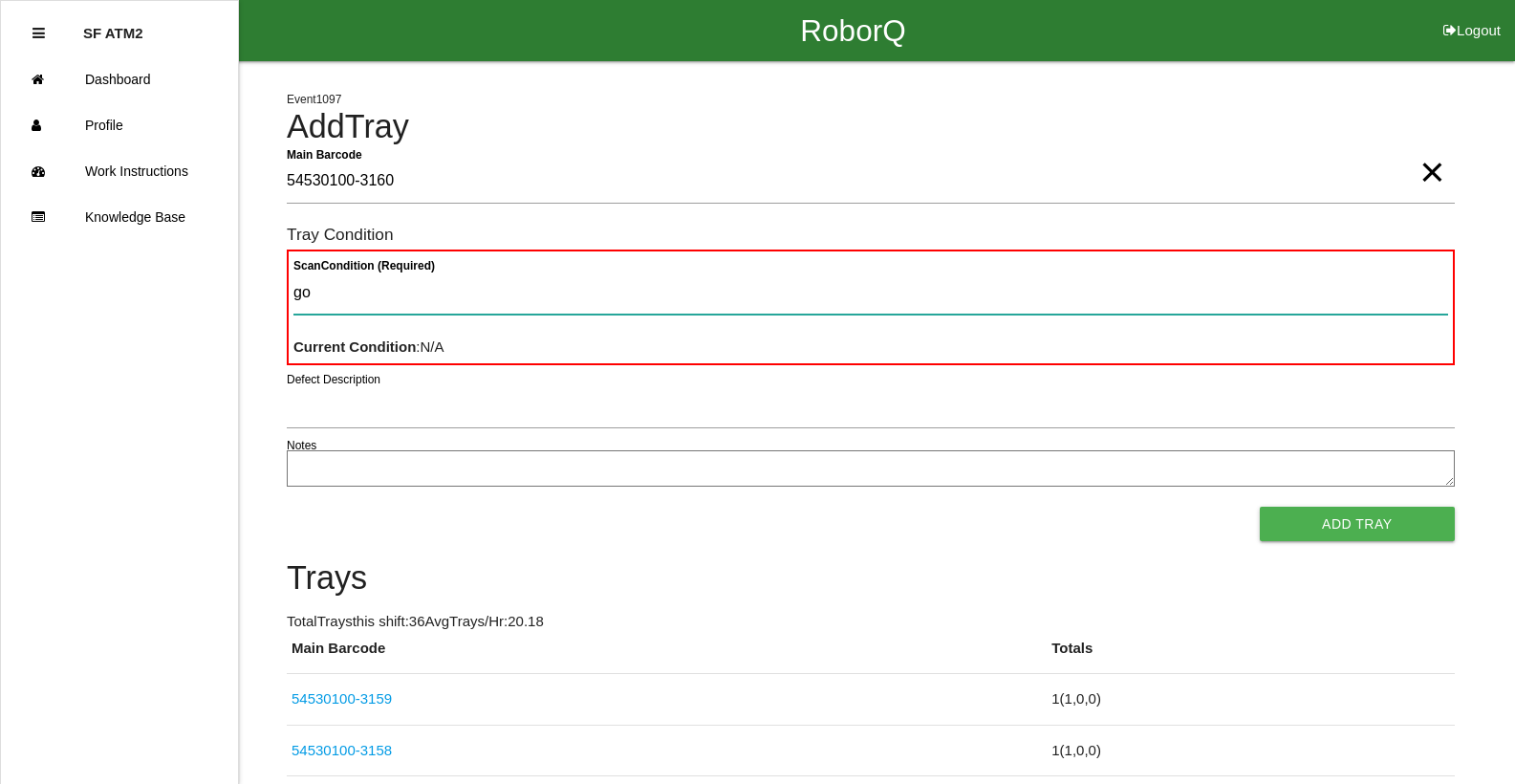
type Condition "goo"
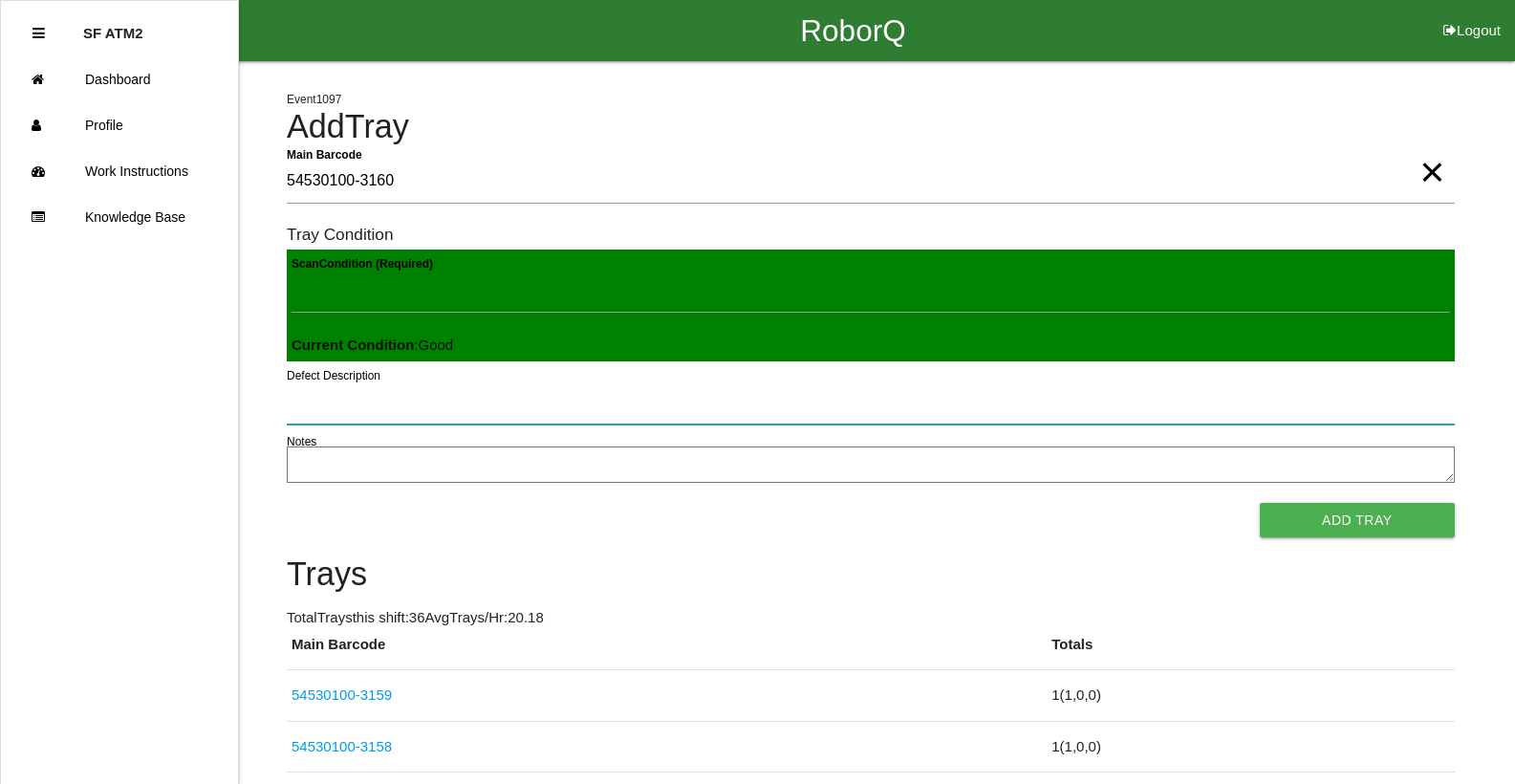
click at [1260, 503] on button "Add Tray" at bounding box center [1357, 520] width 195 height 35
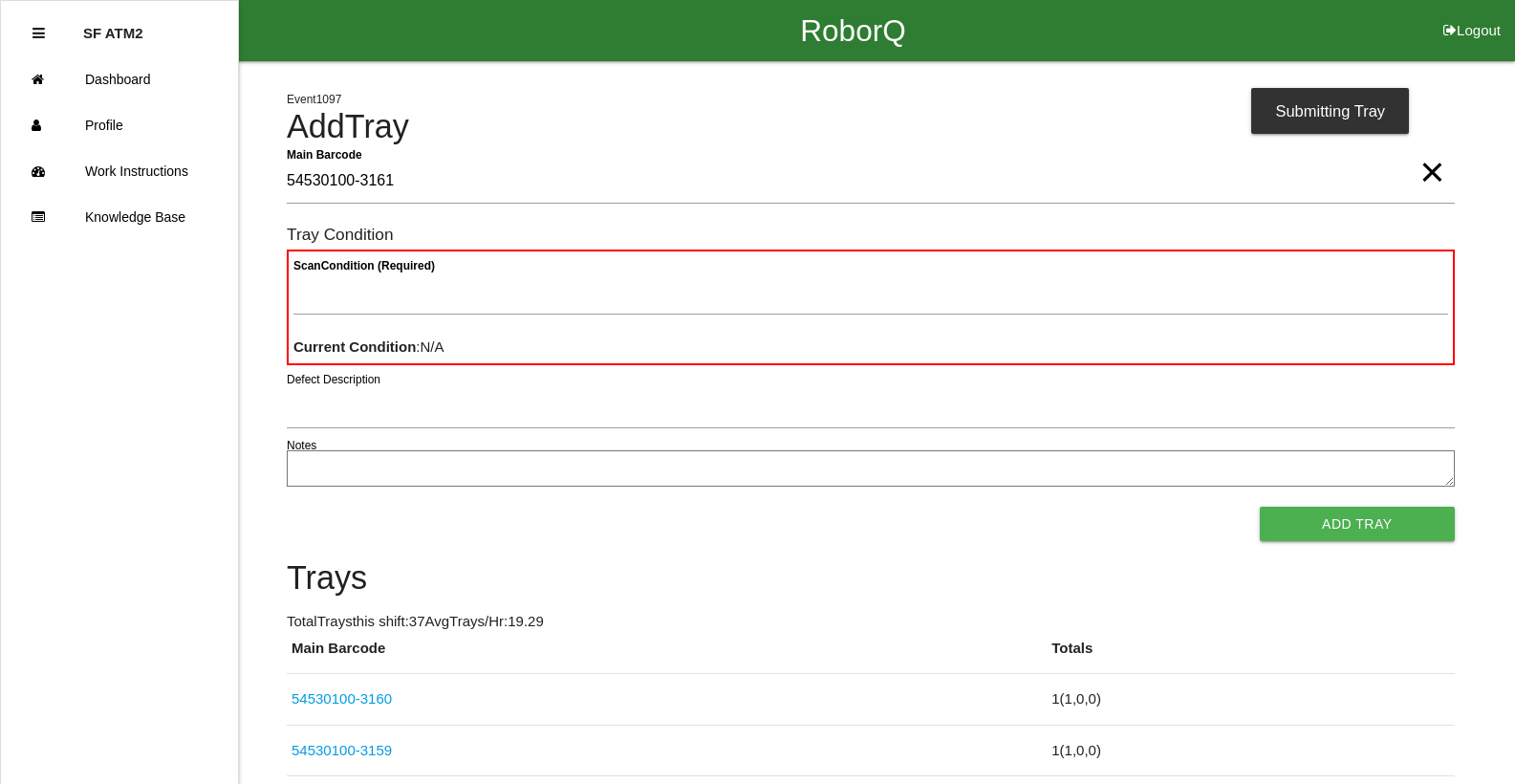
type Barcode "54530100-3161"
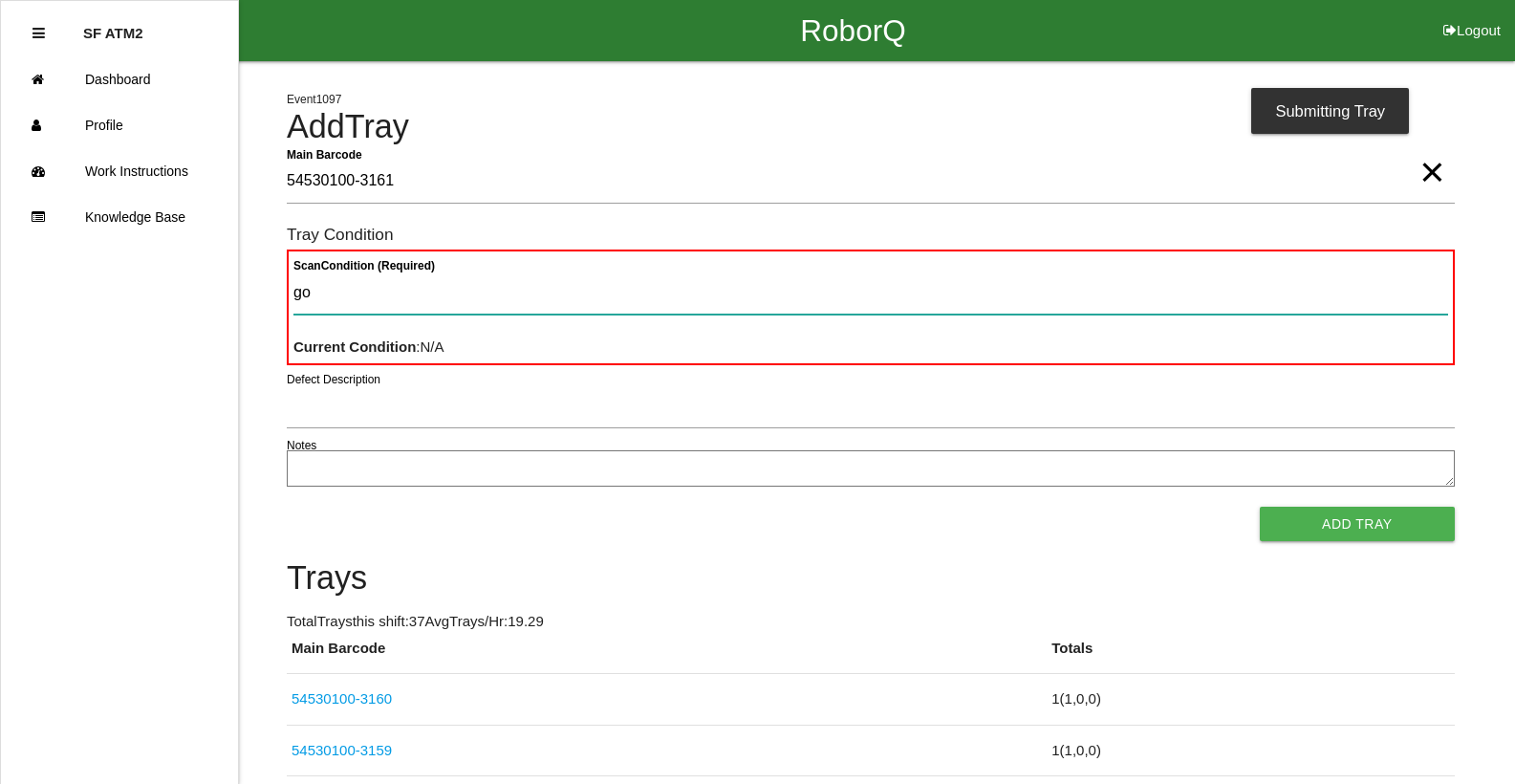
type Condition "goo"
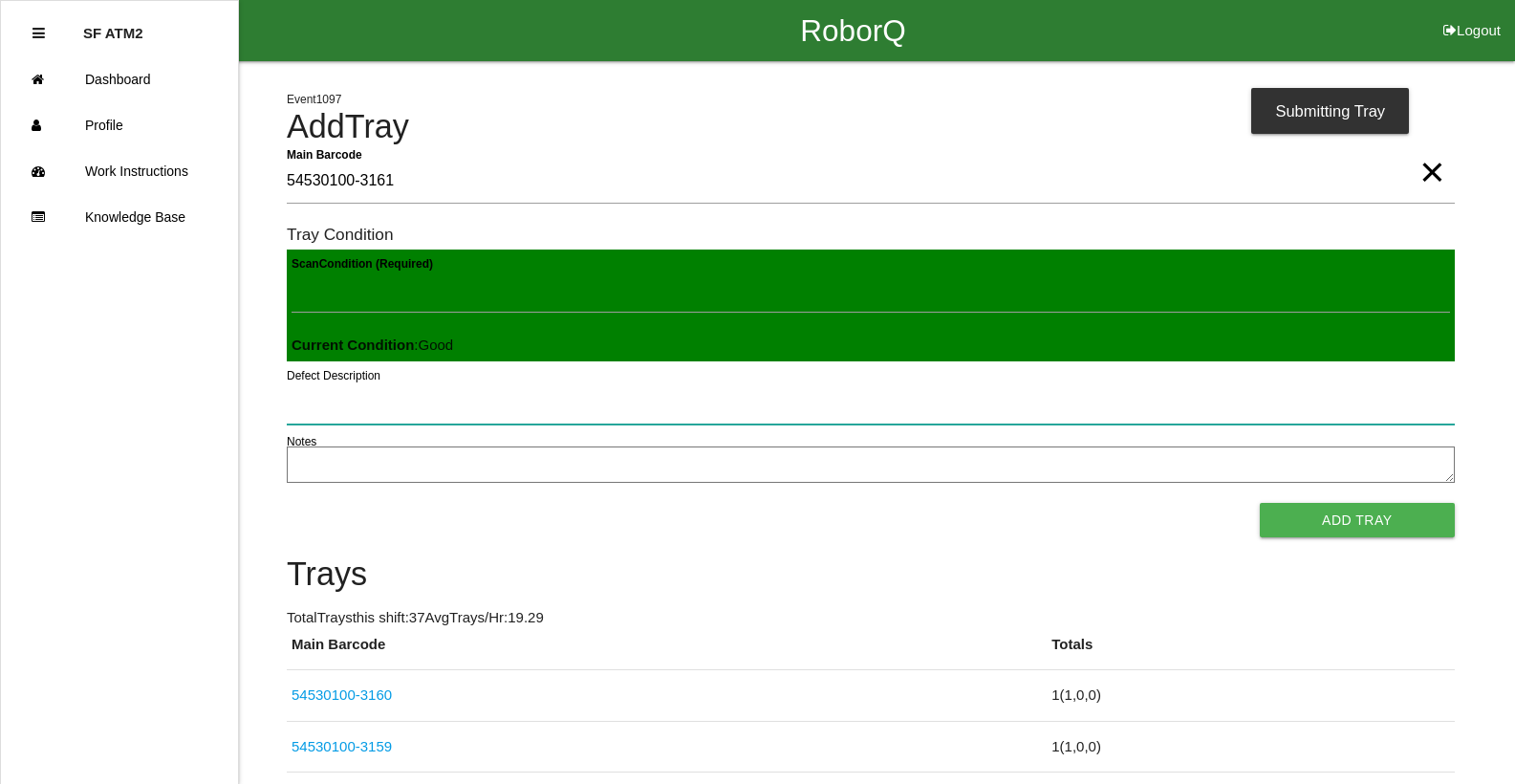
click at [1260, 503] on button "Add Tray" at bounding box center [1357, 520] width 195 height 35
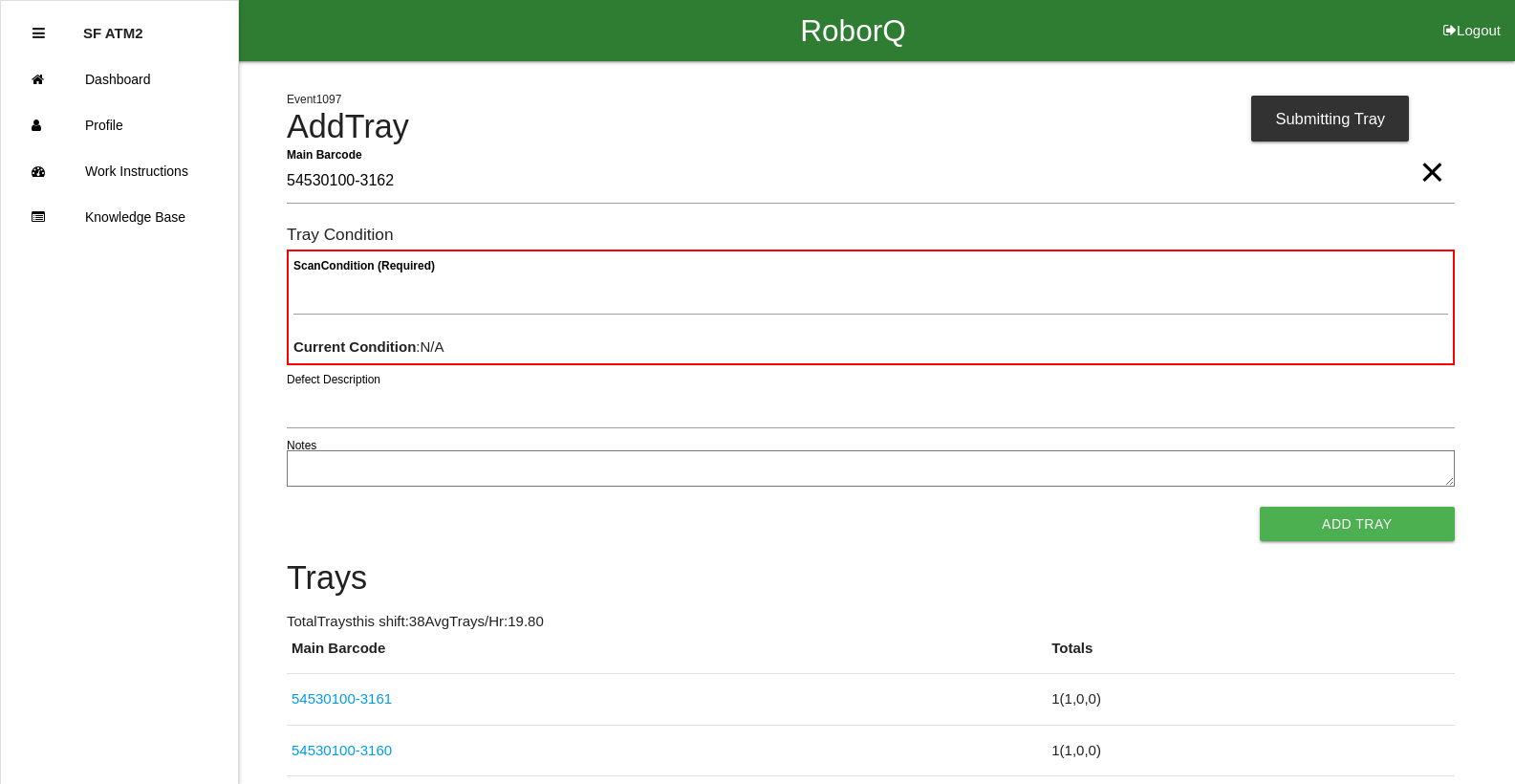
type Barcode "54530100-3162"
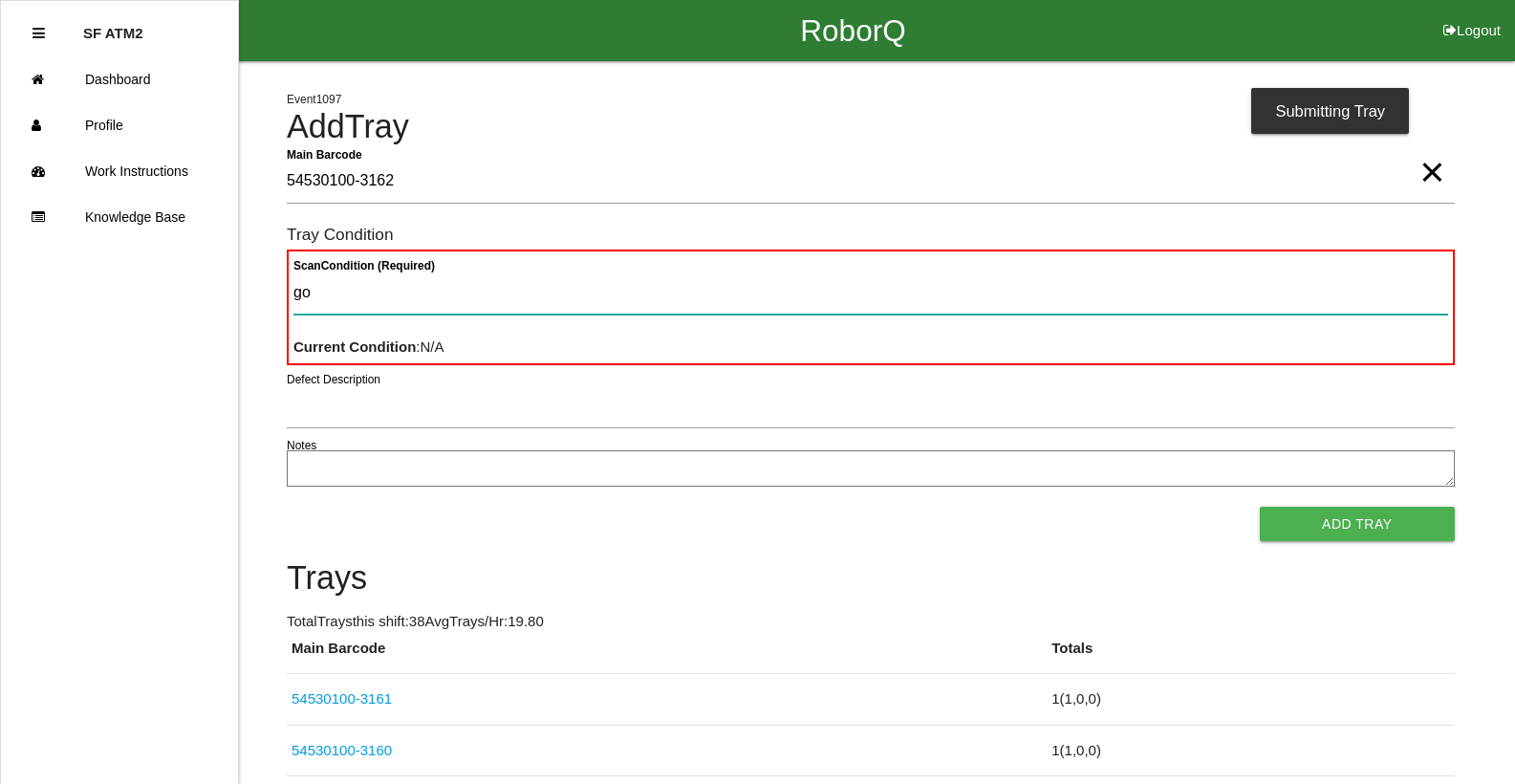
type Condition "goo"
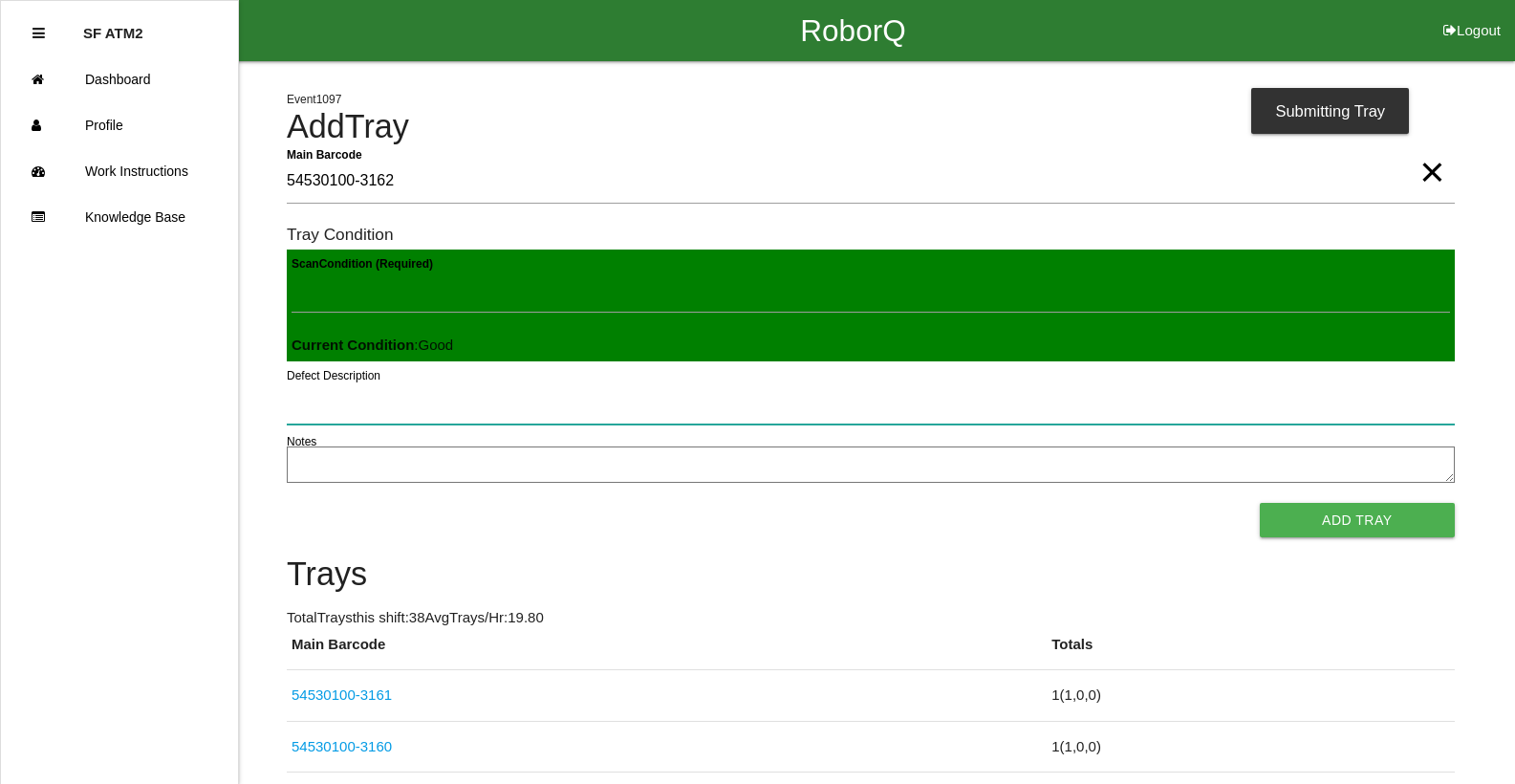
click at [1260, 503] on button "Add Tray" at bounding box center [1357, 520] width 195 height 35
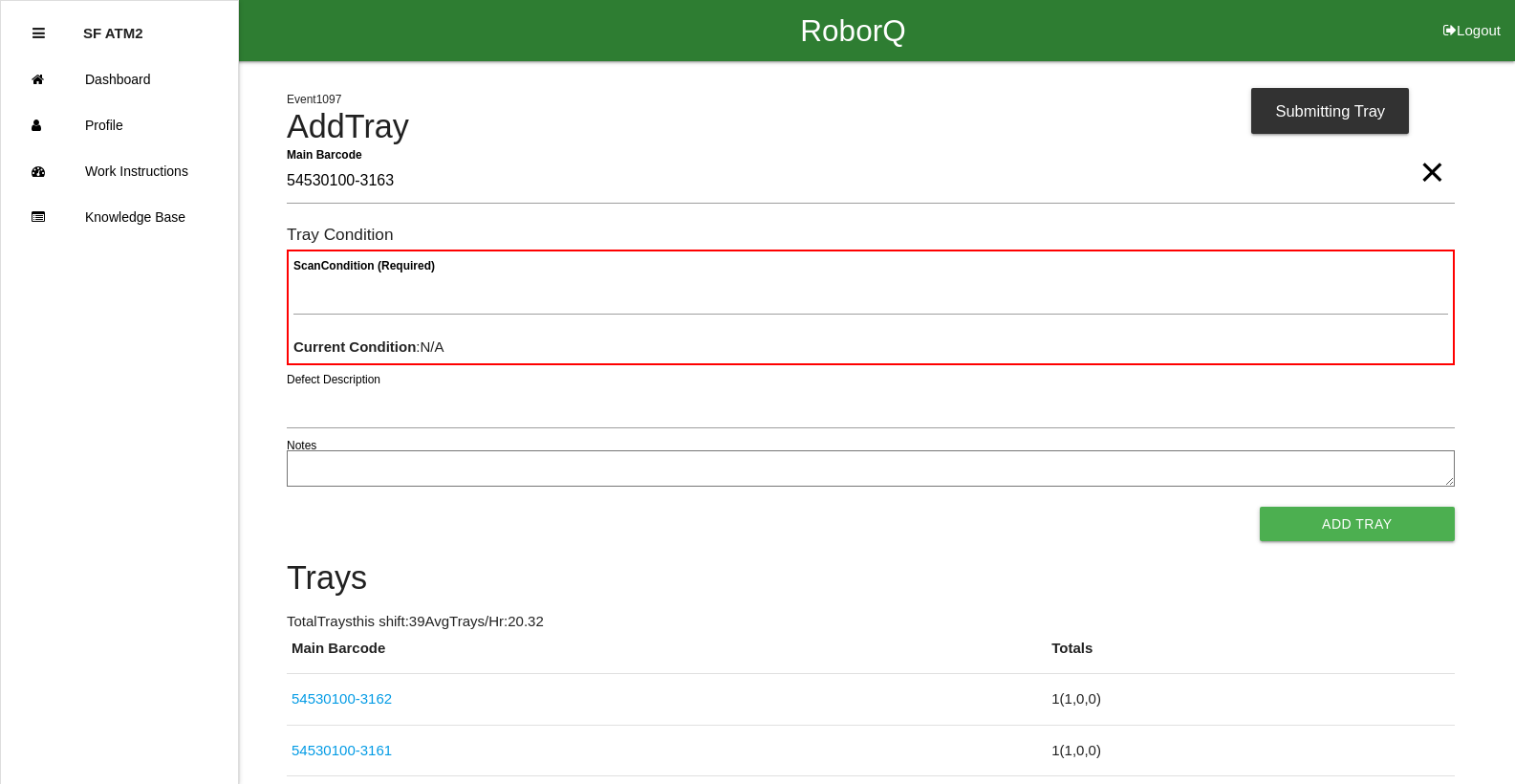
type Barcode "54530100-3163"
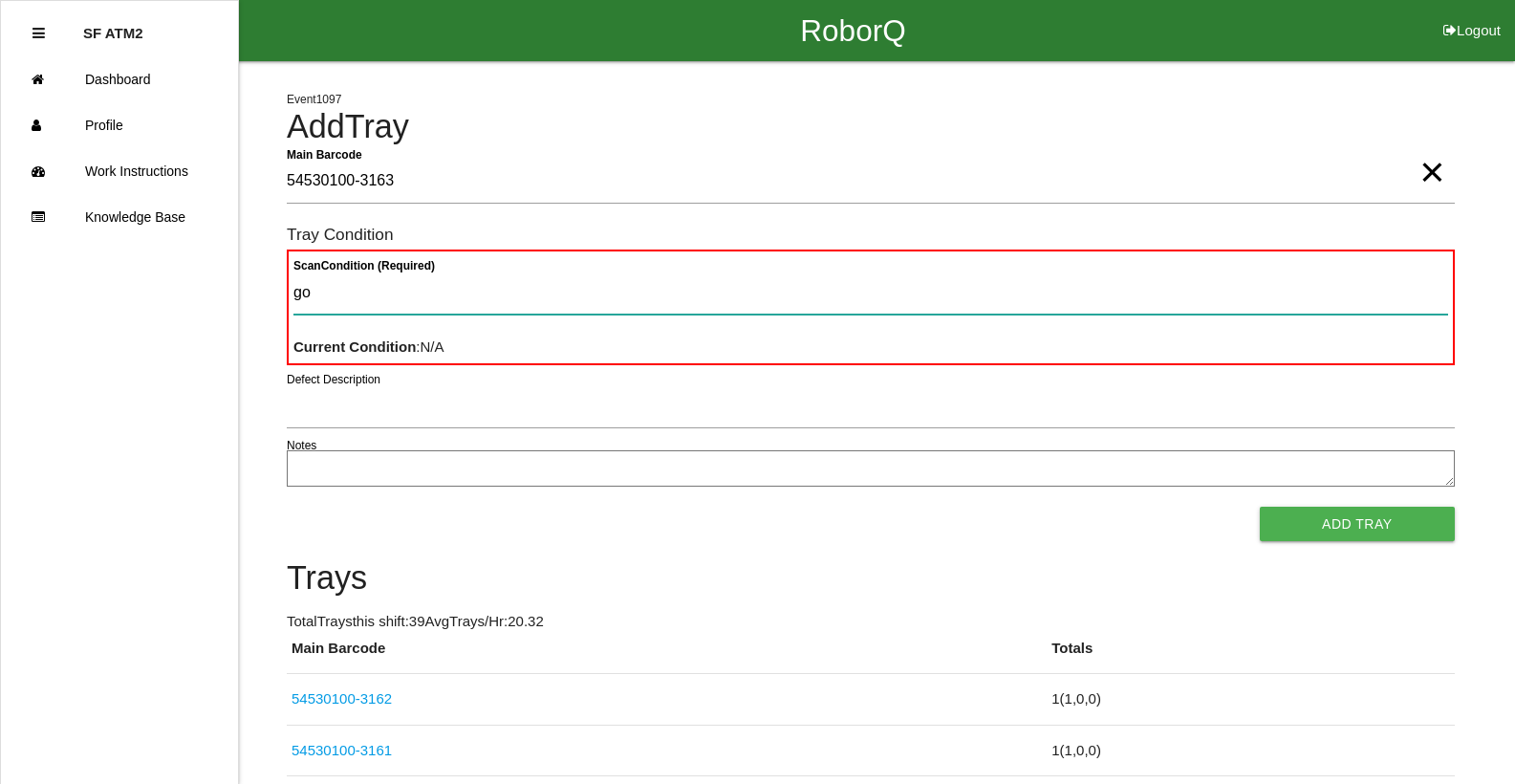
type Condition "goo"
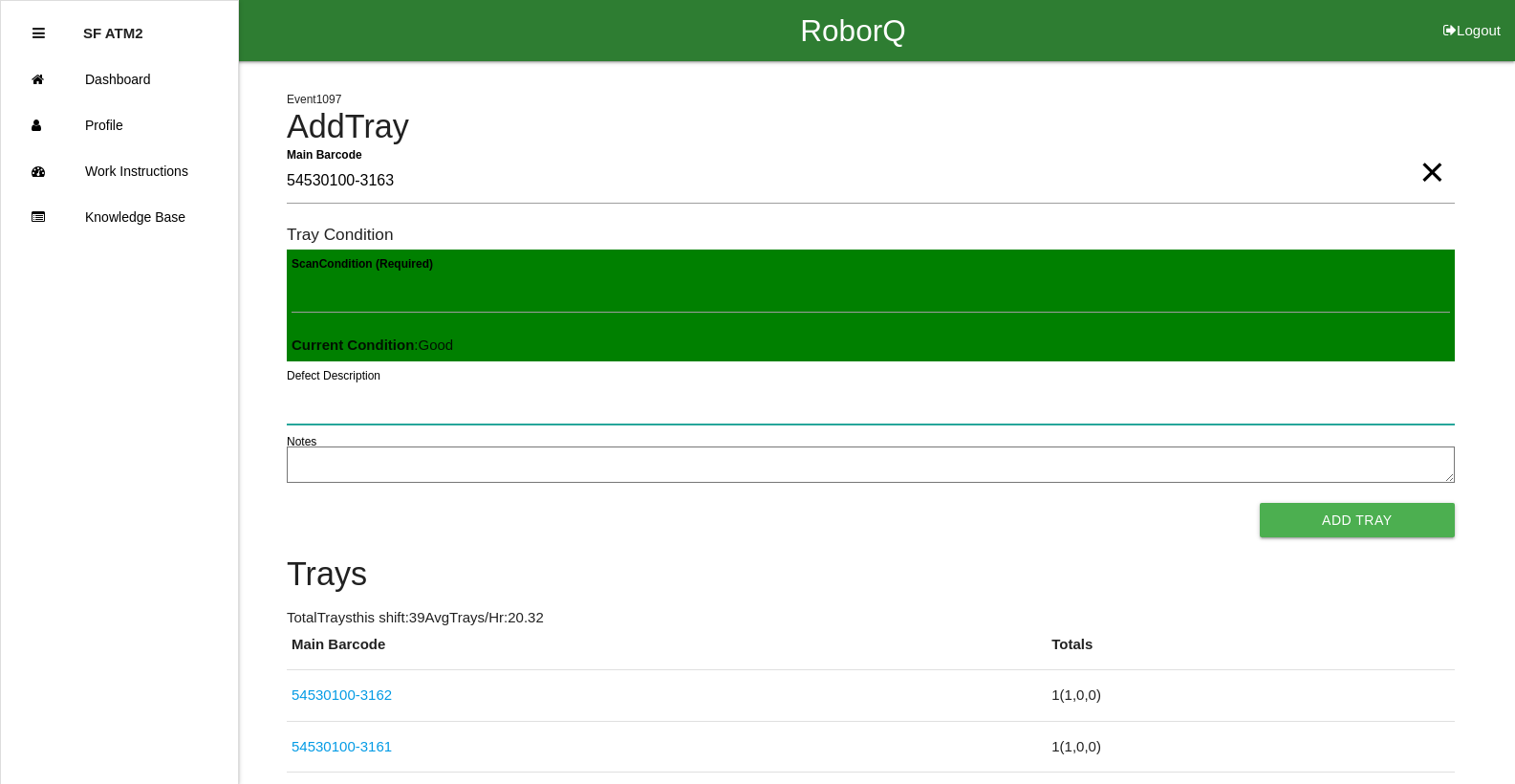
click at [1260, 503] on button "Add Tray" at bounding box center [1357, 520] width 195 height 35
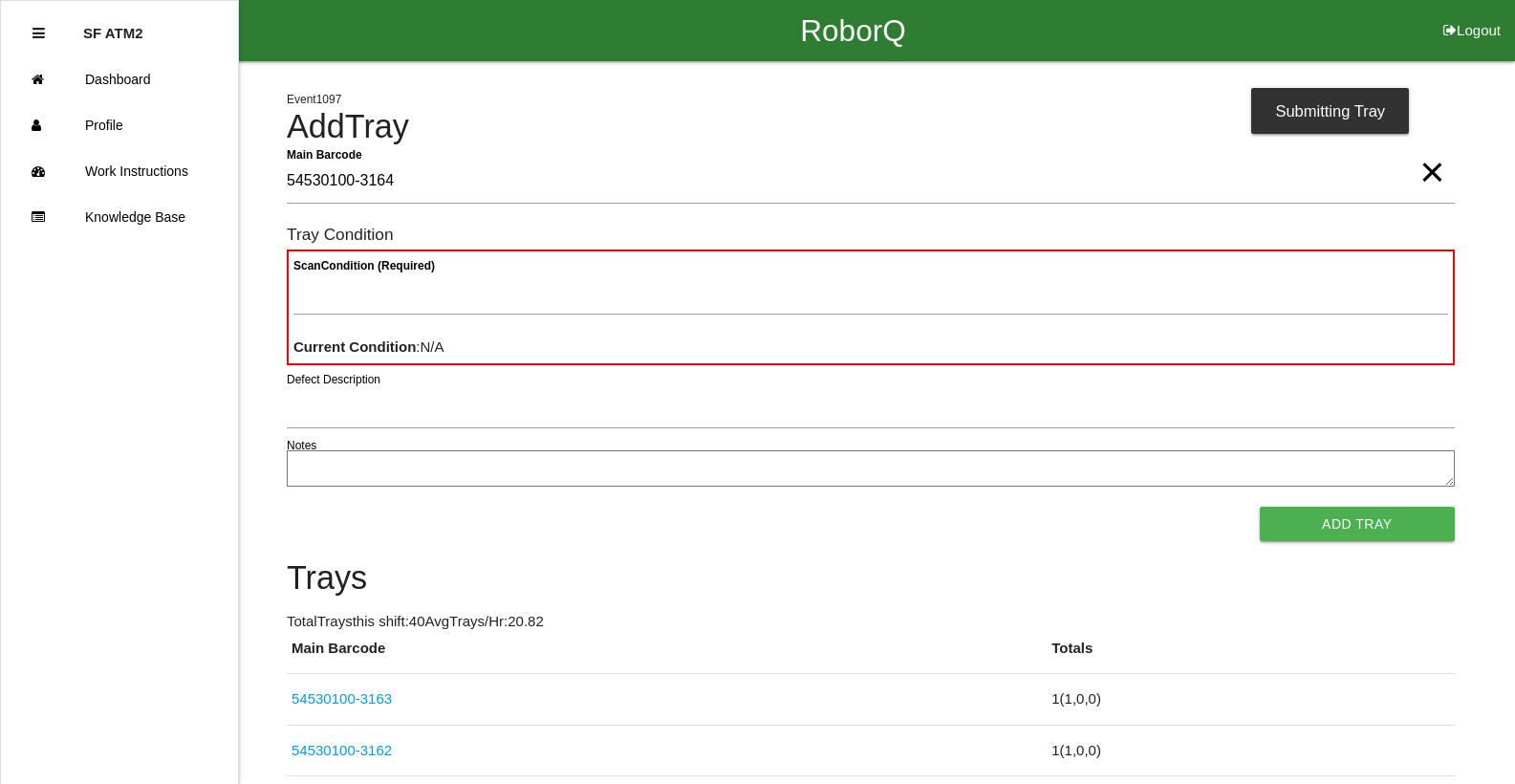
type Barcode "54530100-3164"
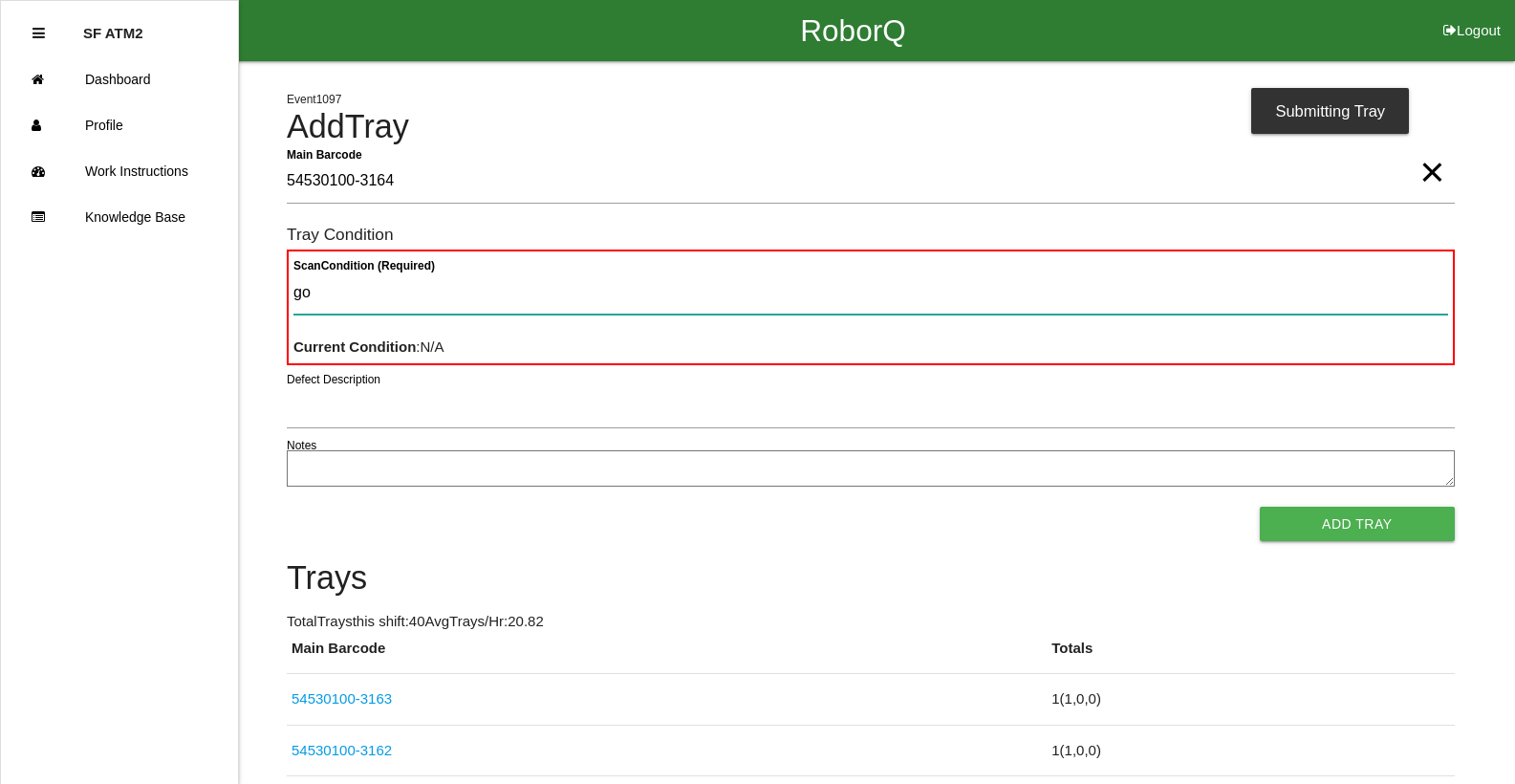
type Condition "goo"
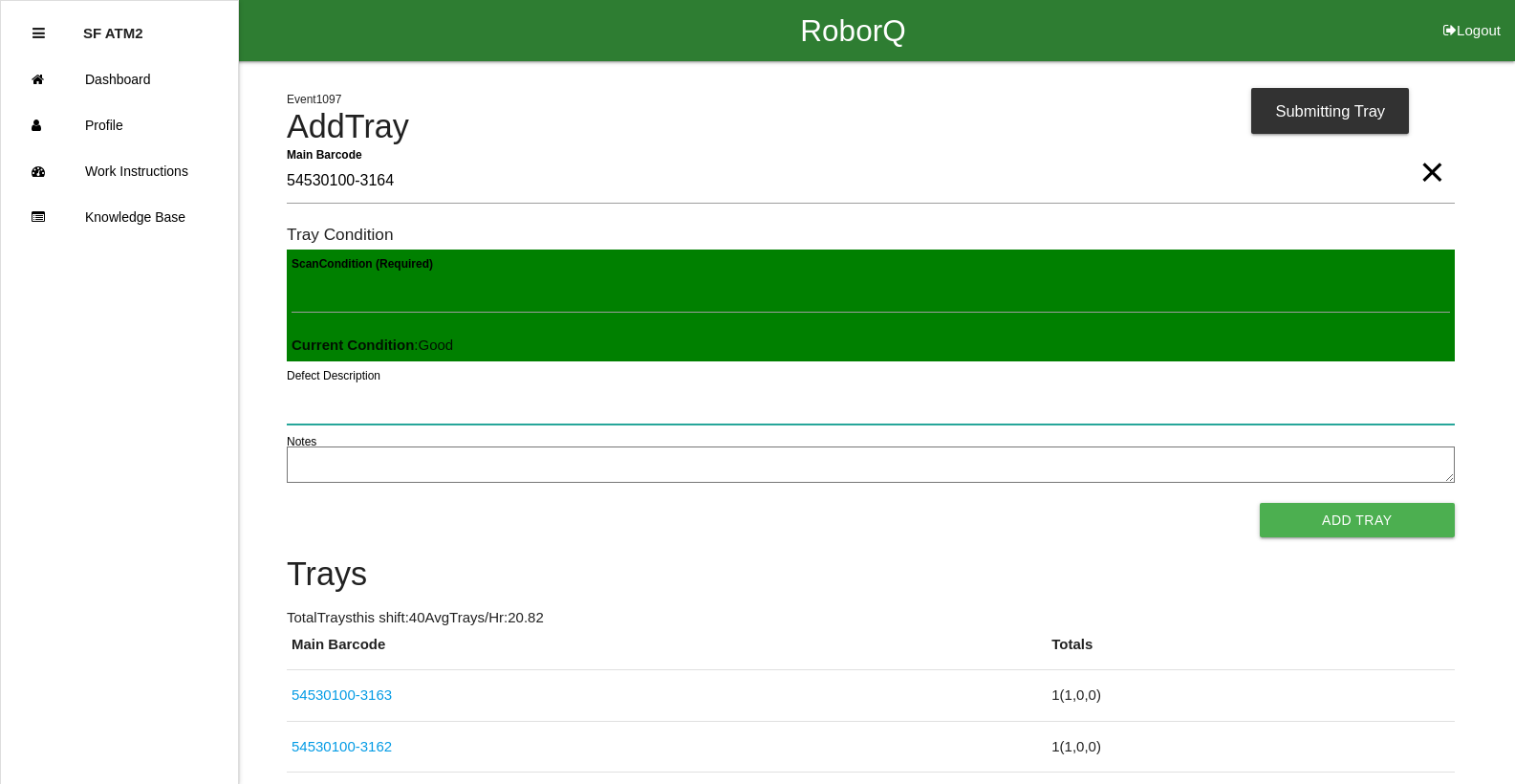
click at [1260, 503] on button "Add Tray" at bounding box center [1357, 520] width 195 height 35
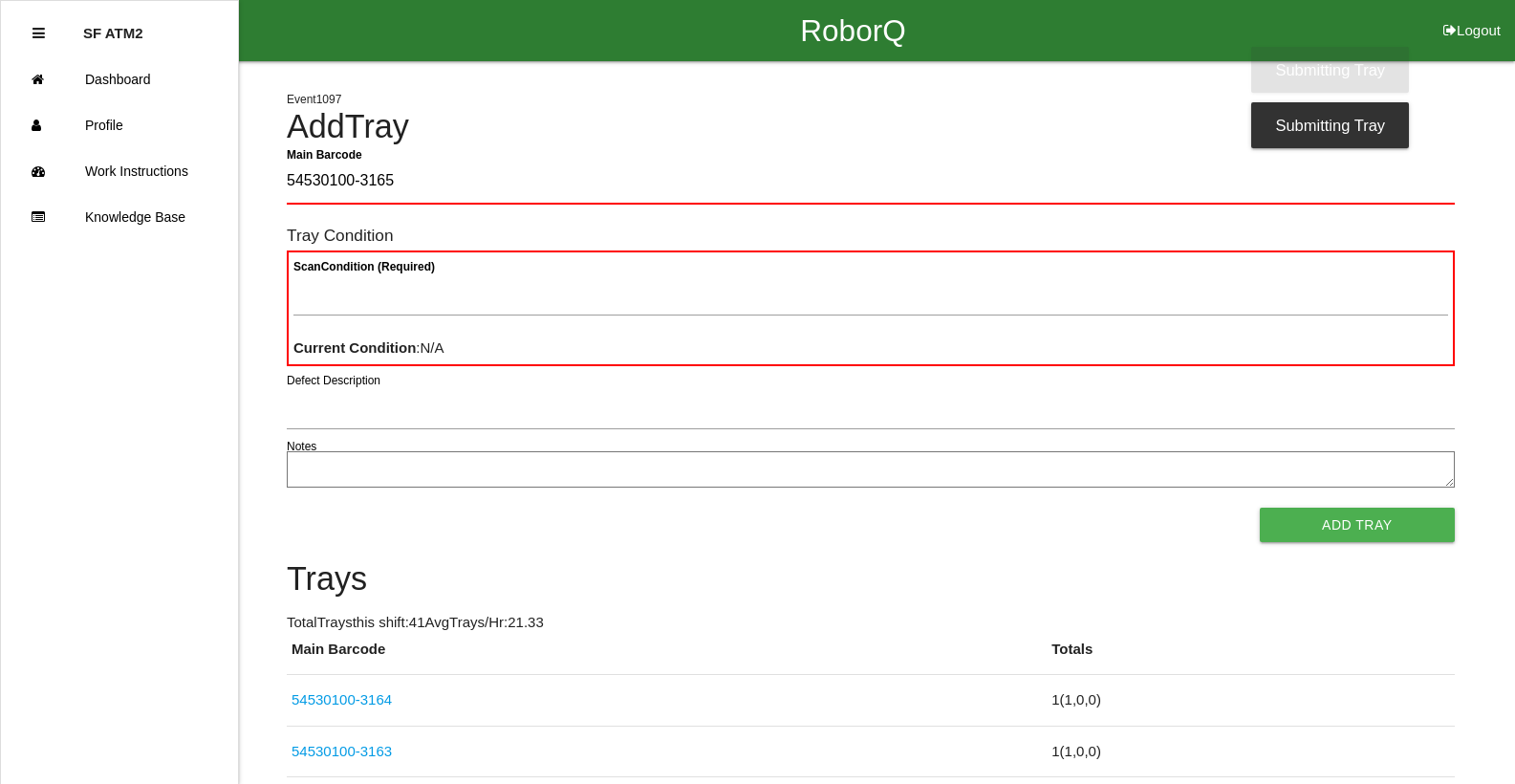
type Barcode "54530100-3165"
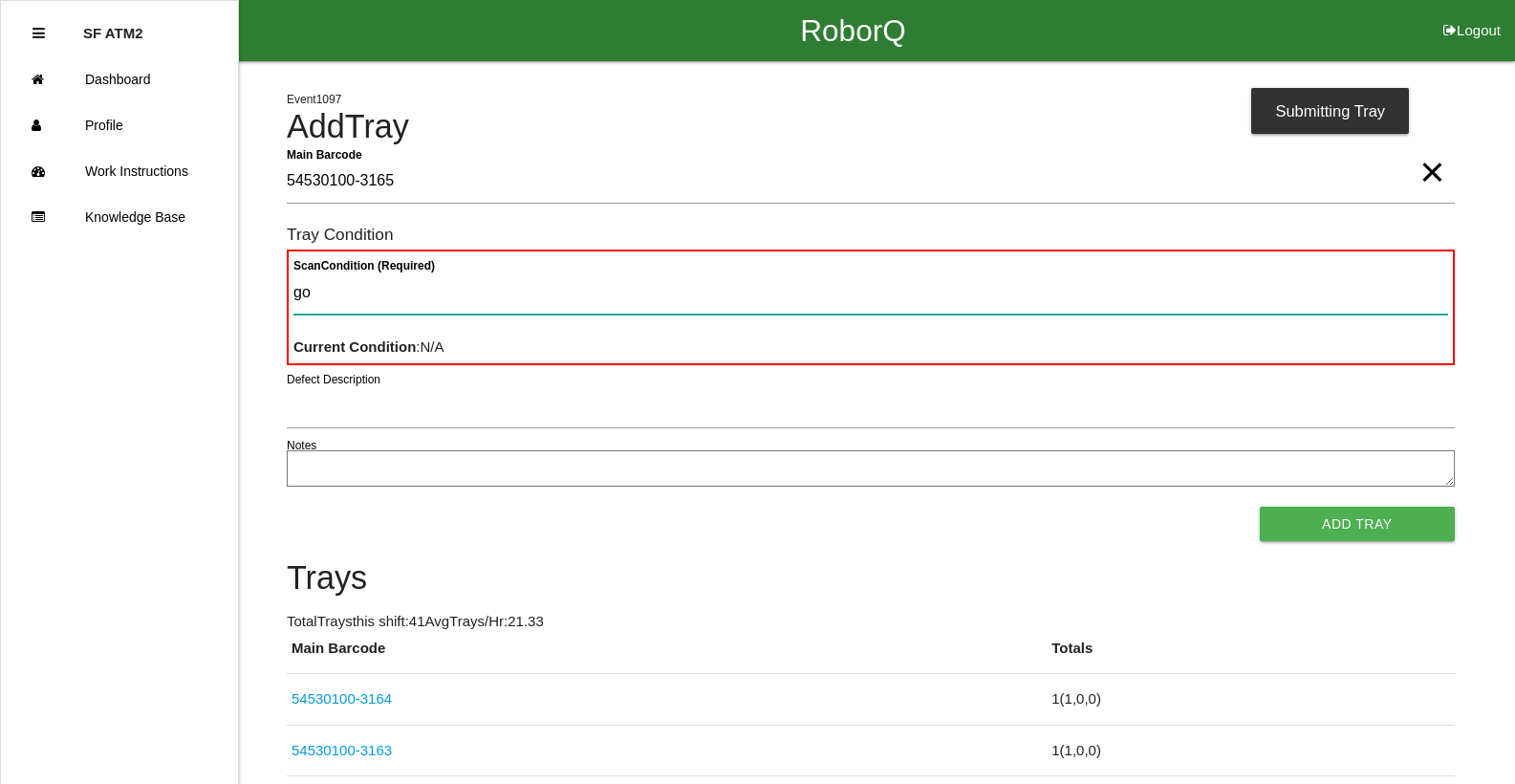
type Condition "goo"
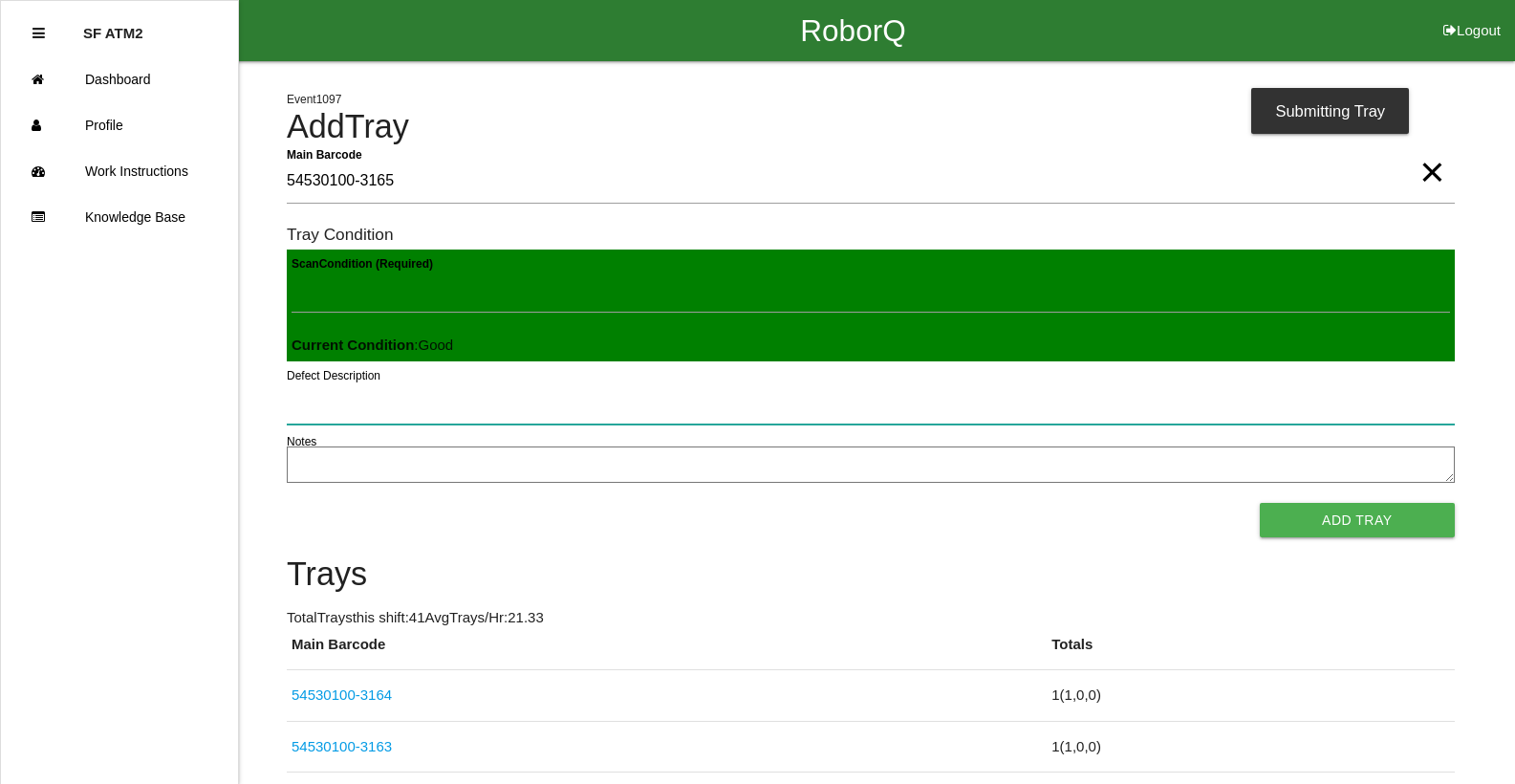
click at [1260, 503] on button "Add Tray" at bounding box center [1357, 520] width 195 height 35
